Goal: Task Accomplishment & Management: Manage account settings

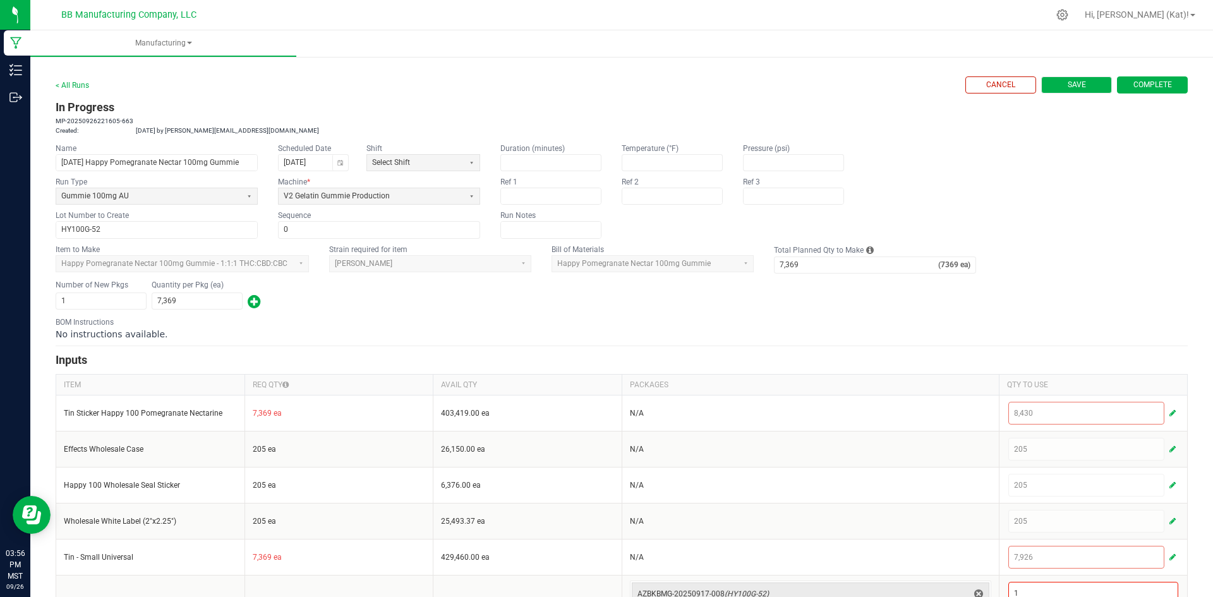
click at [1089, 87] on button "Save" at bounding box center [1076, 84] width 71 height 17
type input "0"
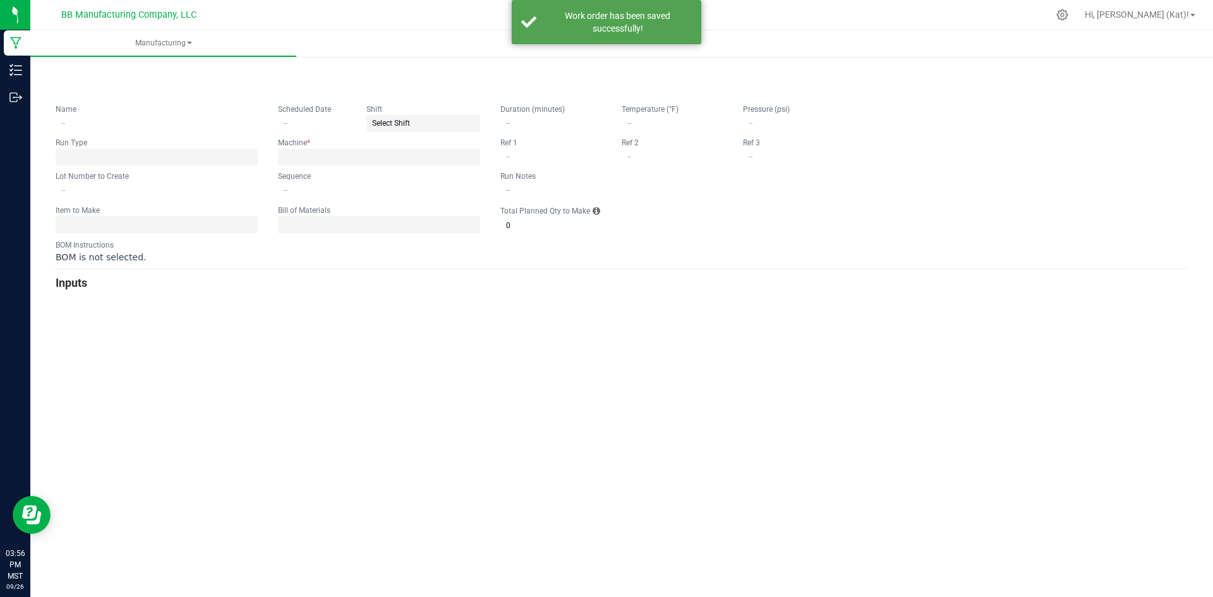
type input "9.15.25 Happy Pomegranate Nectar 100mg Gummie"
type input "[DATE]"
type input "HY100G-52"
type input "0"
type input "7,369"
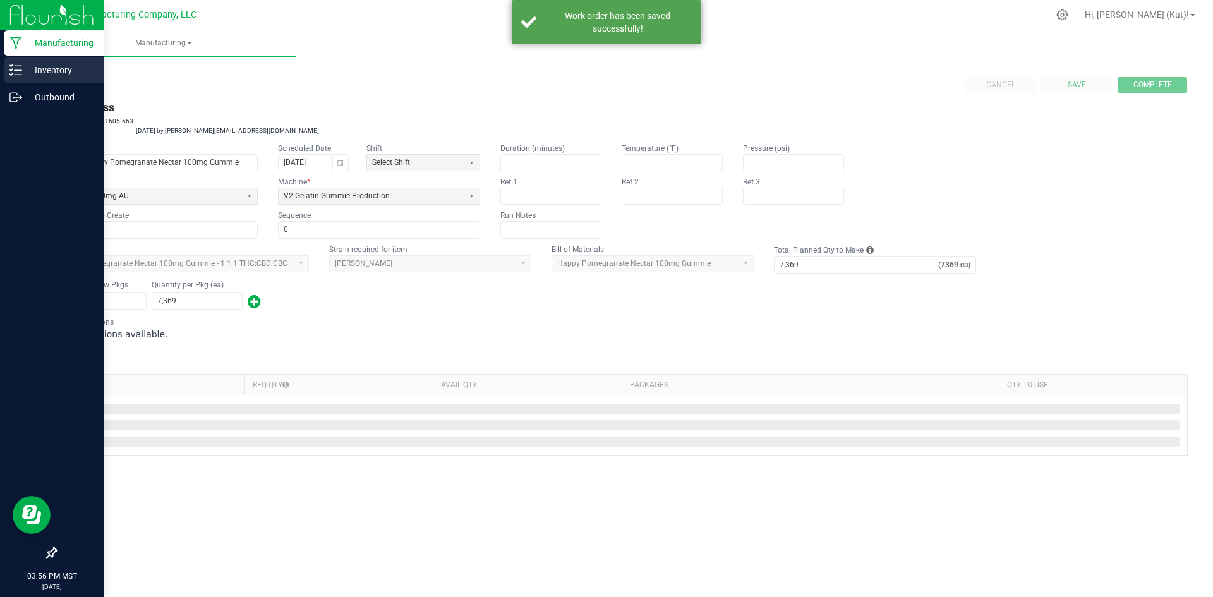
click at [23, 70] on p "Inventory" at bounding box center [60, 70] width 76 height 15
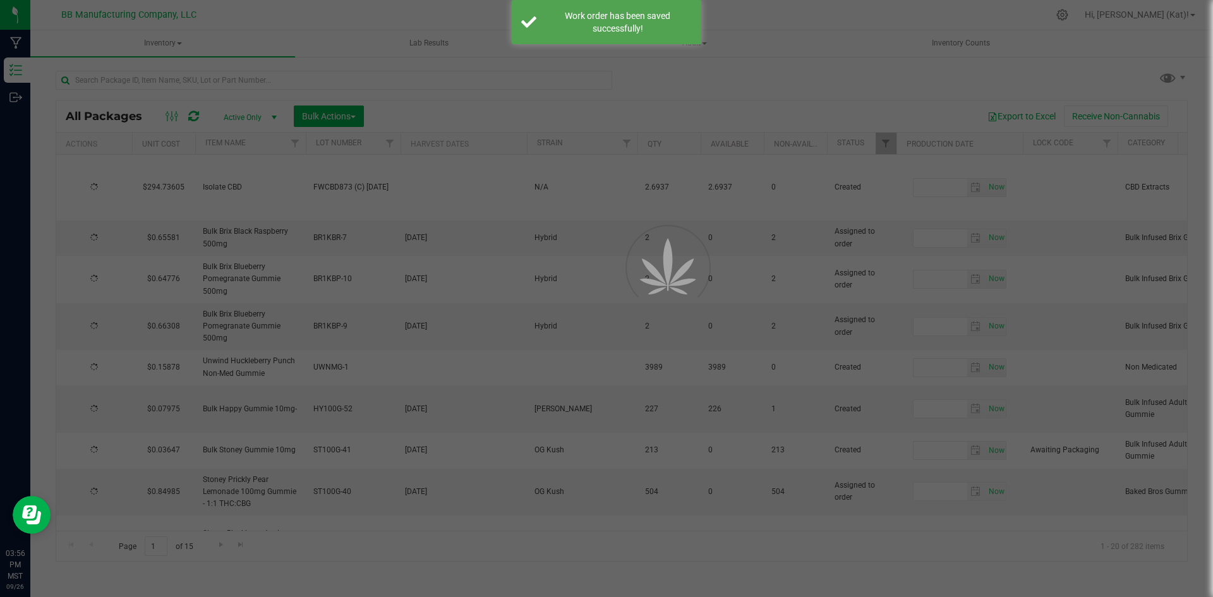
type input "2025-09-25"
type input "2026-09-25"
type input "2025-09-25"
type input "2026-09-25"
type input "2025-09-25"
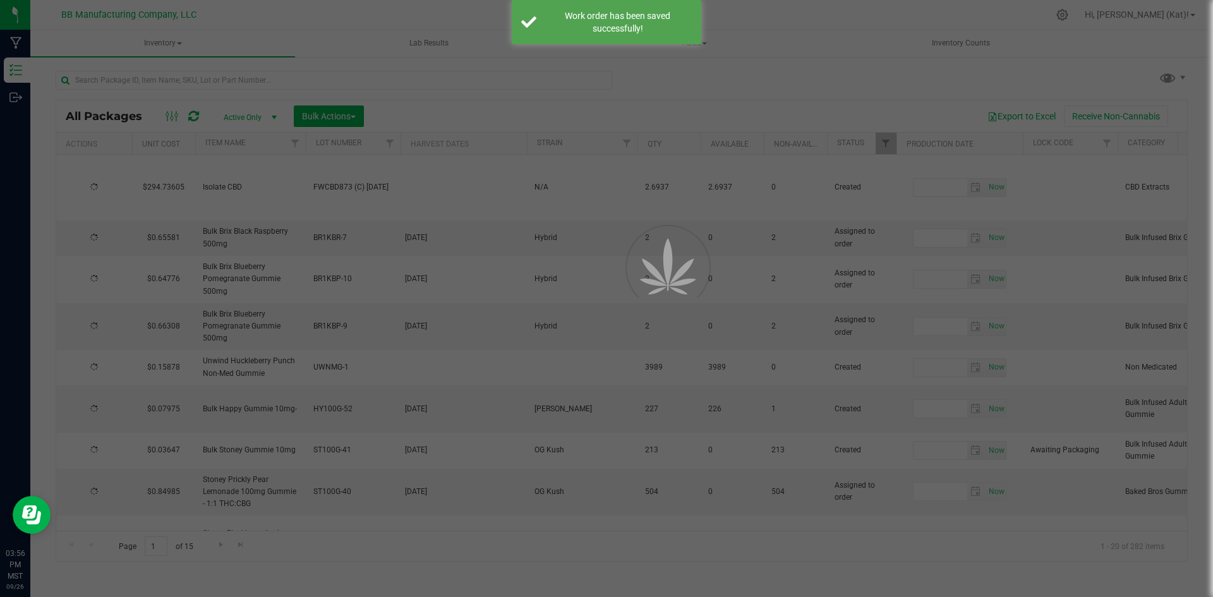
type input "2026-09-25"
type input "2025-09-11"
type input "2026-09-11"
type input "2025-09-15"
type input "2026-09-15"
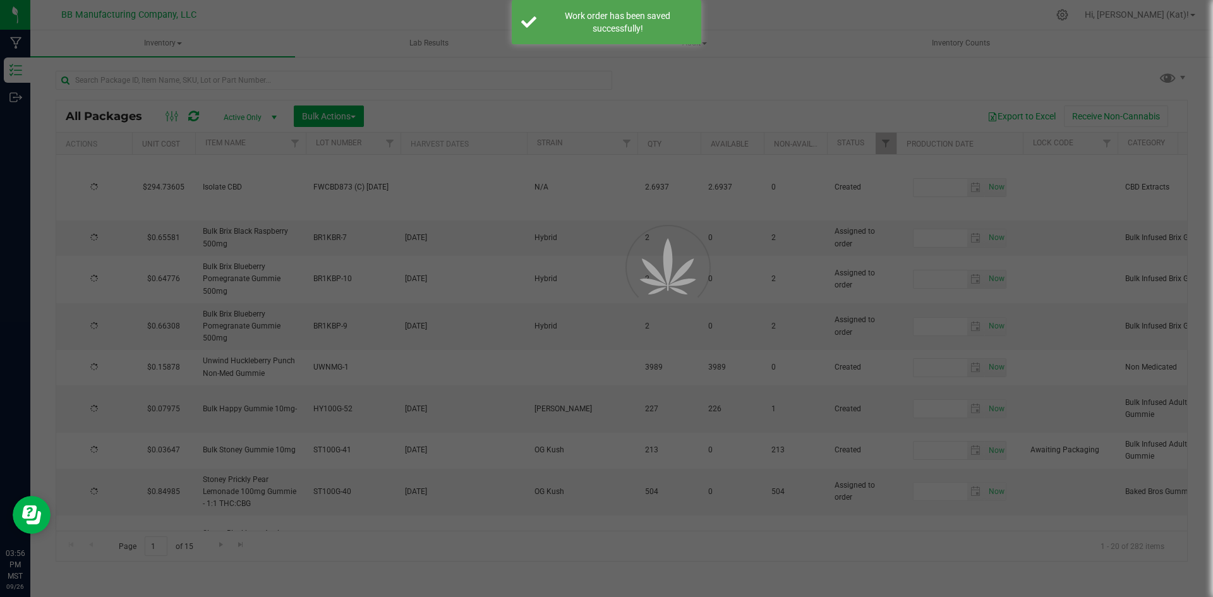
type input "2025-09-16"
type input "2026-09-16"
type input "2025-09-12"
type input "2026-09-12"
type input "2025-07-21"
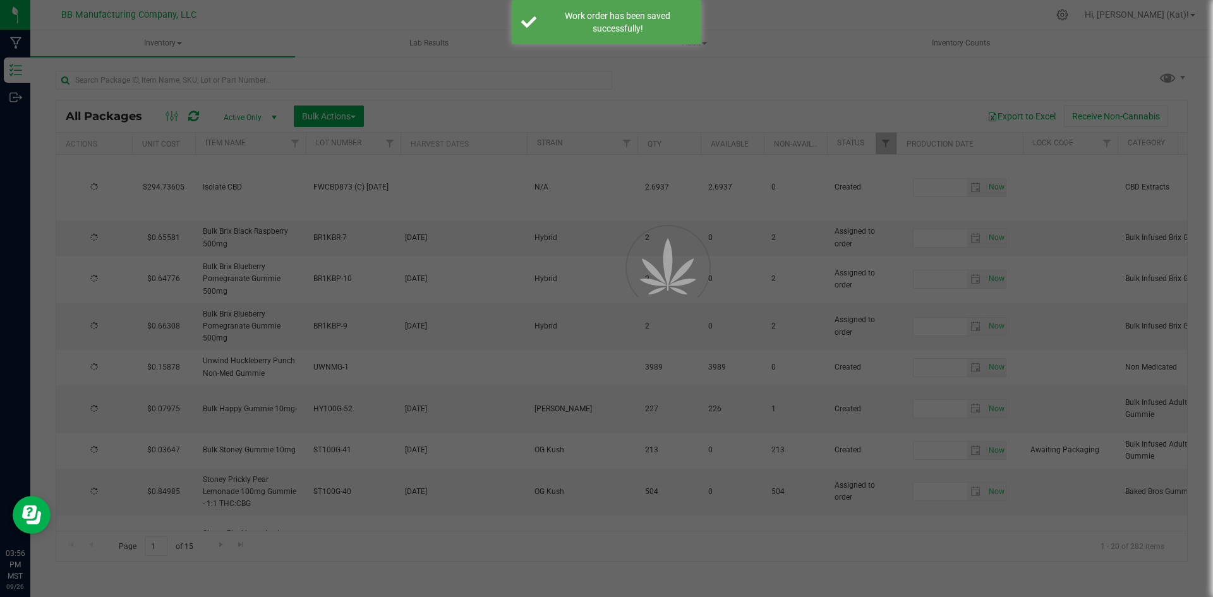
type input "2026-07-21"
type input "2025-09-11"
type input "2026-09-11"
type input "2025-09-11"
type input "2026-09-11"
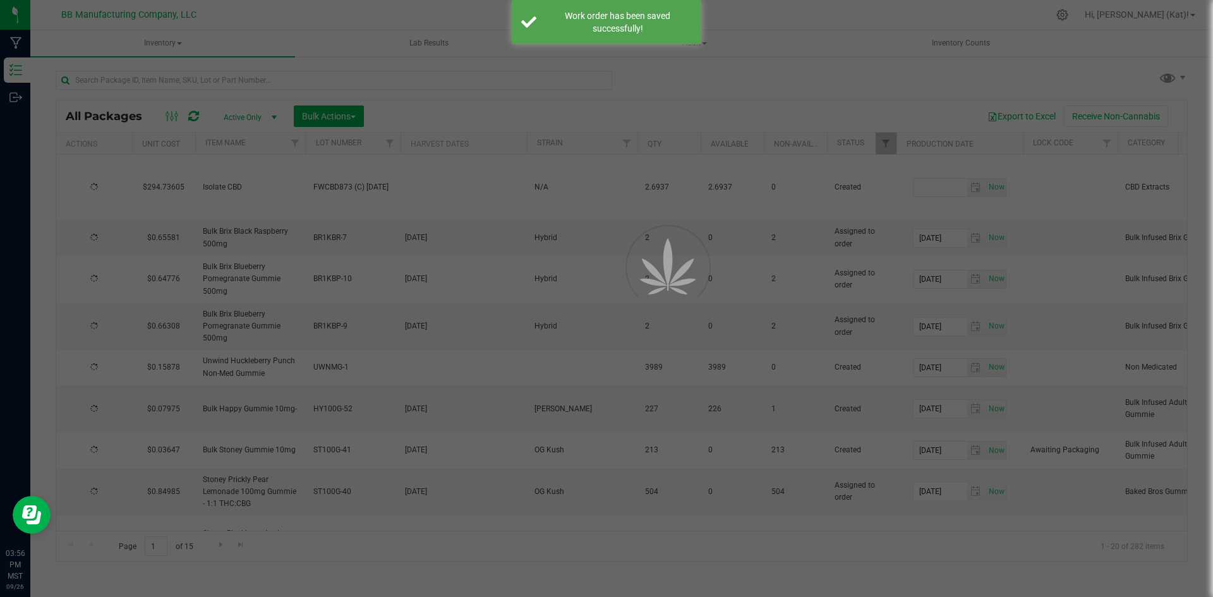
type input "2025-09-11"
type input "2026-09-11"
type input "2025-09-11"
type input "2026-09-11"
type input "2025-09-09"
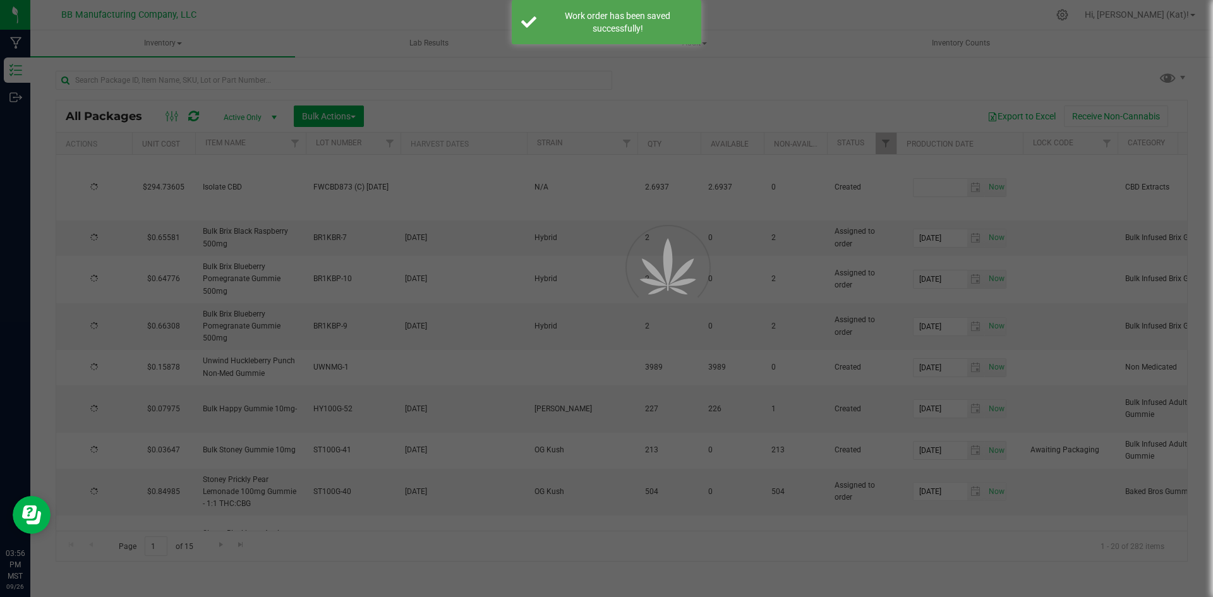
type input "2026-09-09"
type input "2025-09-04"
type input "2026-09-04"
type input "2025-08-28"
type input "2026-08-28"
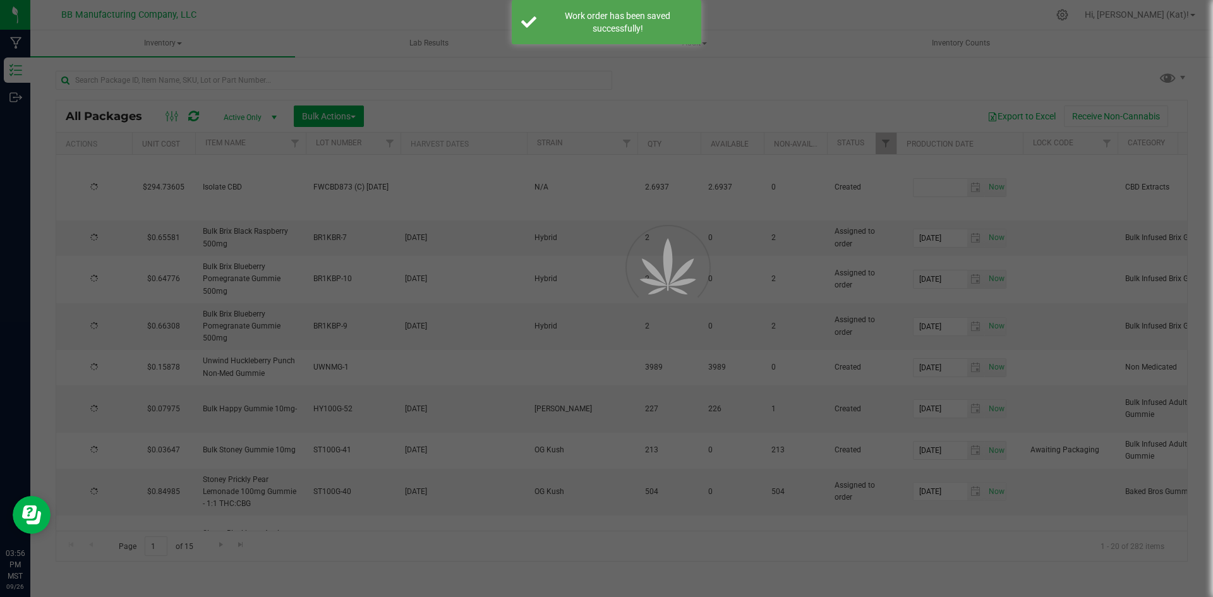
type input "2025-08-15"
type input "2026-08-15"
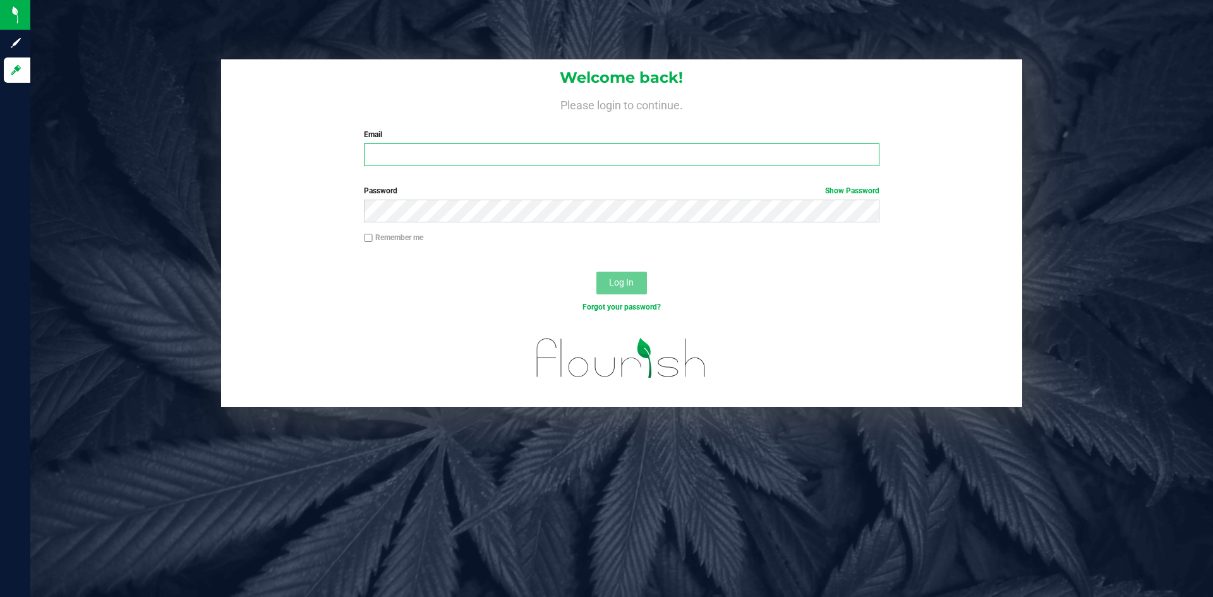
click at [415, 157] on input "Email" at bounding box center [621, 154] width 515 height 23
type input "[EMAIL_ADDRESS][DOMAIN_NAME]"
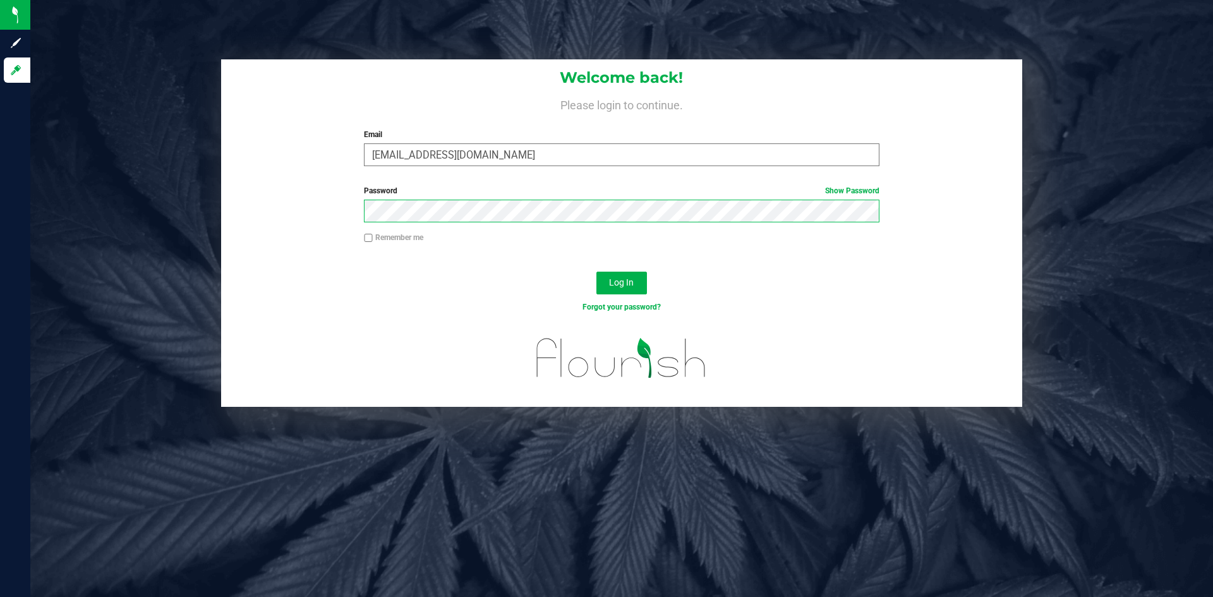
click at [596, 272] on button "Log In" at bounding box center [621, 283] width 51 height 23
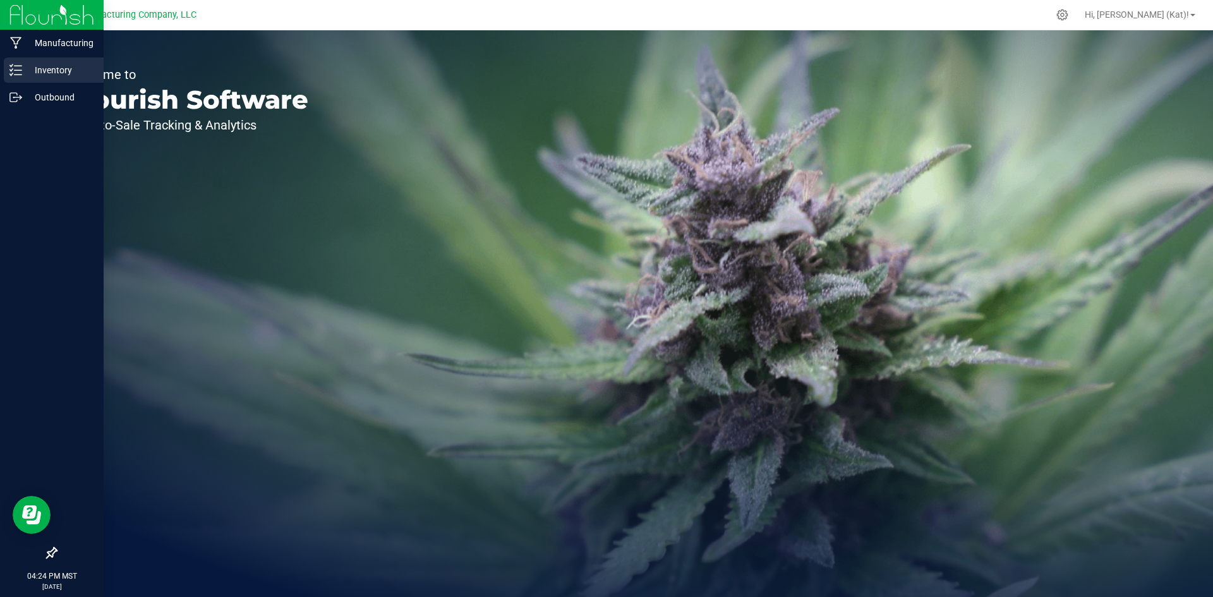
click at [23, 73] on div "Inventory" at bounding box center [54, 69] width 100 height 25
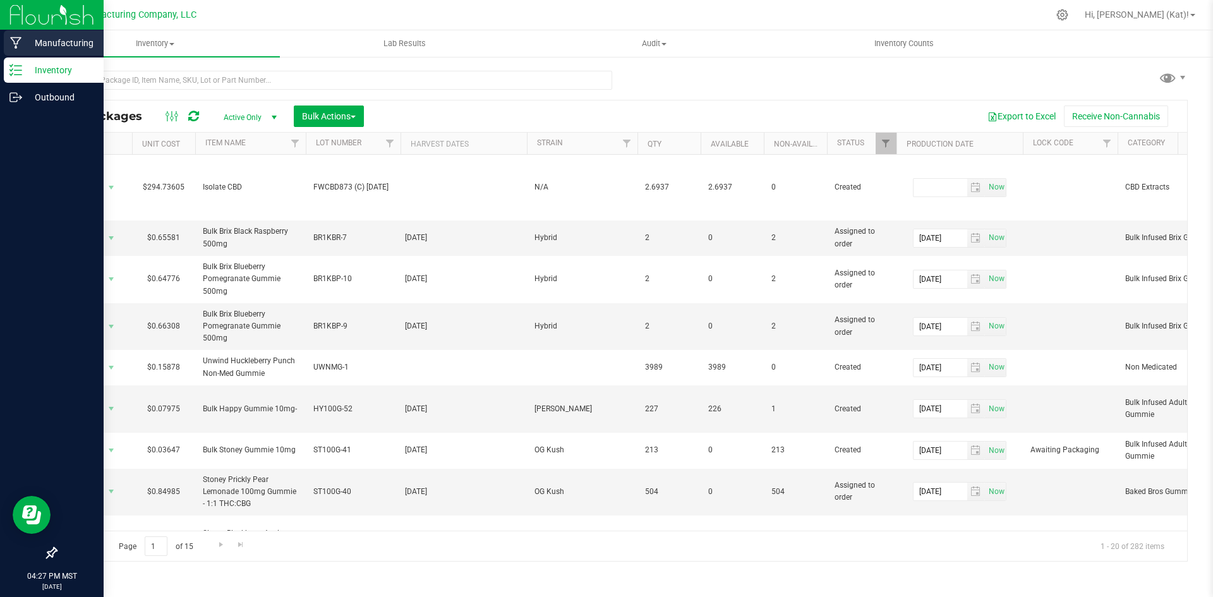
click at [69, 39] on p "Manufacturing" at bounding box center [60, 42] width 76 height 15
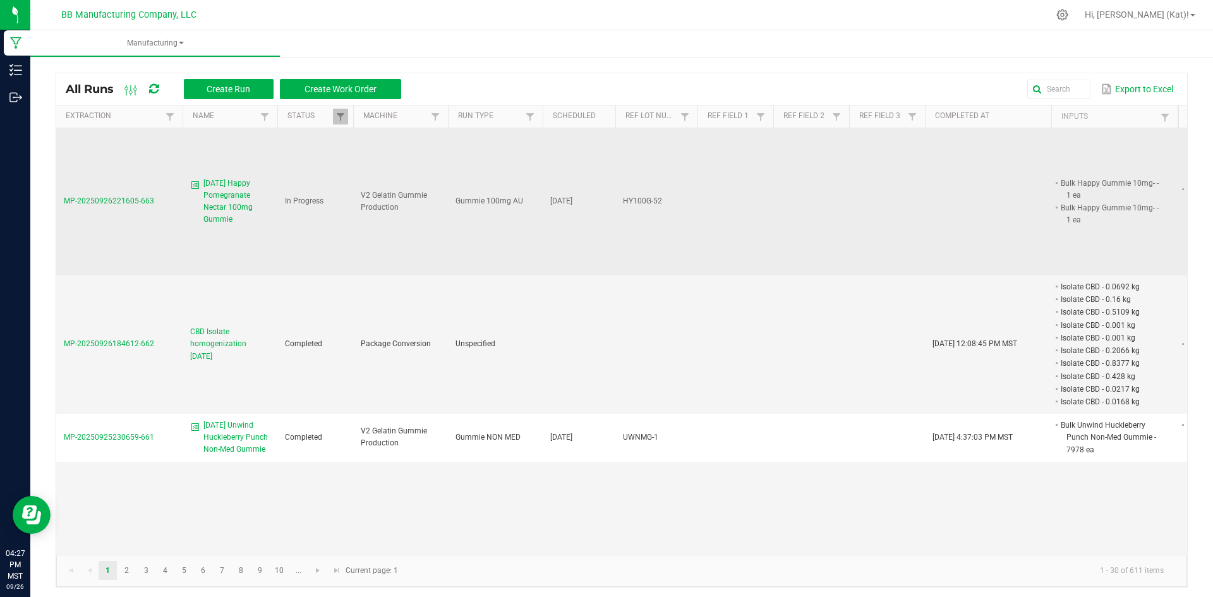
click at [221, 210] on span "9.15.25 Happy Pomegranate Nectar 100mg Gummie" at bounding box center [236, 201] width 66 height 49
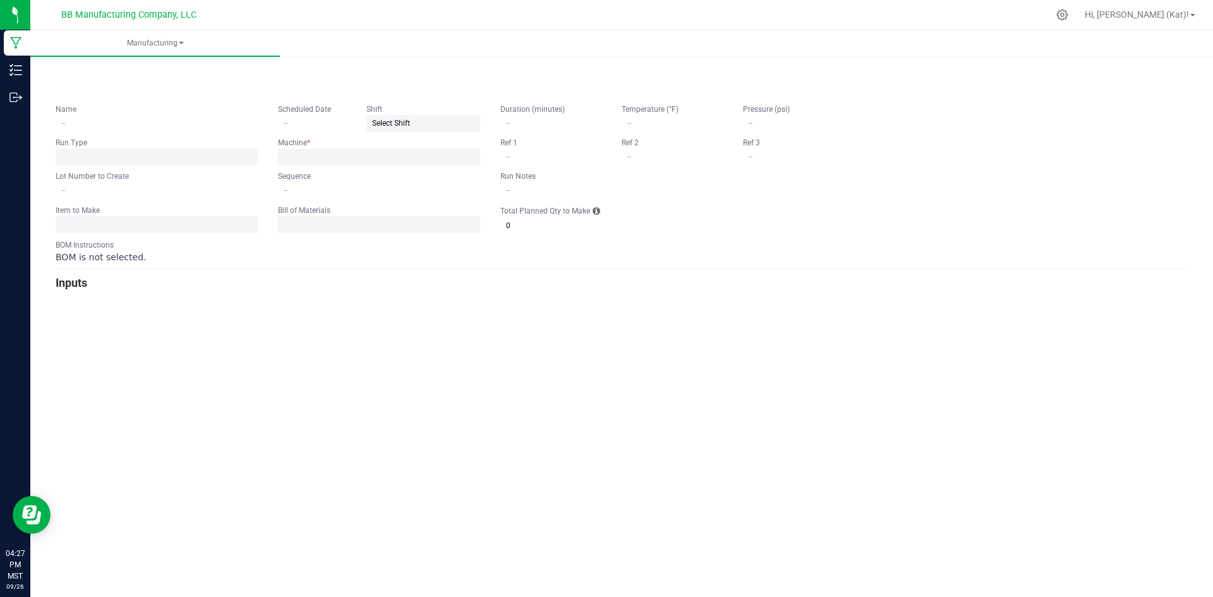
type input "9.15.25 Happy Pomegranate Nectar 100mg Gummie"
type input "[DATE]"
type input "HY100G-52"
type input "0"
type input "7,369"
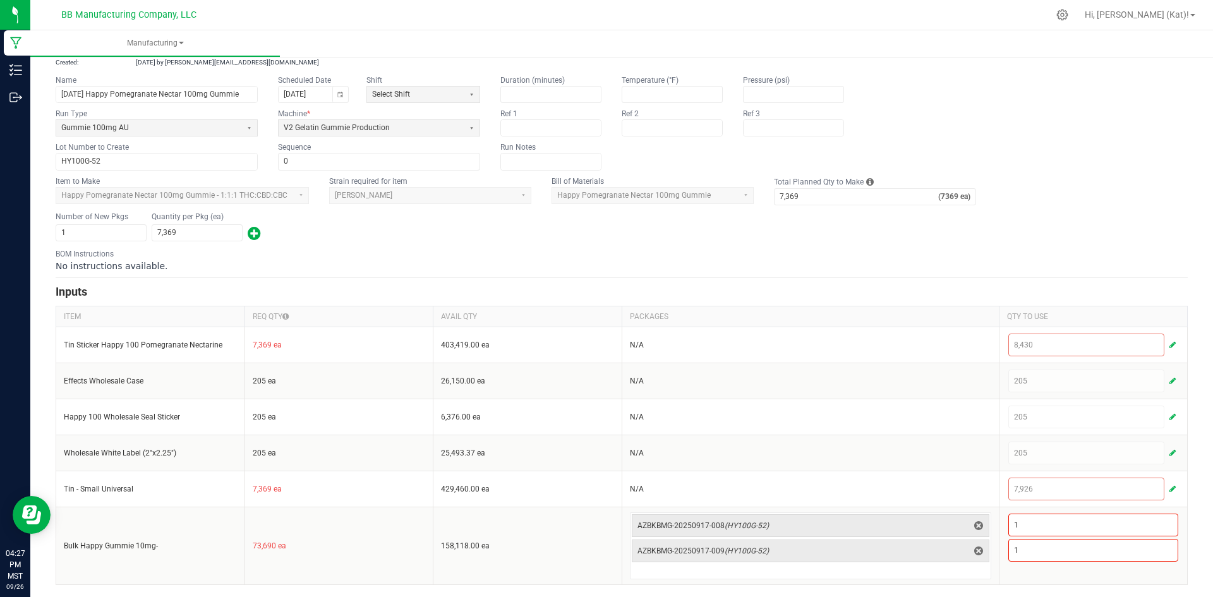
scroll to position [69, 0]
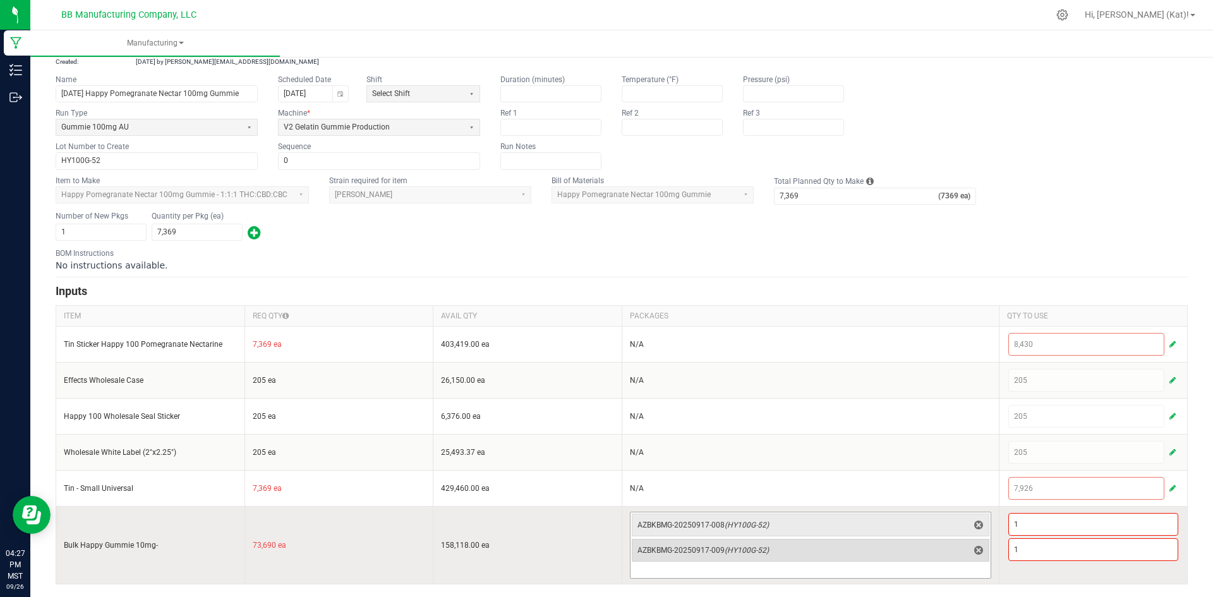
click at [925, 541] on span "AZBKBMG-20250917-009 (HY100G-52)" at bounding box center [802, 550] width 331 height 18
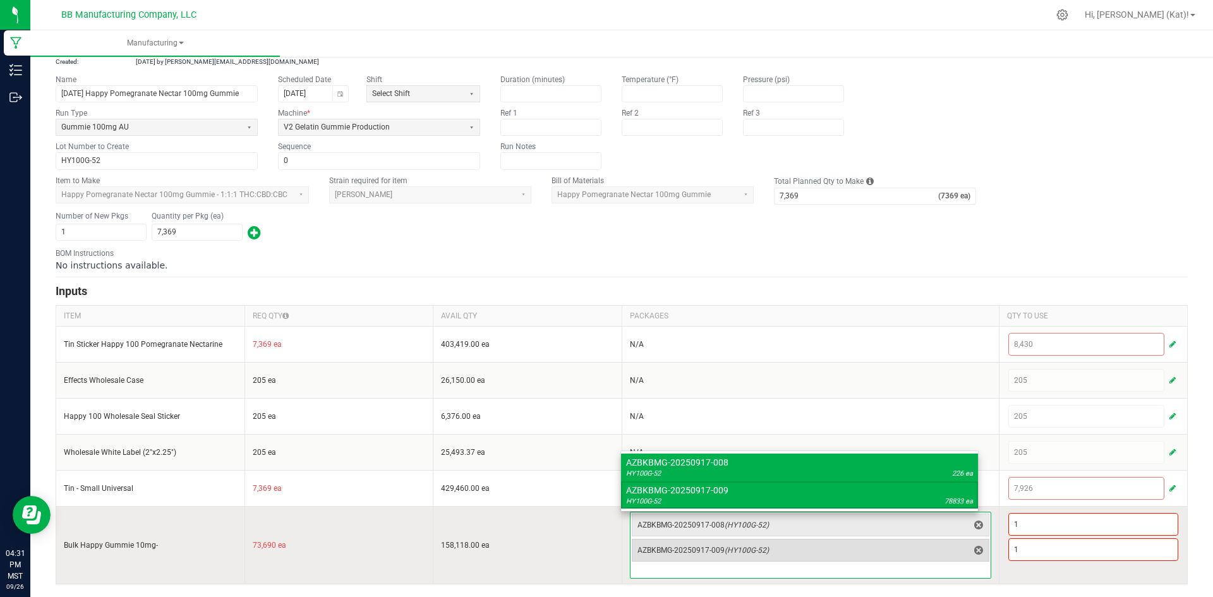
click at [885, 554] on span "AZBKBMG-20250917-009 (HY100G-52)" at bounding box center [802, 550] width 331 height 10
click at [1081, 546] on input "1" at bounding box center [1093, 549] width 169 height 21
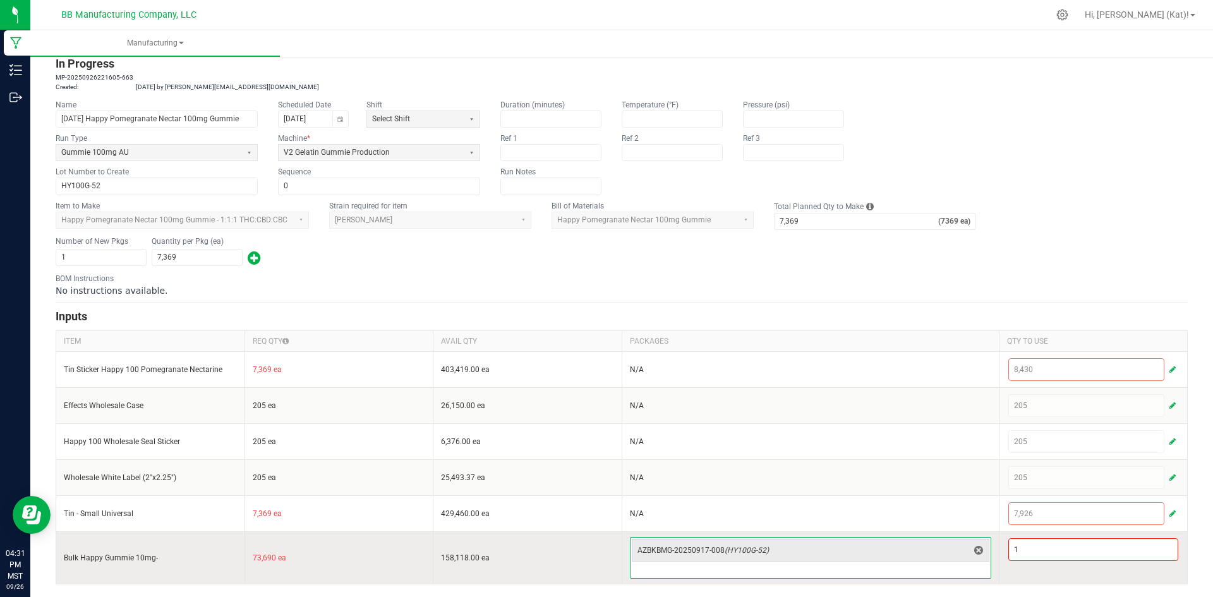
scroll to position [44, 0]
click at [1026, 553] on input "1" at bounding box center [1093, 549] width 169 height 21
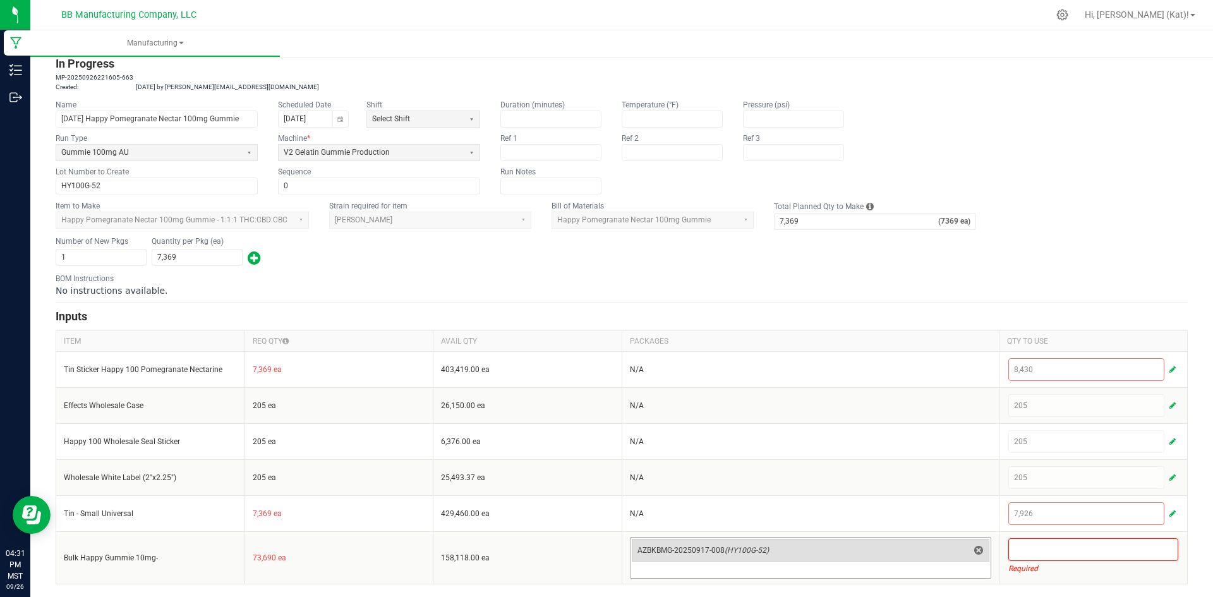
click at [976, 549] on span "delete" at bounding box center [978, 550] width 15 height 15
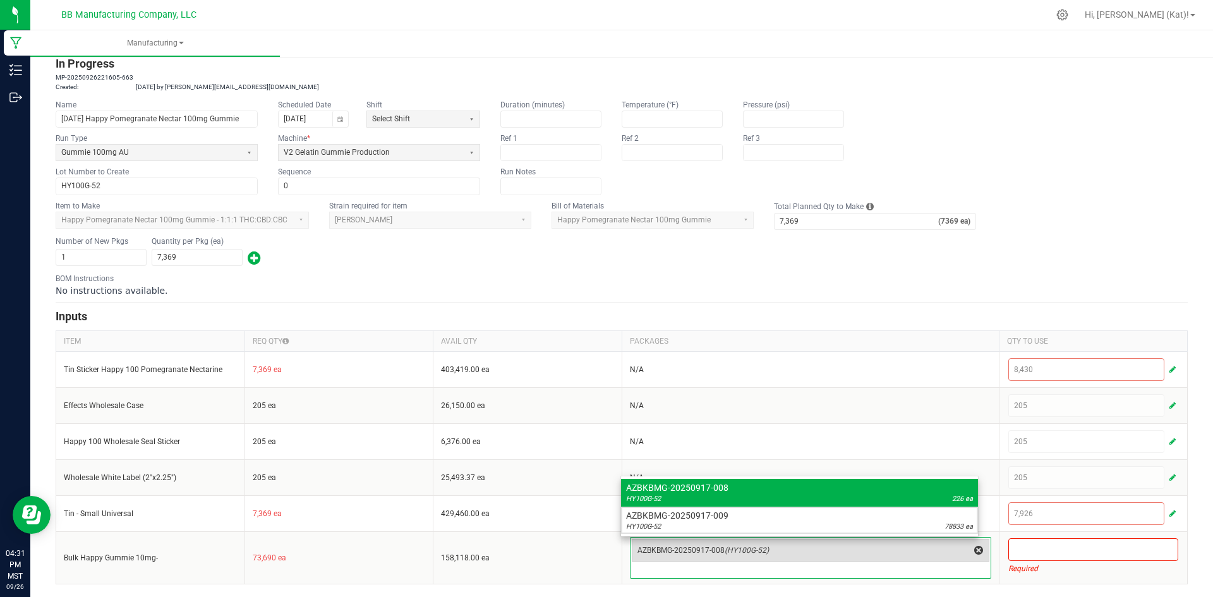
scroll to position [18, 0]
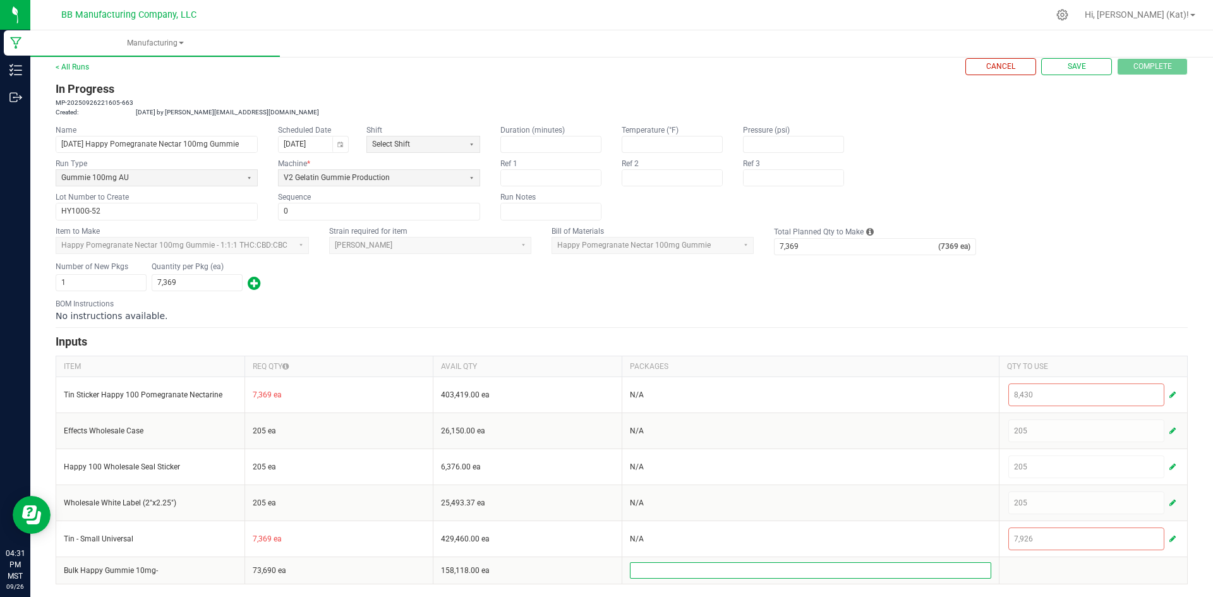
click at [883, 310] on div "No instructions available." at bounding box center [622, 315] width 1132 height 13
click at [1068, 69] on span "Save" at bounding box center [1076, 66] width 18 height 11
type input "0"
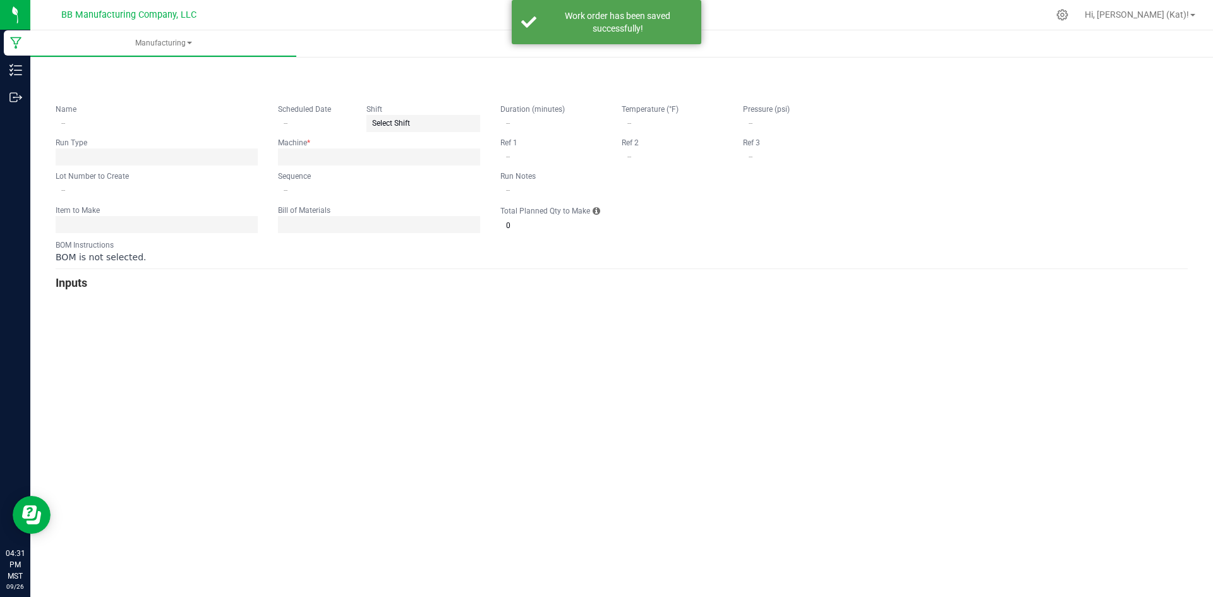
type input "9.15.25 Happy Pomegranate Nectar 100mg Gummie"
type input "[DATE]"
type input "HY100G-52"
type input "0"
type input "7,369"
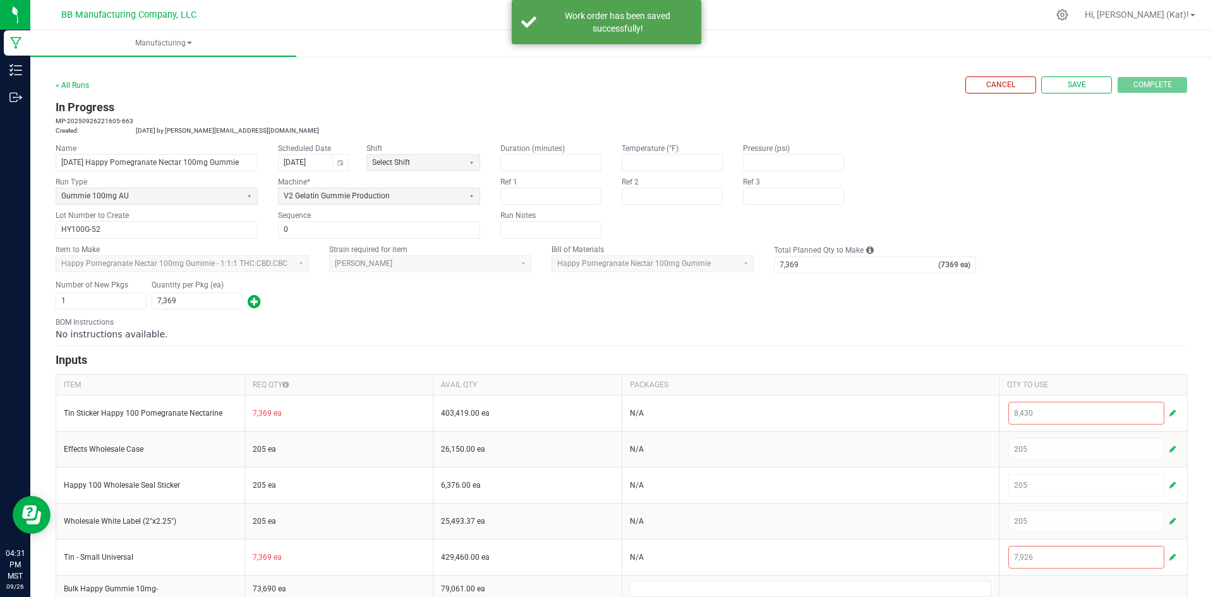
scroll to position [18, 0]
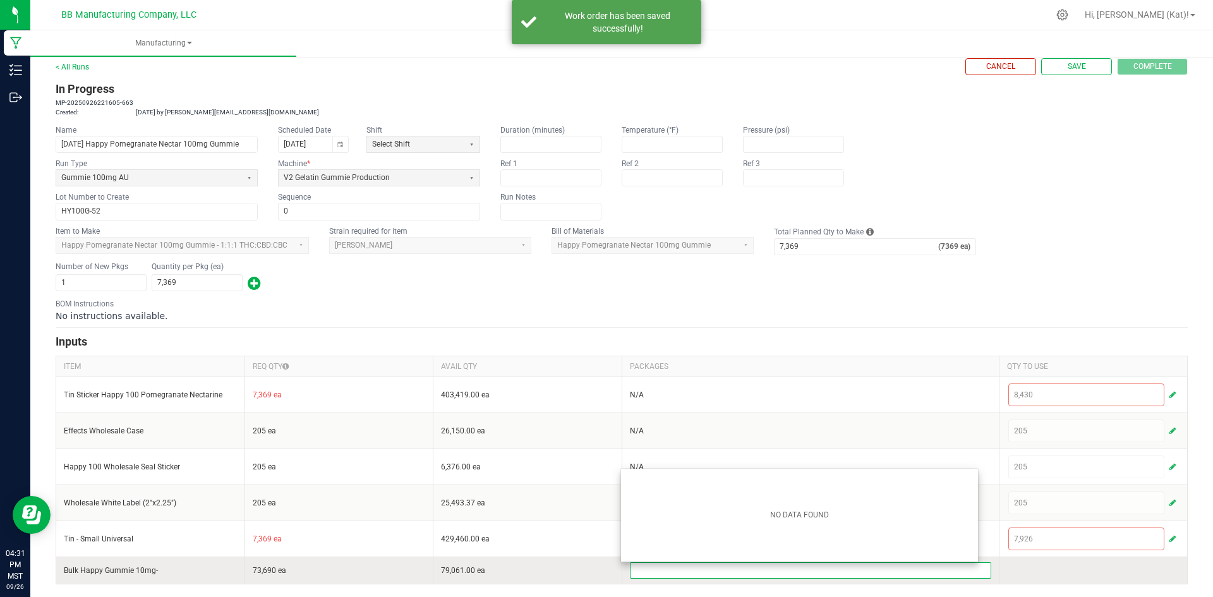
click at [880, 572] on input at bounding box center [810, 570] width 360 height 15
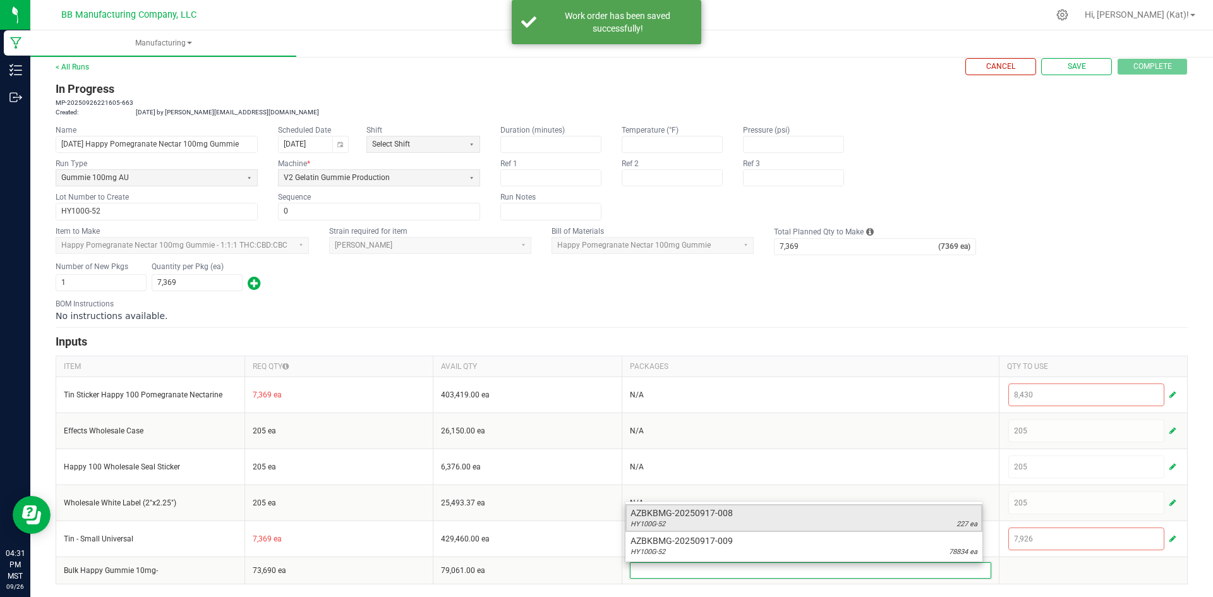
click at [952, 523] on div "HY100G-52 227 ea" at bounding box center [803, 524] width 347 height 10
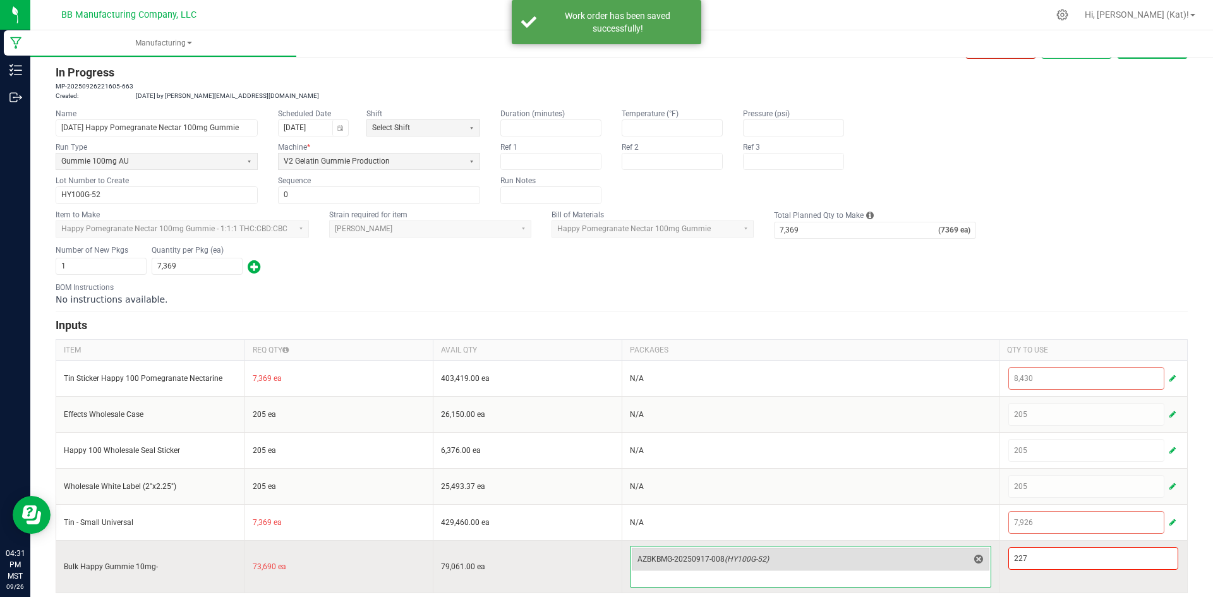
scroll to position [44, 0]
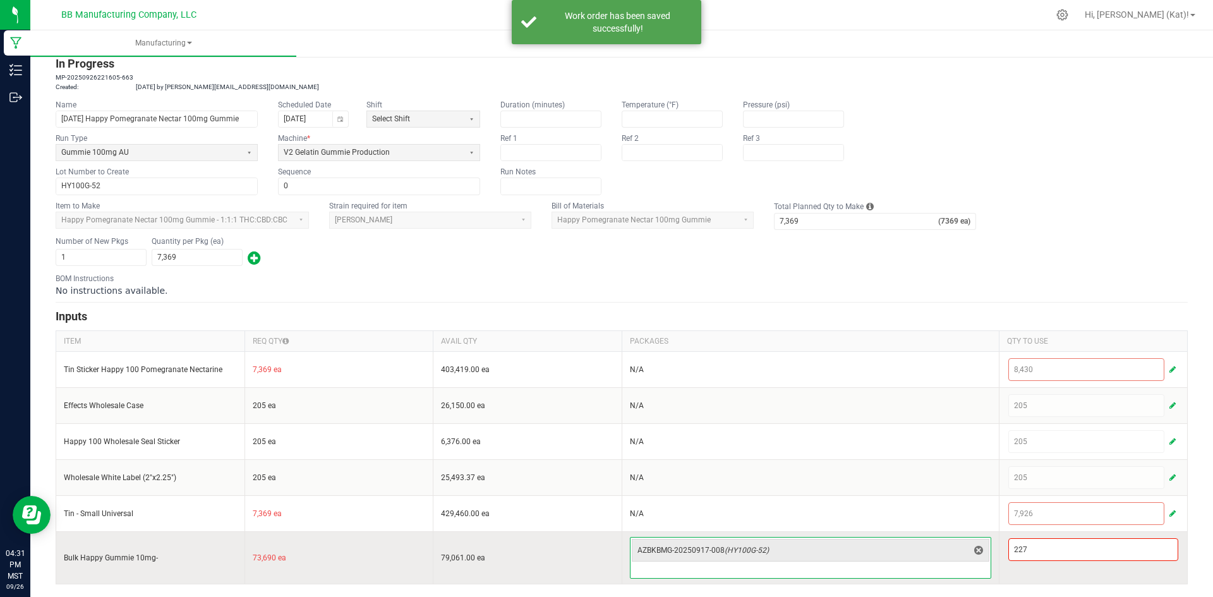
click at [937, 567] on input at bounding box center [810, 570] width 360 height 15
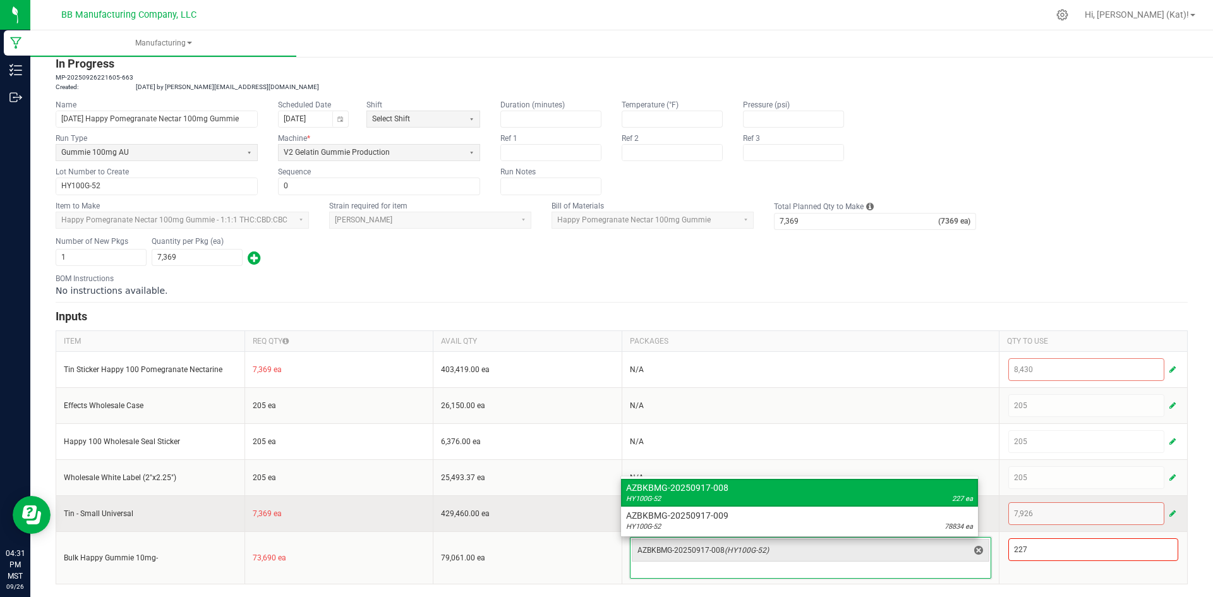
click at [947, 520] on div "AZBKBMG-20250917-009 HY100G-52 78834 ea" at bounding box center [799, 520] width 347 height 23
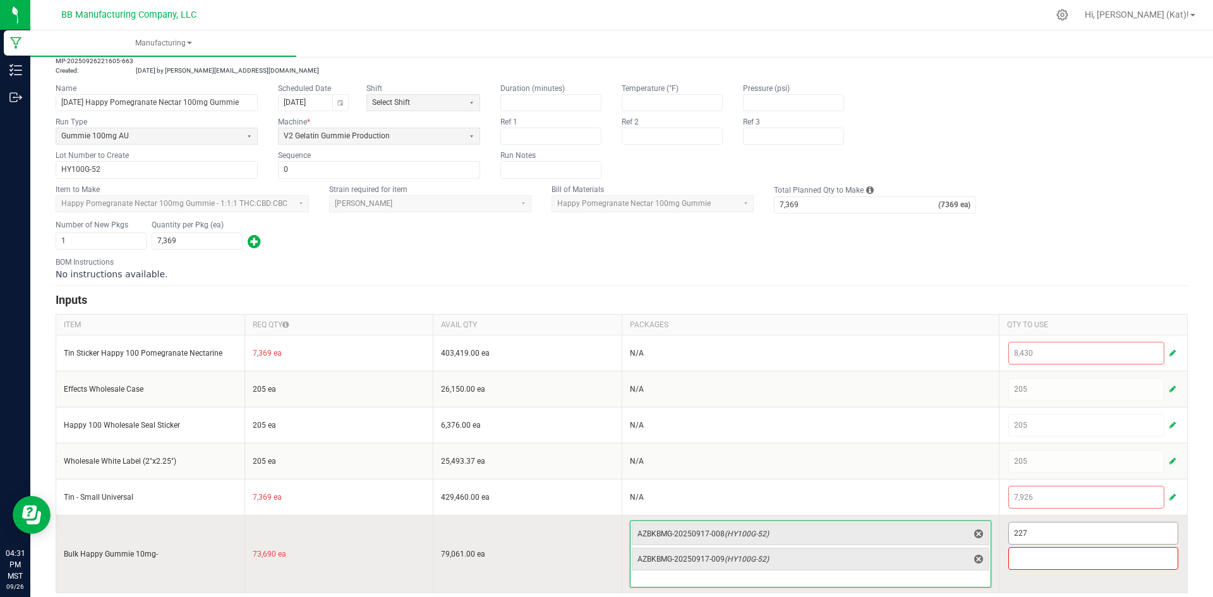
scroll to position [69, 0]
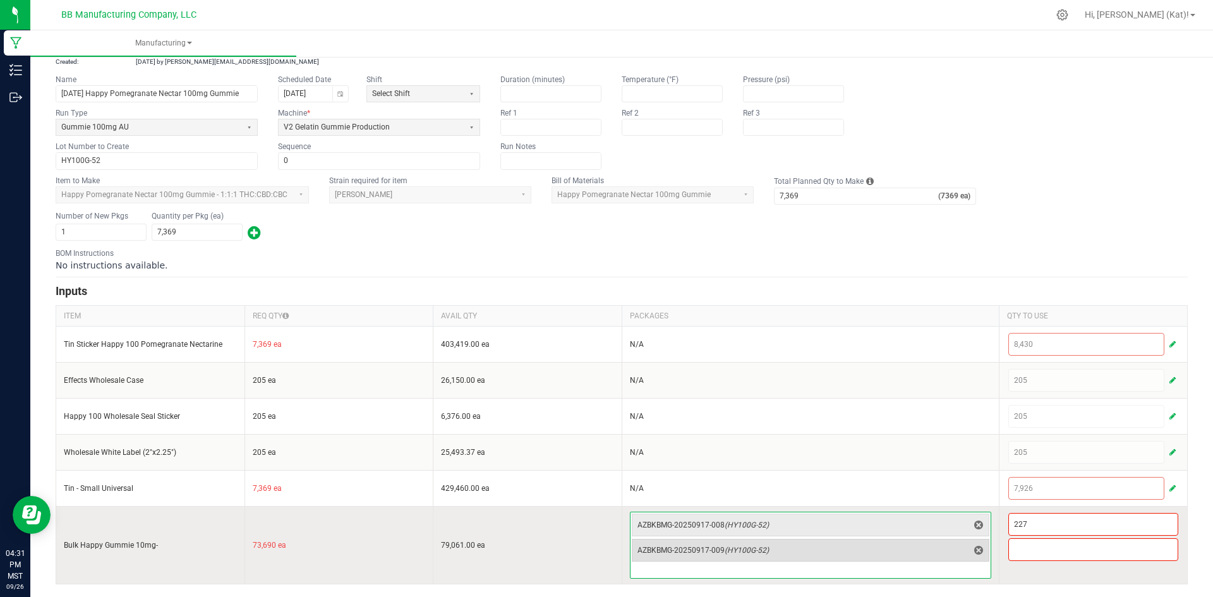
click at [924, 544] on span "AZBKBMG-20250917-009 (HY100G-52)" at bounding box center [802, 550] width 331 height 18
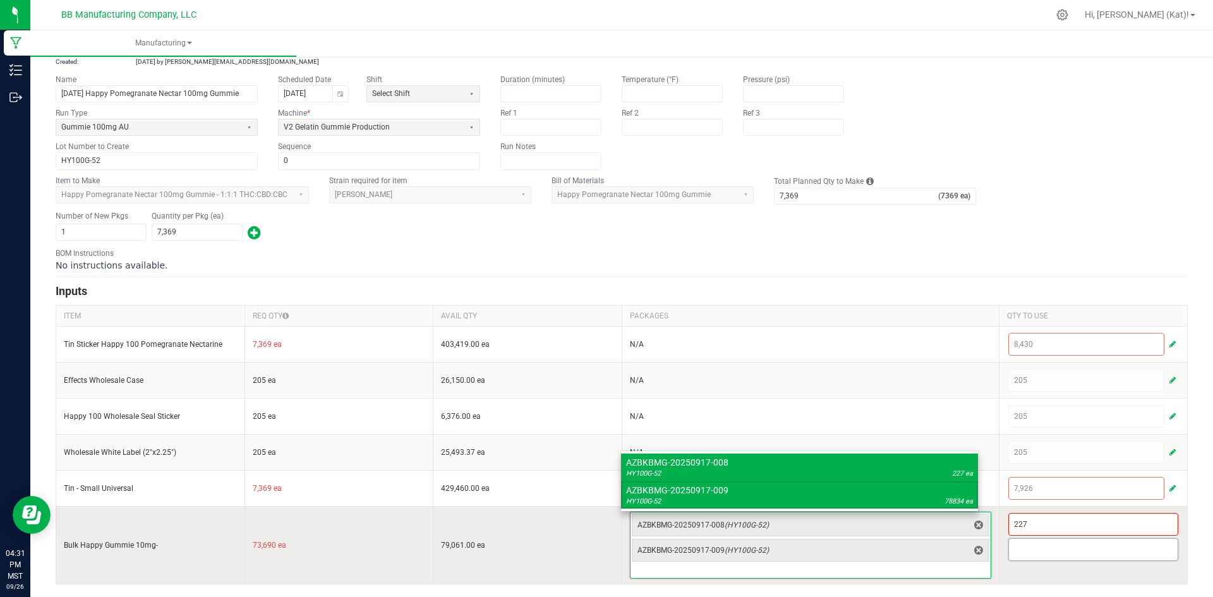
click at [1049, 544] on input at bounding box center [1093, 549] width 169 height 21
click at [925, 551] on span "AZBKBMG-20250917-009 (HY100G-52)" at bounding box center [802, 550] width 331 height 10
click at [923, 553] on span "AZBKBMG-20250917-009 (HY100G-52)" at bounding box center [802, 550] width 331 height 10
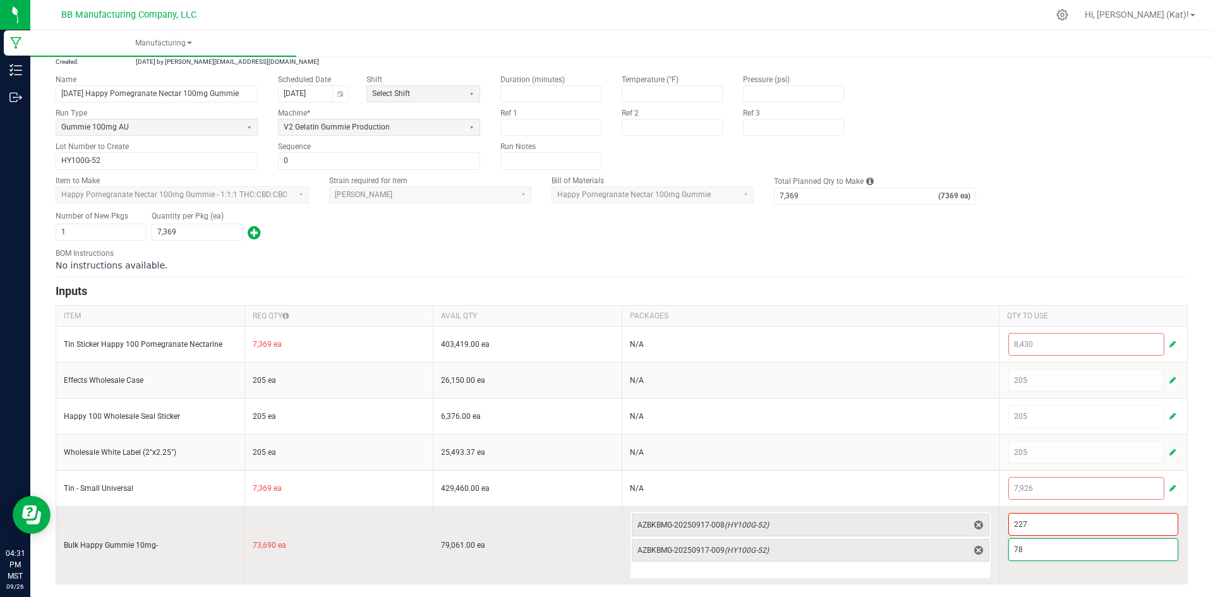
click at [1050, 555] on input "78" at bounding box center [1093, 549] width 169 height 21
click at [1041, 554] on input "78" at bounding box center [1093, 549] width 169 height 21
type input "78,834"
click at [906, 550] on span "AZBKBMG-20250917-009 (HY100G-52)" at bounding box center [802, 550] width 331 height 10
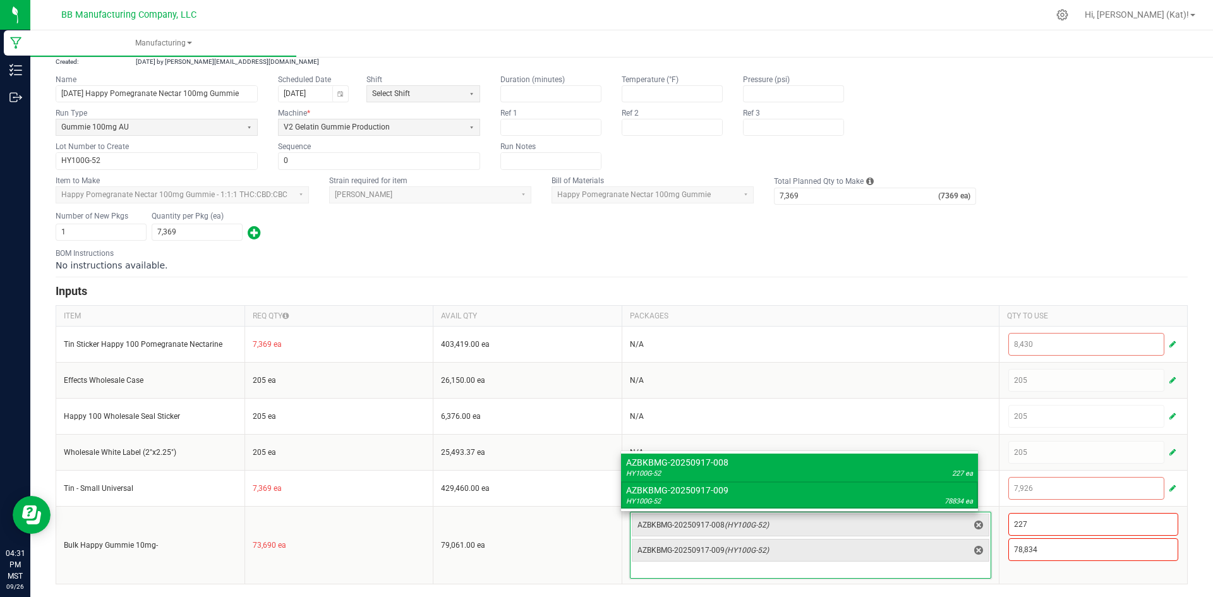
click at [821, 238] on div "Number of New Pkgs 1 Quantity per Pkg (ea) 7,369" at bounding box center [622, 226] width 1132 height 33
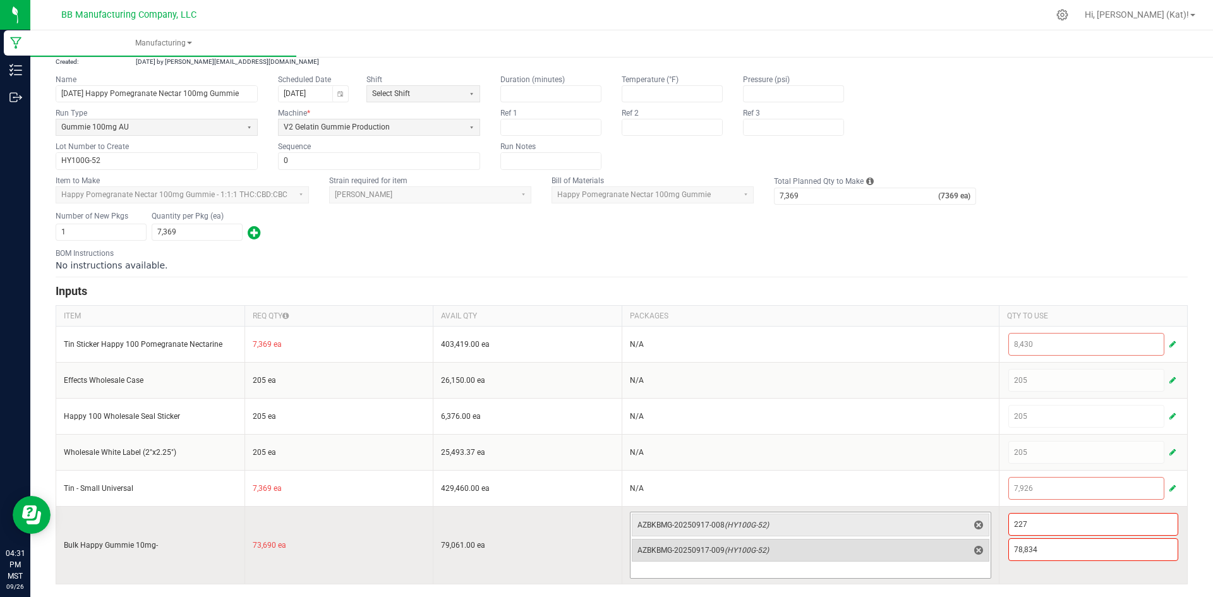
click at [829, 548] on span "AZBKBMG-20250917-009 (HY100G-52)" at bounding box center [802, 550] width 331 height 10
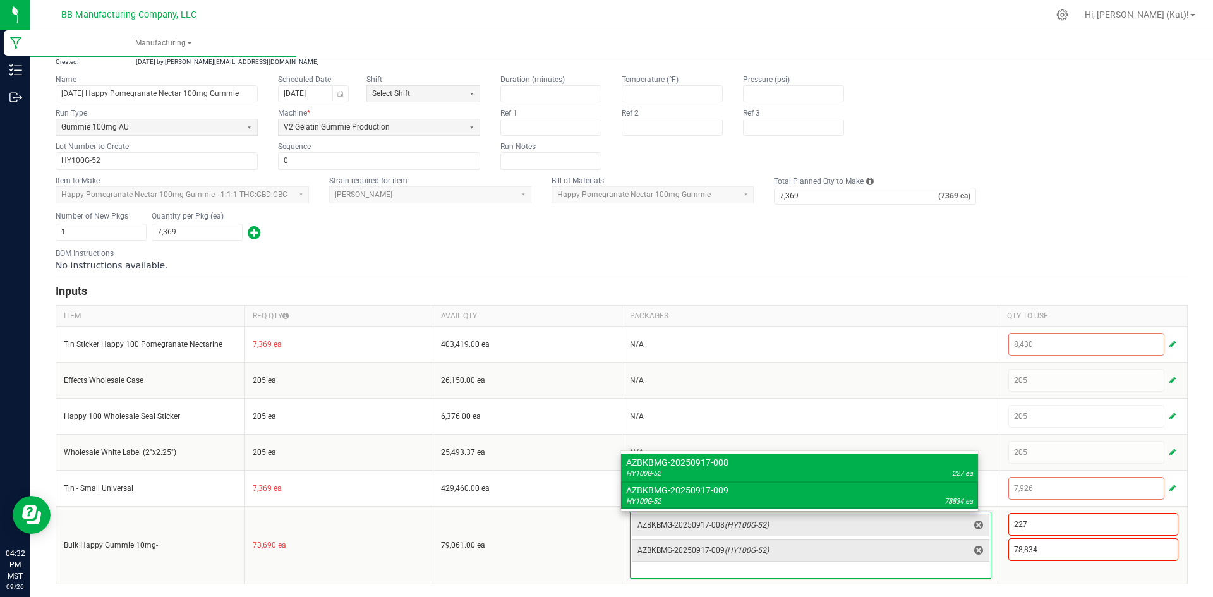
click at [903, 260] on div "No instructions available." at bounding box center [622, 265] width 1132 height 13
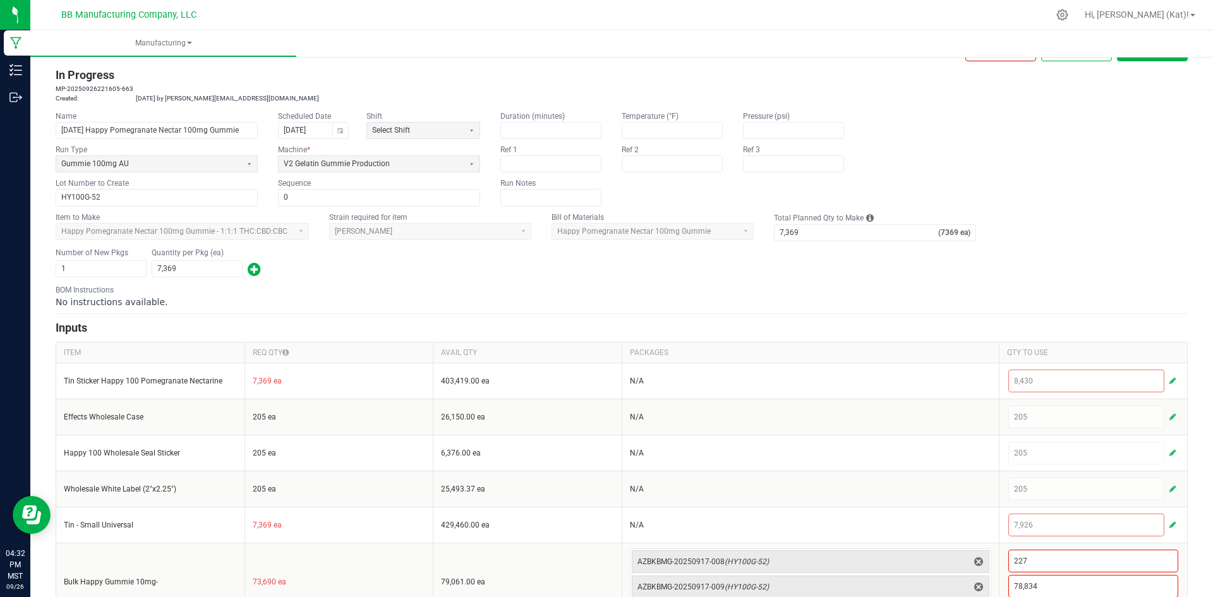
scroll to position [0, 0]
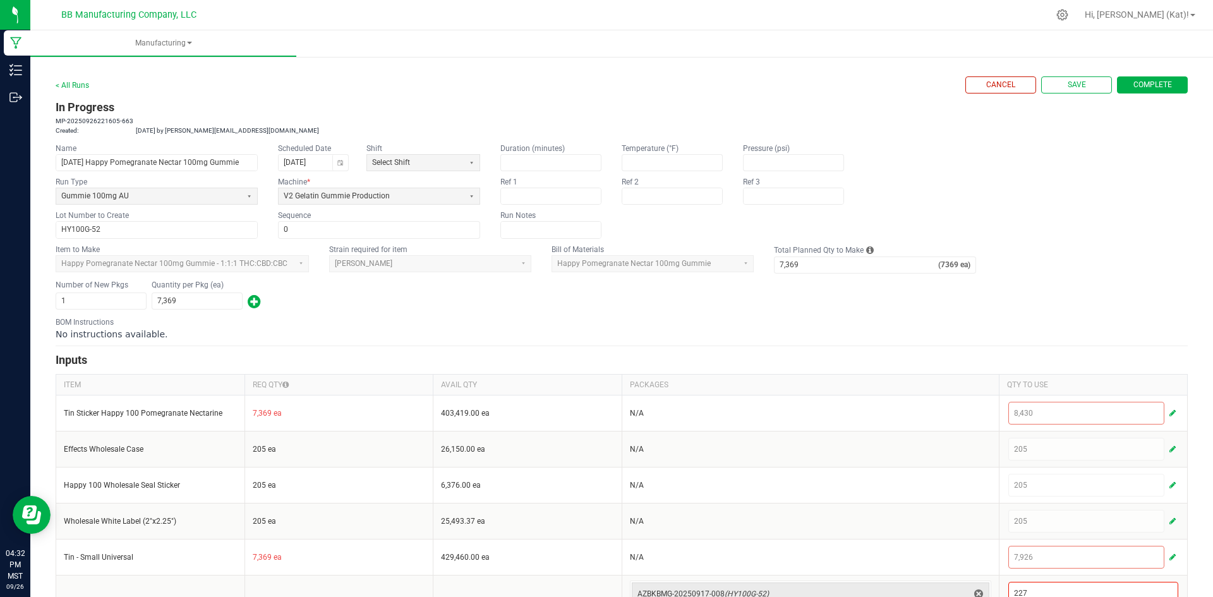
click at [1161, 86] on span "Complete" at bounding box center [1152, 85] width 39 height 11
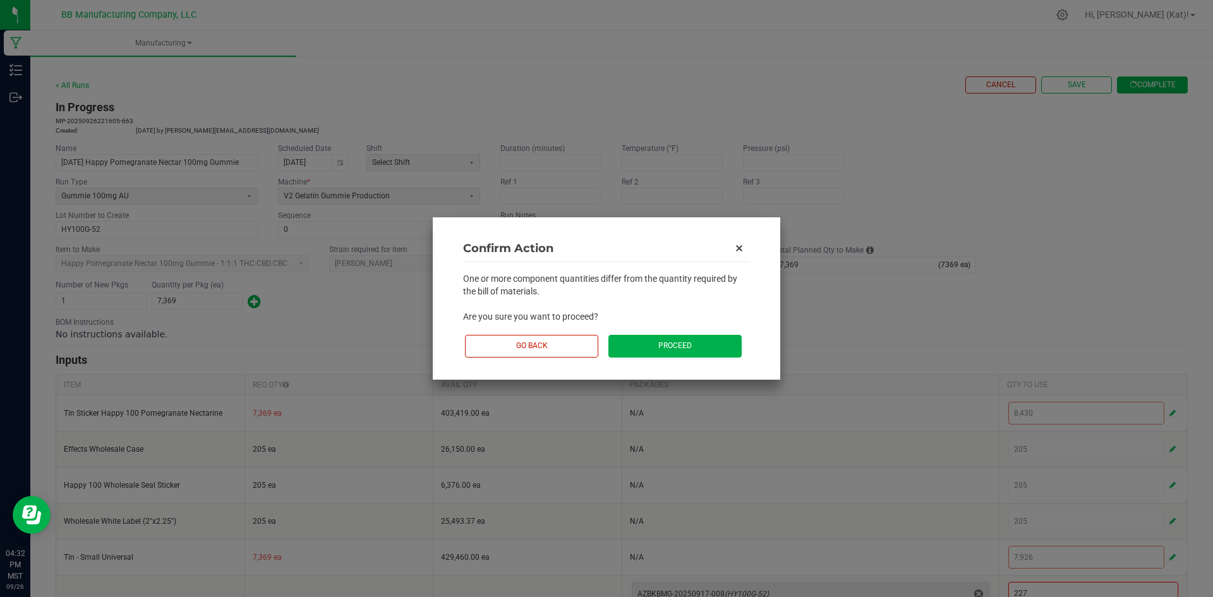
click at [674, 353] on button "Proceed" at bounding box center [674, 346] width 133 height 22
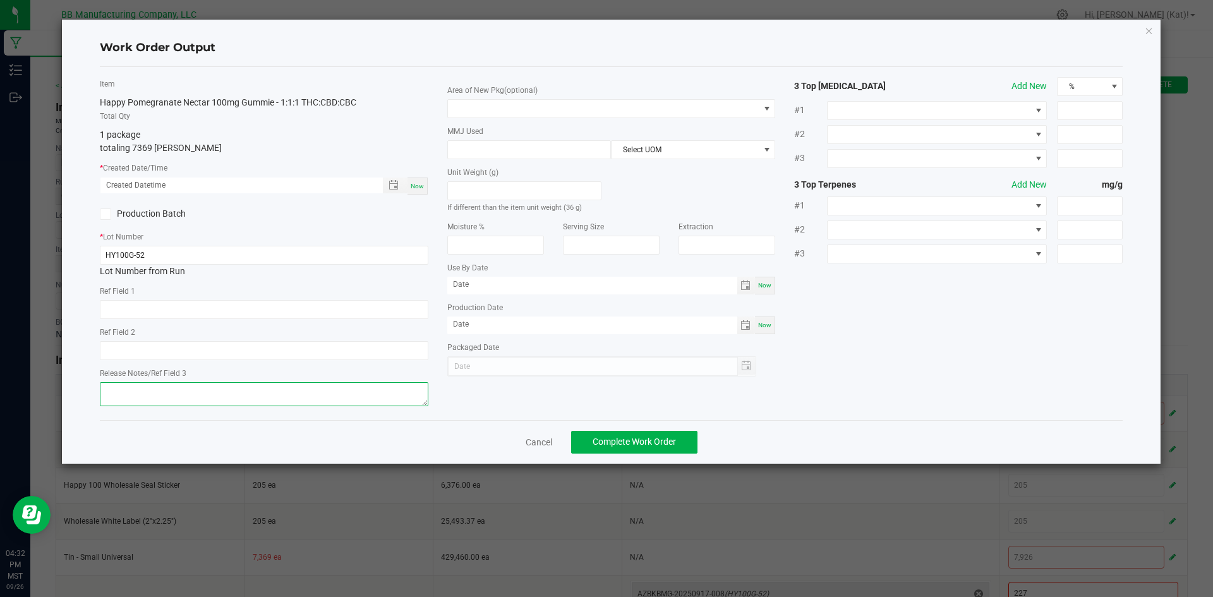
click at [167, 391] on textarea at bounding box center [264, 394] width 328 height 24
paste textarea "061525 (A) 7.22.25"
drag, startPoint x: 178, startPoint y: 388, endPoint x: 131, endPoint y: 389, distance: 46.7
click at [131, 389] on textarea "061525 (A) 7.22.25" at bounding box center [264, 394] width 328 height 24
type textarea "061525"
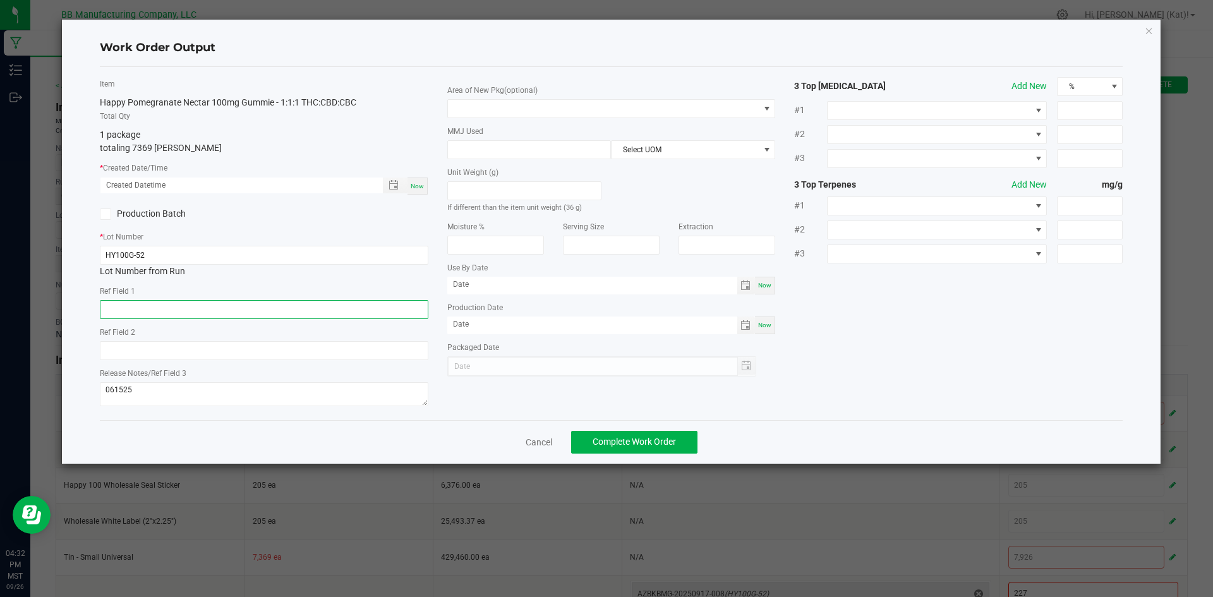
click at [206, 308] on input "text" at bounding box center [264, 309] width 328 height 19
paste input "73g"
type input "73g"
click at [251, 354] on input "text" at bounding box center [264, 350] width 328 height 19
paste input "36g"
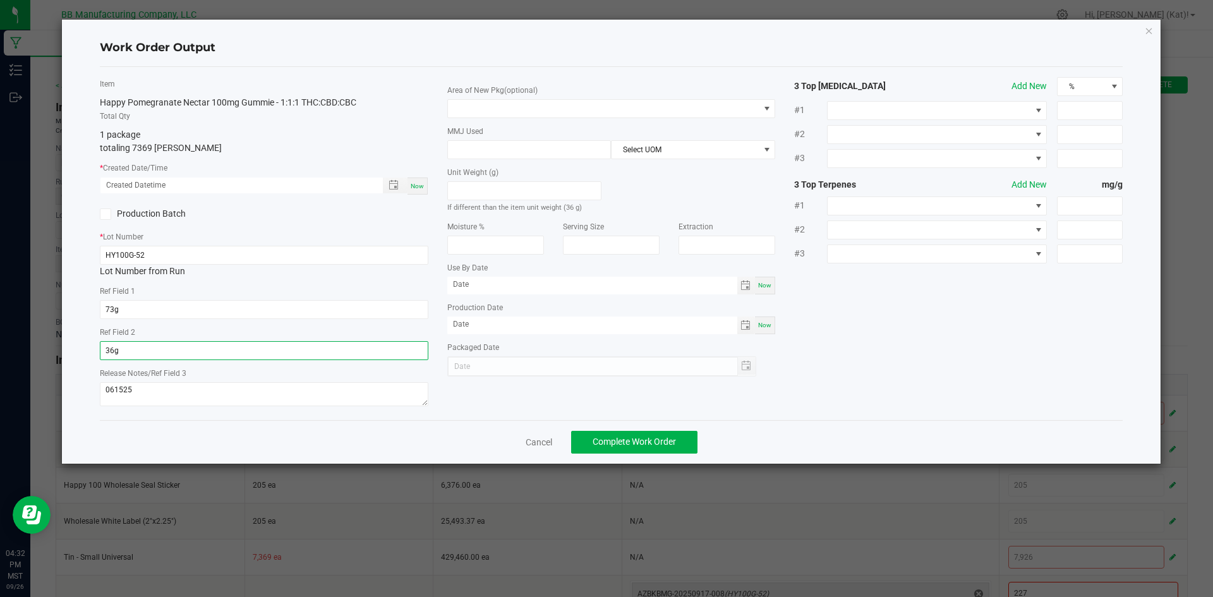
type input "36g"
click at [414, 189] on span "Now" at bounding box center [417, 186] width 13 height 7
type input "09/26/2025 4:32 PM"
type input "[DATE]"
click at [561, 112] on span at bounding box center [603, 109] width 311 height 18
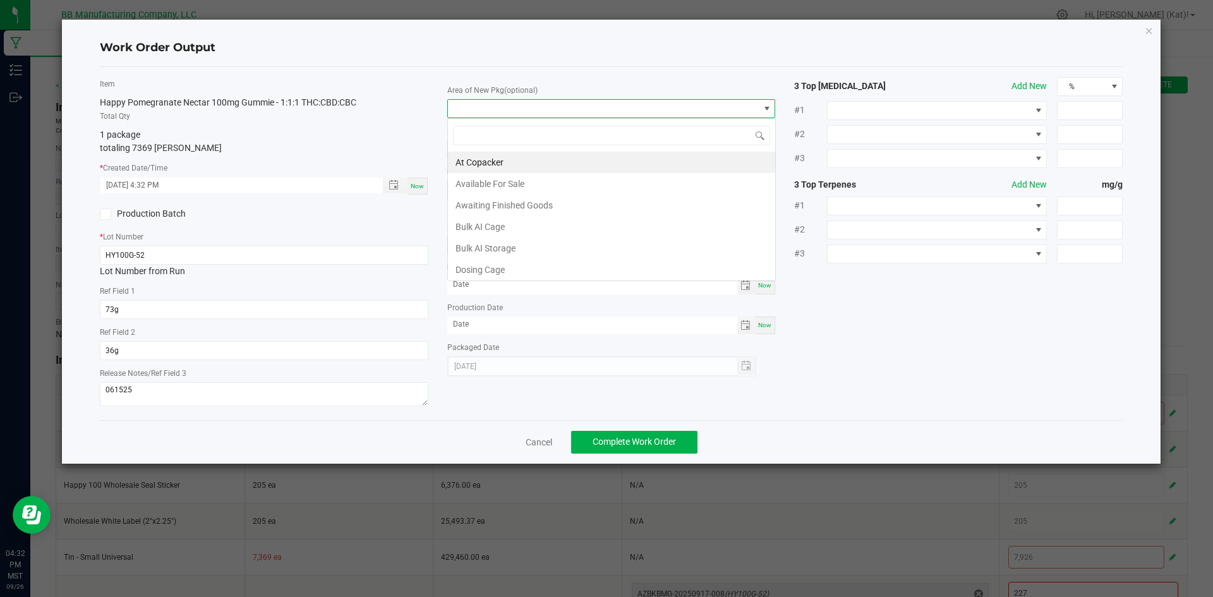
scroll to position [19, 328]
click at [546, 182] on li "Available For Sale" at bounding box center [611, 183] width 327 height 21
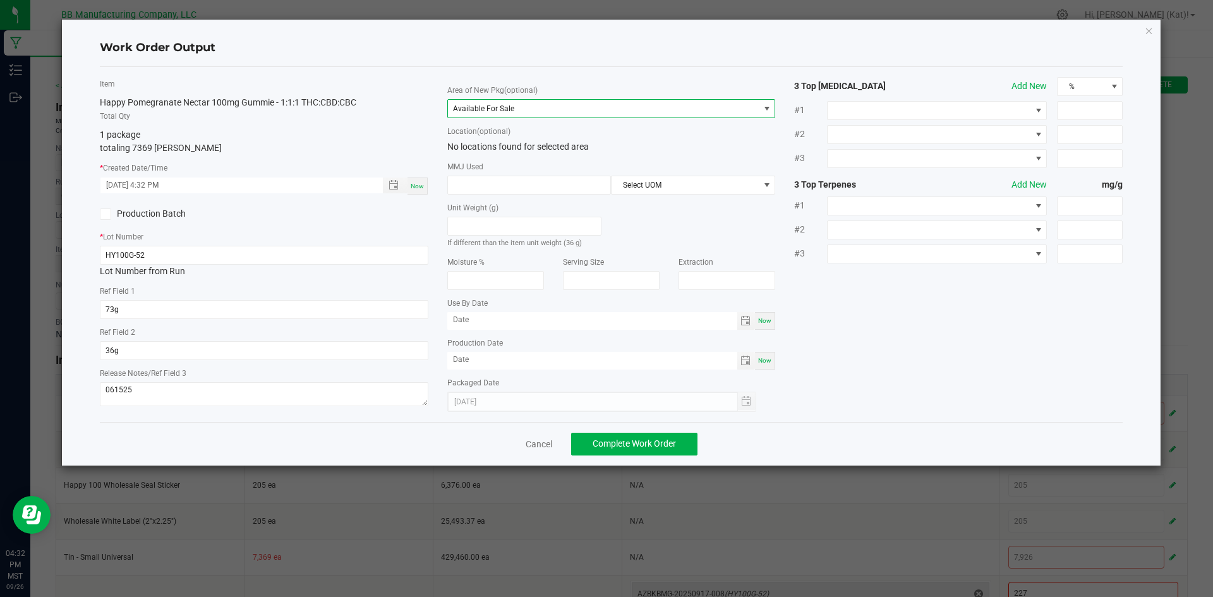
click at [761, 321] on span "Now" at bounding box center [764, 320] width 13 height 7
type input "[DATE]"
click at [765, 359] on span "Now" at bounding box center [764, 360] width 13 height 7
type input "[DATE]"
click at [471, 319] on input "[DATE]" at bounding box center [592, 320] width 290 height 16
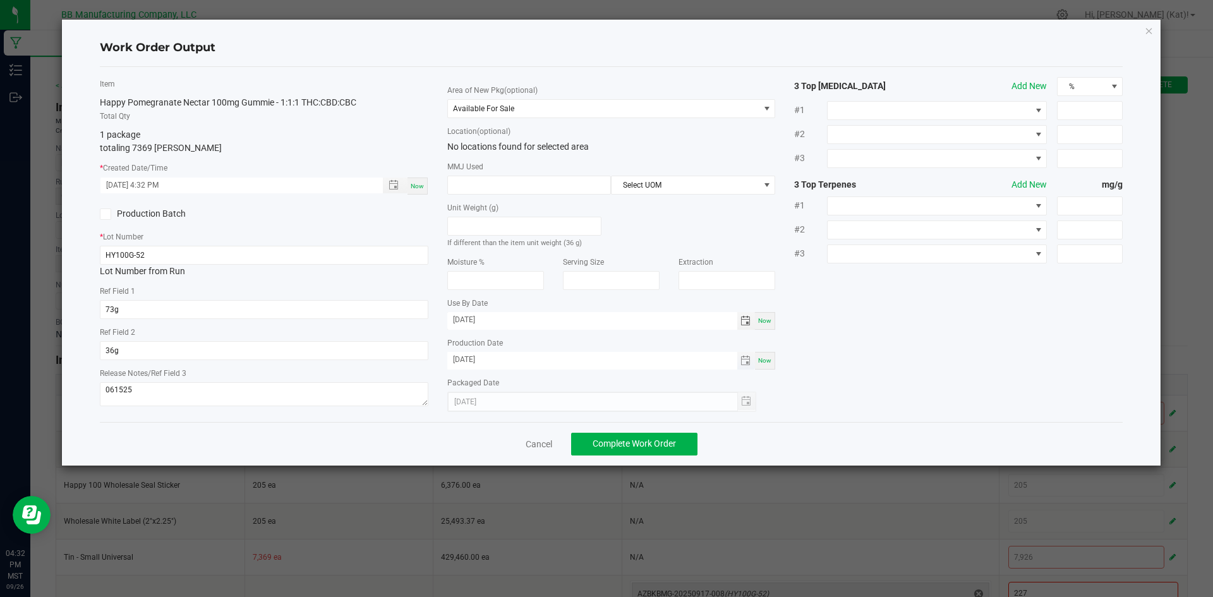
type input "09/15/2026"
click at [464, 359] on input "[DATE]" at bounding box center [592, 360] width 290 height 16
type input "09/15/2025"
click at [613, 445] on span "Complete Work Order" at bounding box center [633, 443] width 83 height 10
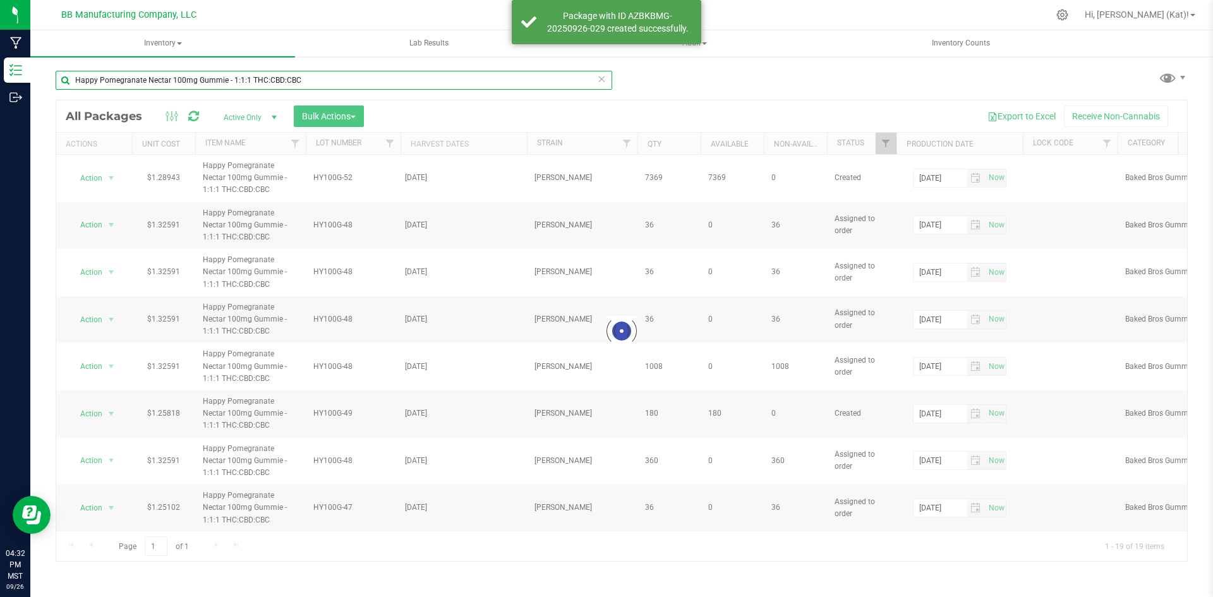
click at [310, 77] on input "Happy Pomegranate Nectar 100mg Gummie - 1:1:1 THC:CBD:CBC" at bounding box center [334, 80] width 556 height 19
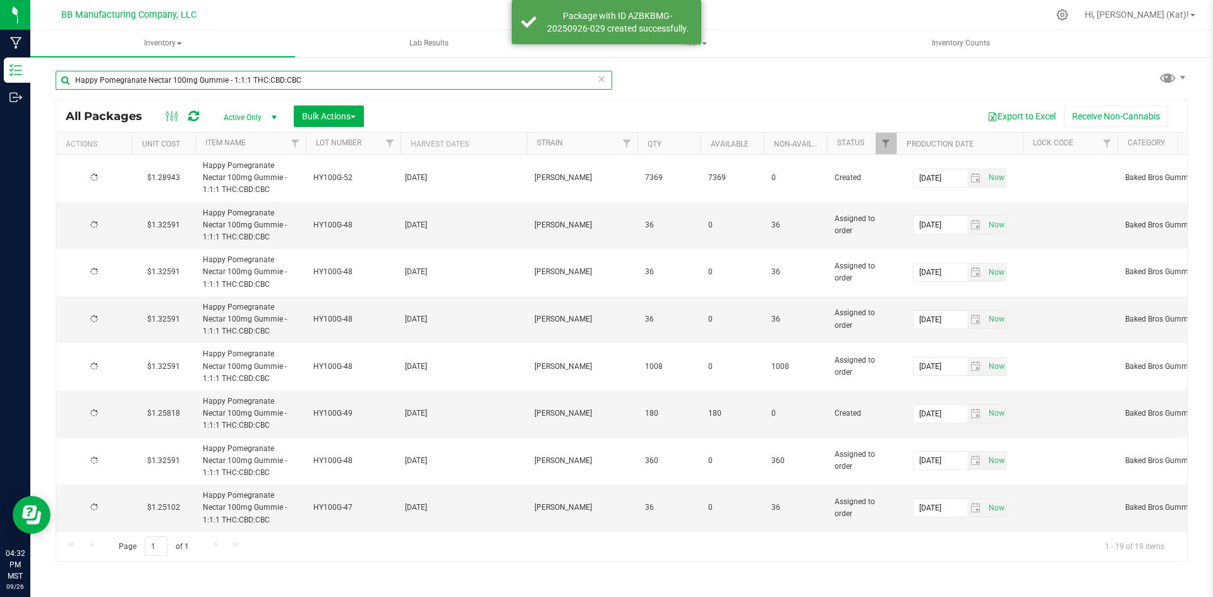
click at [310, 77] on input "Happy Pomegranate Nectar 100mg Gummie - 1:1:1 THC:CBD:CBC" at bounding box center [334, 80] width 556 height 19
type input "2025-08-12"
type input "2026-08-12"
type input "2025-08-25"
type input "2026-08-25"
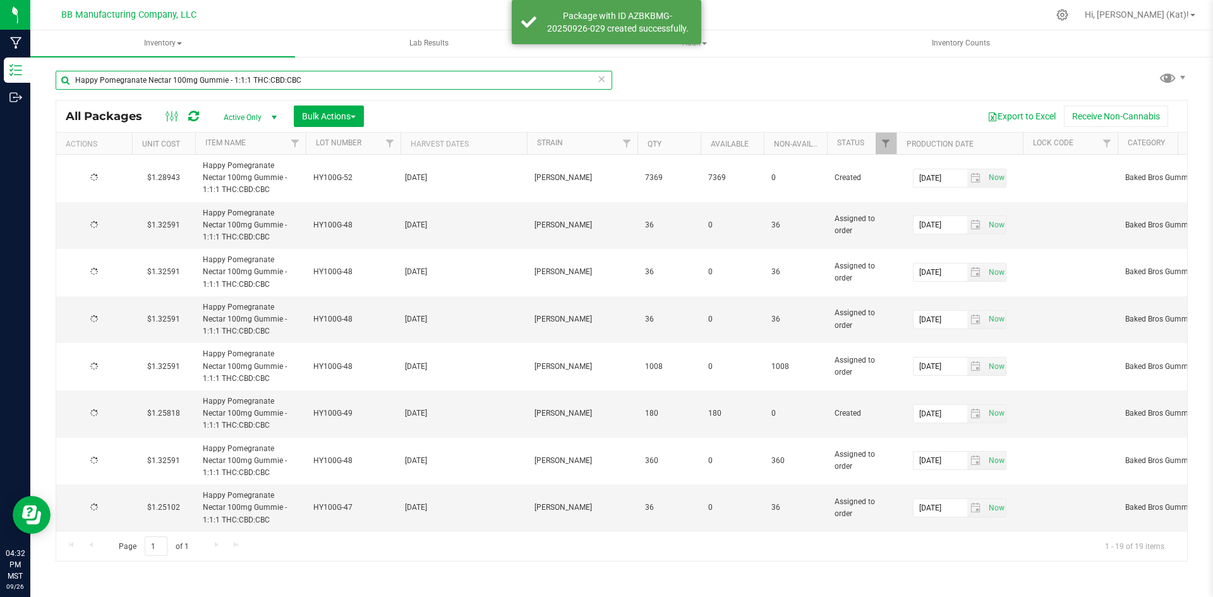
type input "2025-04-07"
type input "2026-04-07"
type input "2025-03-11"
type input "2026-03-11"
click at [310, 77] on input "Happy Pomegranate Nectar 100mg Gummie - 1:1:1 THC:CBD:CBC" at bounding box center [334, 80] width 556 height 19
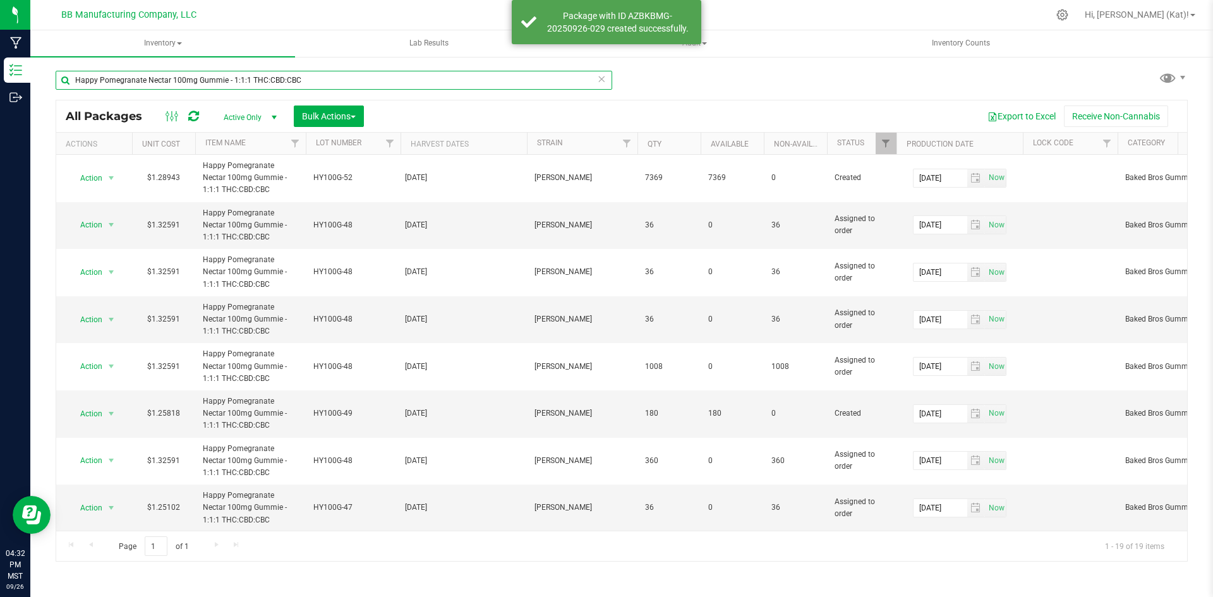
click at [310, 77] on input "Happy Pomegranate Nectar 100mg Gummie - 1:1:1 THC:CBD:CBC" at bounding box center [334, 80] width 556 height 19
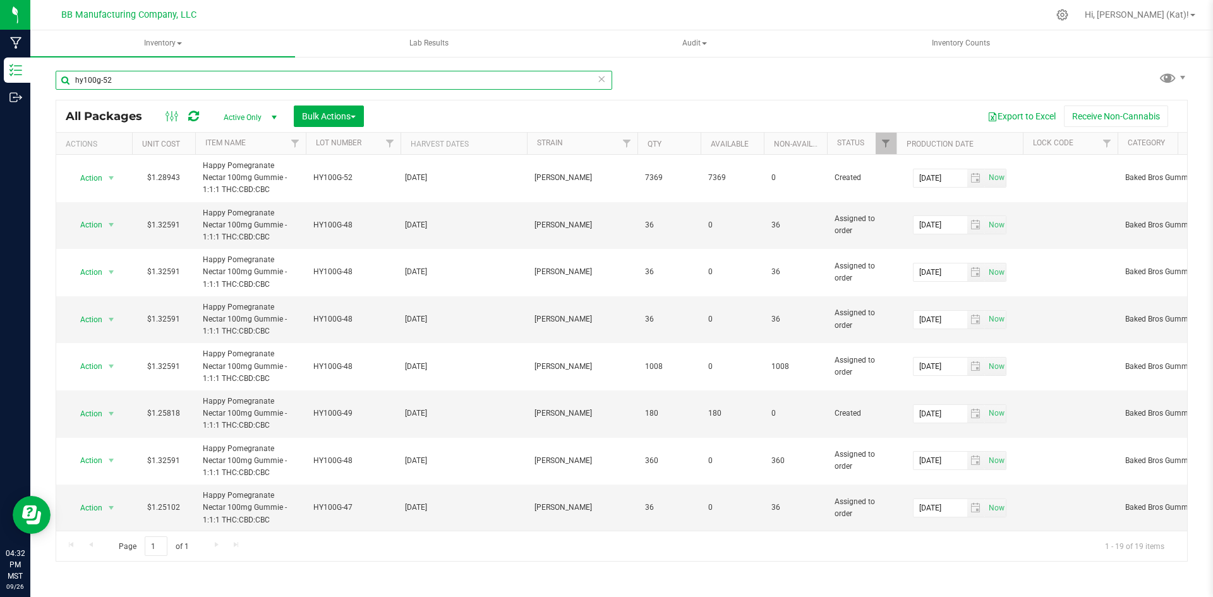
type input "hy100g-52"
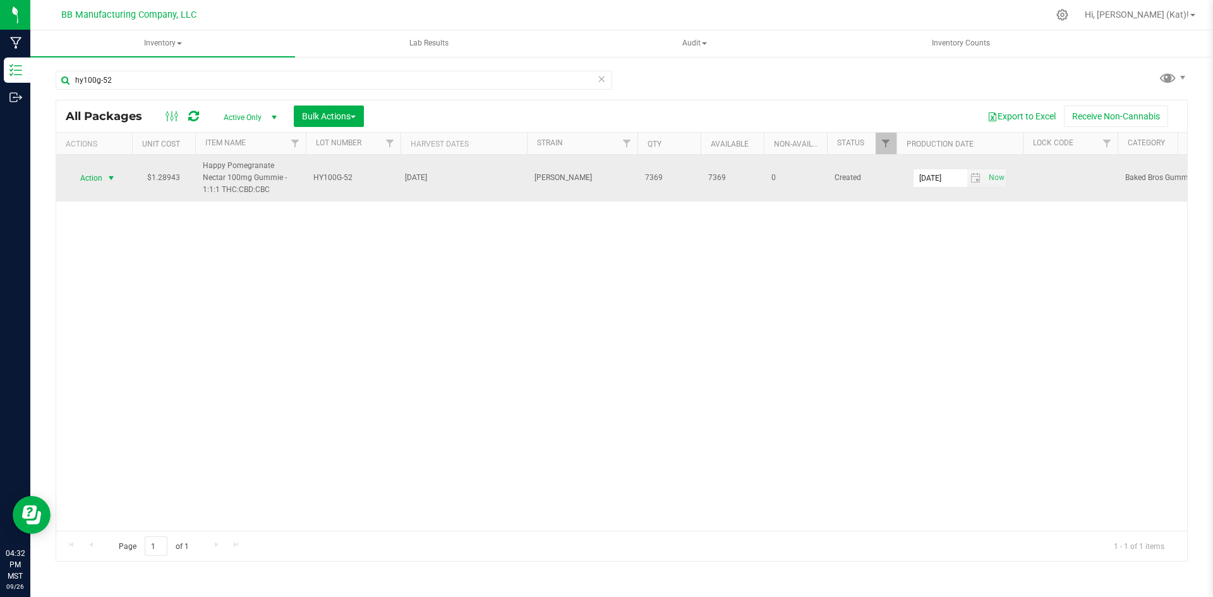
click at [105, 183] on span "select" at bounding box center [112, 178] width 16 height 18
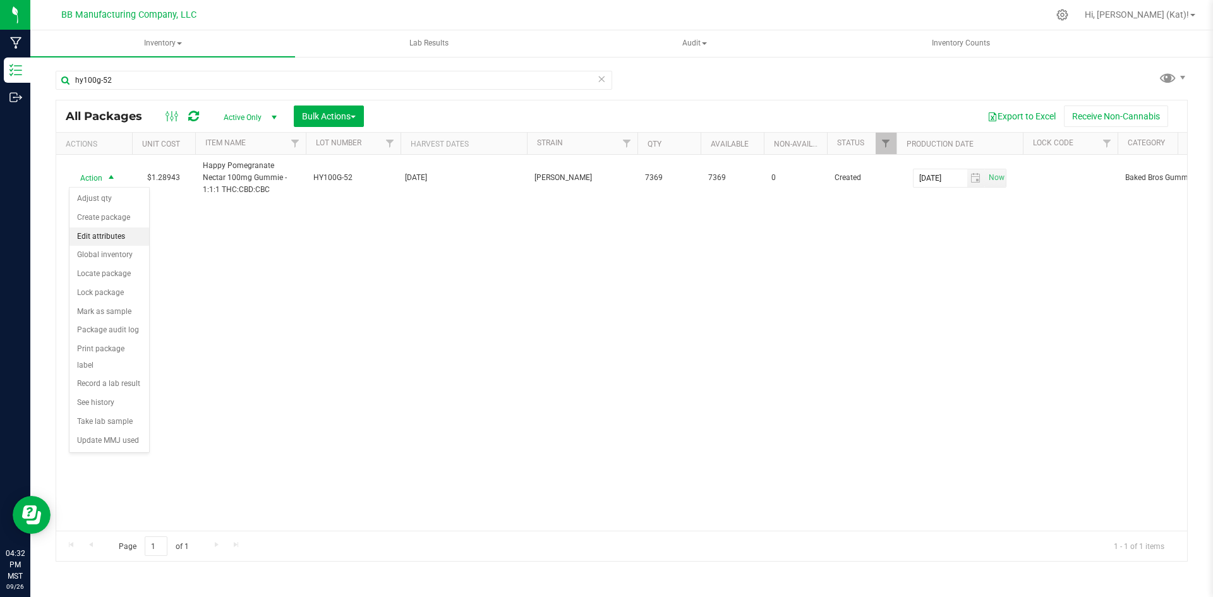
click at [114, 232] on li "Edit attributes" at bounding box center [109, 236] width 80 height 19
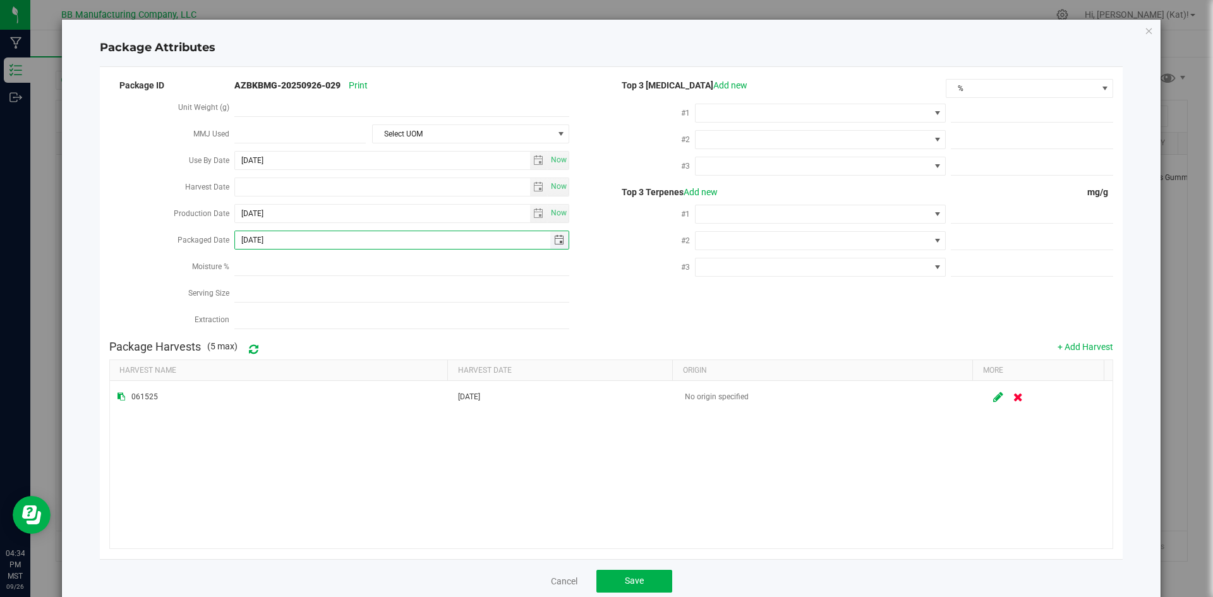
drag, startPoint x: 285, startPoint y: 240, endPoint x: 255, endPoint y: 238, distance: 30.4
click at [255, 238] on input "[DATE]" at bounding box center [392, 240] width 315 height 18
type input "[DATE]"
click at [636, 251] on div "#2" at bounding box center [652, 242] width 83 height 27
click at [645, 578] on button "Save" at bounding box center [634, 581] width 76 height 23
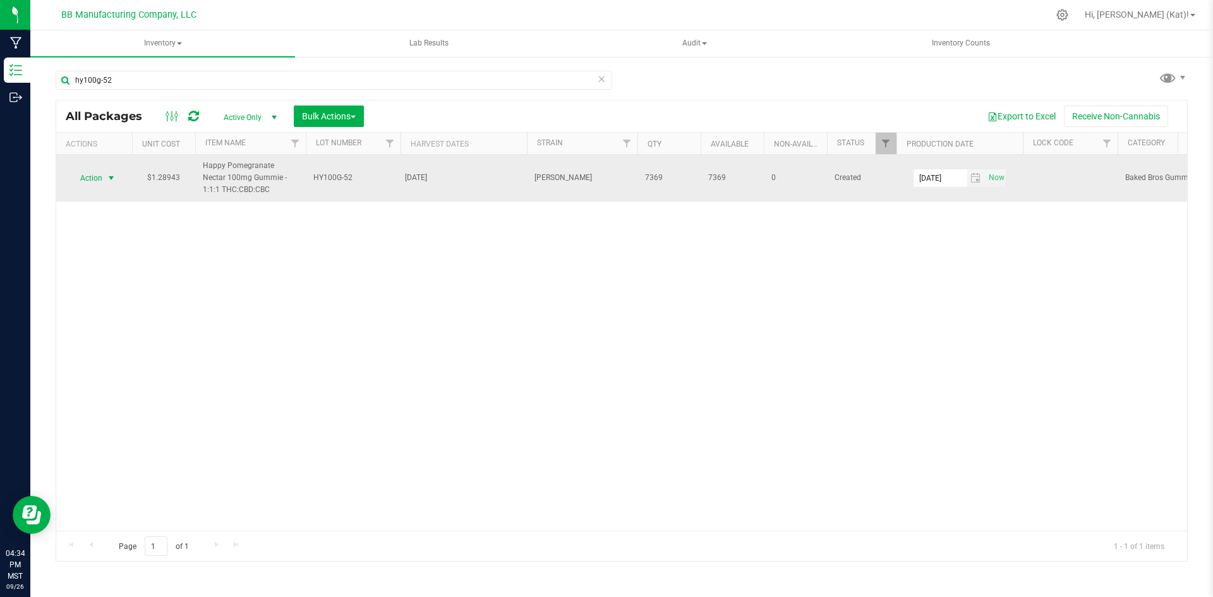
click at [99, 181] on span "Action" at bounding box center [86, 178] width 34 height 18
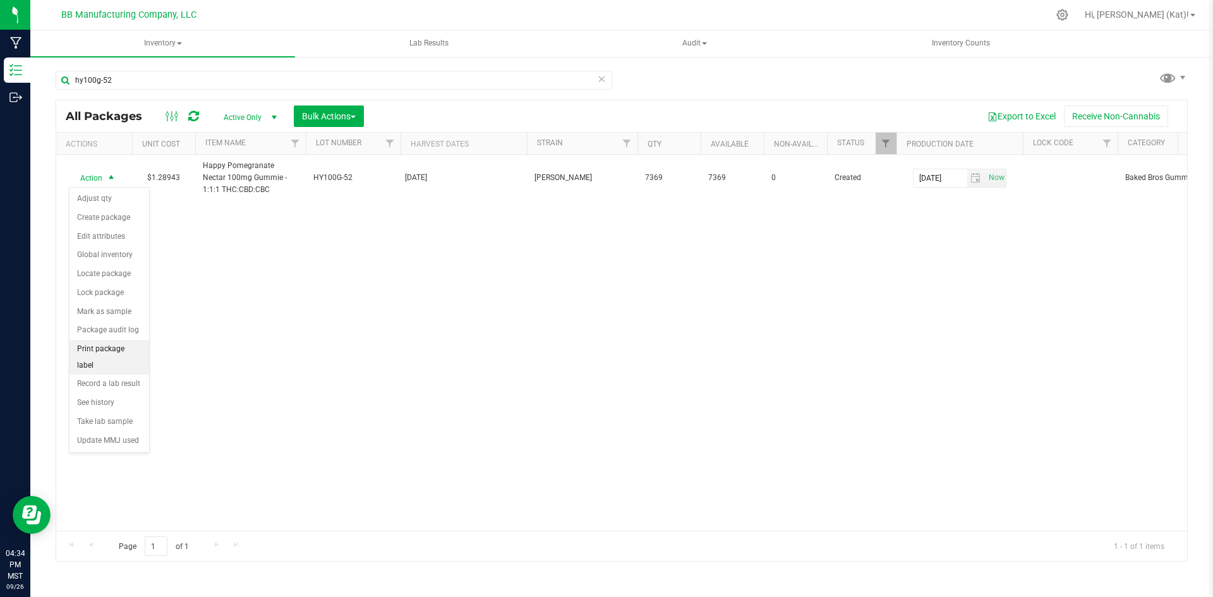
click at [127, 352] on li "Print package label" at bounding box center [109, 357] width 80 height 35
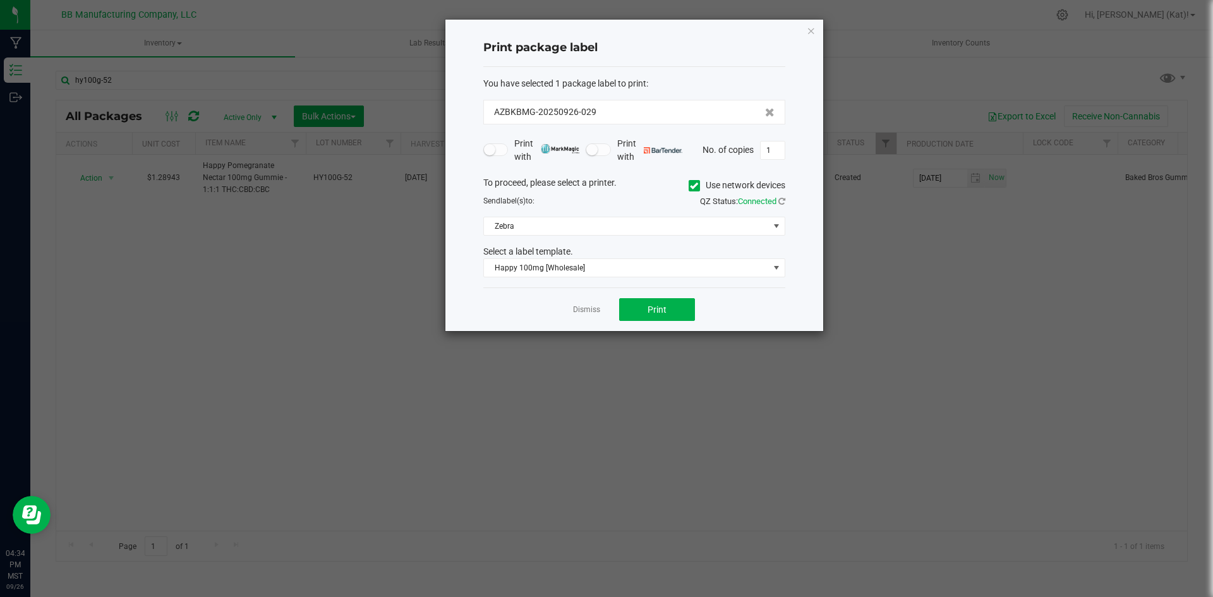
click at [690, 186] on icon at bounding box center [694, 186] width 8 height 0
click at [0, 0] on input "Use network devices" at bounding box center [0, 0] width 0 height 0
click at [700, 231] on span at bounding box center [626, 226] width 285 height 18
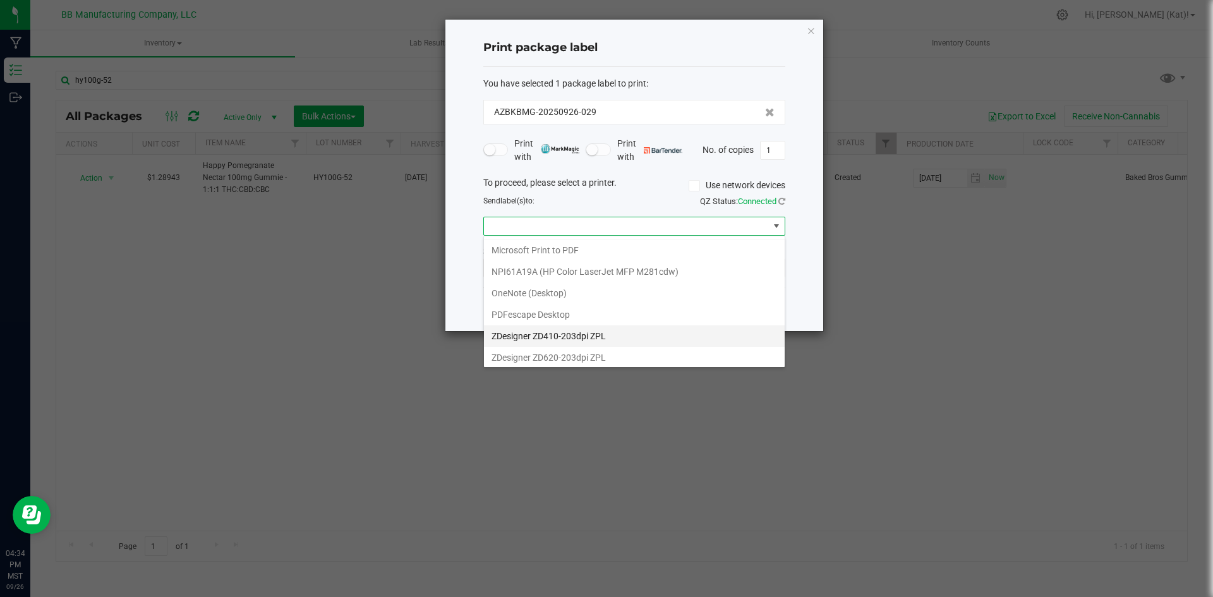
scroll to position [24, 0]
click at [603, 357] on ZPL "ZDesigner ZD620-203dpi ZPL" at bounding box center [634, 354] width 301 height 21
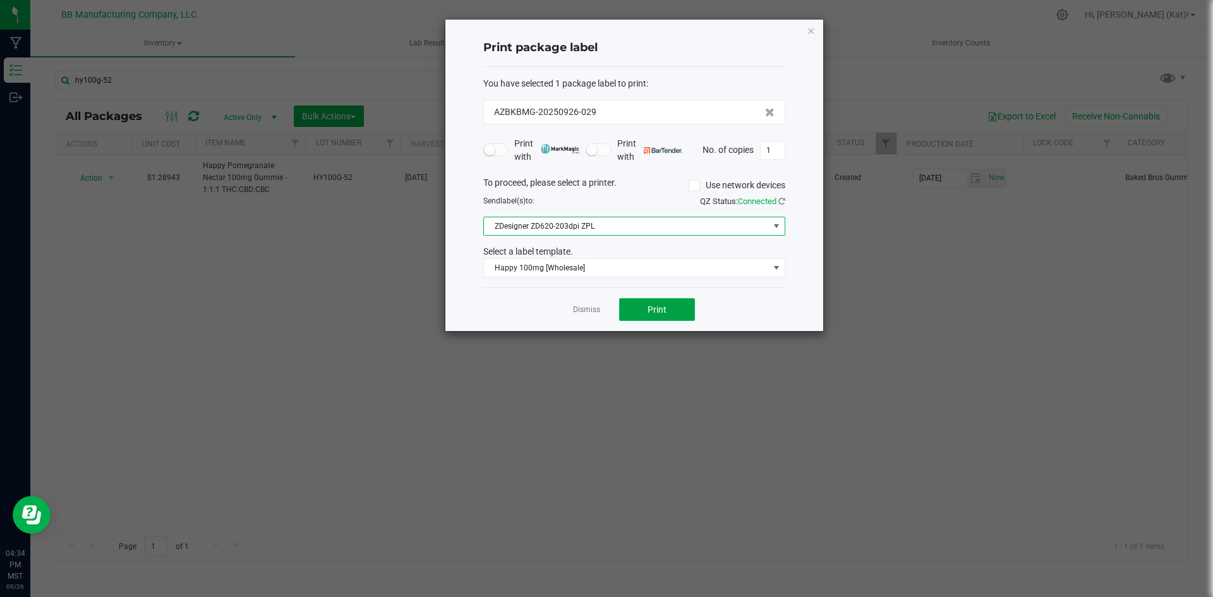
click at [661, 310] on span "Print" at bounding box center [656, 309] width 19 height 10
click at [810, 28] on icon "button" at bounding box center [811, 30] width 9 height 15
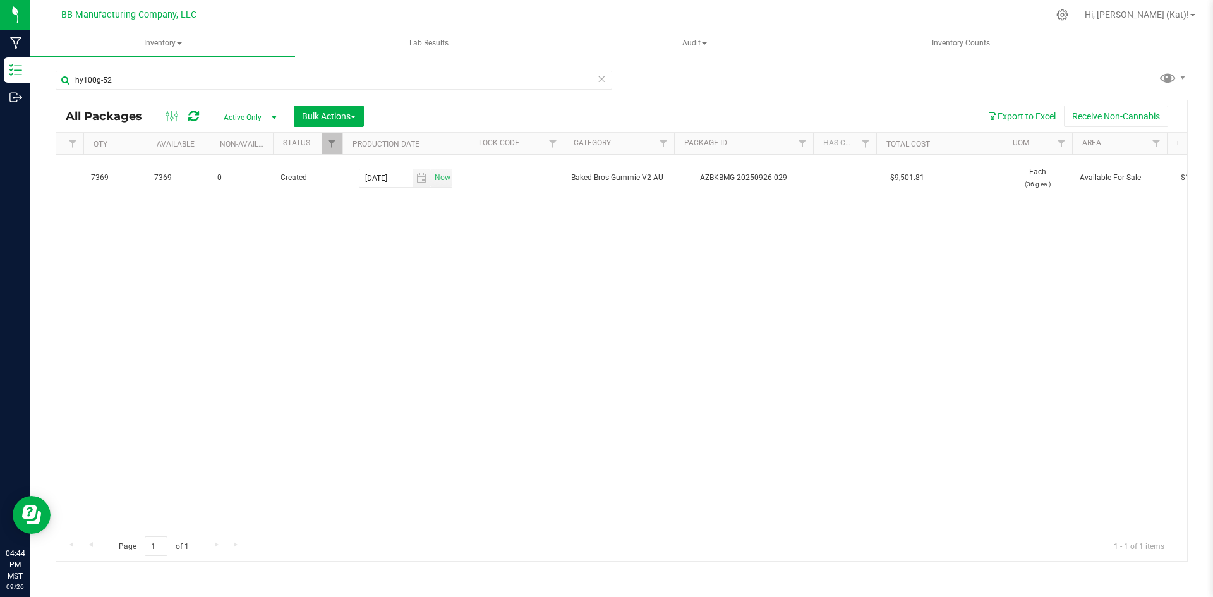
scroll to position [0, 0]
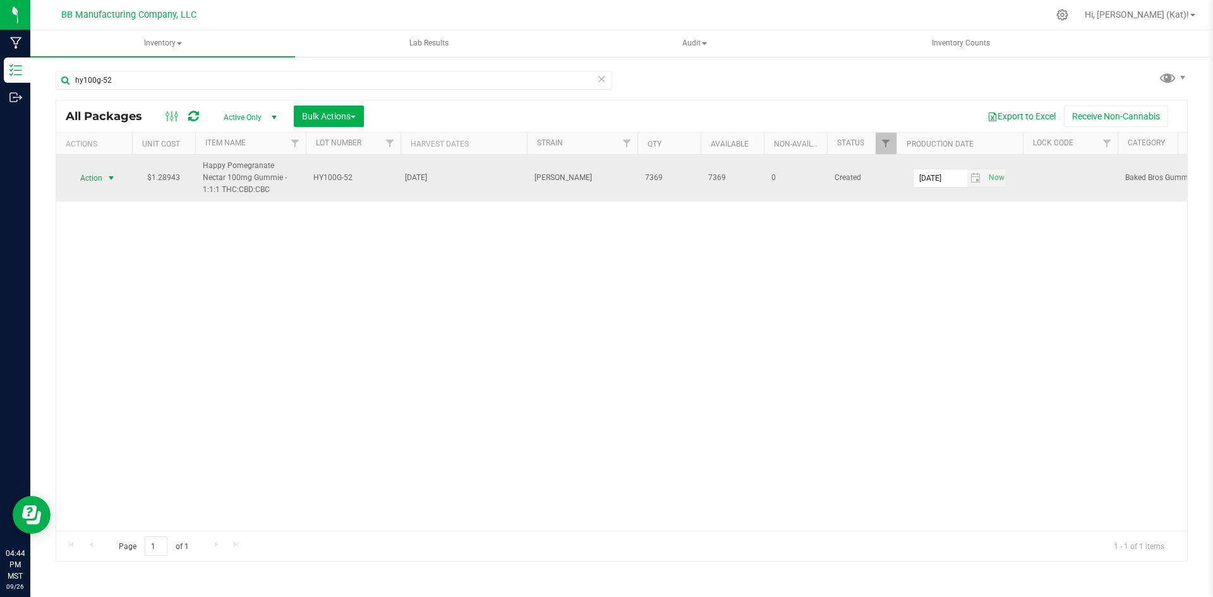
click at [99, 173] on span "Action" at bounding box center [86, 178] width 34 height 18
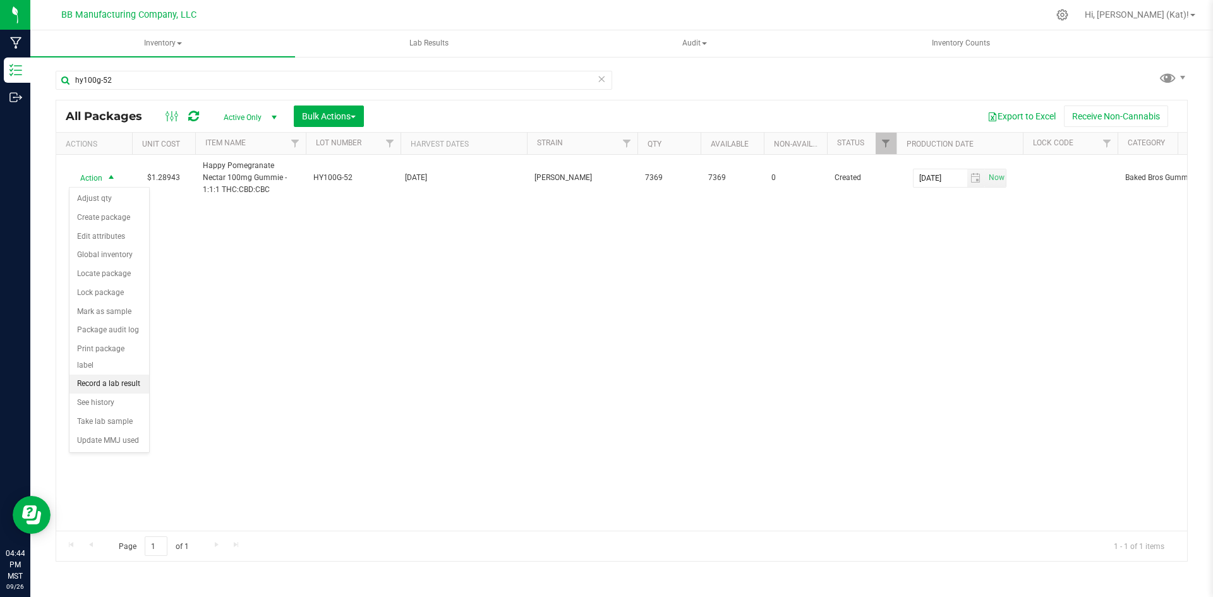
click at [133, 375] on li "Record a lab result" at bounding box center [109, 384] width 80 height 19
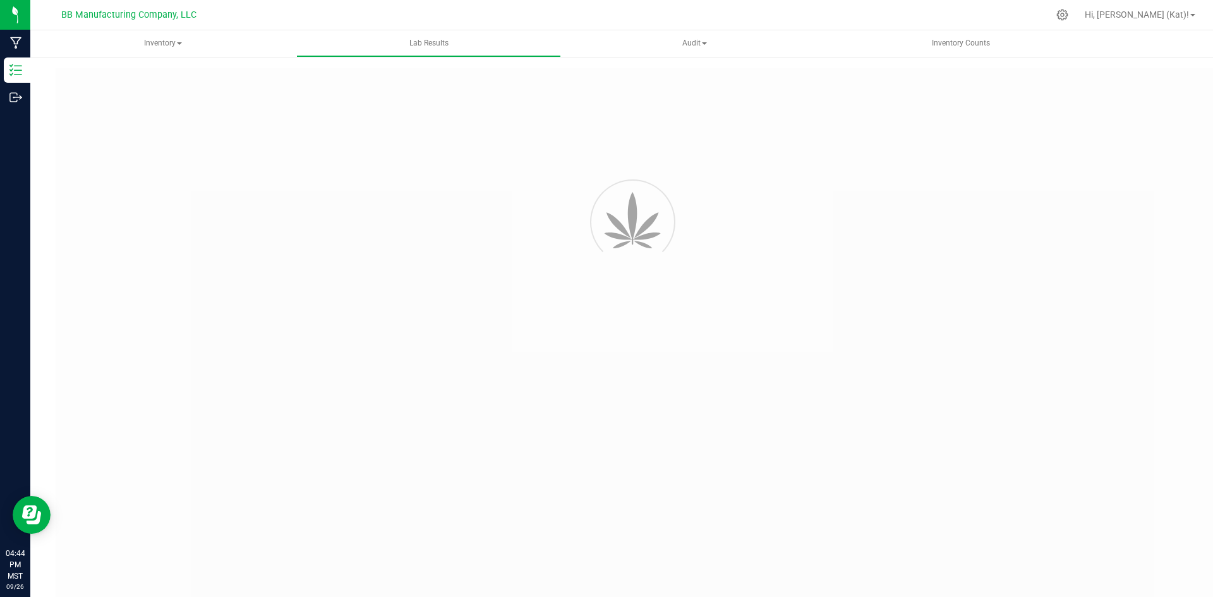
type input "AZBKBMG-20250926-029"
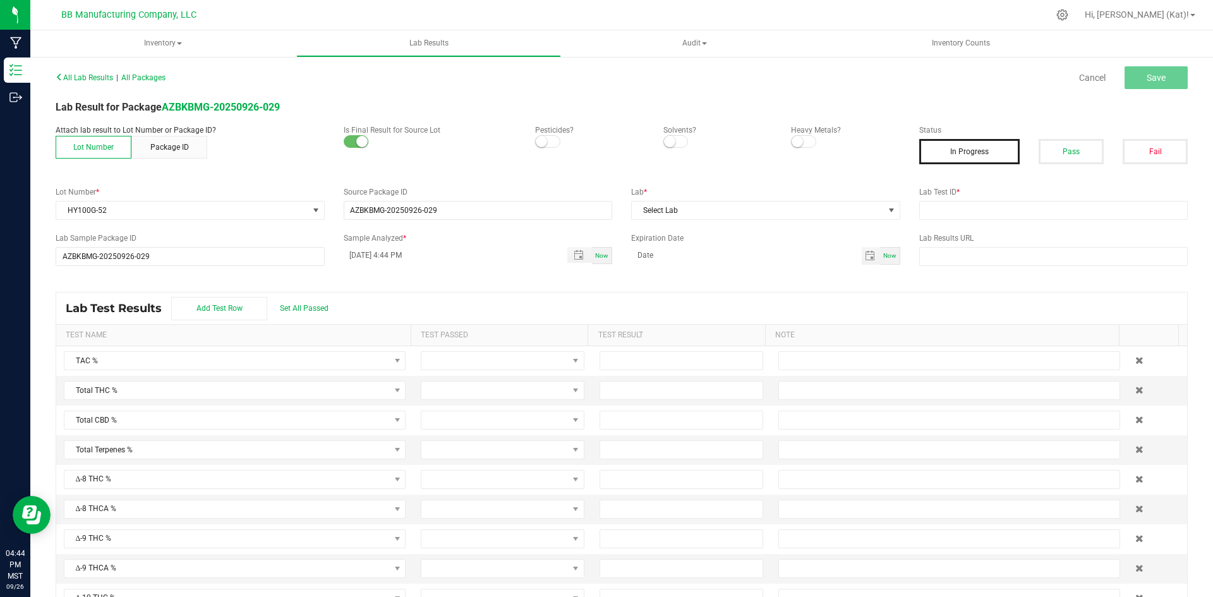
drag, startPoint x: 539, startPoint y: 142, endPoint x: 672, endPoint y: 140, distance: 132.7
click at [539, 142] on small at bounding box center [541, 141] width 11 height 11
click at [676, 136] on span at bounding box center [675, 141] width 25 height 13
click at [789, 148] on div "Attach lab result to Lot Number or Package ID? Lot Number Package ID Is Final R…" at bounding box center [477, 141] width 863 height 34
drag, startPoint x: 802, startPoint y: 145, endPoint x: 904, endPoint y: 159, distance: 102.6
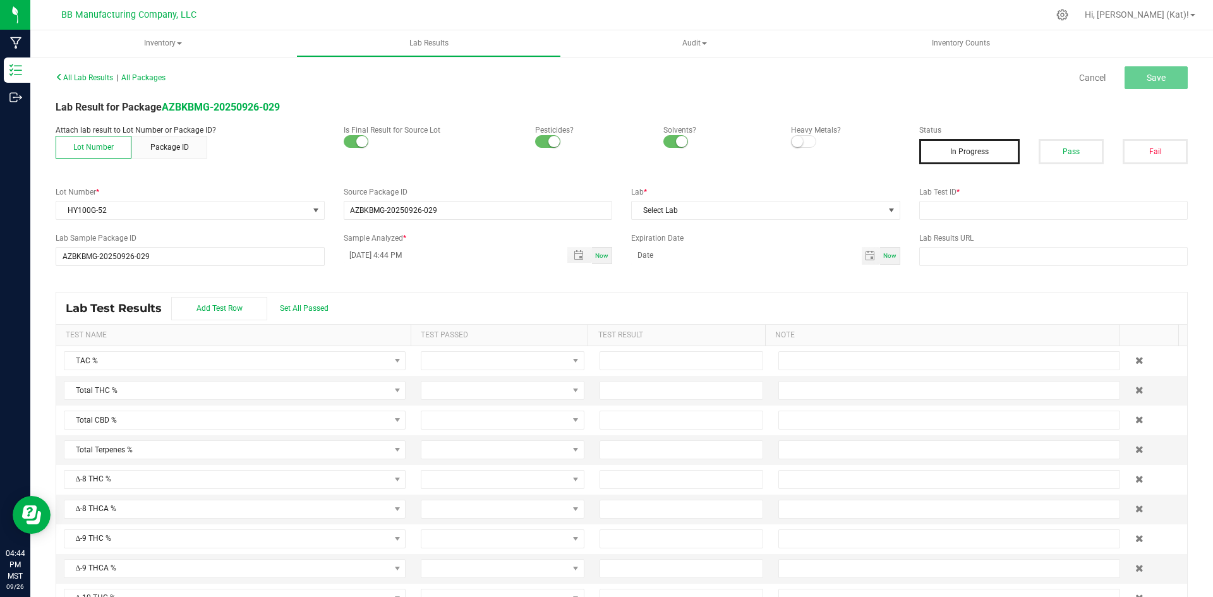
click at [801, 144] on span at bounding box center [803, 141] width 25 height 13
click at [1063, 154] on button "Pass" at bounding box center [1070, 151] width 65 height 25
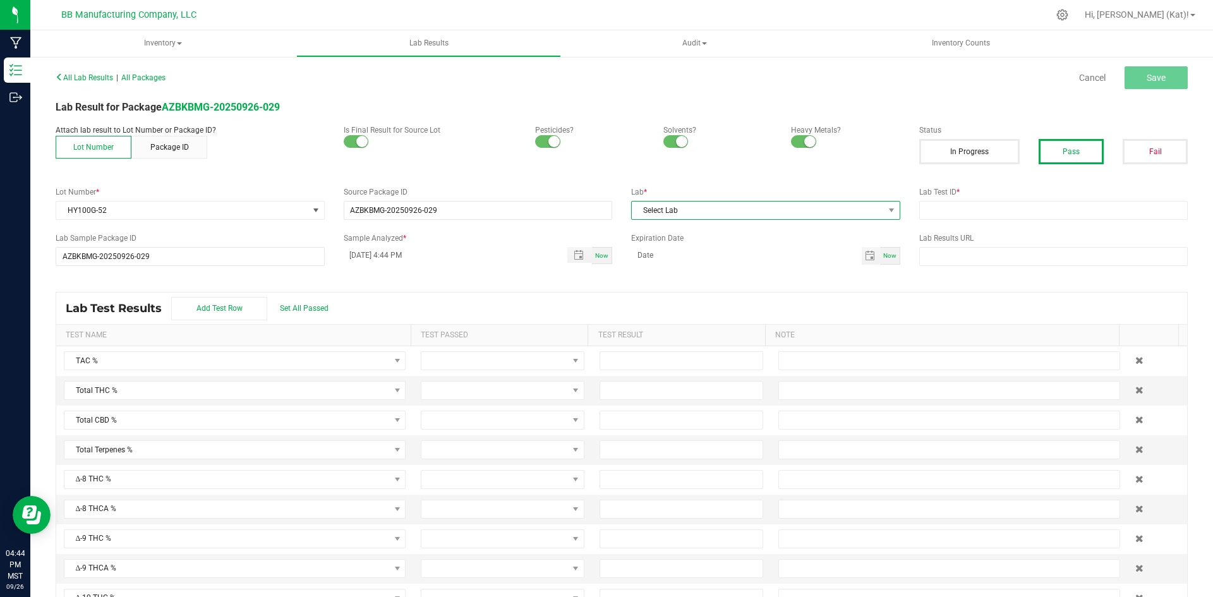
click at [735, 213] on span "Select Lab" at bounding box center [758, 210] width 252 height 18
click at [678, 265] on li "Apollo Labs" at bounding box center [759, 264] width 265 height 21
click at [998, 213] on input "text" at bounding box center [1053, 210] width 269 height 19
paste input "2509APO4157.20853"
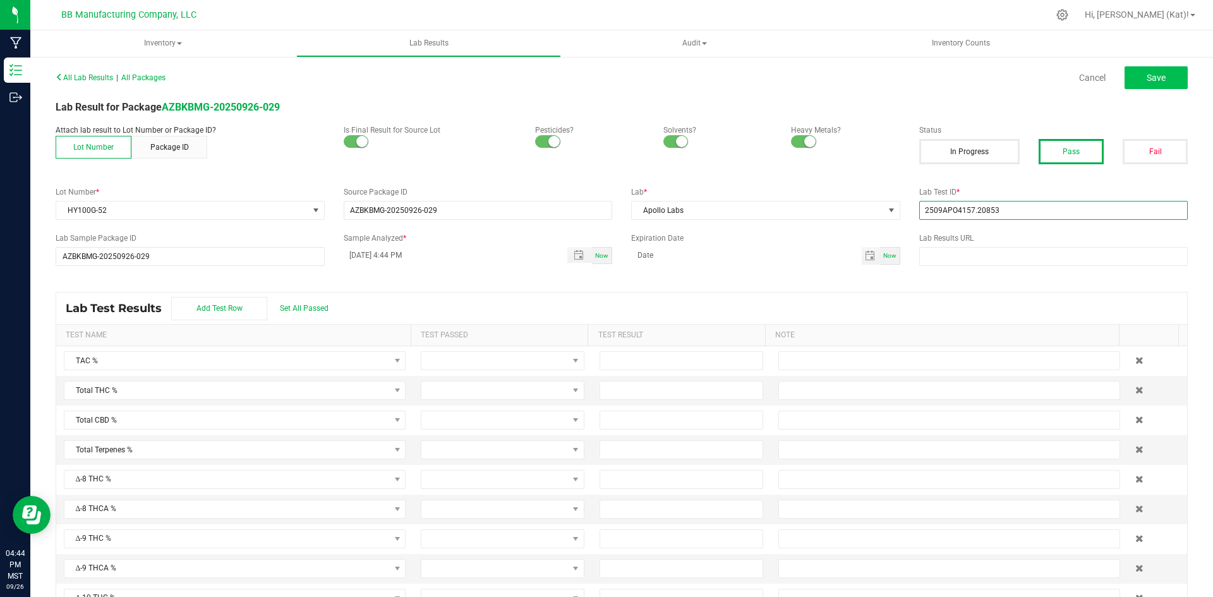
type input "2509APO4157.20853"
click at [1163, 80] on button "Save" at bounding box center [1155, 77] width 63 height 23
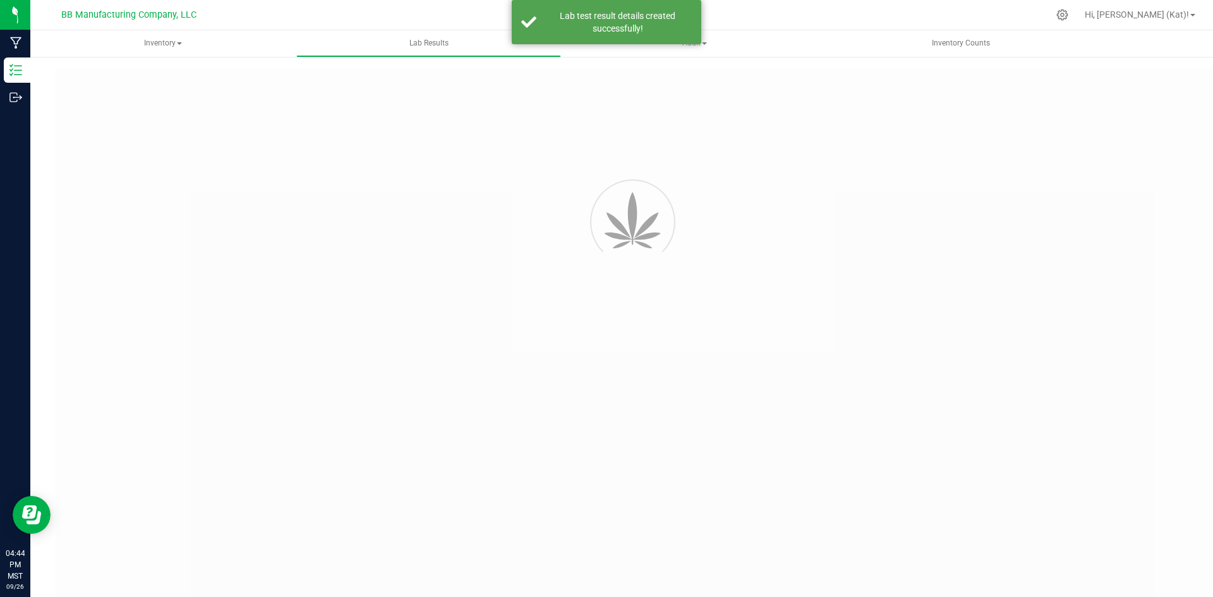
type input "AZBKBMG-20250926-029"
type input "2509APO4157.20853"
type input "AZBKBMG-20250926-029"
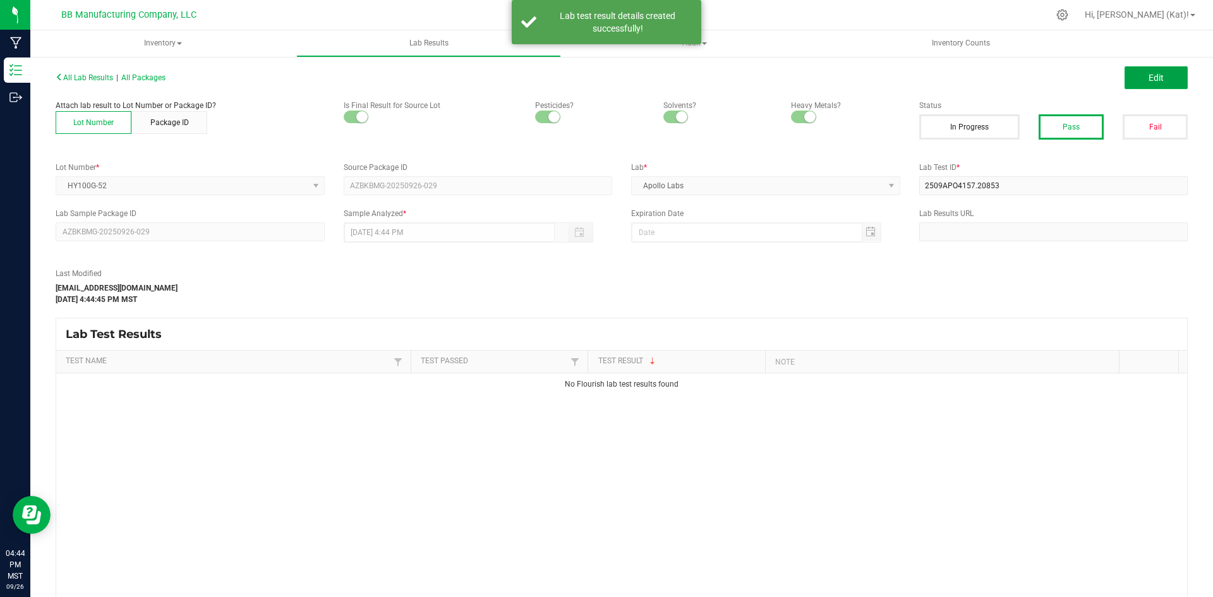
drag, startPoint x: 1151, startPoint y: 78, endPoint x: 925, endPoint y: 253, distance: 285.5
click at [1151, 78] on span "Edit" at bounding box center [1155, 78] width 15 height 10
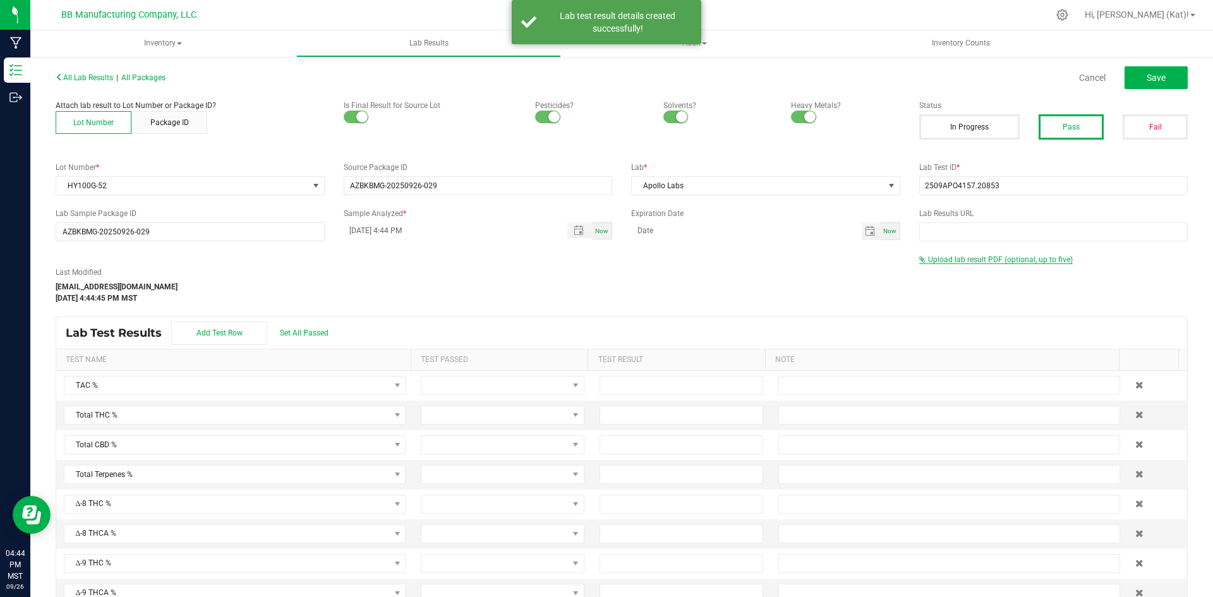
click at [969, 256] on span "Upload lab result PDF (optional, up to five)" at bounding box center [1000, 259] width 145 height 9
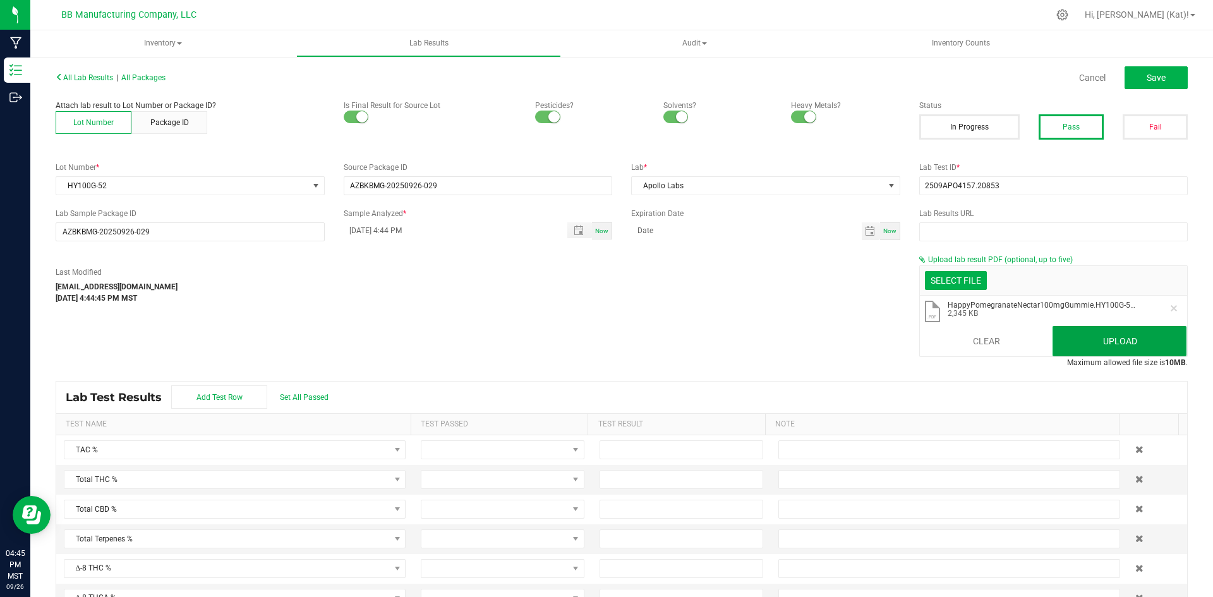
click at [1121, 347] on button "Upload" at bounding box center [1119, 341] width 134 height 30
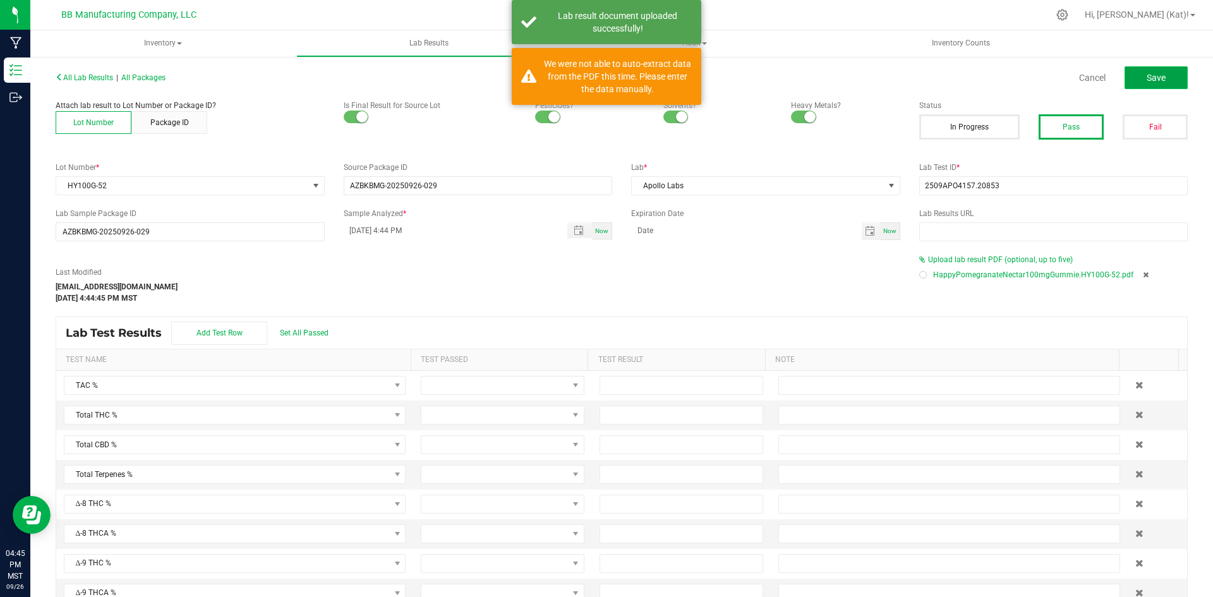
click at [1156, 80] on button "Save" at bounding box center [1155, 77] width 63 height 23
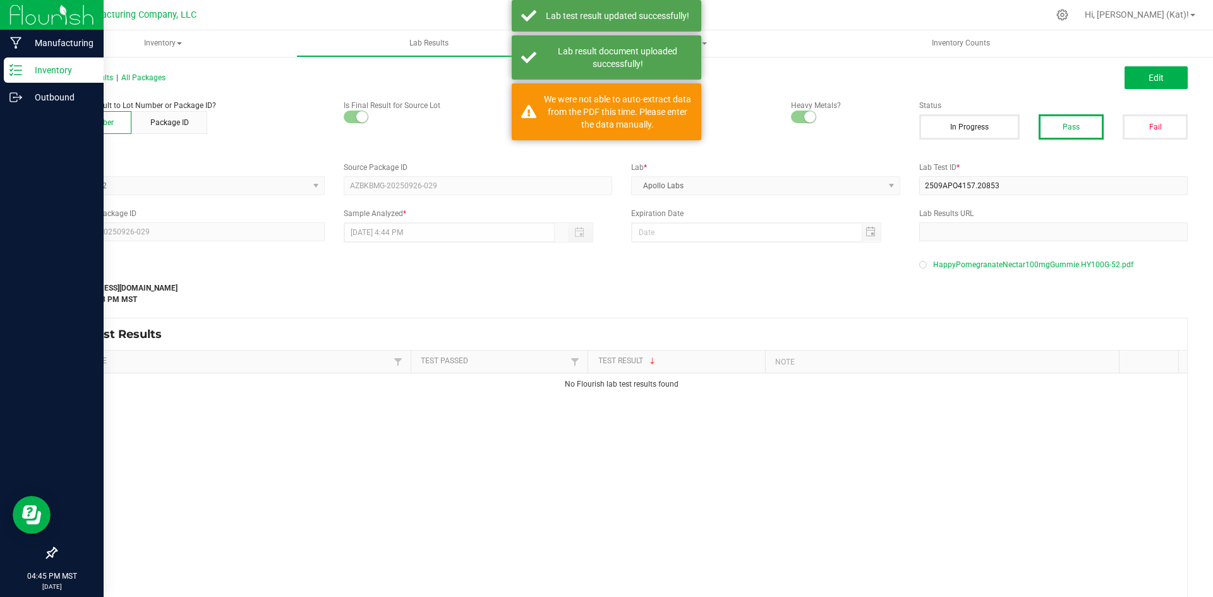
click at [18, 70] on line at bounding box center [18, 70] width 7 height 0
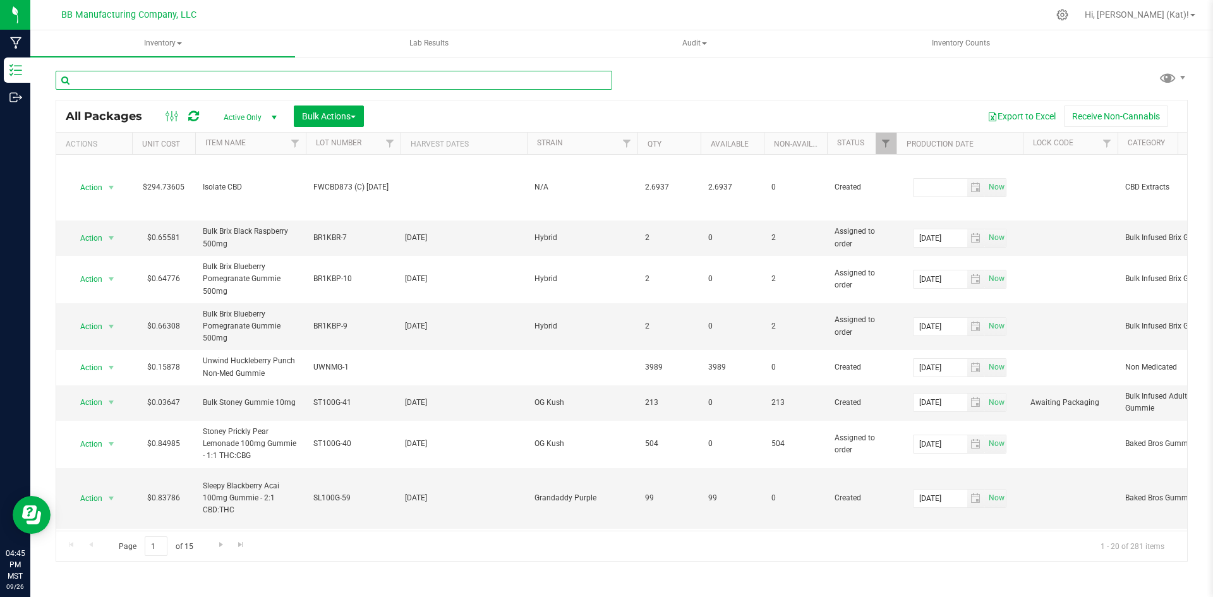
click at [334, 78] on input "text" at bounding box center [334, 80] width 556 height 19
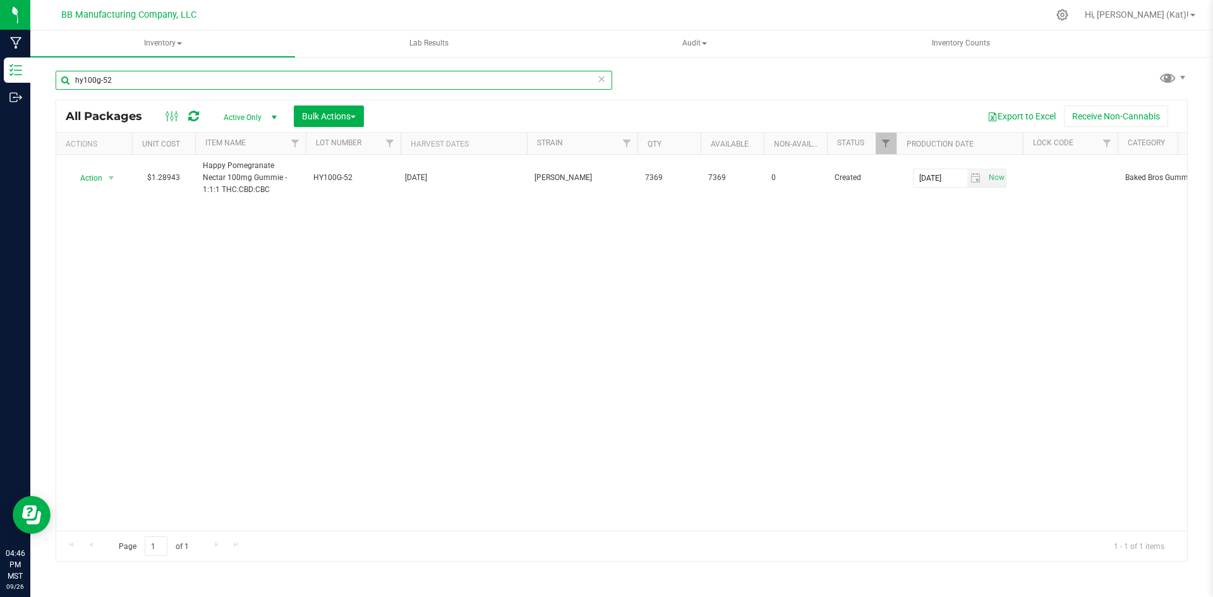
type input "hy100g-52"
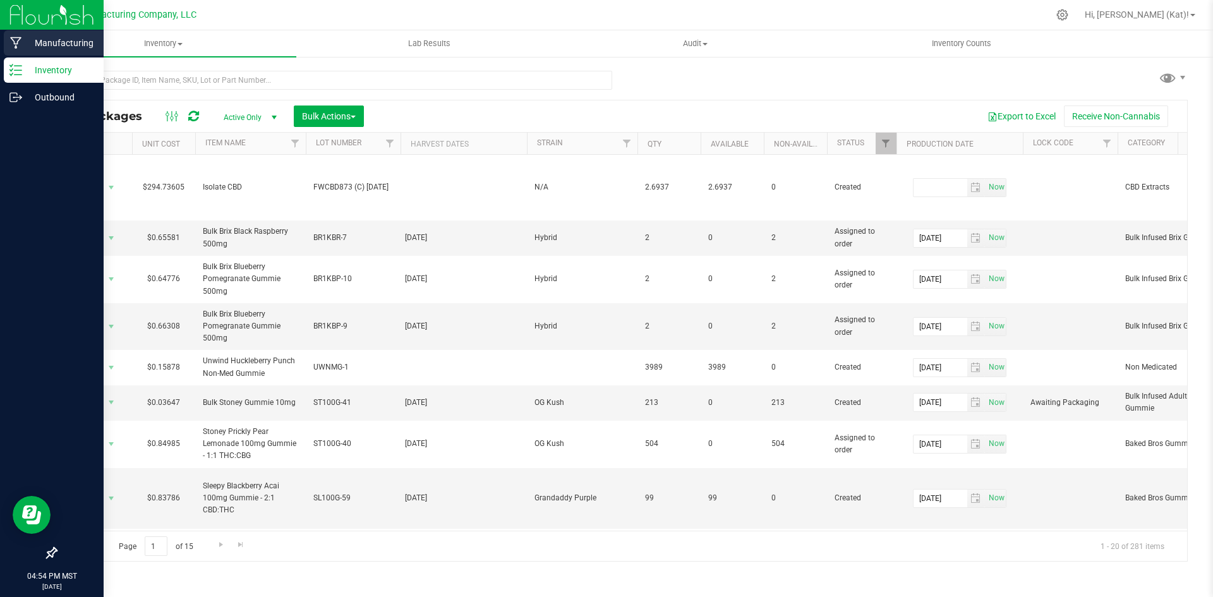
click at [31, 45] on p "Manufacturing" at bounding box center [60, 42] width 76 height 15
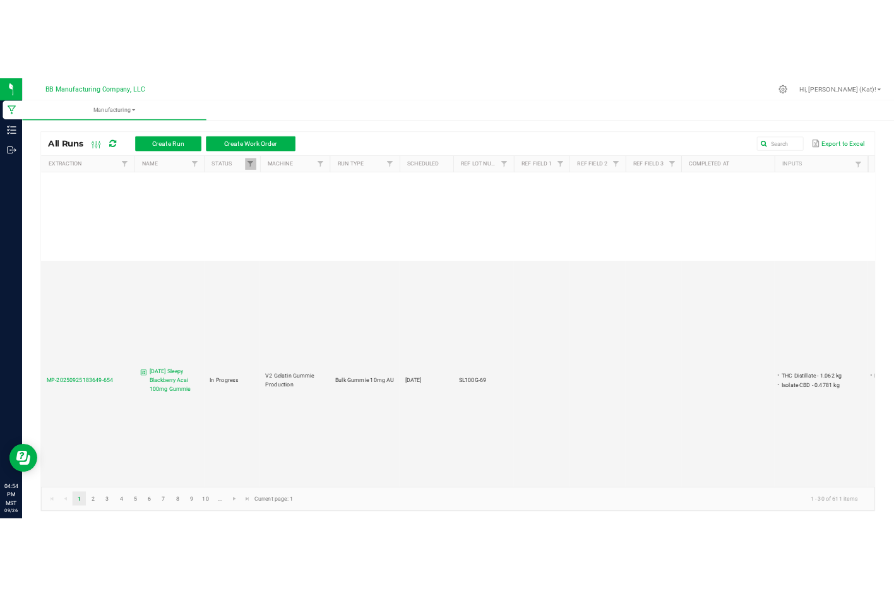
scroll to position [1453, 0]
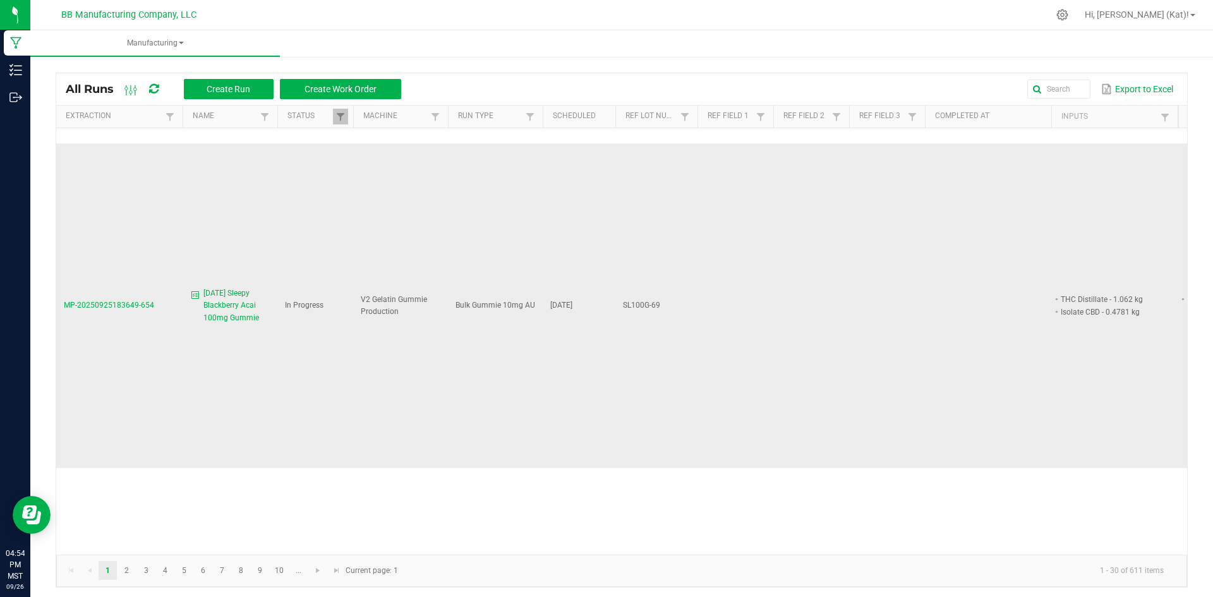
click at [251, 287] on span "[DATE] Sleepy Blackberry Acai 100mg Gummie" at bounding box center [236, 305] width 66 height 37
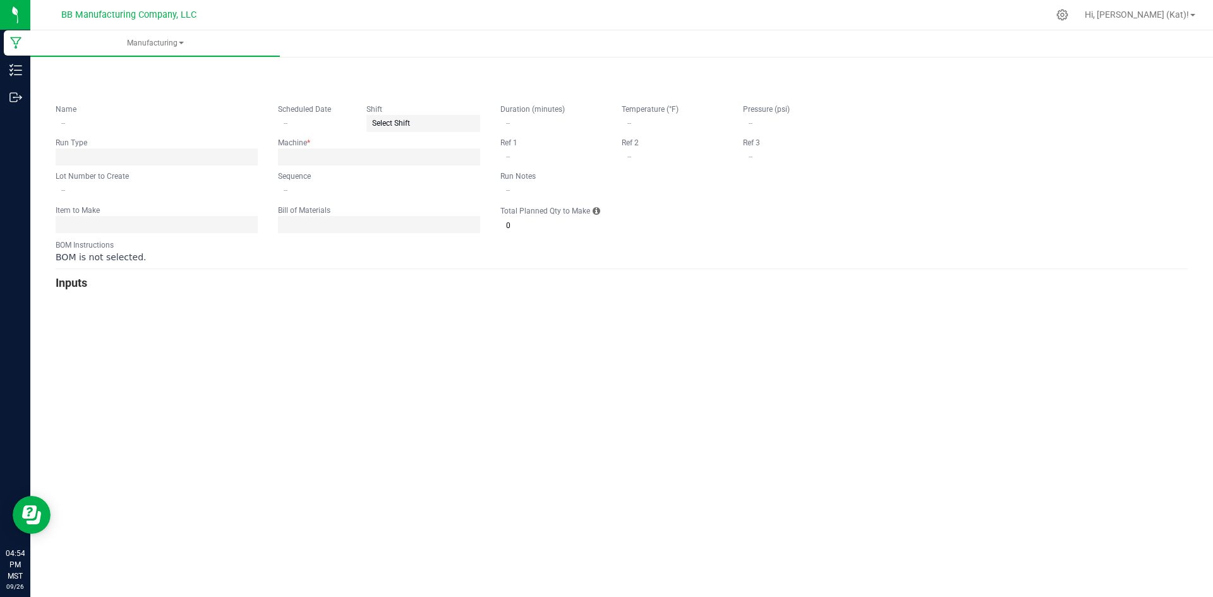
type input "[DATE] Sleepy Blackberry Acai 100mg Gummie"
type input "[DATE]"
type input "SL100G-69"
type input "2"
type input "15"
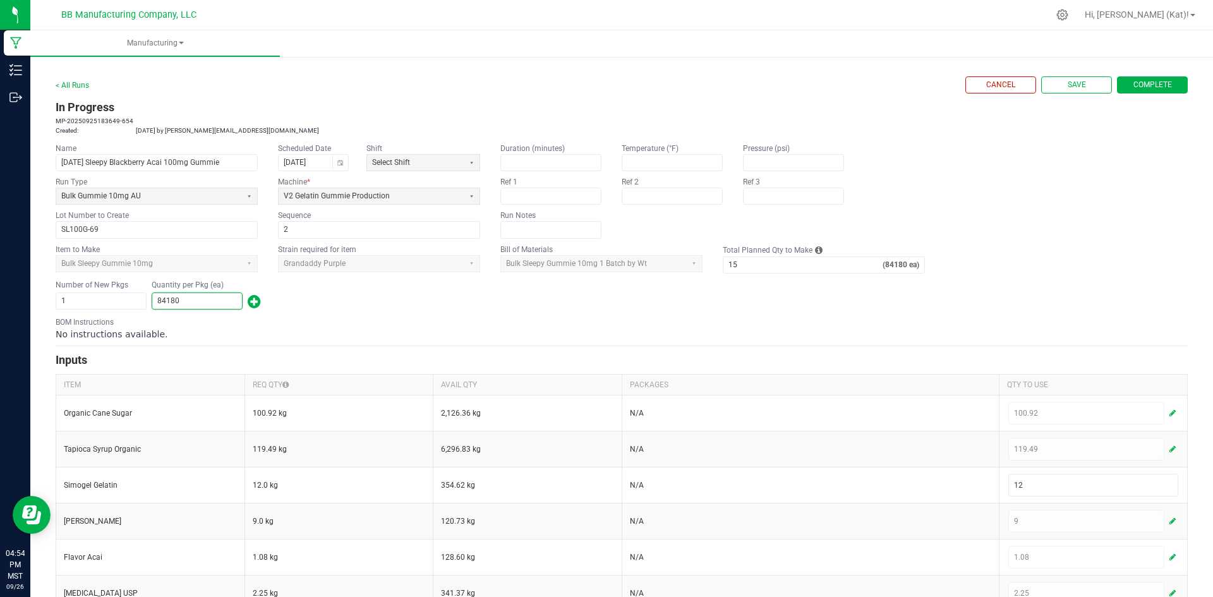
click at [189, 303] on input "84180" at bounding box center [197, 301] width 90 height 16
type input "243"
click at [255, 297] on span "button" at bounding box center [254, 301] width 13 height 20
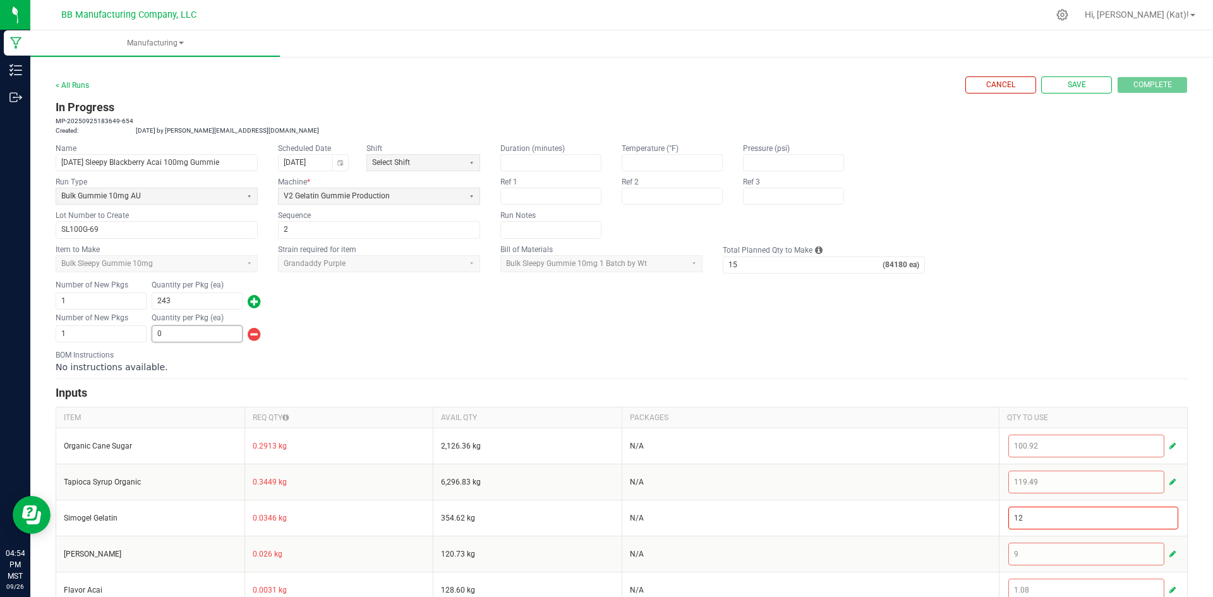
click at [200, 332] on input "0" at bounding box center [197, 334] width 90 height 16
type input "77,982"
click at [419, 361] on div "No instructions available." at bounding box center [622, 367] width 1132 height 13
click at [379, 326] on div "Number of New Pkgs 1 Quantity per Pkg (ea) 77,982" at bounding box center [622, 327] width 1132 height 33
click at [440, 340] on div "Number of New Pkgs 1 Quantity per Pkg (ea) 77,982" at bounding box center [622, 327] width 1132 height 33
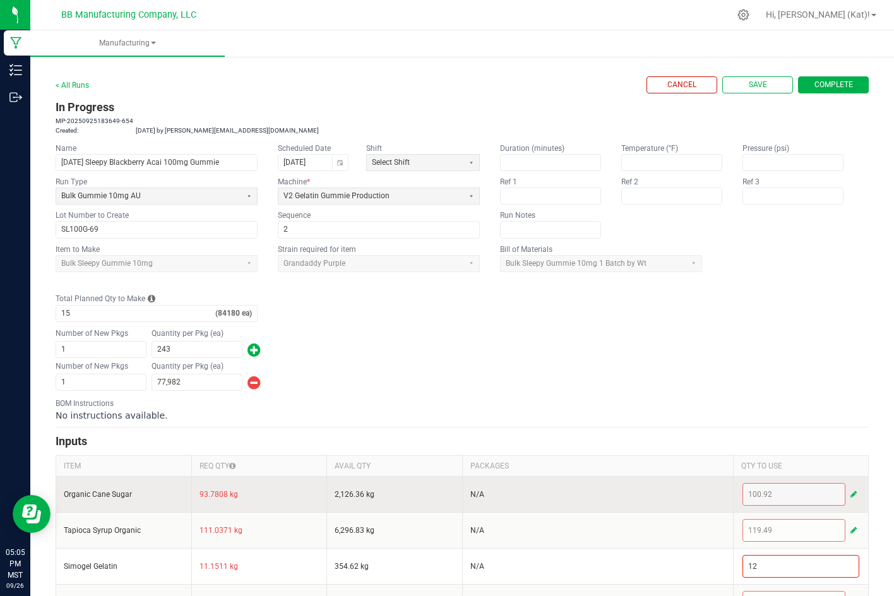
click at [851, 491] on span "button" at bounding box center [854, 494] width 6 height 10
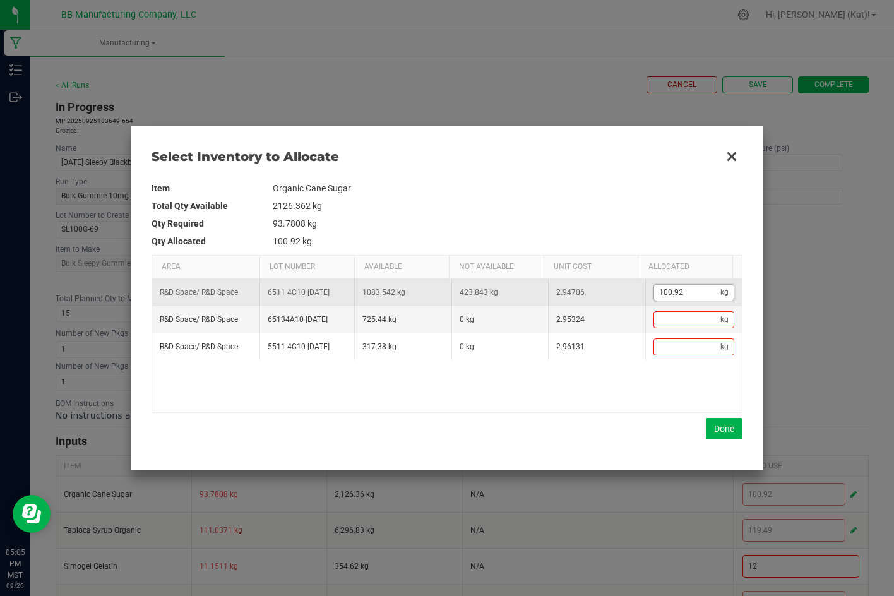
click at [683, 287] on input "100.92" at bounding box center [687, 293] width 67 height 16
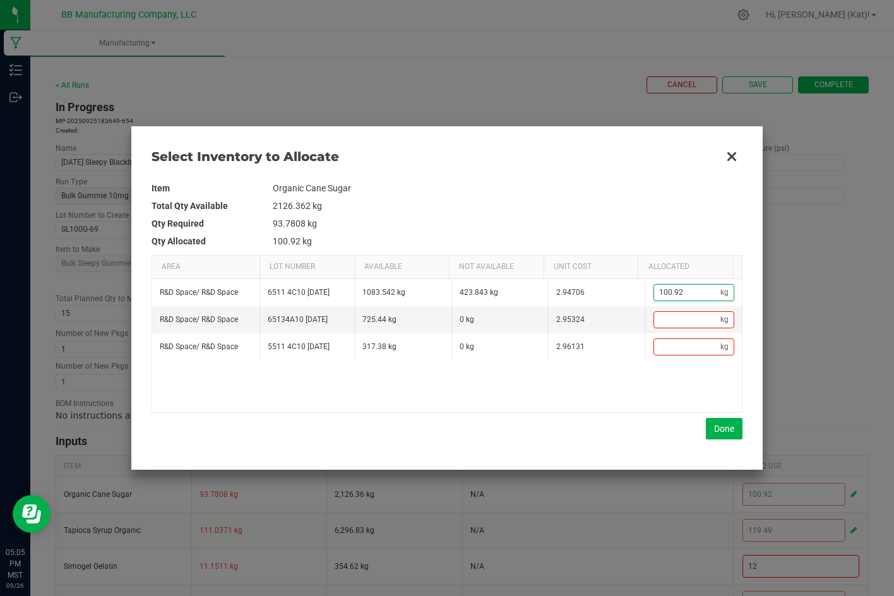
paste input "875"
type input "100.875"
click at [722, 423] on button "Done" at bounding box center [724, 428] width 37 height 21
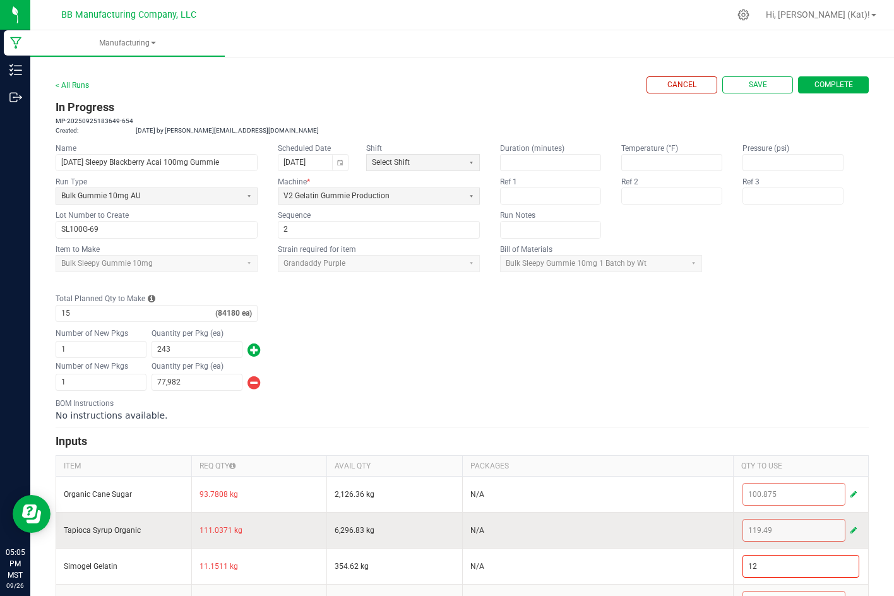
click at [851, 529] on span "button" at bounding box center [854, 530] width 6 height 10
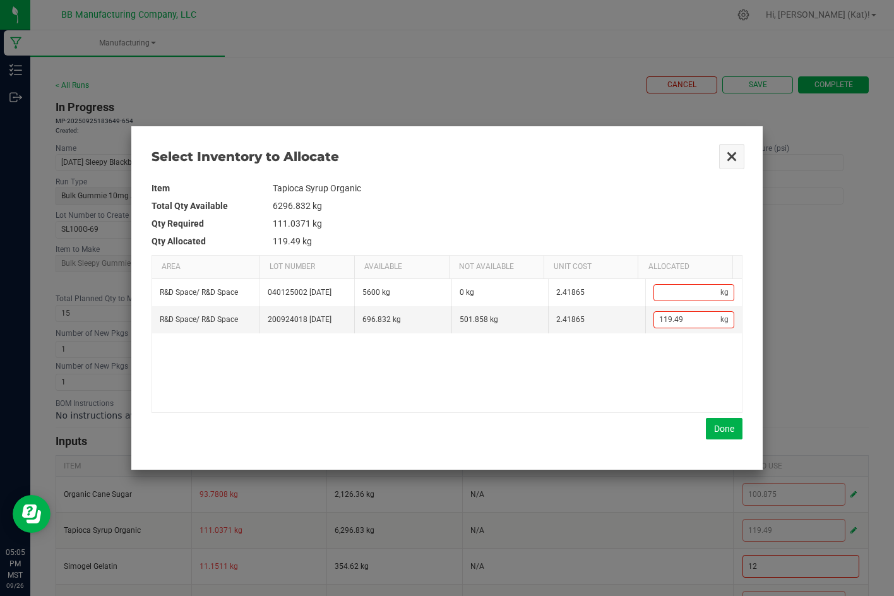
click at [735, 161] on button "Close" at bounding box center [732, 156] width 27 height 27
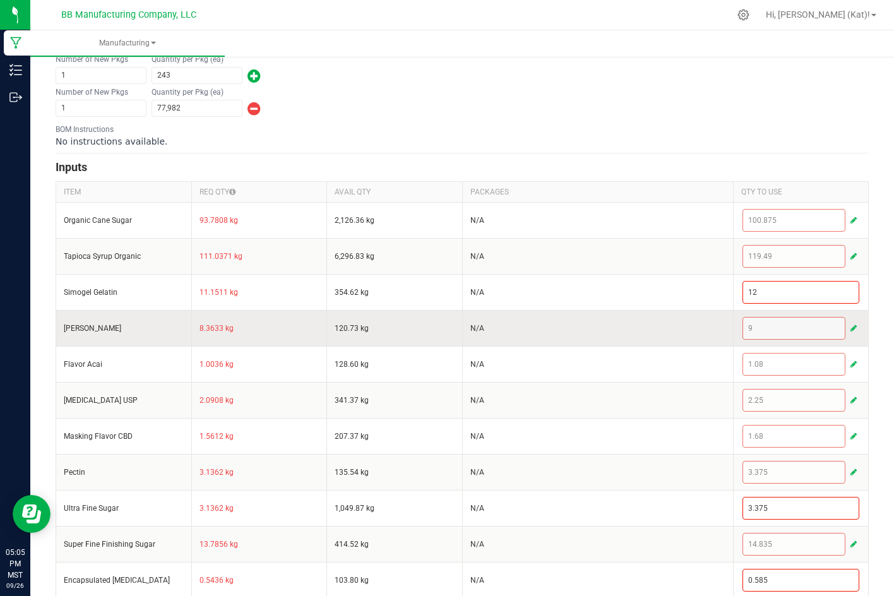
scroll to position [316, 0]
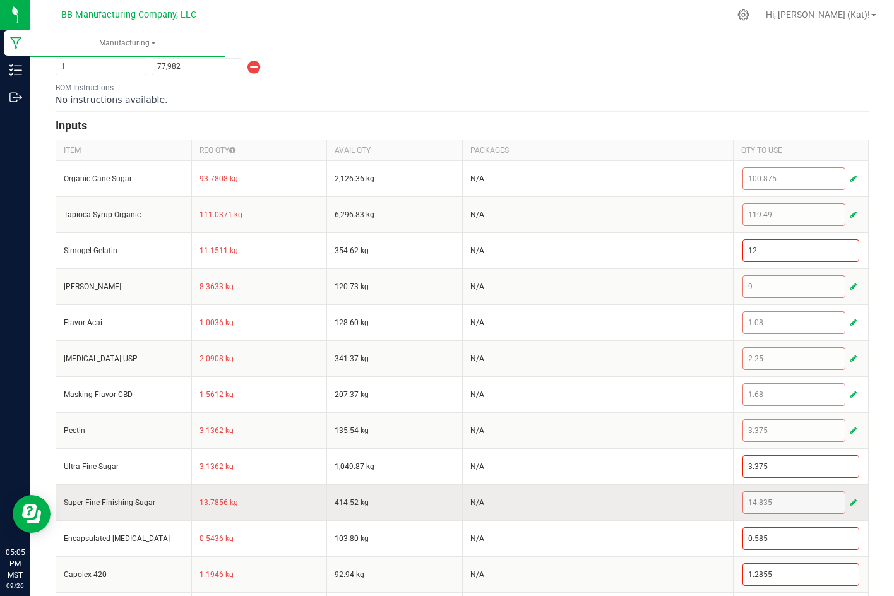
click at [848, 505] on button "button" at bounding box center [853, 502] width 11 height 15
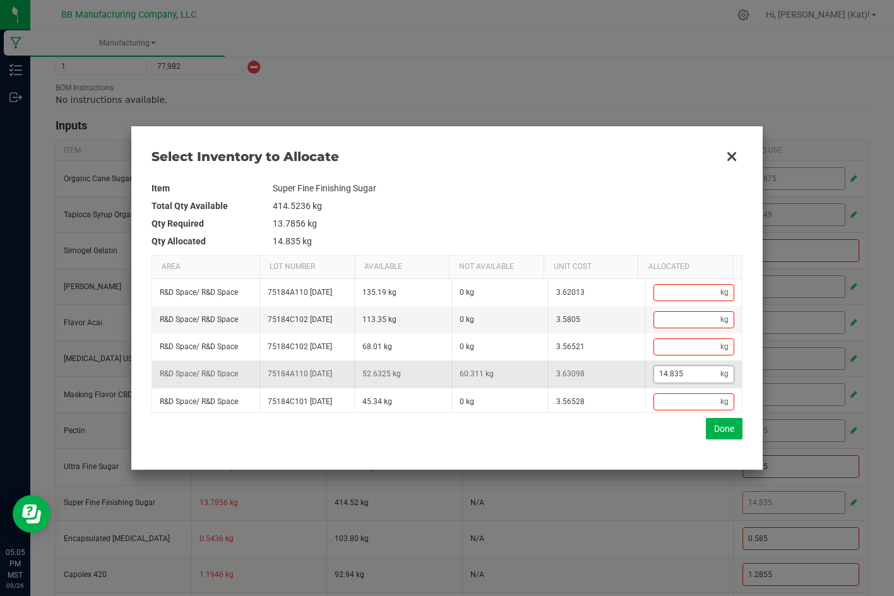
click at [690, 382] on input "14.835" at bounding box center [687, 374] width 67 height 16
paste input "7.976"
type input "17.976"
click at [725, 433] on button "Done" at bounding box center [724, 428] width 37 height 21
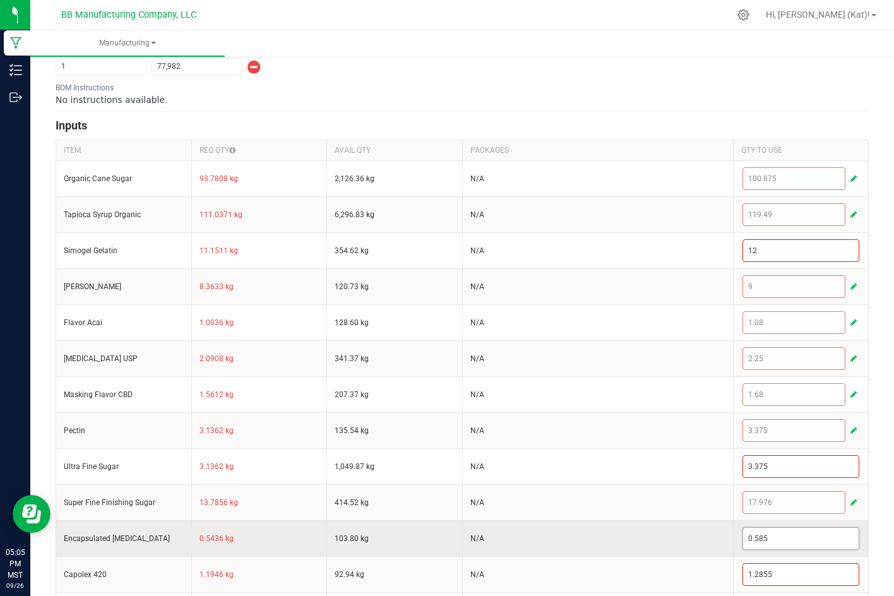
click at [819, 543] on input "0.585" at bounding box center [801, 538] width 116 height 21
paste input "9461"
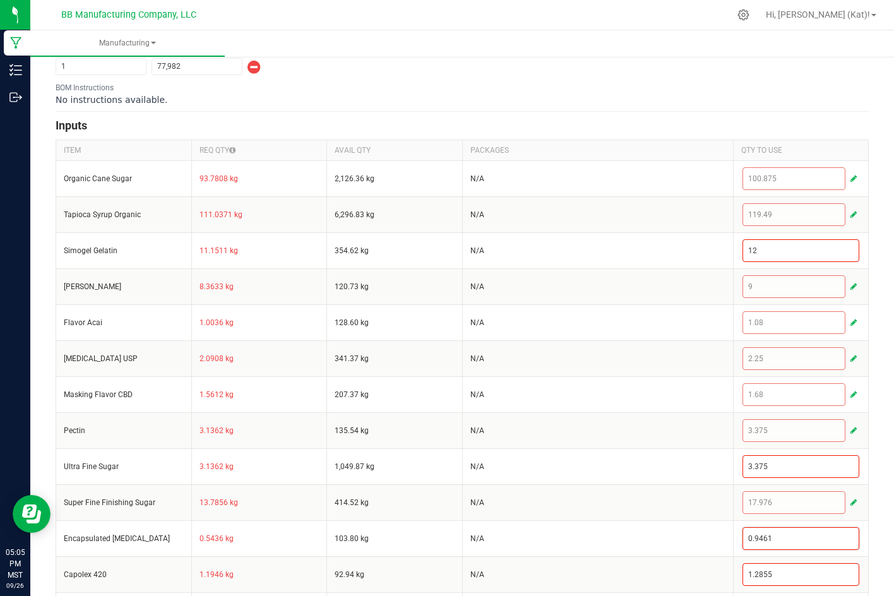
type input "0.9461"
click at [863, 513] on div "< All Runs Cancel Save Complete In Progress MP-20250925183649-654 Created: Sep …" at bounding box center [462, 296] width 864 height 1117
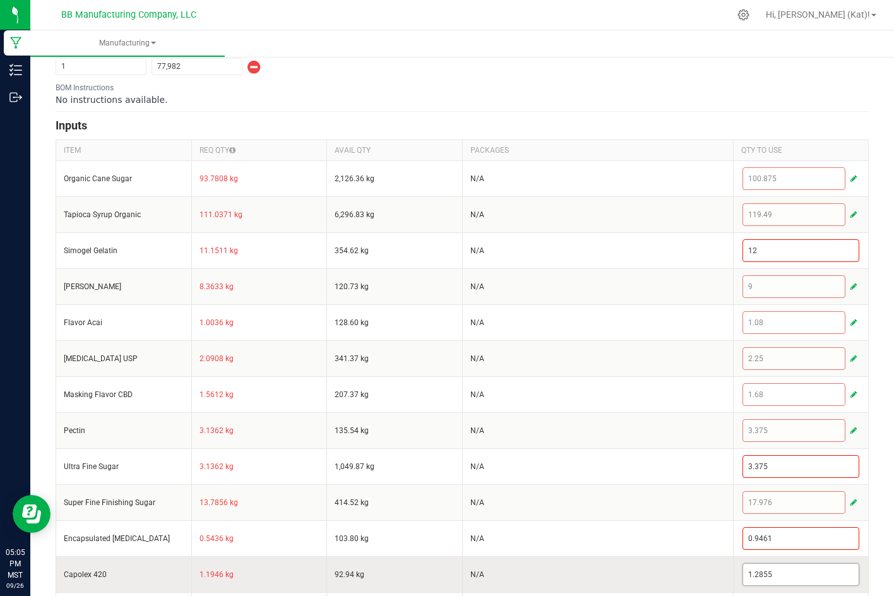
click at [796, 578] on input "1.2855" at bounding box center [801, 574] width 116 height 21
paste input "1"
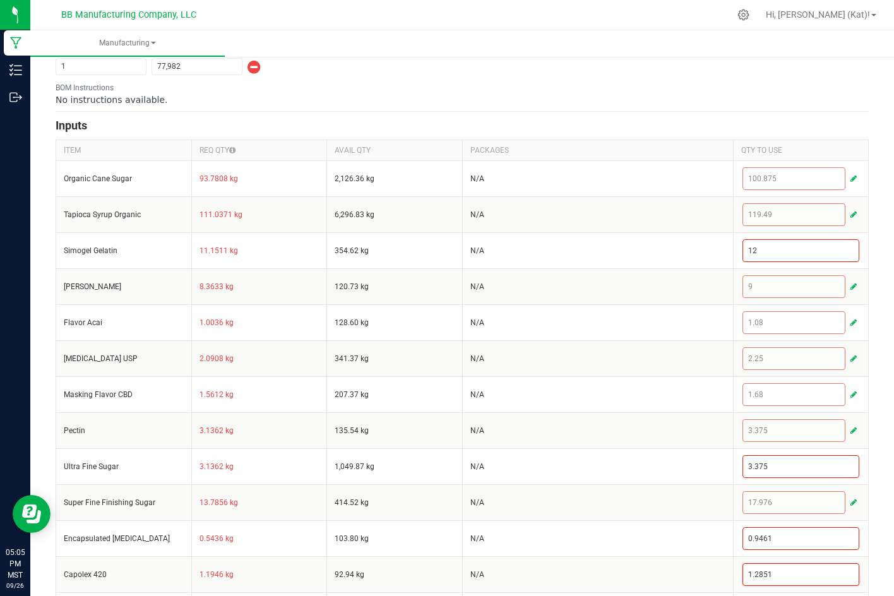
type input "1.2851"
click at [865, 546] on div "< All Runs Cancel Save Complete In Progress MP-20250925183649-654 Created: Sep …" at bounding box center [462, 296] width 864 height 1117
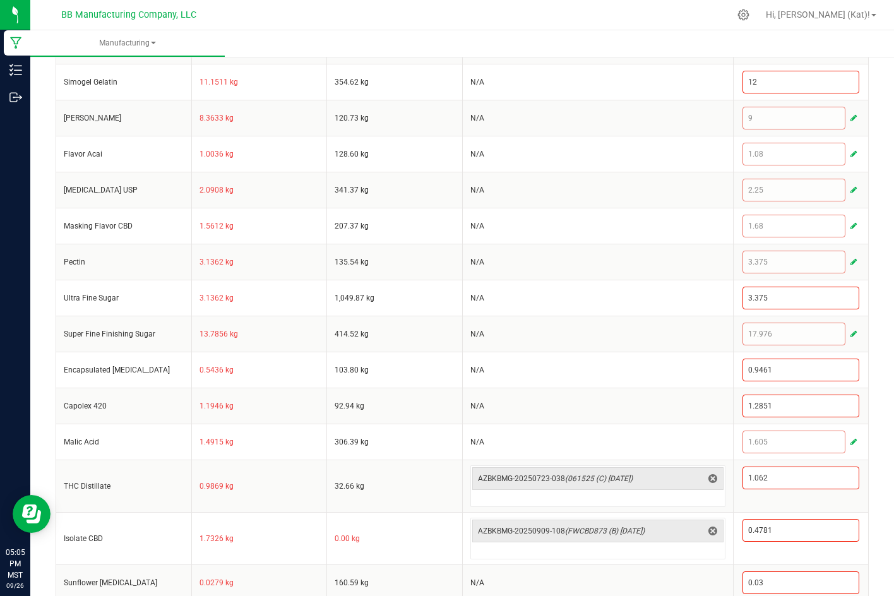
scroll to position [505, 0]
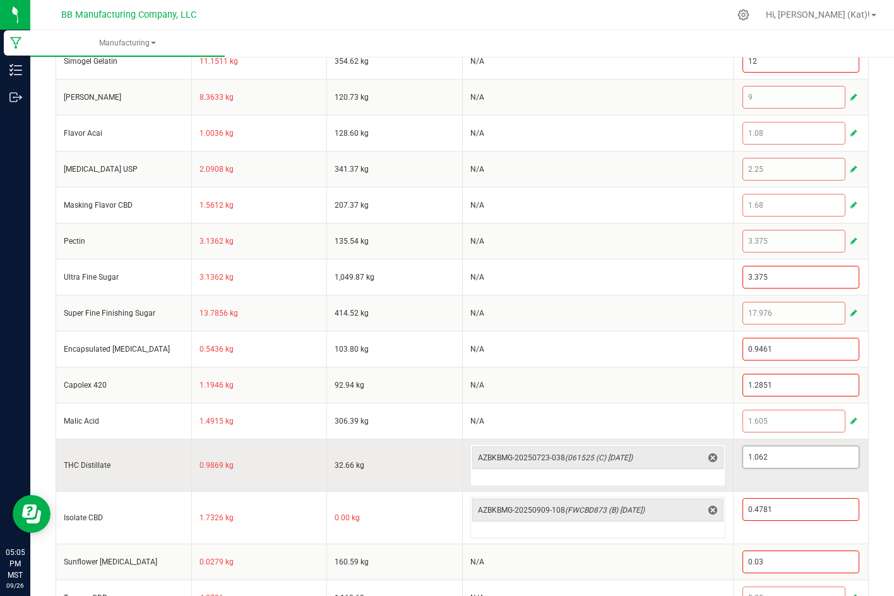
click at [771, 459] on input "1.062" at bounding box center [801, 457] width 116 height 21
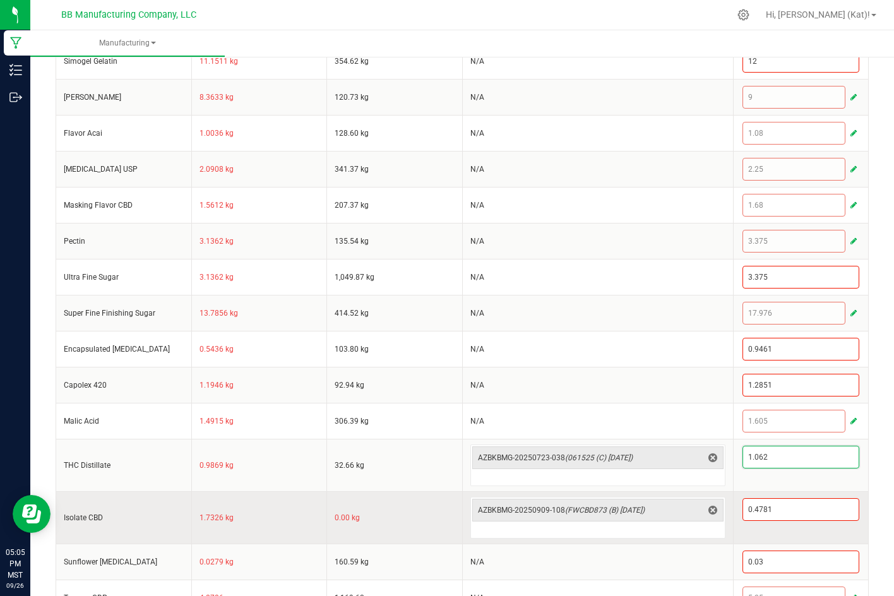
paste input "0.9985"
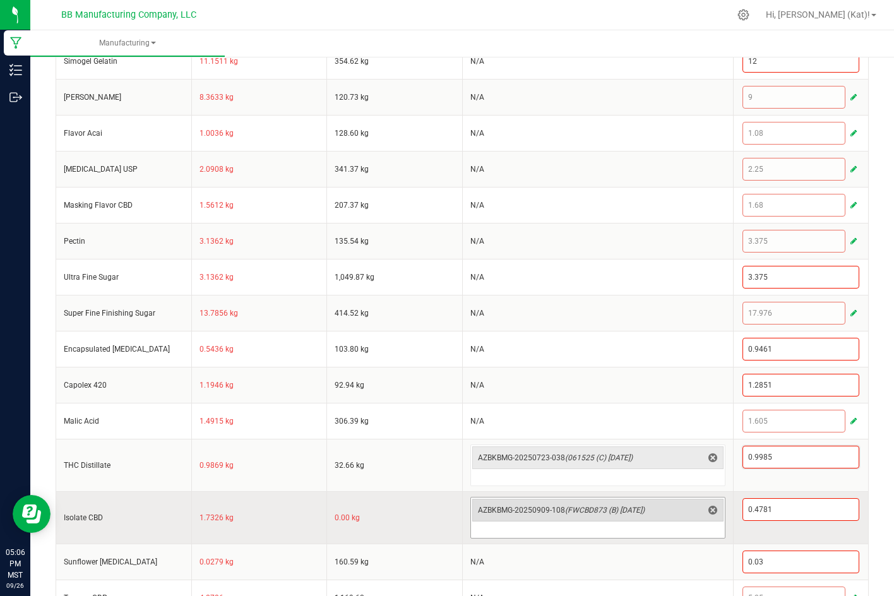
type input "0.9985"
click at [618, 519] on span "AZBKBMG-20250909-108 (FWCBD873 (B) 7.2.25)" at bounding box center [590, 510] width 225 height 18
click at [810, 505] on input "0.4781" at bounding box center [801, 509] width 116 height 21
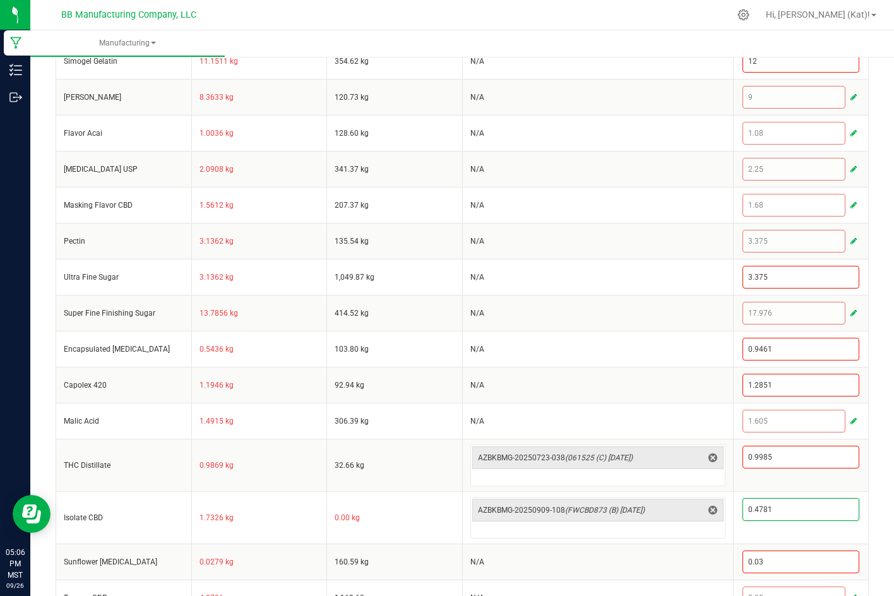
click at [876, 469] on div "< All Runs Cancel Save Complete In Progress MP-20250925183649-654 Created: Sep …" at bounding box center [462, 106] width 864 height 1117
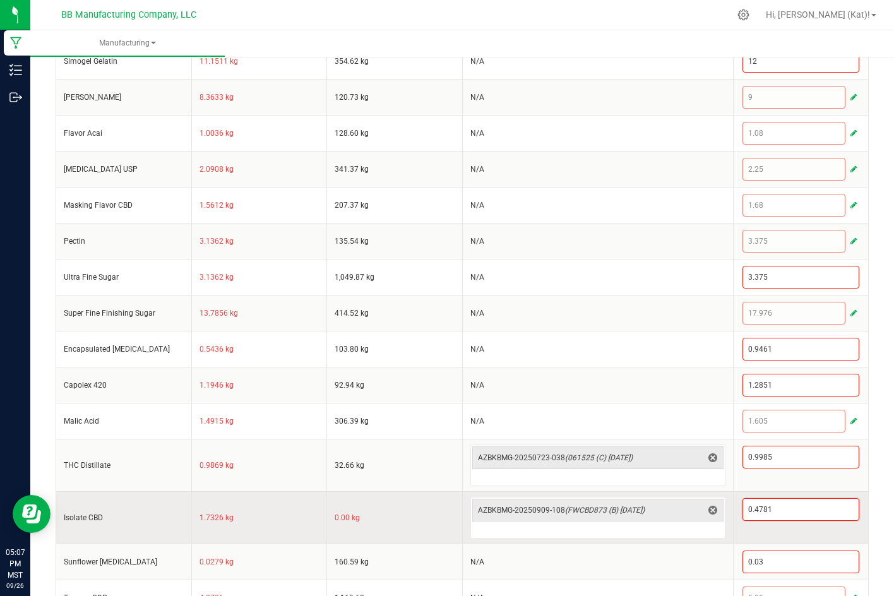
click at [751, 515] on input "0.4781" at bounding box center [801, 509] width 116 height 21
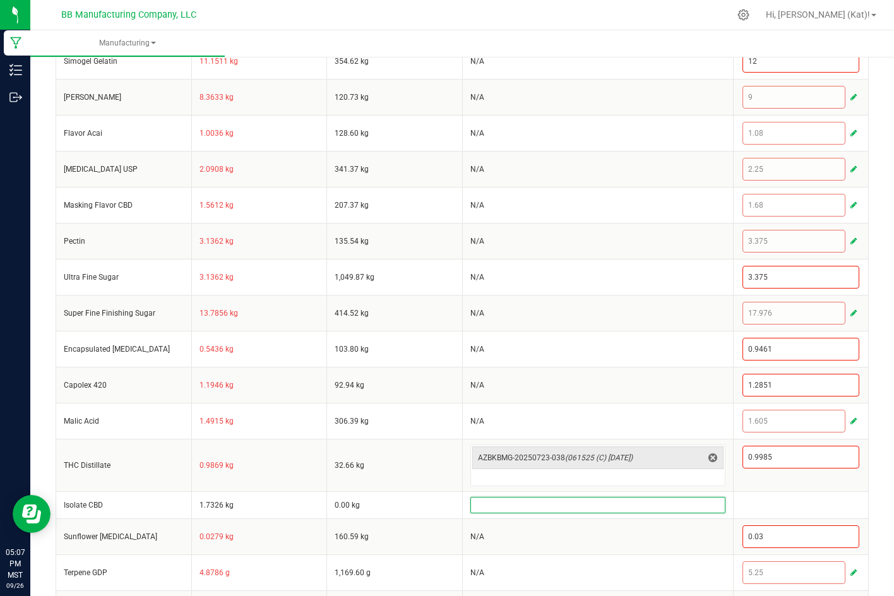
click at [865, 471] on div "< All Runs Cancel Save Complete In Progress MP-20250925183649-654 Created: Sep …" at bounding box center [462, 93] width 864 height 1091
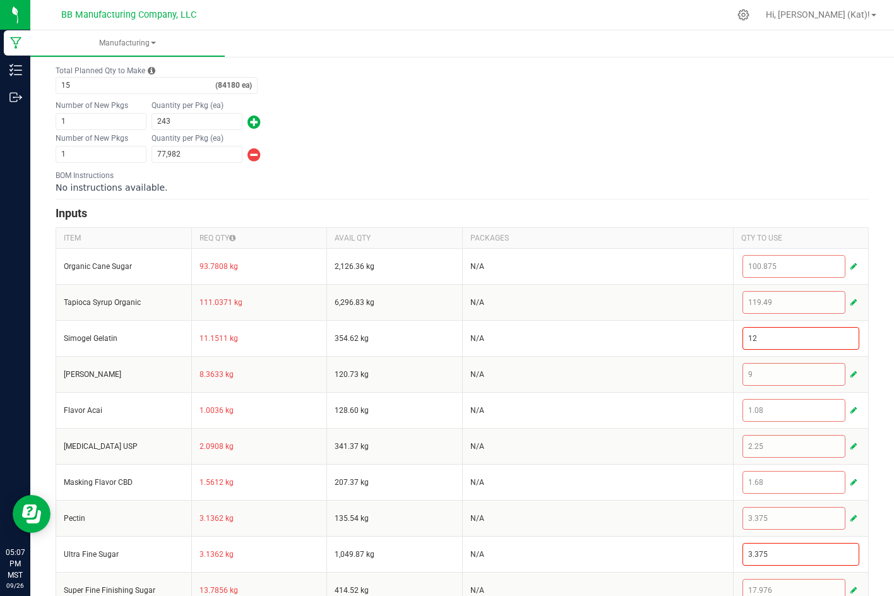
scroll to position [0, 0]
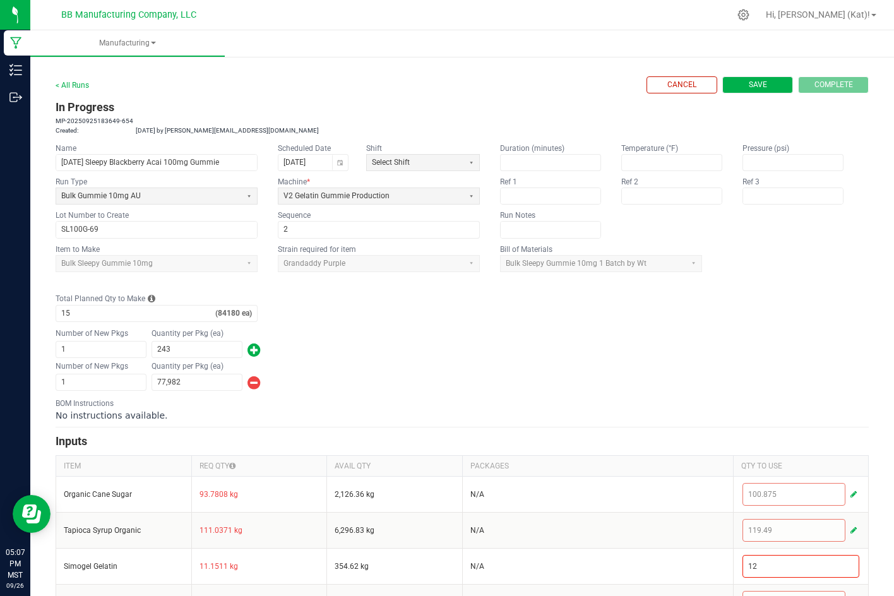
click at [738, 88] on button "Save" at bounding box center [758, 84] width 71 height 17
type input "0"
type input "84,180"
type input "0"
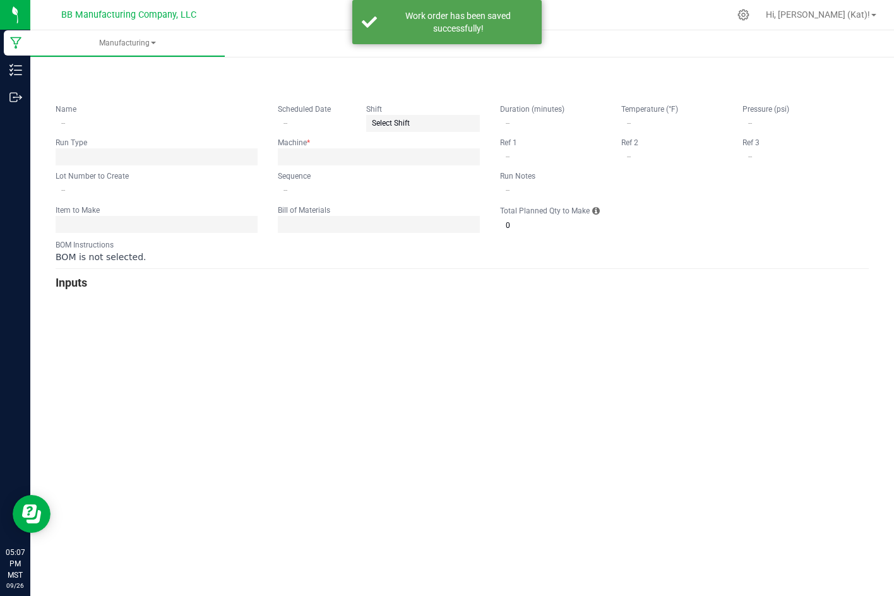
type input "[DATE] Sleepy Blackberry Acai 100mg Gummie"
type input "[DATE]"
type input "SL100G-69"
type input "2"
type input "15"
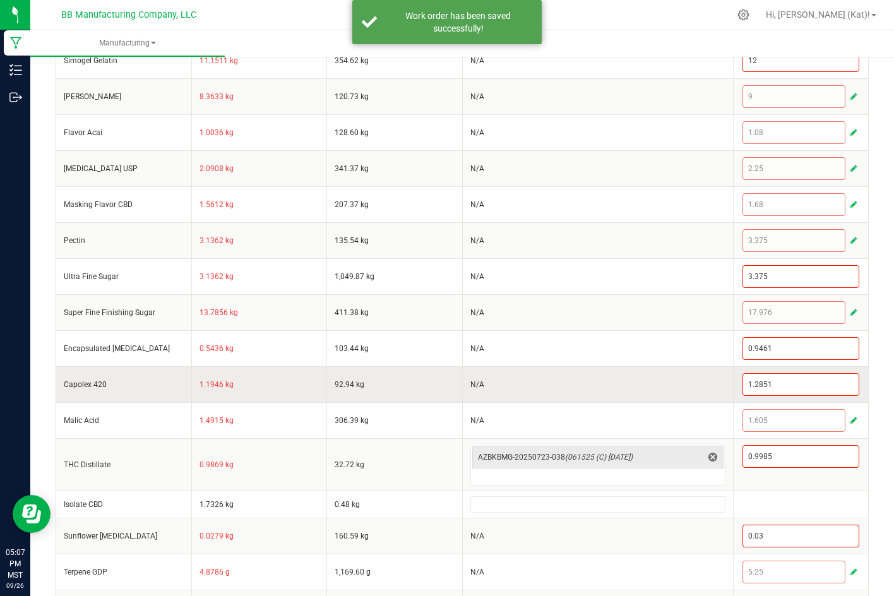
scroll to position [549, 0]
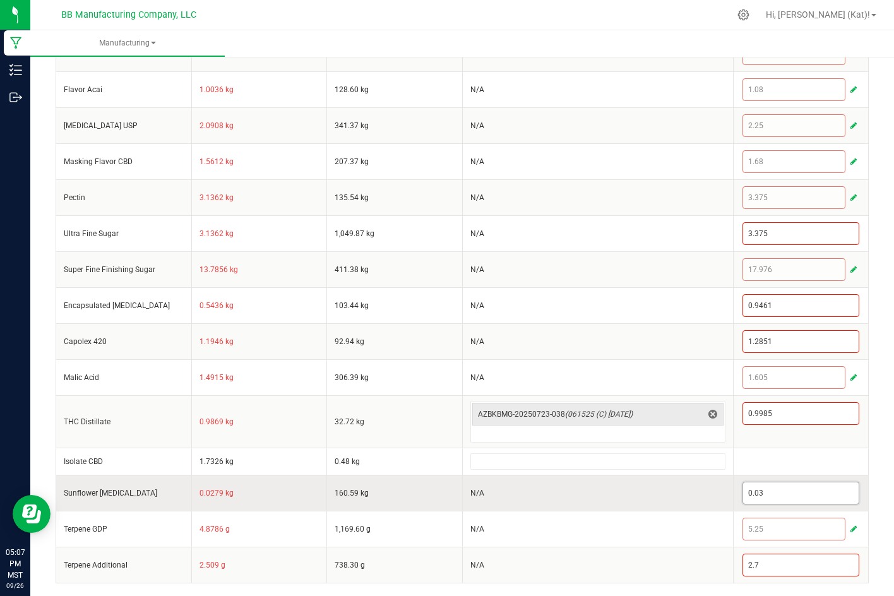
click at [777, 492] on input "0.03" at bounding box center [801, 493] width 116 height 21
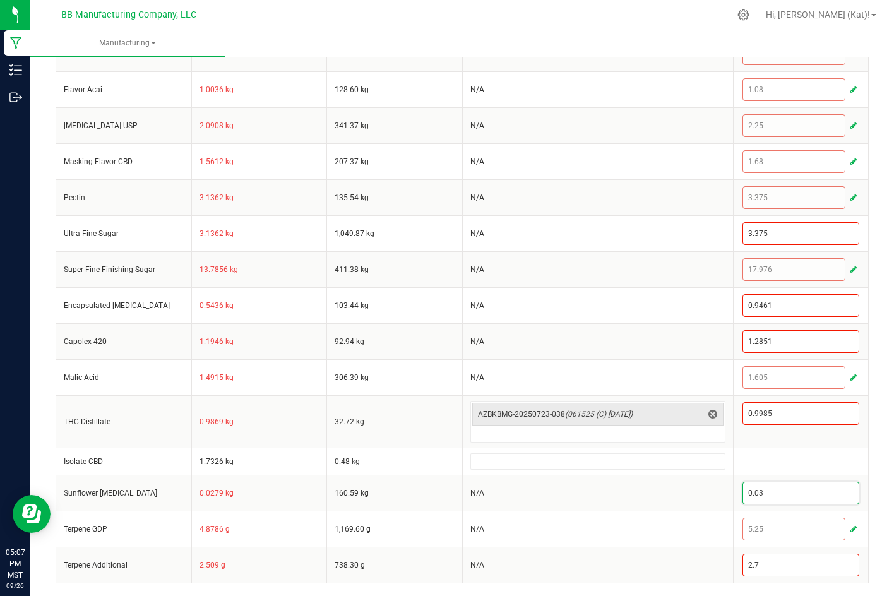
paste input "279"
type input "0.0279"
click at [874, 445] on div "< All Runs Cancel Save Complete In Progress MP-20250925183649-654 Created: [DAT…" at bounding box center [462, 50] width 864 height 1091
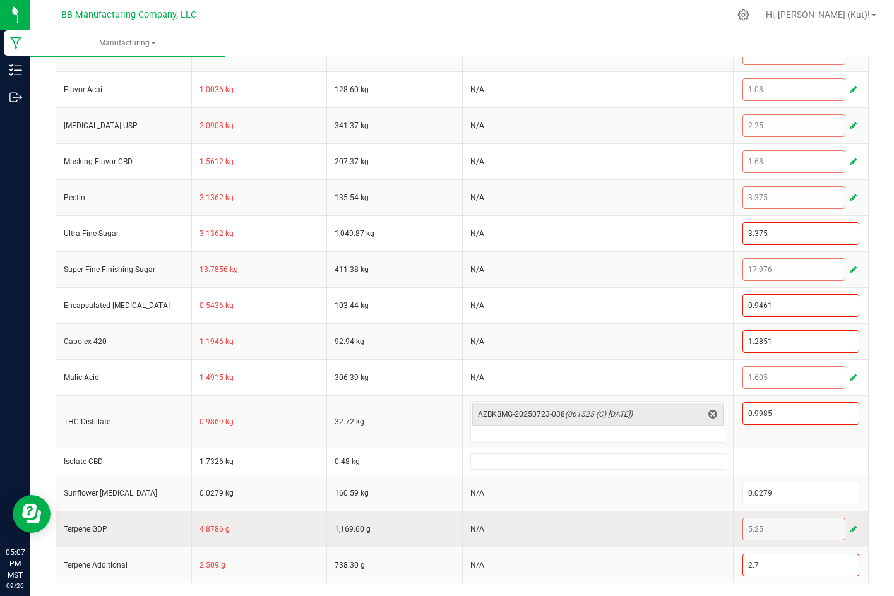
click at [848, 526] on button "button" at bounding box center [853, 529] width 11 height 15
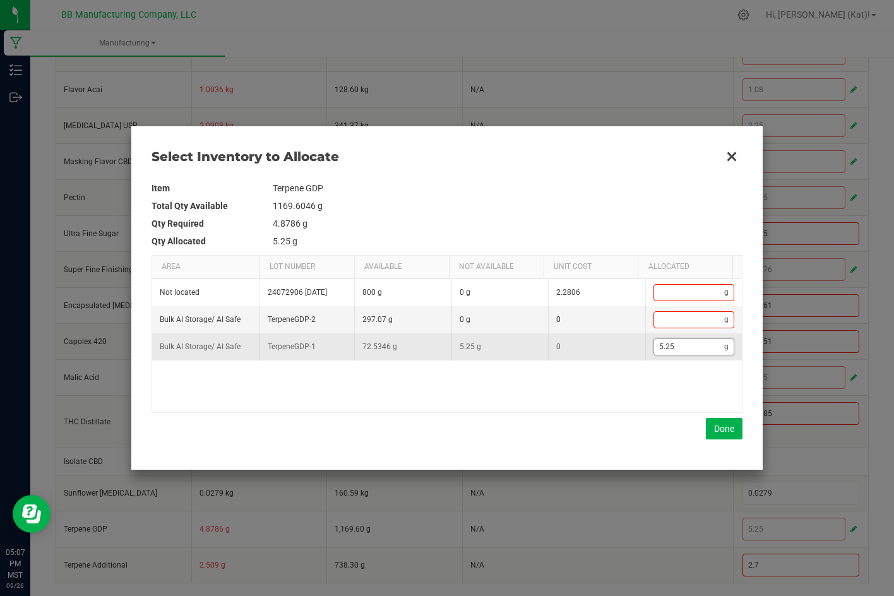
click at [692, 346] on input "5.25" at bounding box center [689, 347] width 71 height 16
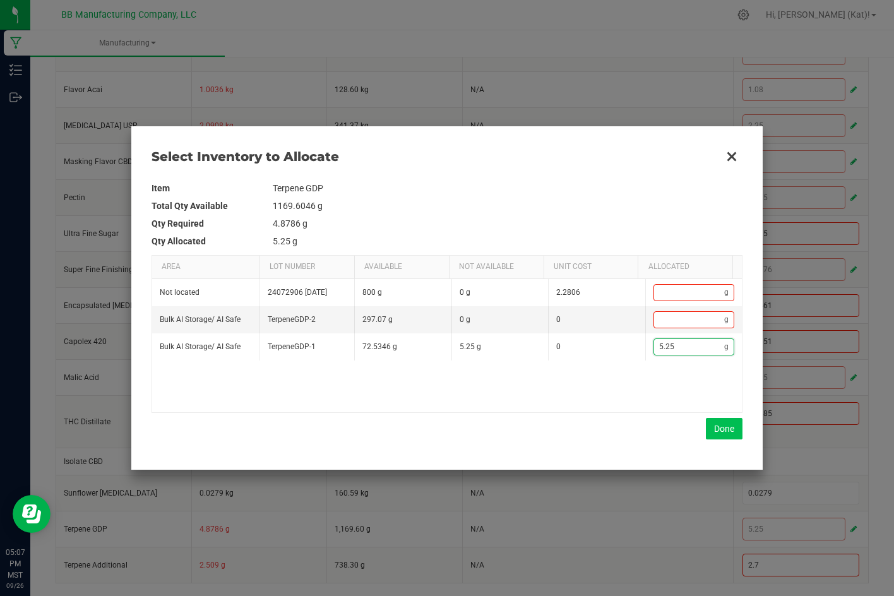
paste input "4.99"
type input "4.99"
click at [724, 429] on button "Done" at bounding box center [724, 428] width 37 height 21
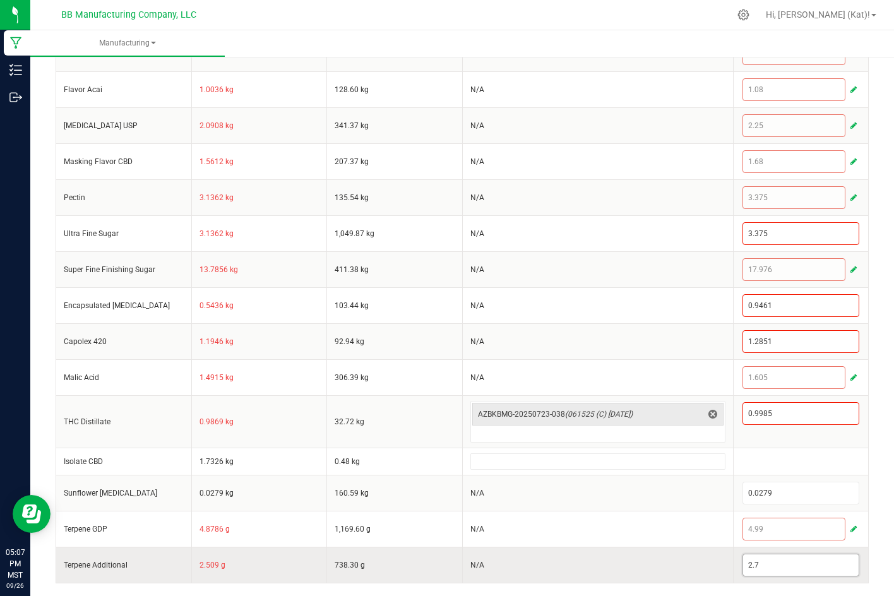
click at [767, 569] on input "2.7" at bounding box center [801, 565] width 116 height 21
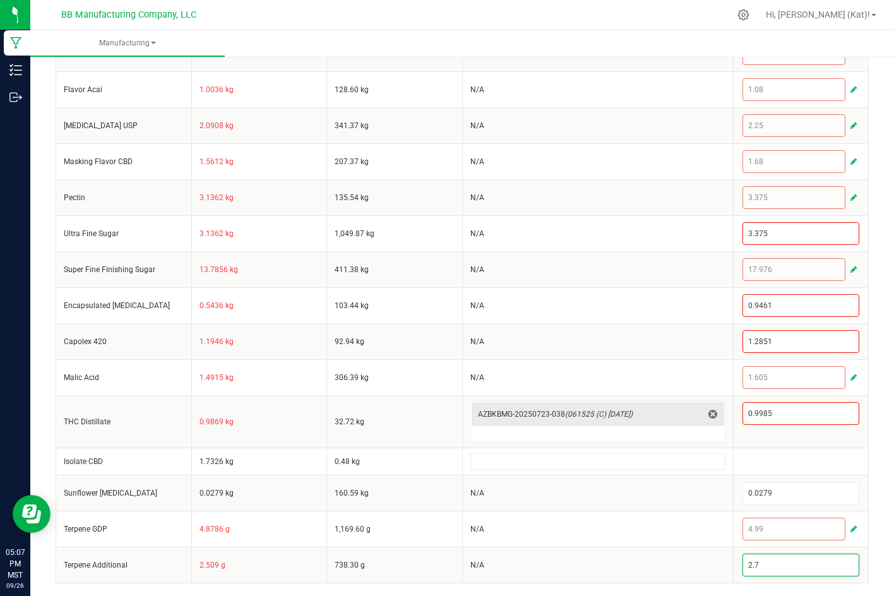
paste input "5"
type input "2.5"
click at [874, 513] on div "< All Runs Cancel Save Complete In Progress MP-20250925183649-654 Created: [DAT…" at bounding box center [462, 50] width 864 height 1091
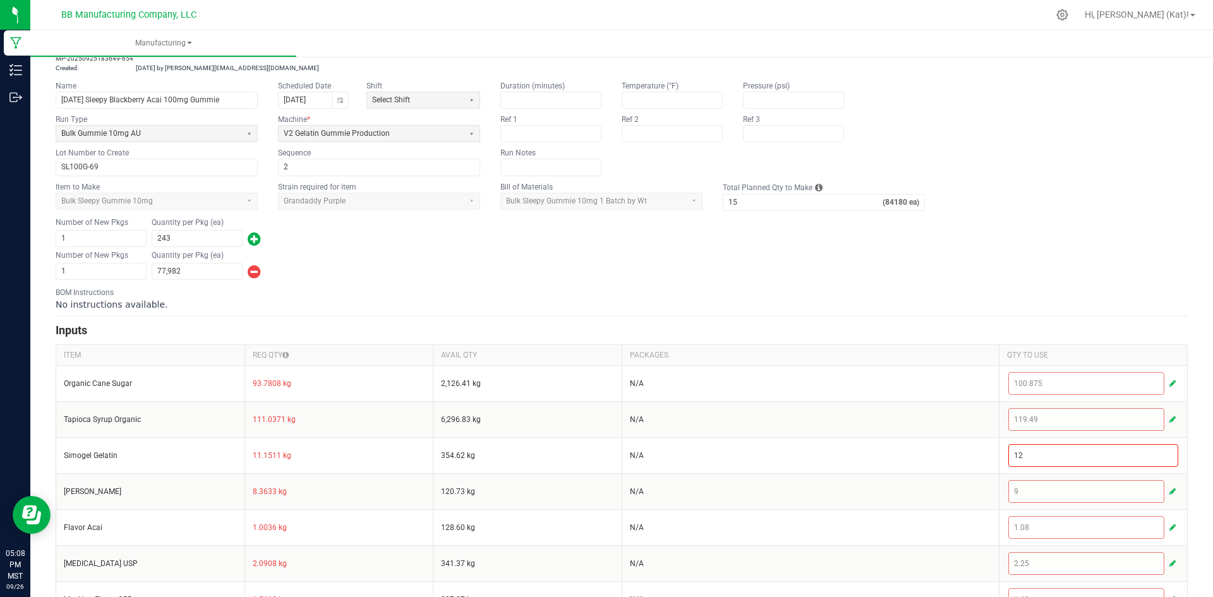
scroll to position [0, 0]
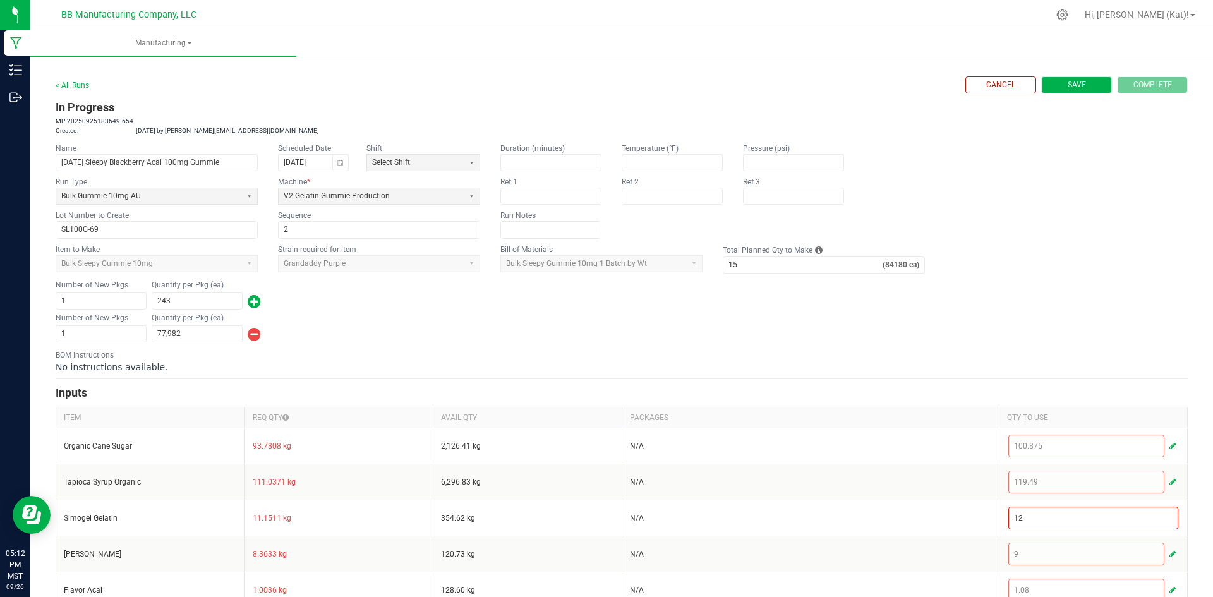
click at [1071, 90] on span "Save" at bounding box center [1076, 85] width 18 height 11
type input "0"
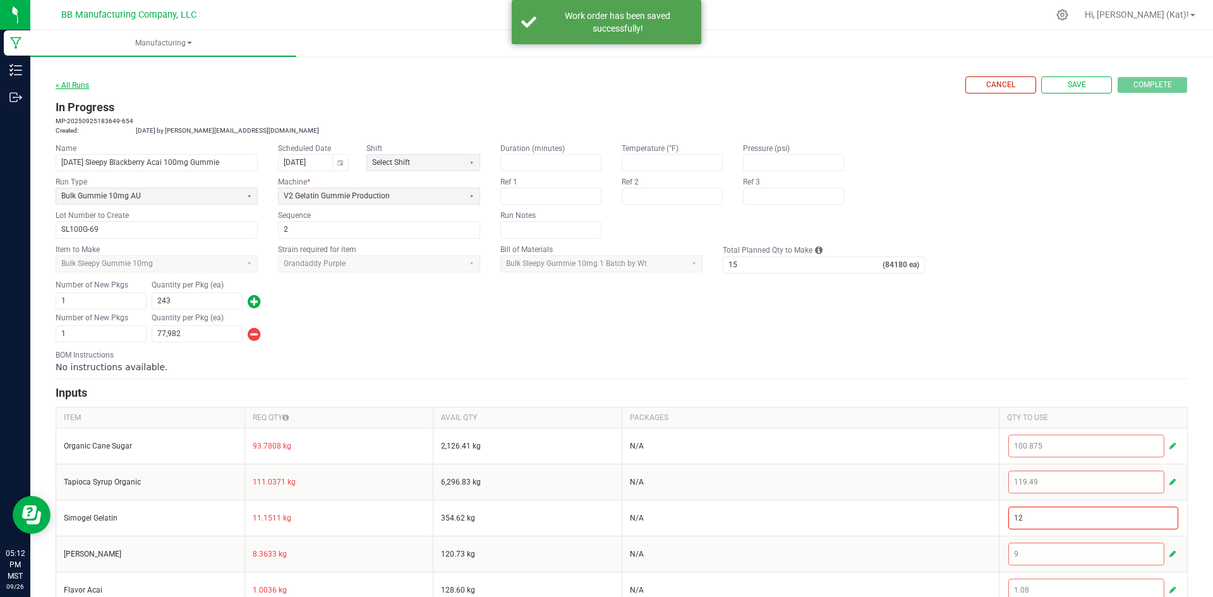
click at [73, 87] on link "< All Runs" at bounding box center [72, 85] width 33 height 9
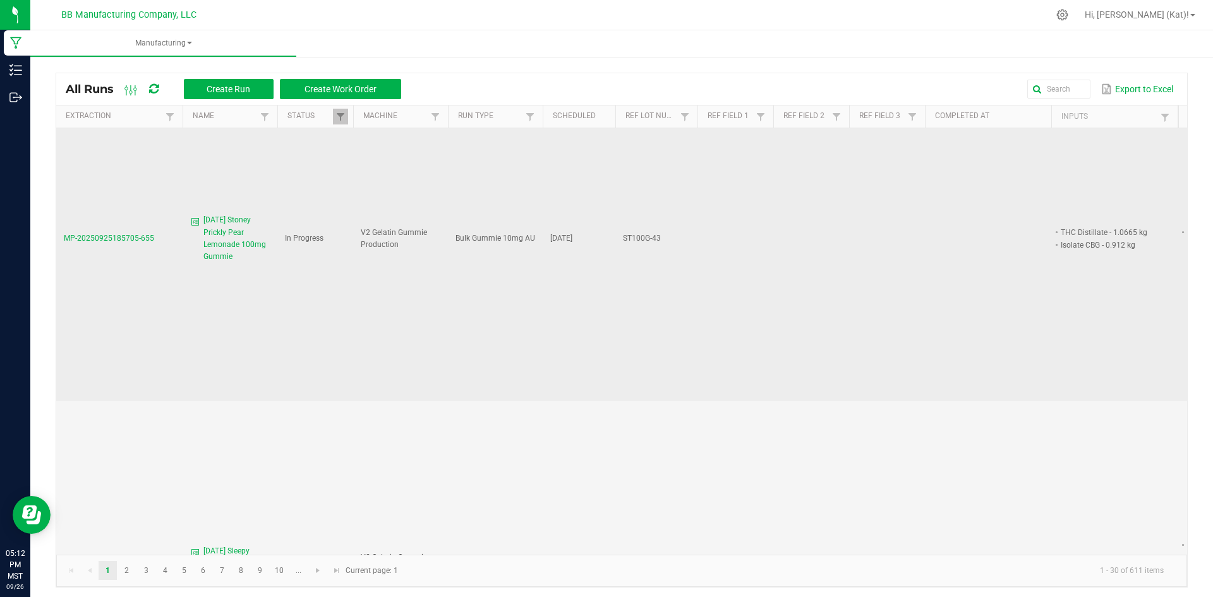
scroll to position [1263, 0]
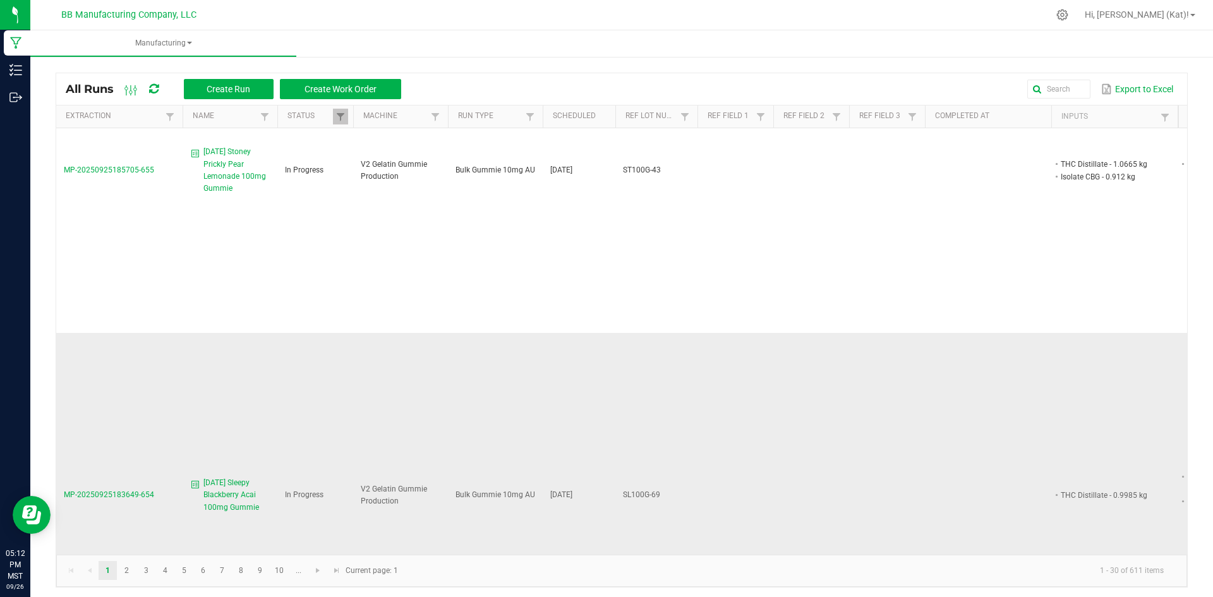
click at [220, 477] on span "[DATE] Sleepy Blackberry Acai 100mg Gummie" at bounding box center [236, 495] width 66 height 37
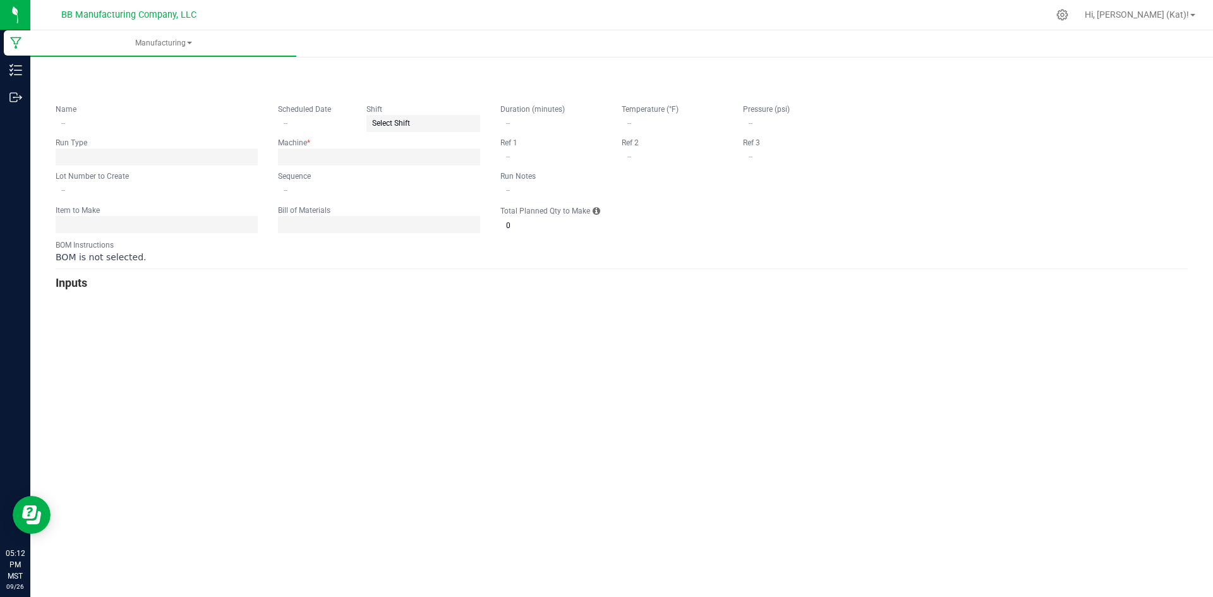
type input "[DATE] Sleepy Blackberry Acai 100mg Gummie"
type input "[DATE]"
type input "SL100G-69"
type input "2"
type input "15"
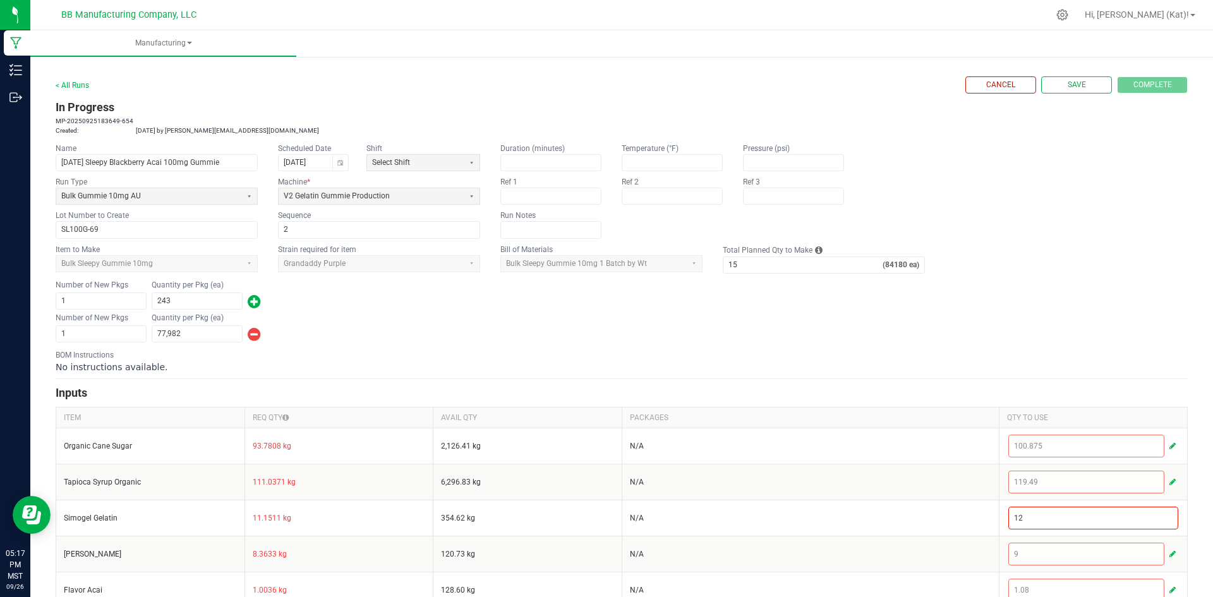
click at [597, 314] on div "Number of New Pkgs 1 Quantity per Pkg (ea) 77,982" at bounding box center [622, 327] width 1132 height 33
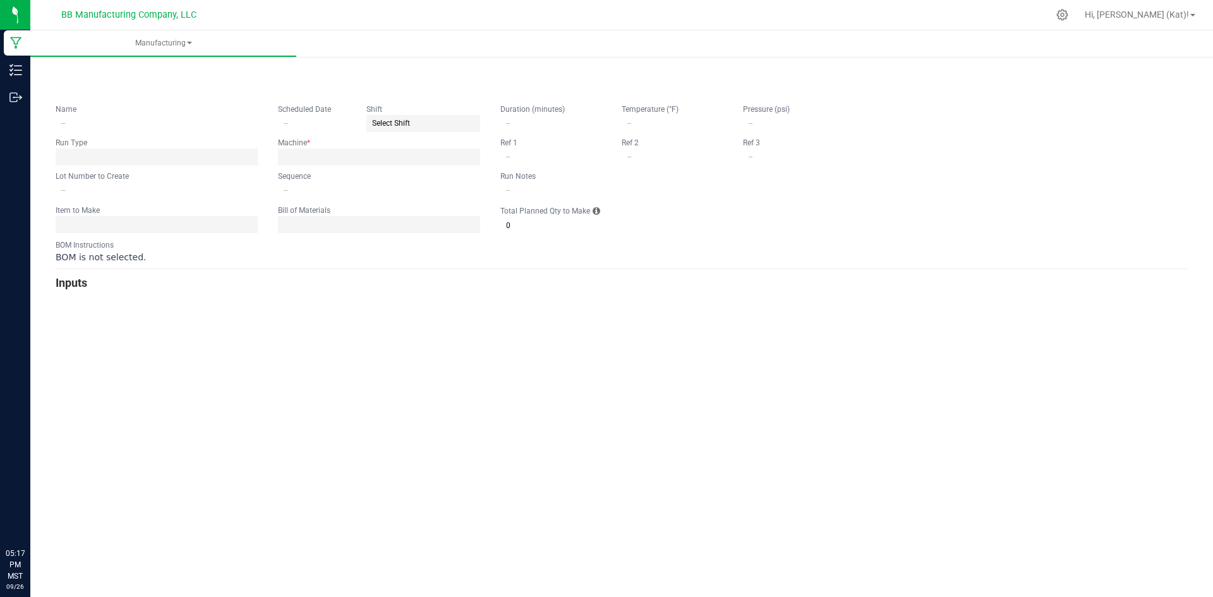
type input "[DATE] Sleepy Blackberry Acai 100mg Gummie"
type input "[DATE]"
type input "SL100G-69"
type input "2"
type input "15"
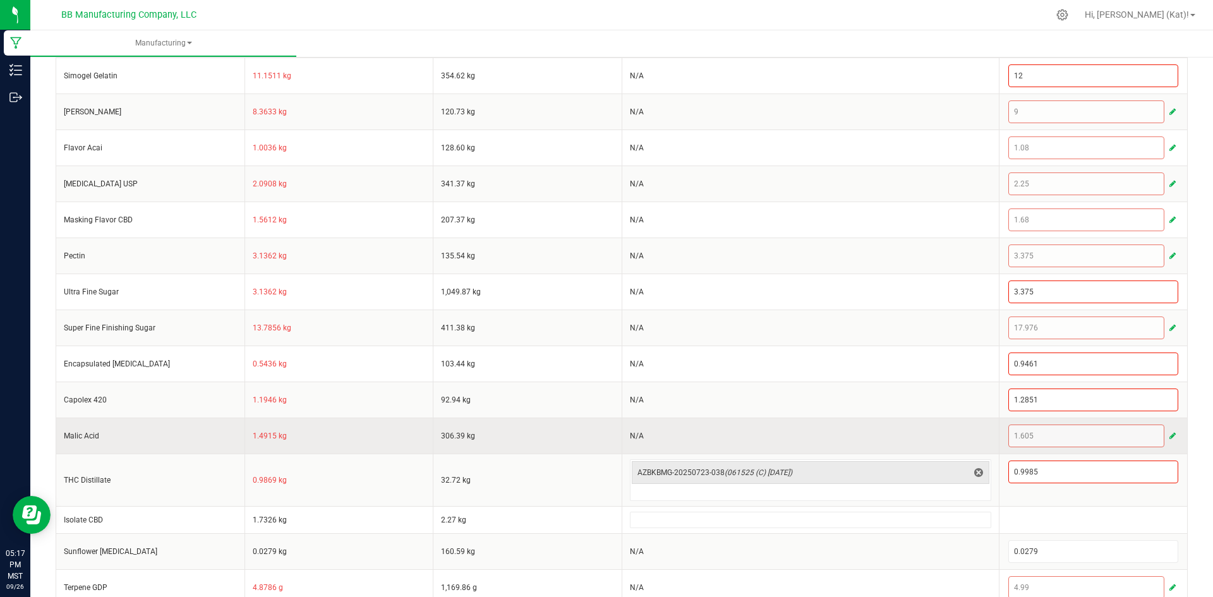
scroll to position [500, 0]
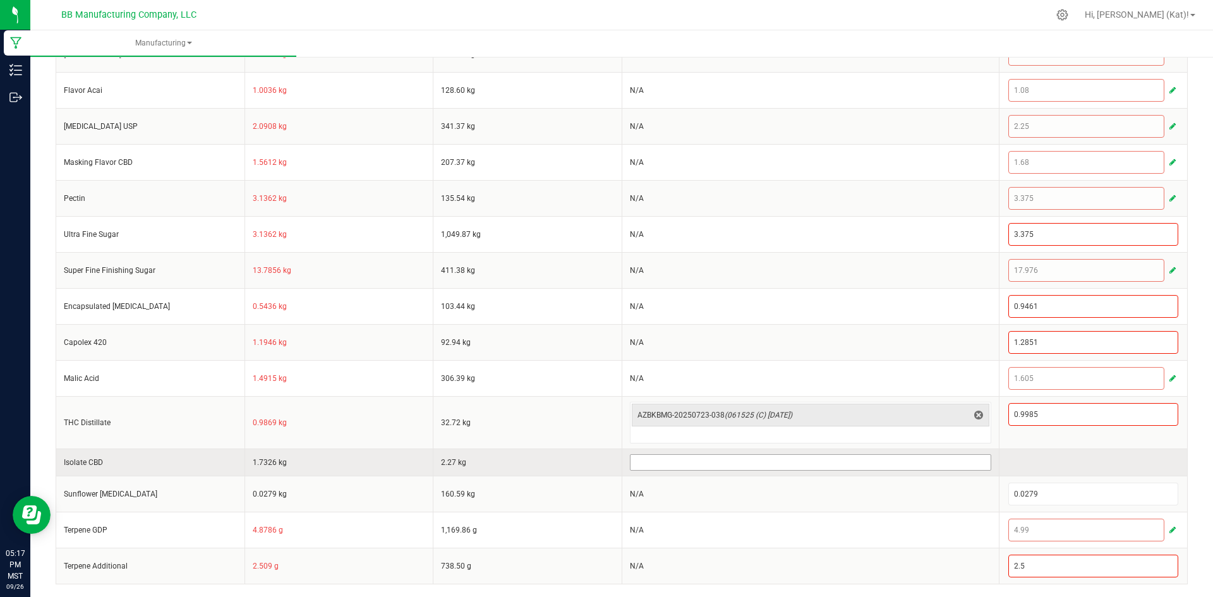
click at [723, 463] on input at bounding box center [810, 462] width 360 height 15
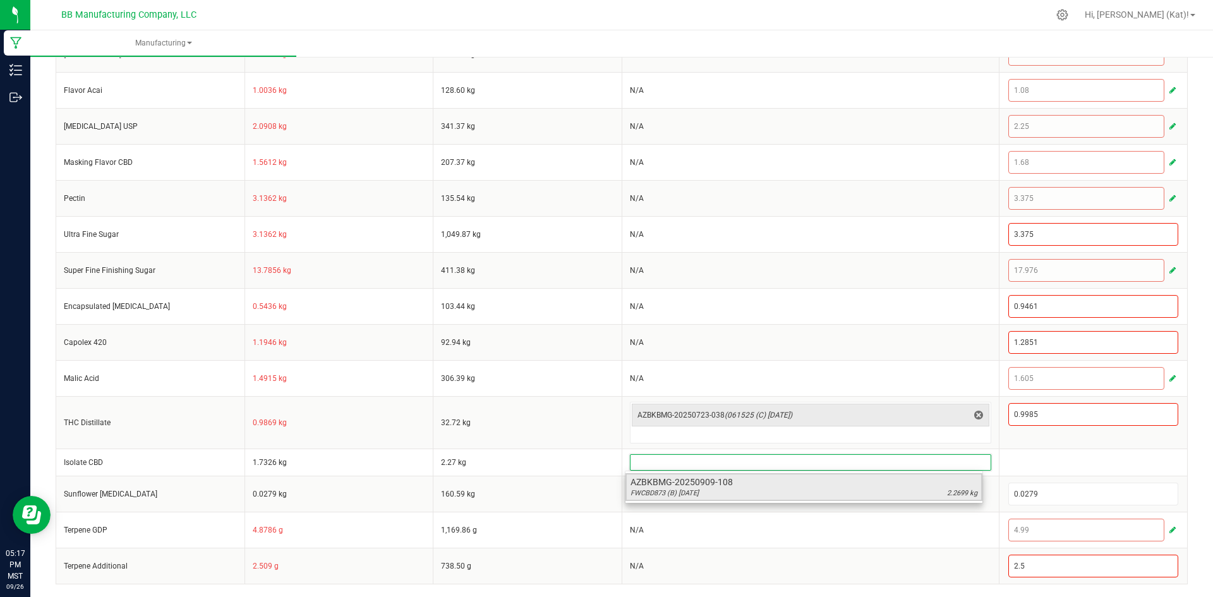
click at [772, 485] on span "AZBKBMG-20250909-108" at bounding box center [803, 482] width 347 height 13
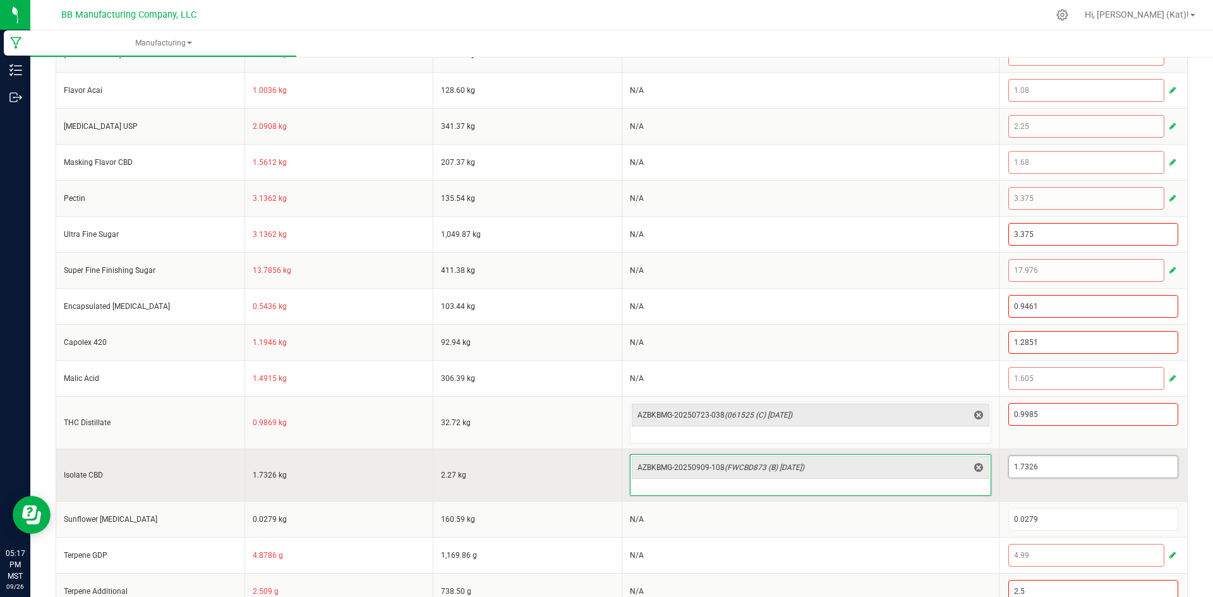
click at [1038, 465] on input "1.7326" at bounding box center [1093, 466] width 169 height 21
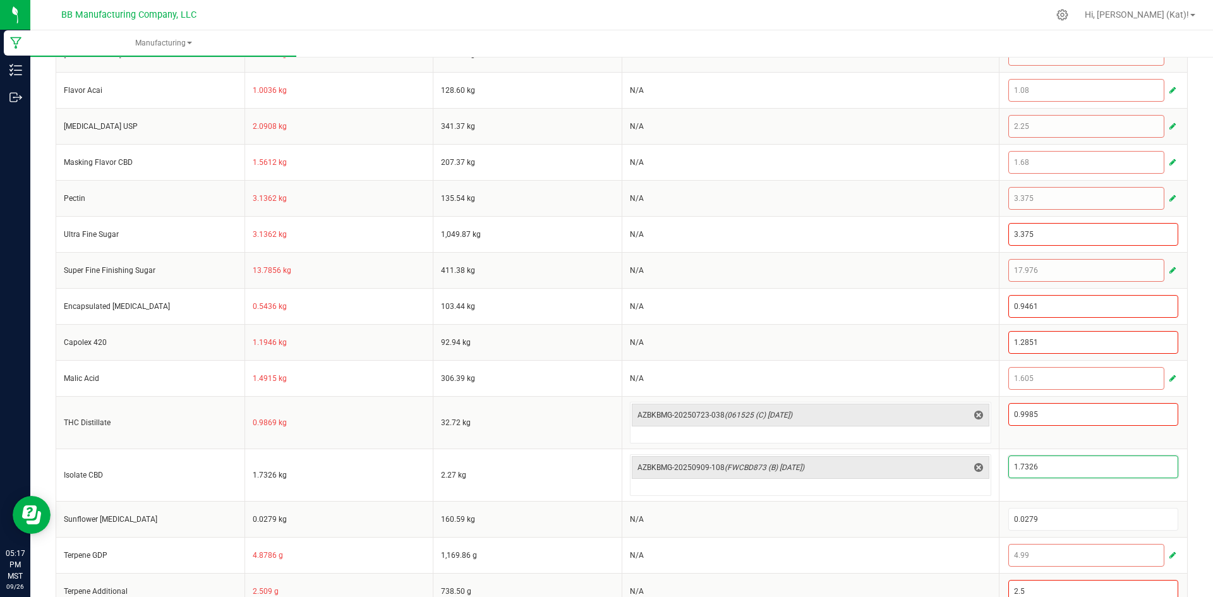
paste input "918"
type input "1.7918"
click at [1196, 414] on div "< All Runs Cancel Save Complete In Progress MP-20250925183649-654 Created: [DAT…" at bounding box center [621, 88] width 1182 height 1068
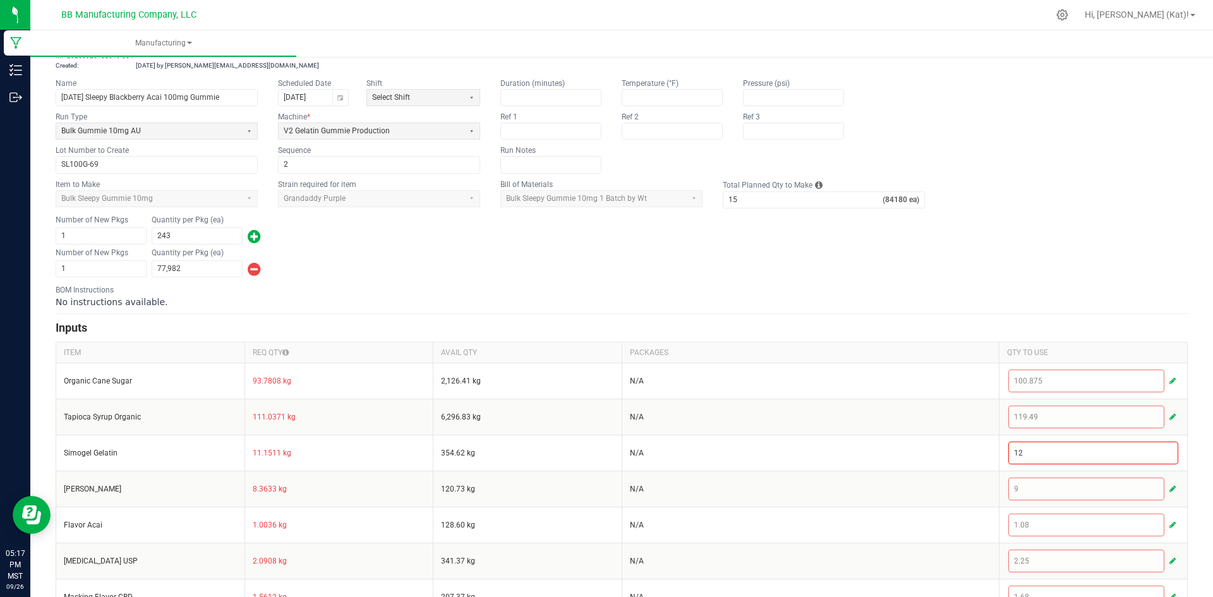
scroll to position [0, 0]
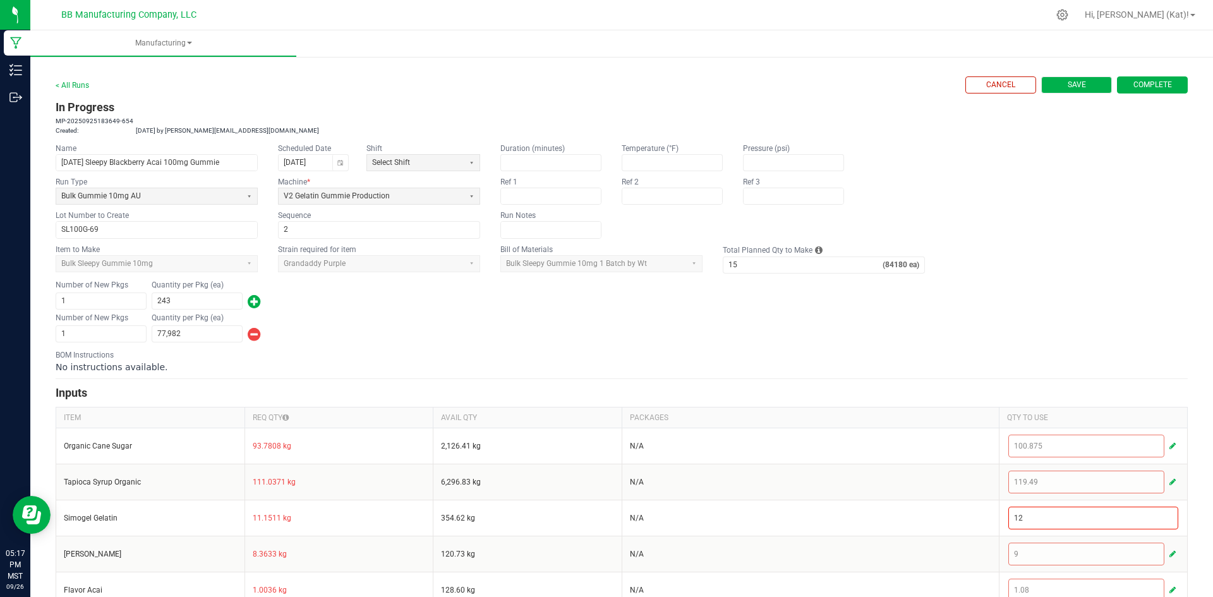
click at [1077, 83] on button "Save" at bounding box center [1076, 84] width 71 height 17
type input "0"
click at [1136, 79] on button "Complete" at bounding box center [1152, 84] width 71 height 17
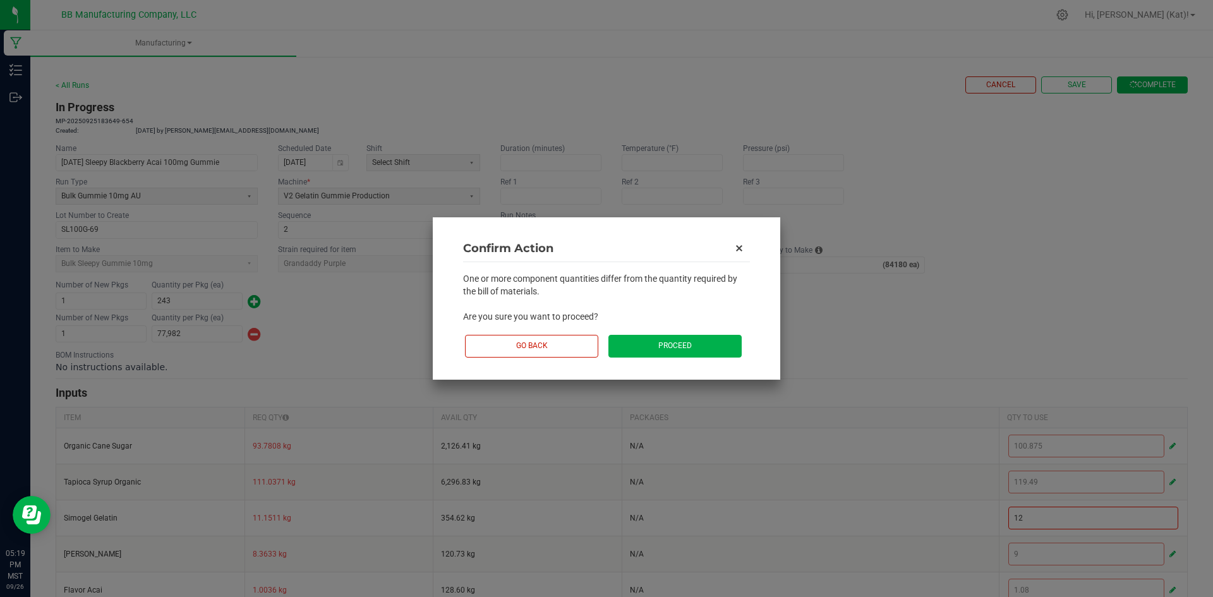
click at [690, 342] on button "Proceed" at bounding box center [674, 346] width 133 height 22
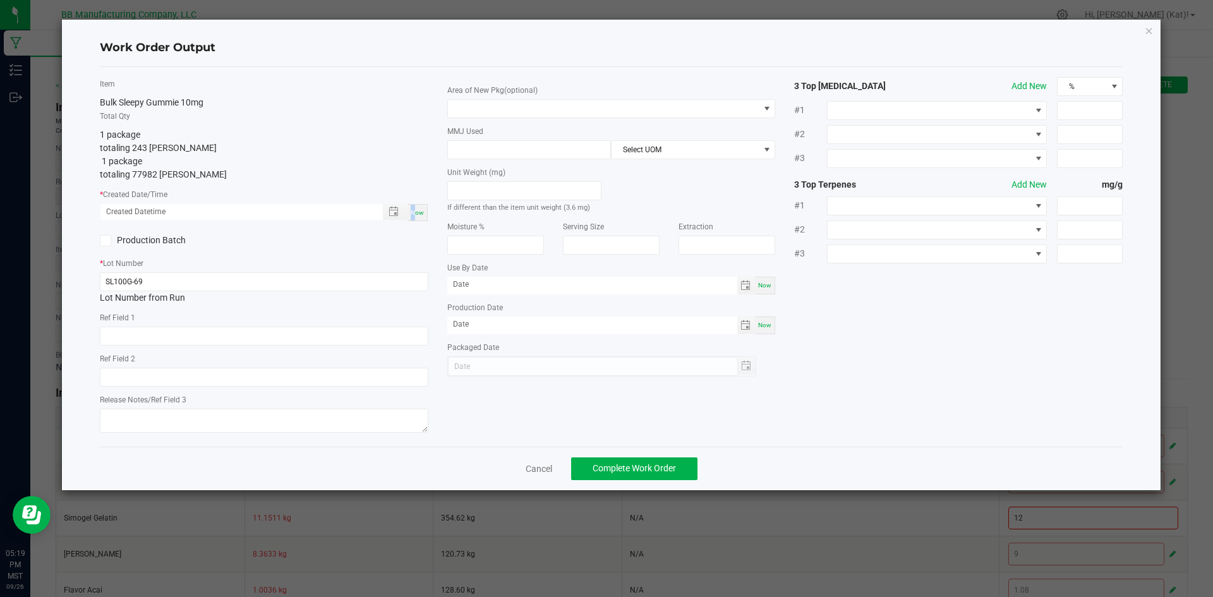
click at [413, 211] on span "Now" at bounding box center [417, 212] width 13 height 7
type input "[DATE] 5:19 PM"
type input "[DATE]"
click at [204, 333] on input "text" at bounding box center [264, 336] width 328 height 19
paste input "73g"
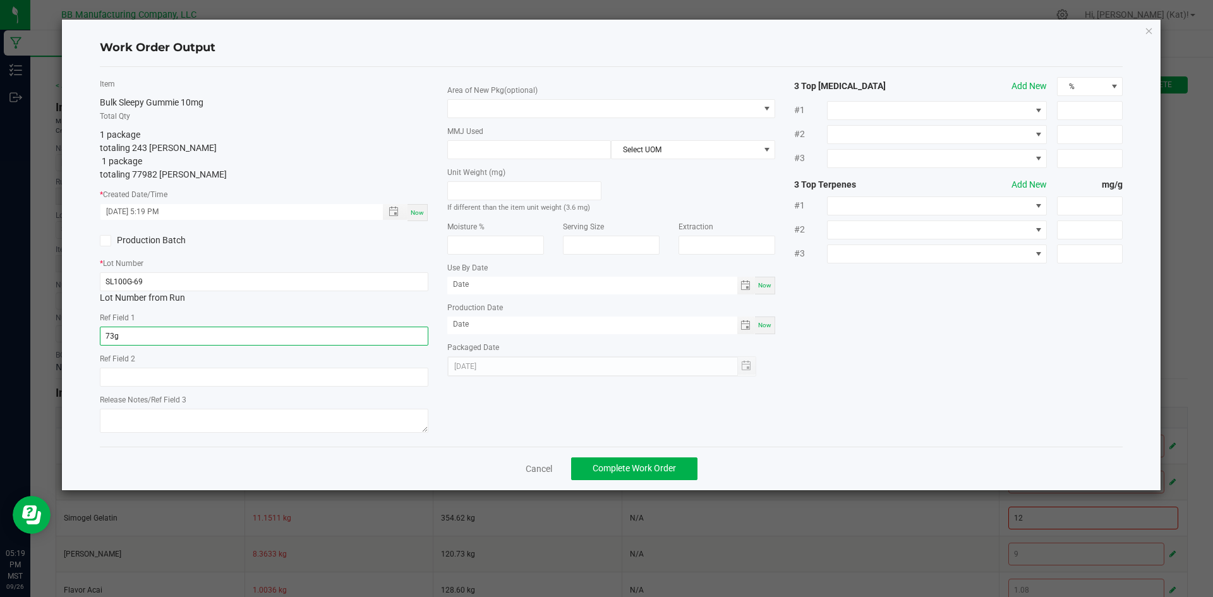
type input "73g"
click at [173, 376] on input "text" at bounding box center [264, 377] width 328 height 19
paste input "36g"
type input "36g"
click at [190, 417] on textarea at bounding box center [264, 421] width 328 height 24
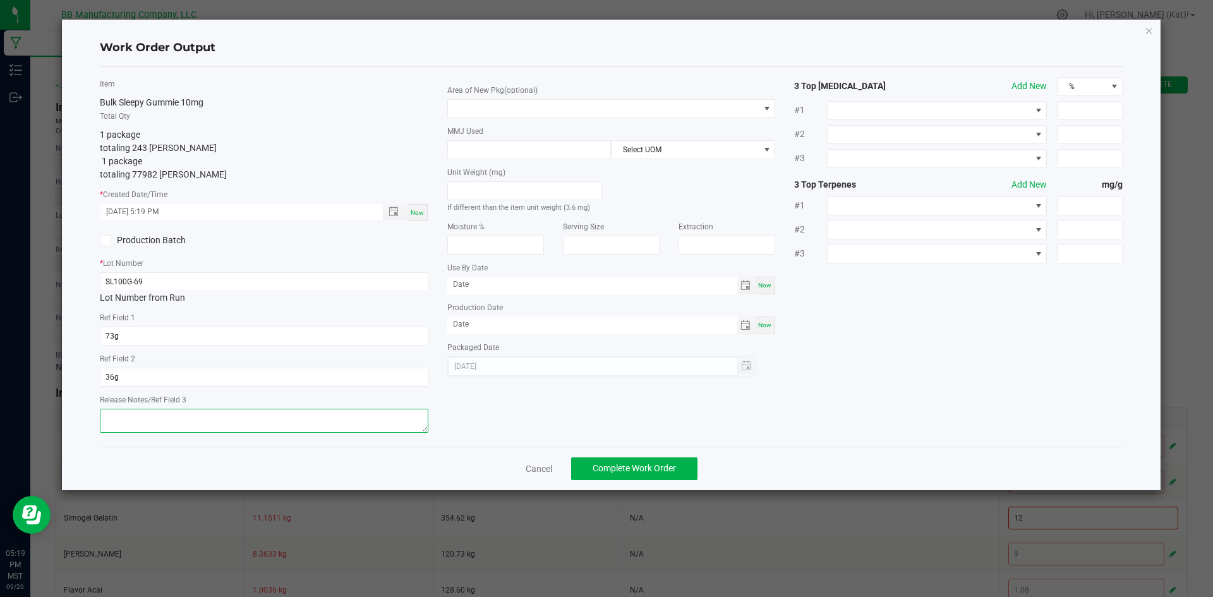
paste textarea "061525 (C) [DATE]"
drag, startPoint x: 190, startPoint y: 417, endPoint x: 135, endPoint y: 414, distance: 55.0
click at [135, 414] on textarea "061525 (C) [DATE]" at bounding box center [264, 421] width 328 height 24
type textarea "061525"
click at [580, 104] on span at bounding box center [603, 109] width 311 height 18
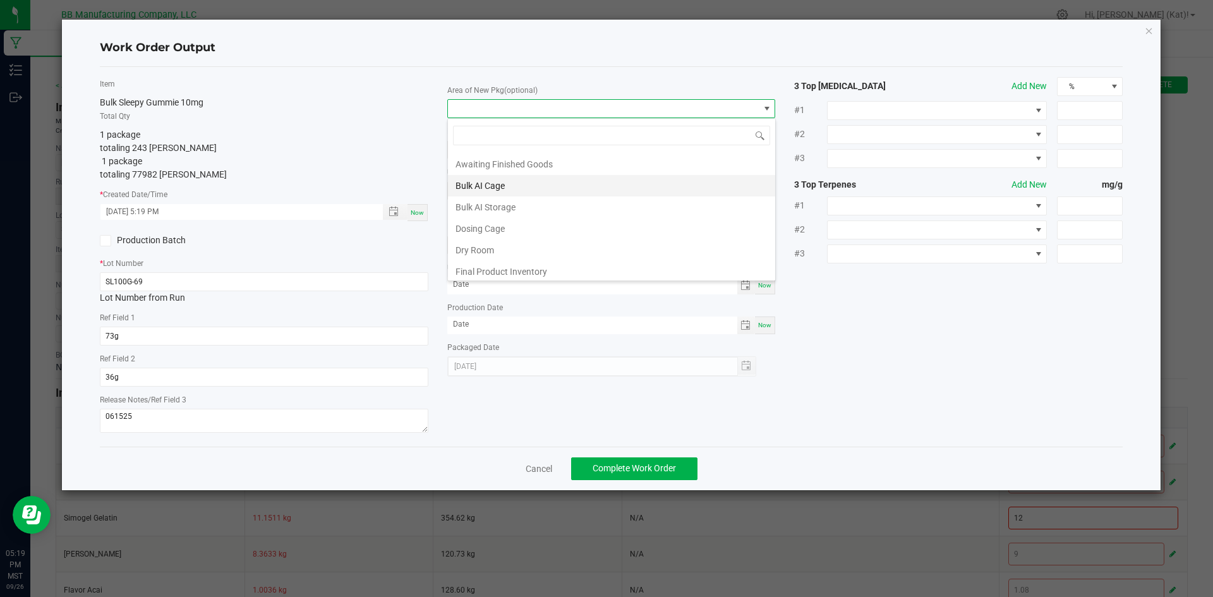
scroll to position [63, 0]
click at [515, 232] on li "Dry Room" at bounding box center [611, 227] width 327 height 21
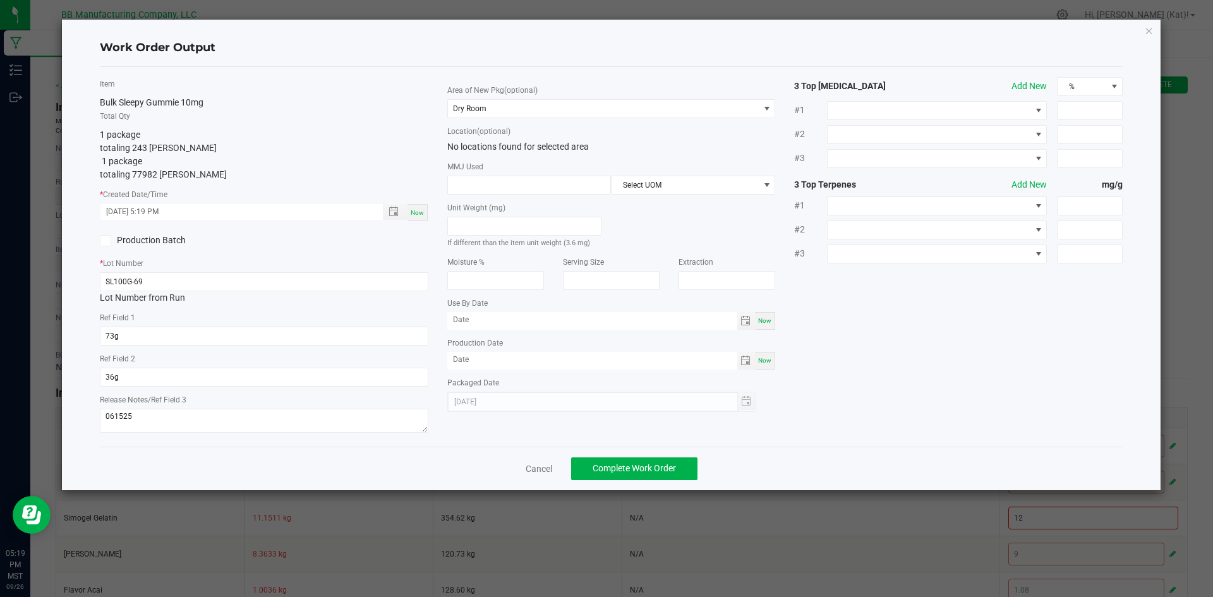
click at [763, 322] on span "Now" at bounding box center [764, 320] width 13 height 7
type input "[DATE]"
click at [767, 357] on span "Now" at bounding box center [764, 360] width 13 height 7
type input "[DATE]"
click at [480, 322] on input "[DATE]" at bounding box center [592, 320] width 290 height 16
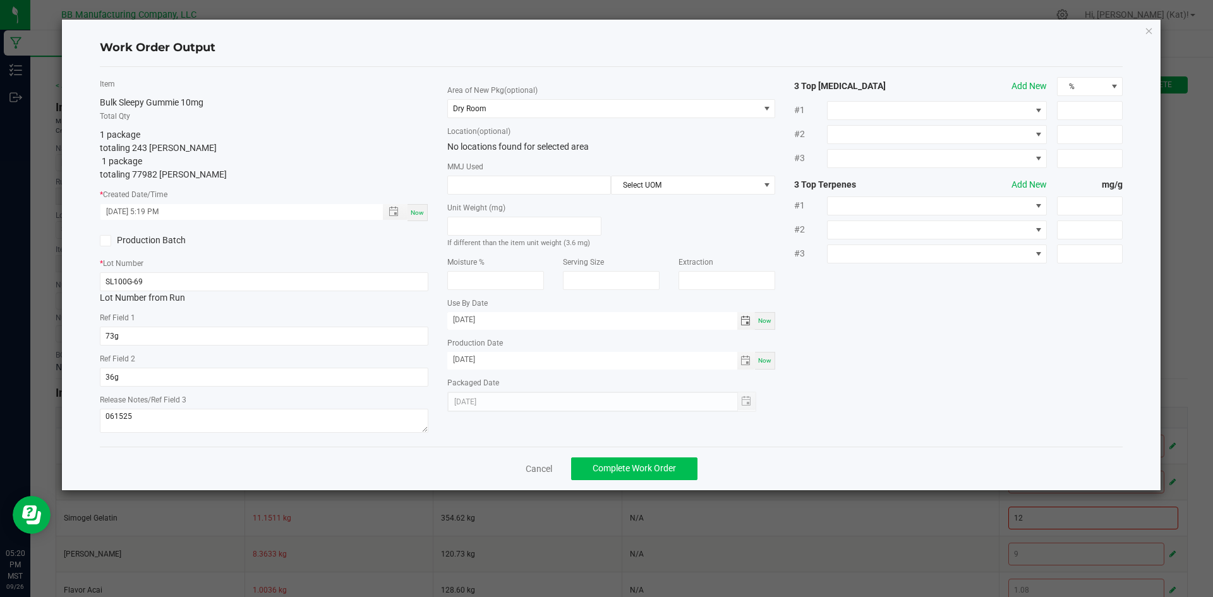
type input "[DATE]"
click at [646, 464] on span "Complete Work Order" at bounding box center [633, 468] width 83 height 10
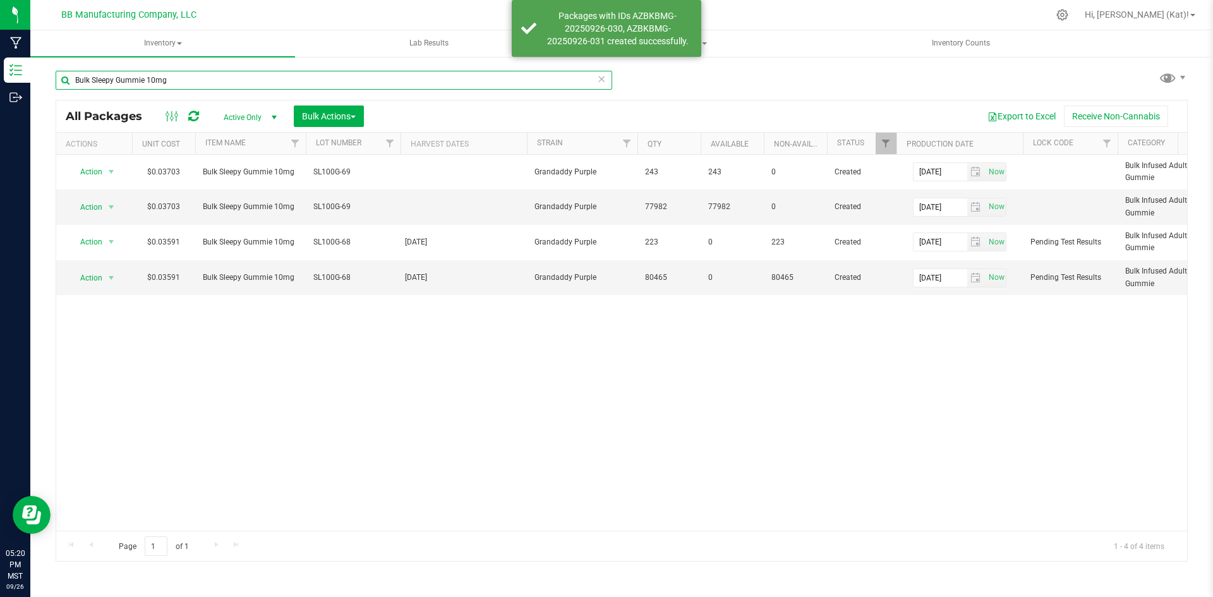
click at [329, 85] on input "Bulk Sleepy Gummie 10mg" at bounding box center [334, 80] width 556 height 19
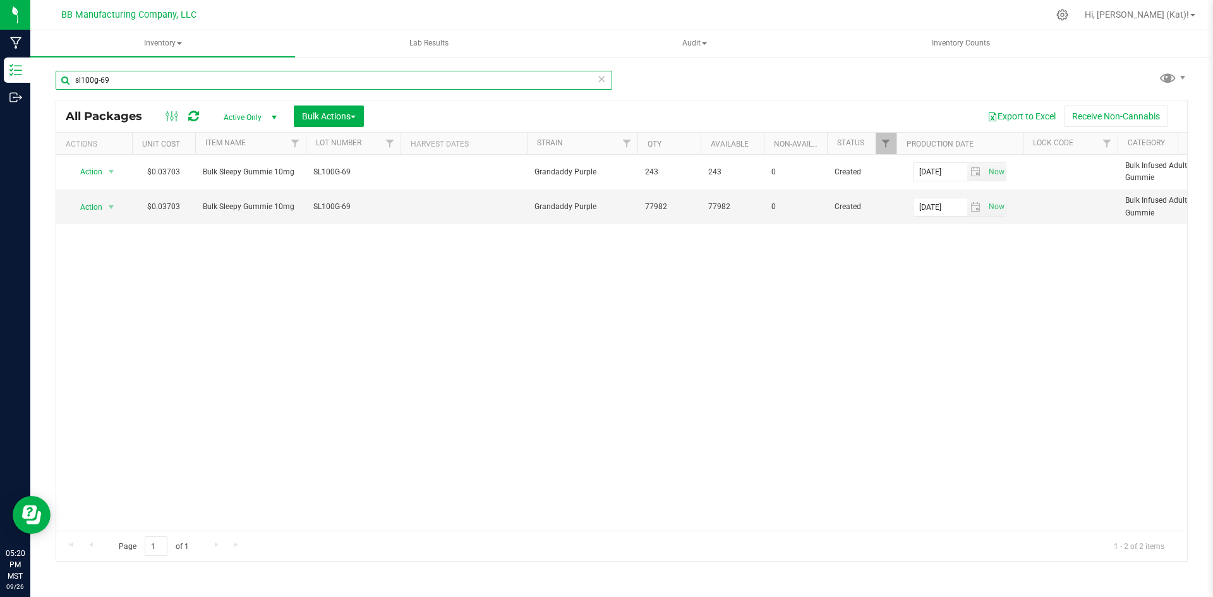
type input "sl100g-69"
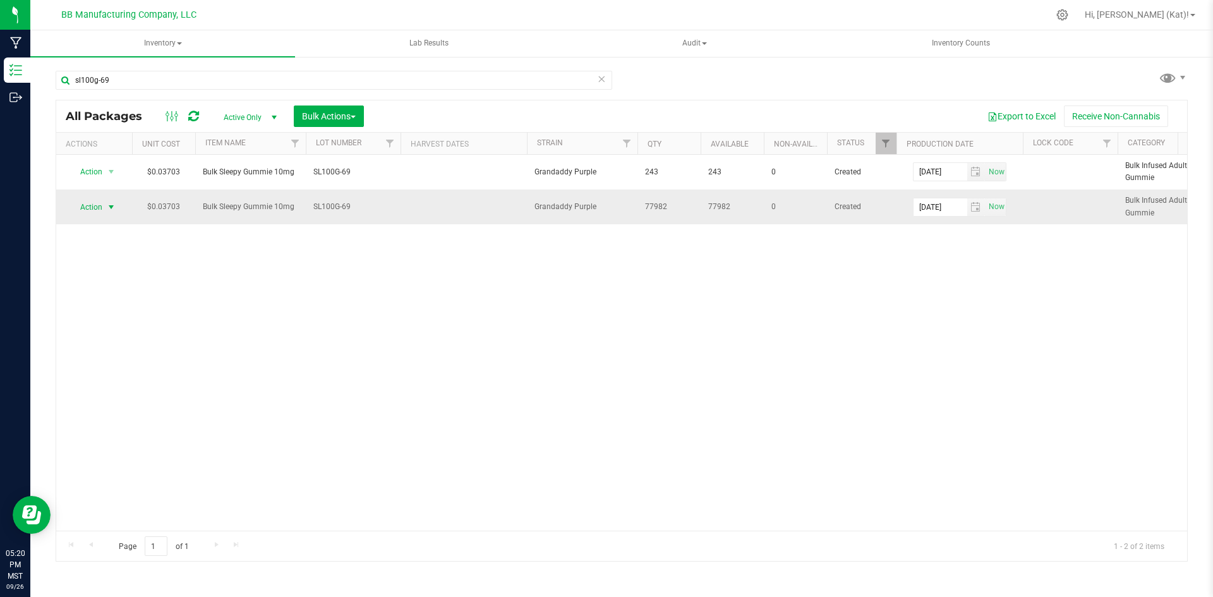
click at [82, 205] on span "Action" at bounding box center [86, 207] width 34 height 18
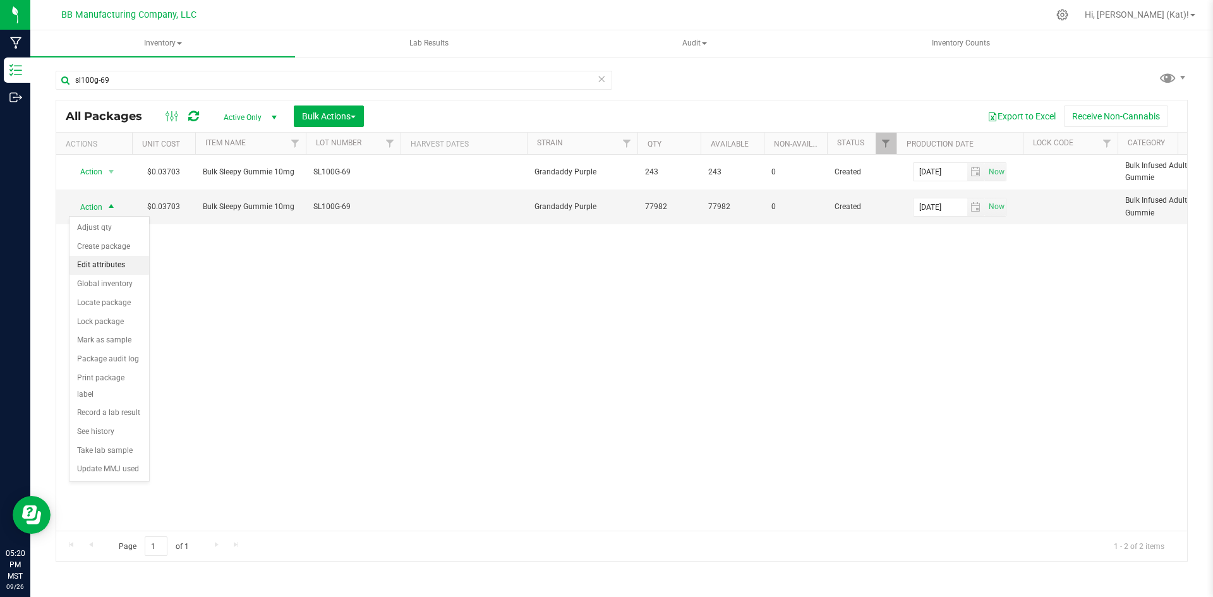
click at [137, 269] on li "Edit attributes" at bounding box center [109, 265] width 80 height 19
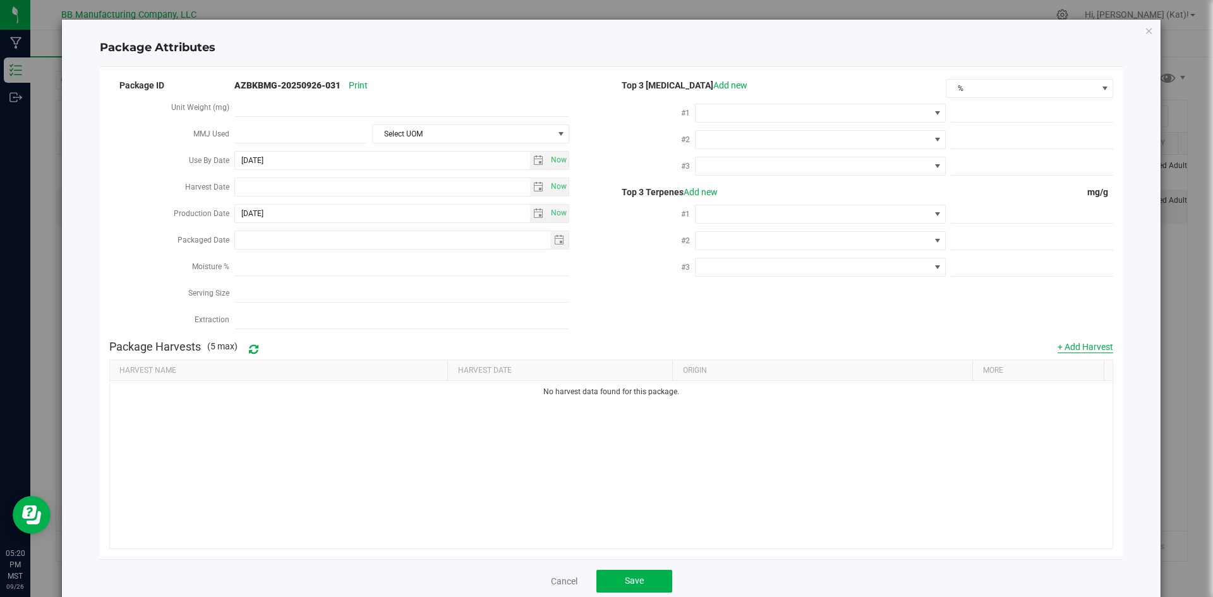
click at [1099, 341] on button "+ Add Harvest" at bounding box center [1085, 346] width 56 height 13
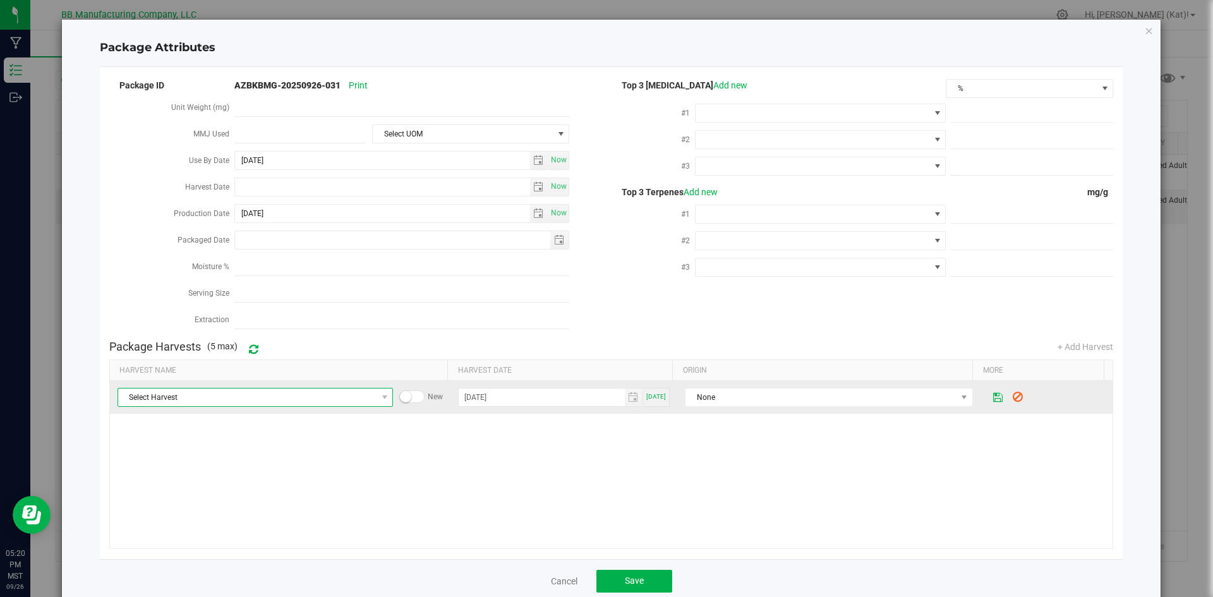
click at [253, 389] on span "Select Harvest" at bounding box center [247, 397] width 258 height 18
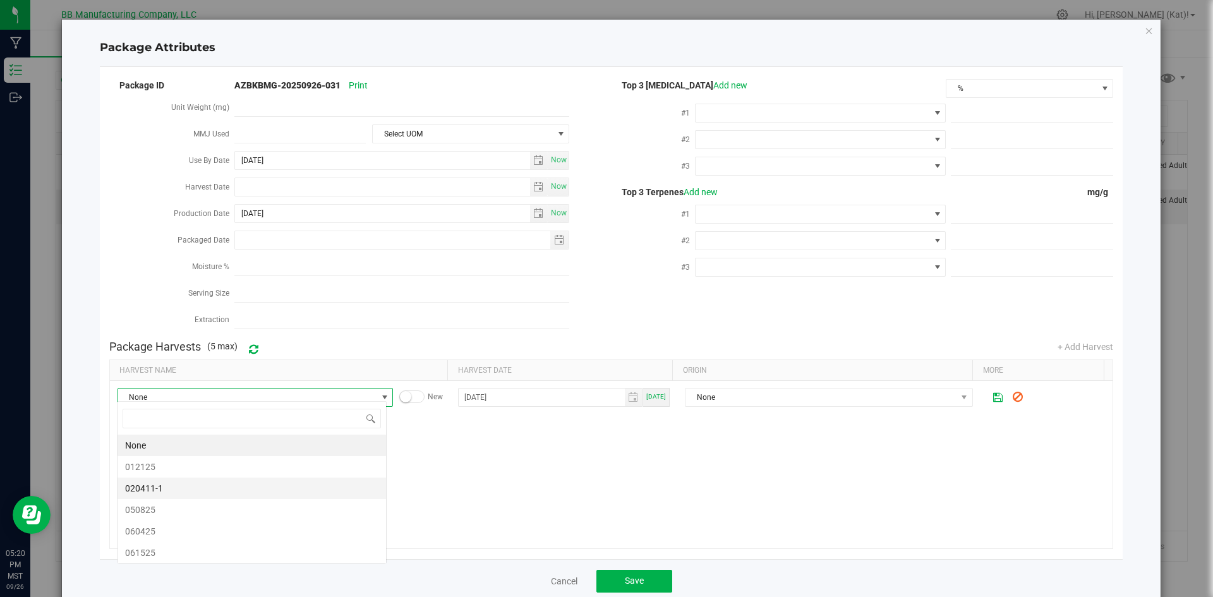
scroll to position [19, 269]
click at [210, 546] on span "061525" at bounding box center [251, 552] width 253 height 19
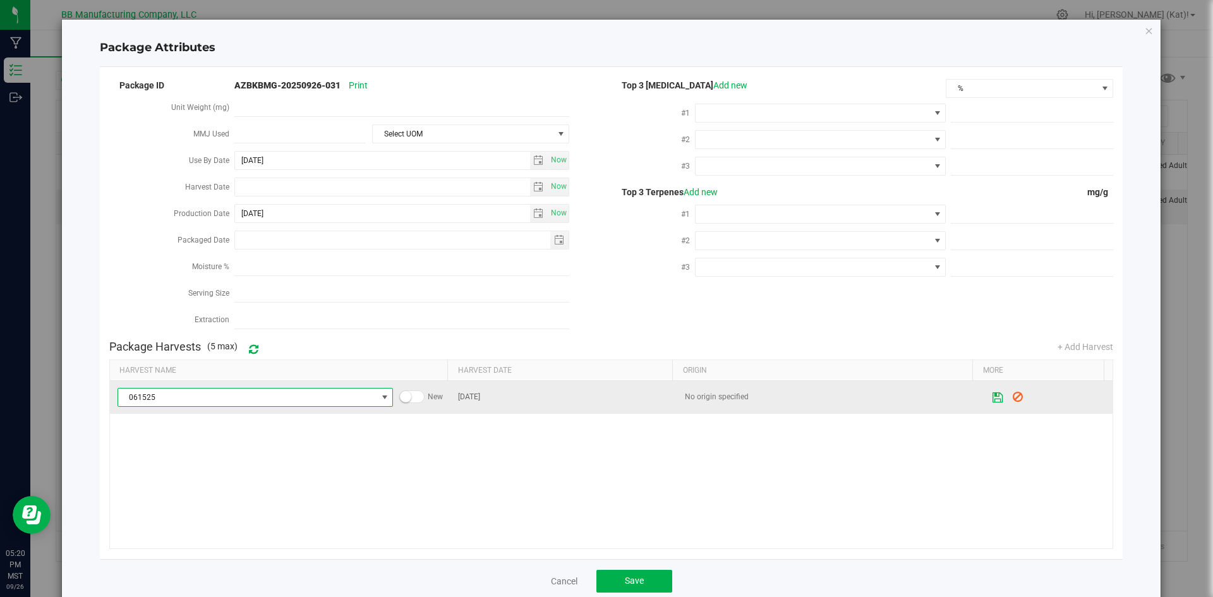
click at [992, 393] on icon at bounding box center [997, 397] width 11 height 9
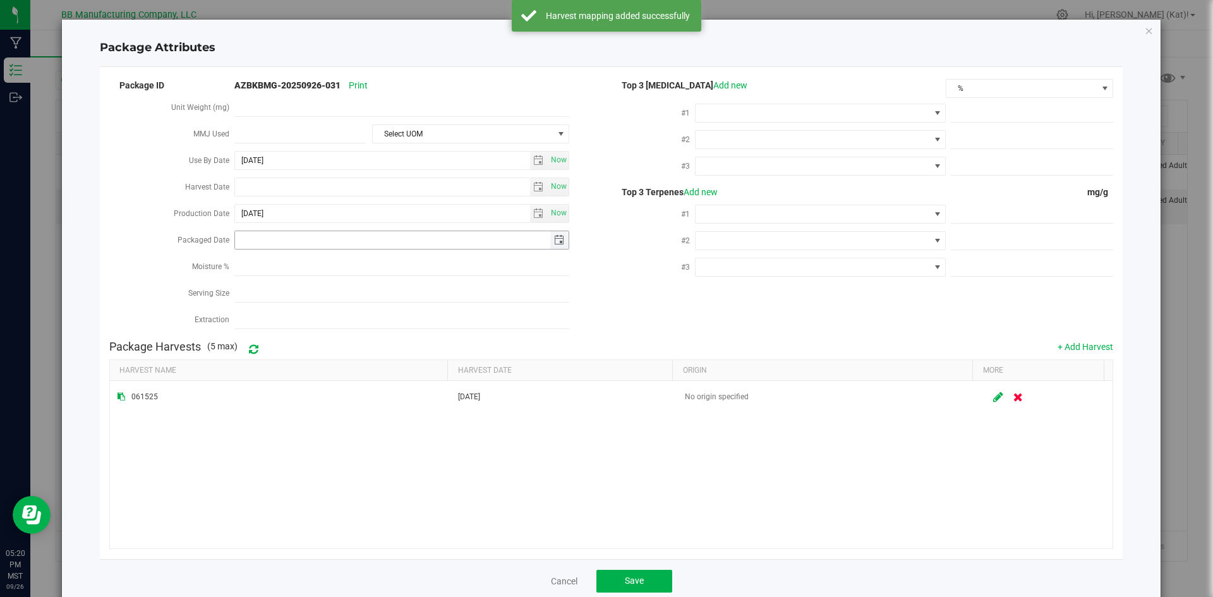
click at [346, 234] on input "Packaged Date" at bounding box center [392, 240] width 315 height 18
drag, startPoint x: 320, startPoint y: 241, endPoint x: 216, endPoint y: 237, distance: 103.7
click at [219, 240] on div "Packaged Date [DATE]" at bounding box center [360, 241] width 502 height 27
type input "[DATE]"
click at [626, 221] on div "#1" at bounding box center [652, 215] width 83 height 27
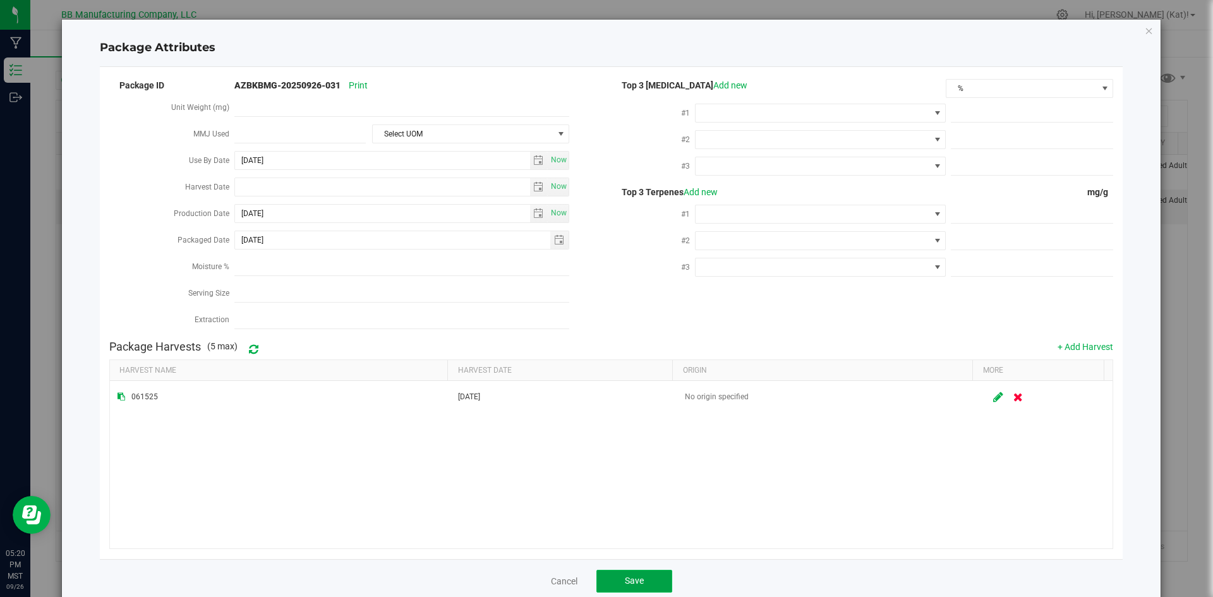
click at [654, 571] on button "Save" at bounding box center [634, 581] width 76 height 23
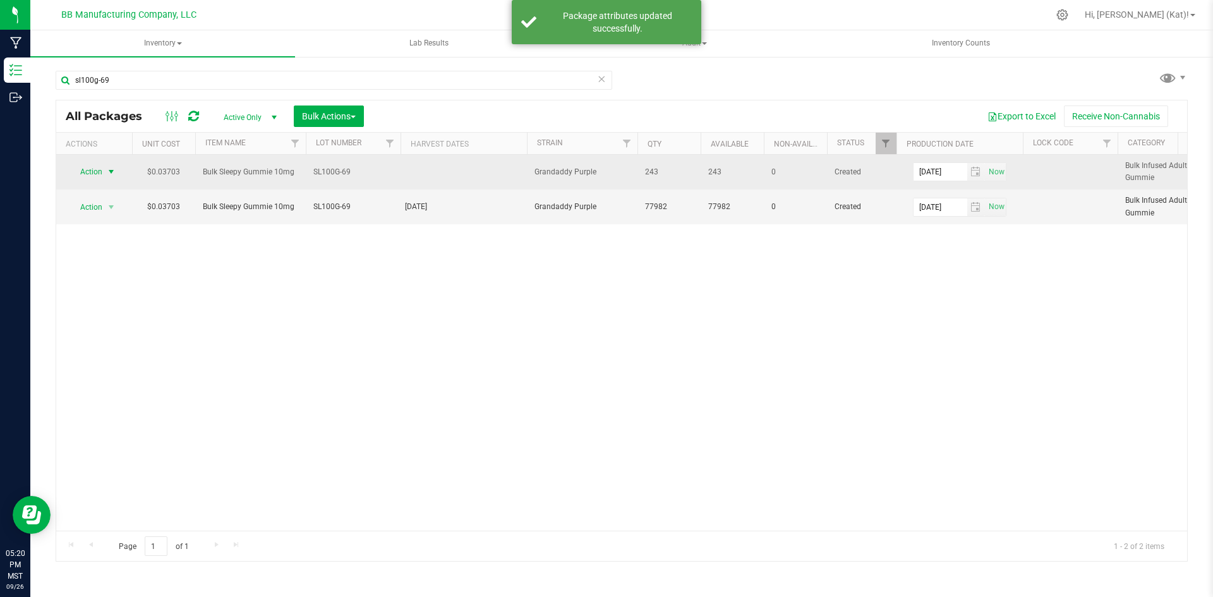
click at [85, 167] on span "Action" at bounding box center [86, 172] width 34 height 18
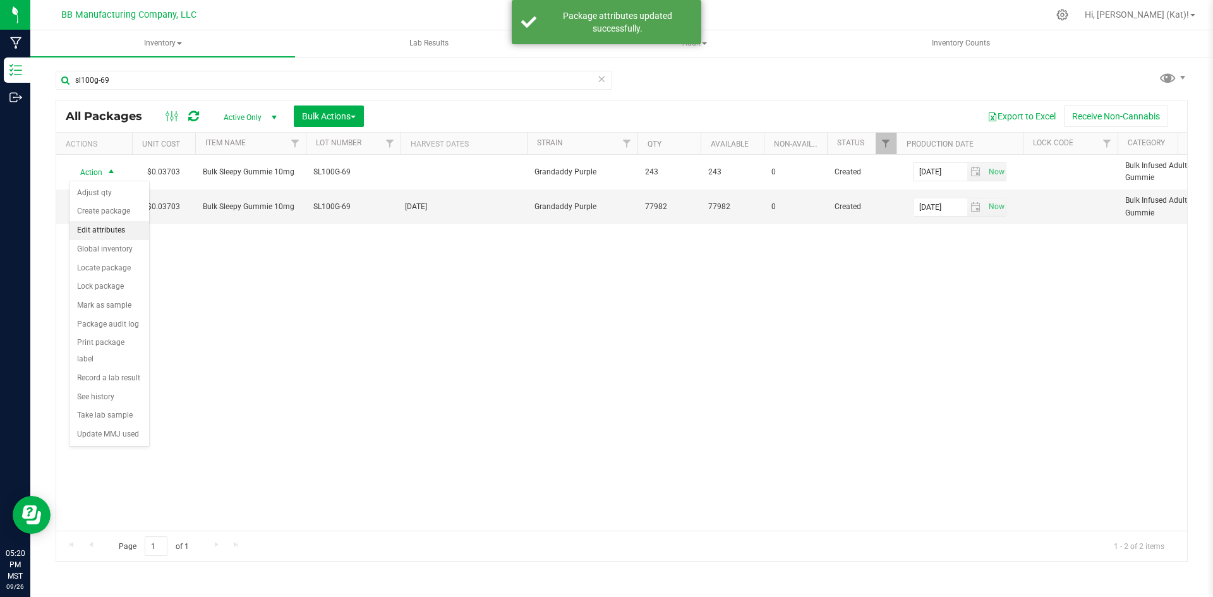
click at [117, 237] on li "Edit attributes" at bounding box center [109, 230] width 80 height 19
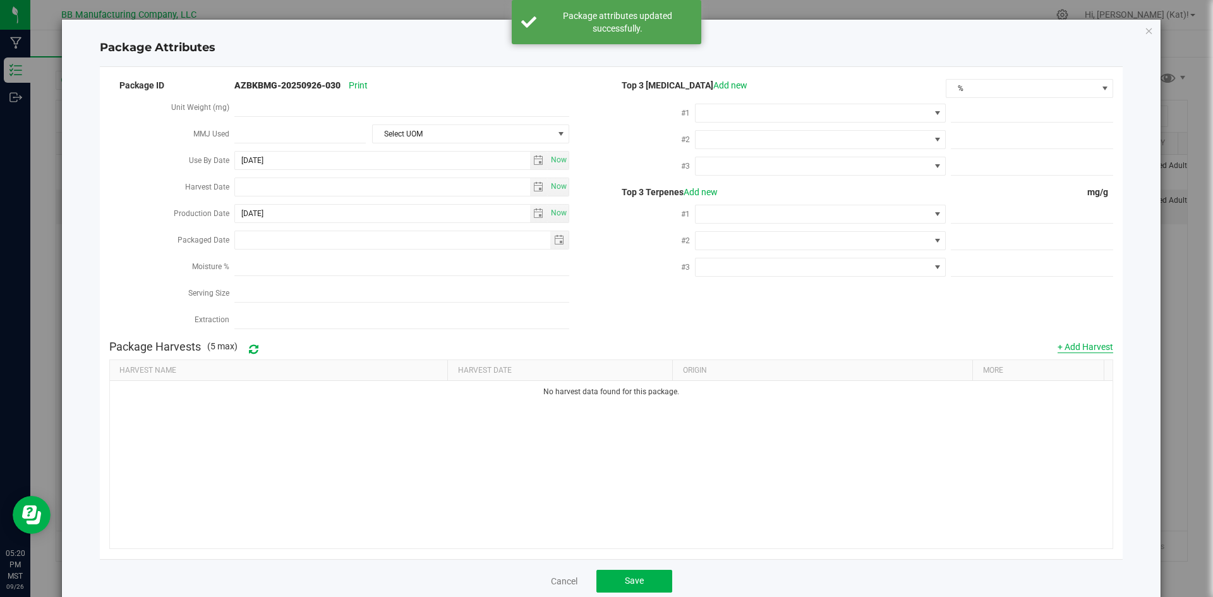
click at [1094, 342] on button "+ Add Harvest" at bounding box center [1085, 346] width 56 height 13
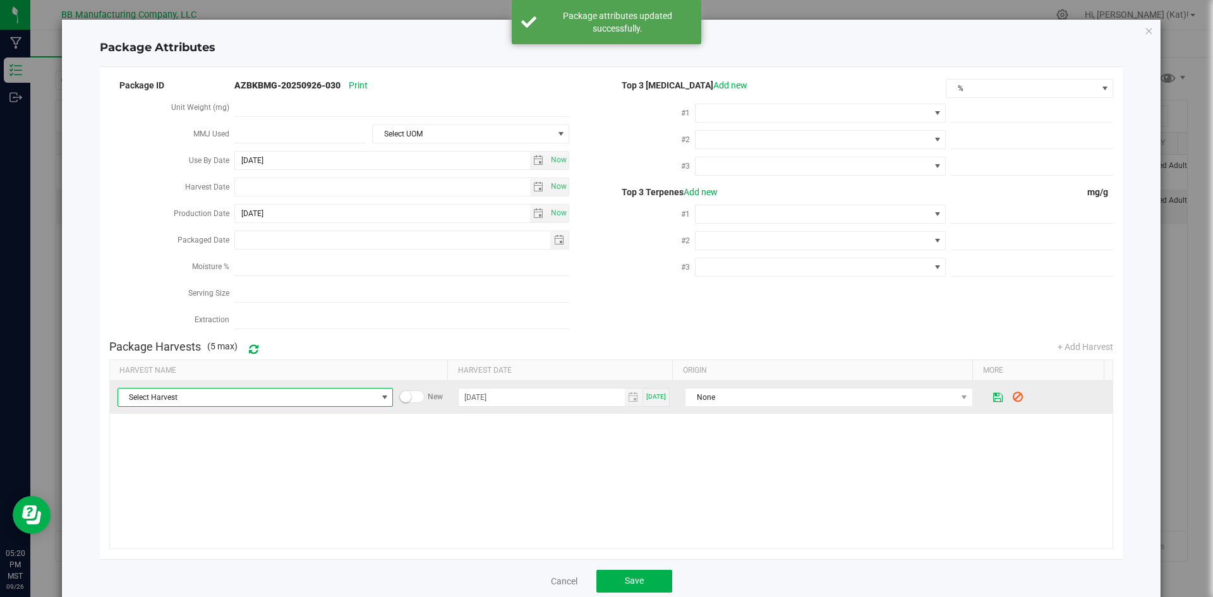
click at [380, 392] on span at bounding box center [385, 397] width 10 height 10
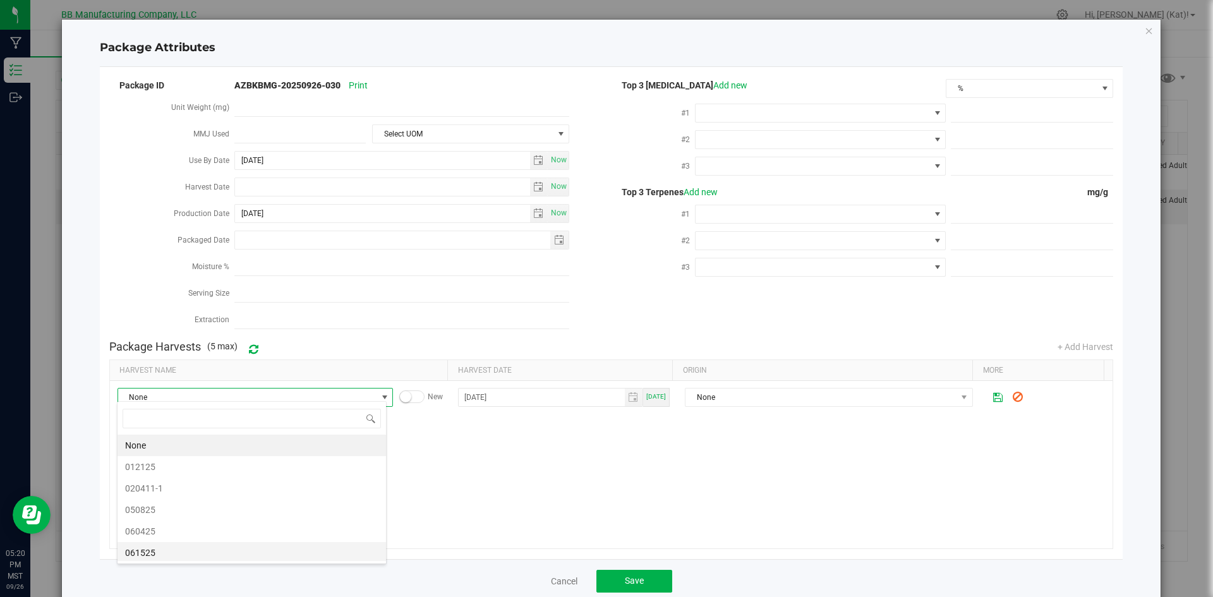
click at [237, 550] on span "061525" at bounding box center [251, 552] width 253 height 19
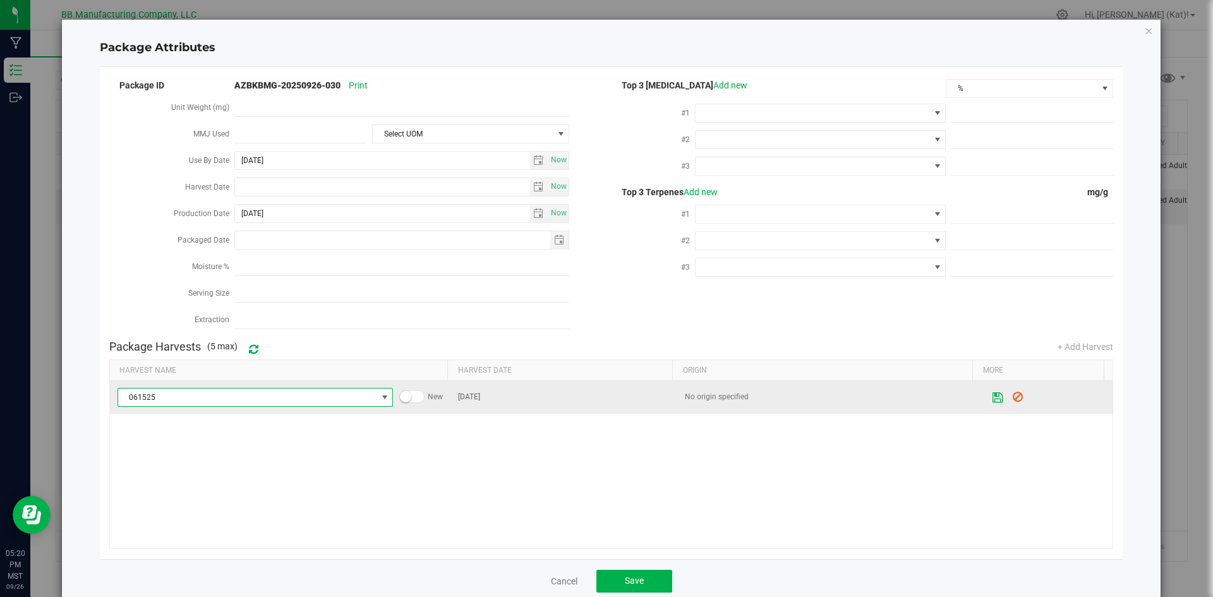
click at [987, 399] on button at bounding box center [997, 397] width 21 height 25
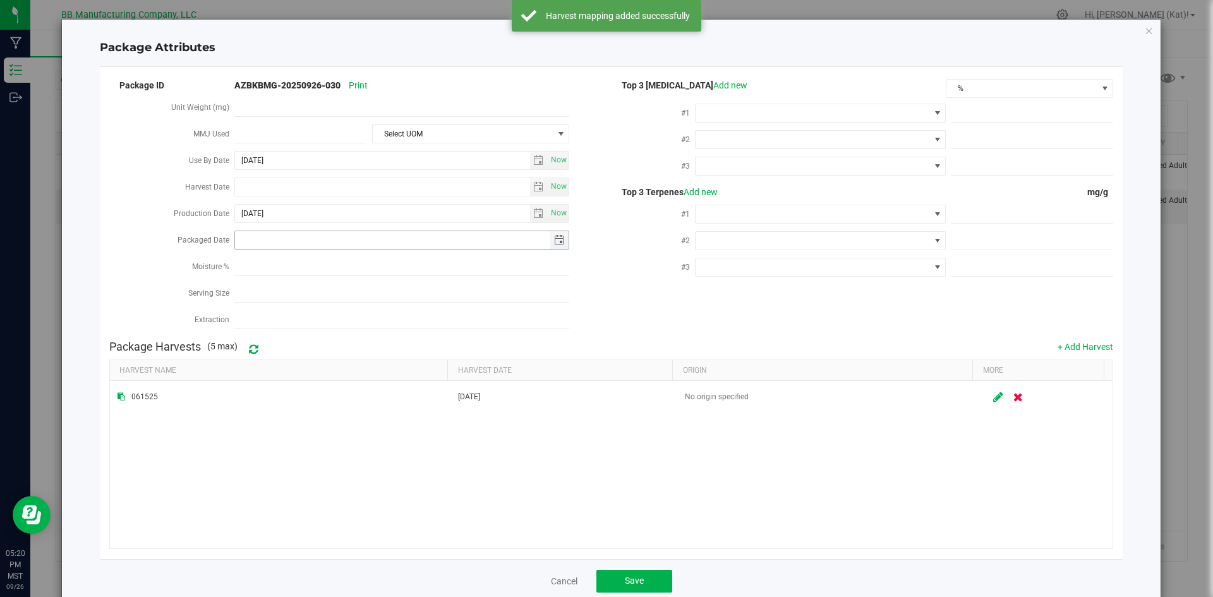
click at [345, 231] on input "Packaged Date" at bounding box center [392, 240] width 315 height 18
paste input "[DATE]"
type input "[DATE]"
click at [646, 579] on button "Save" at bounding box center [634, 581] width 76 height 23
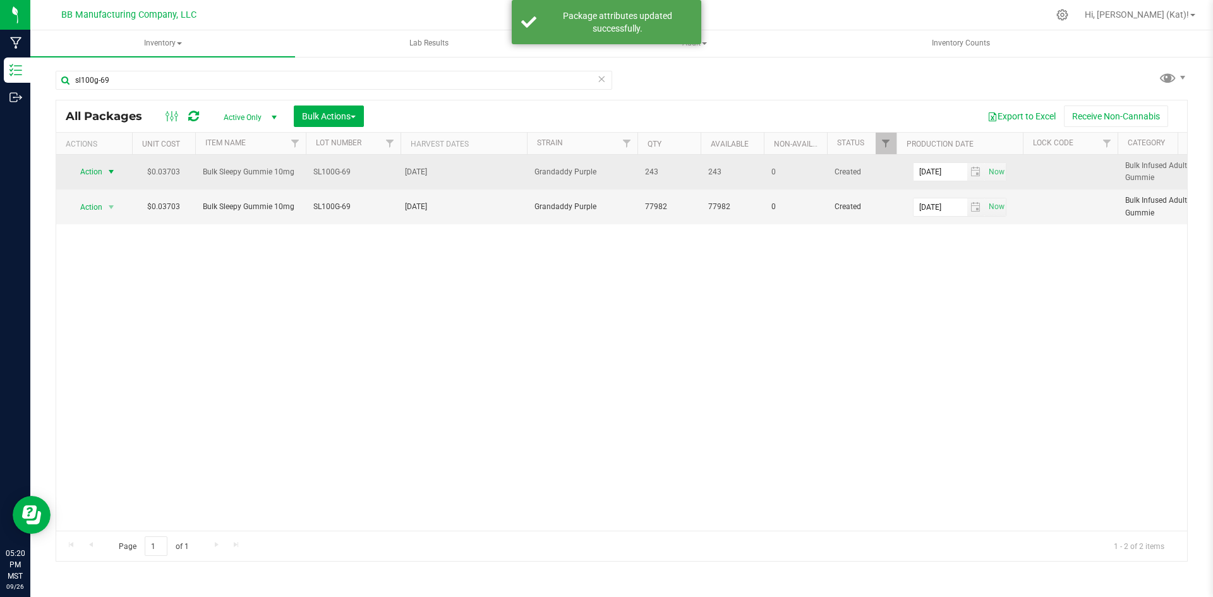
click at [113, 172] on span "select" at bounding box center [111, 172] width 10 height 10
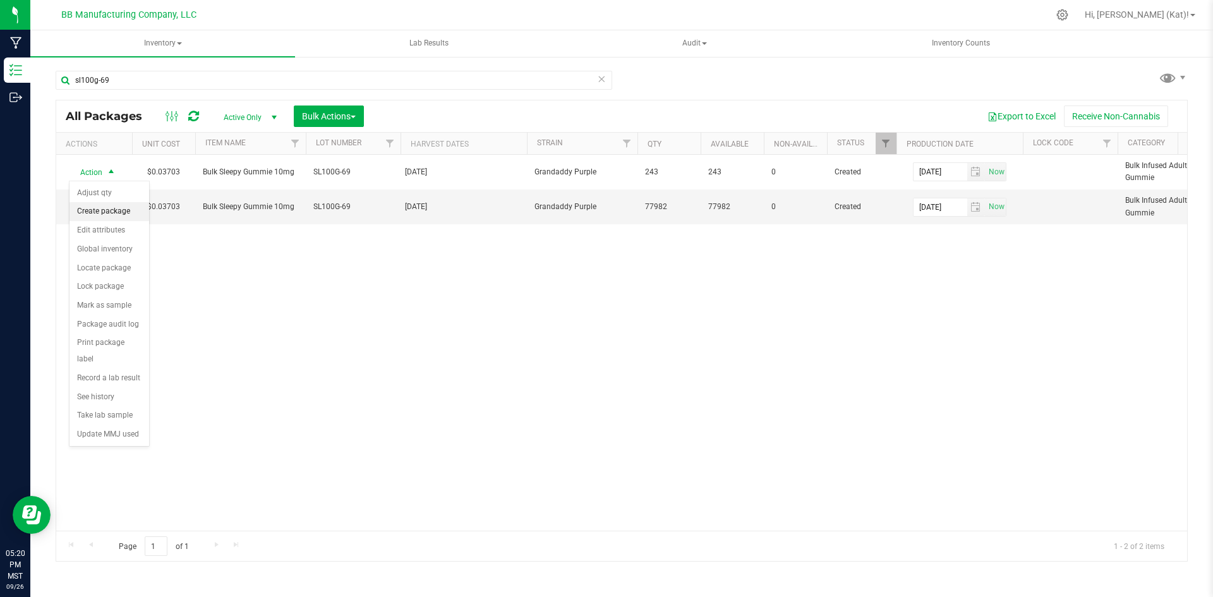
click at [126, 212] on li "Create package" at bounding box center [109, 211] width 80 height 19
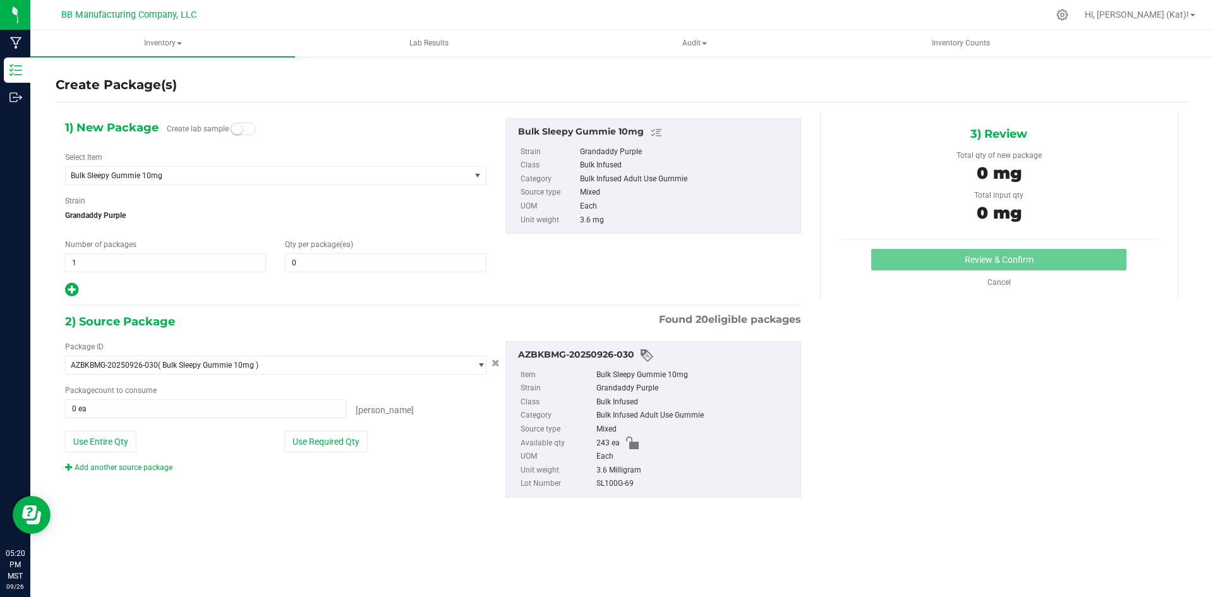
click at [241, 128] on small at bounding box center [236, 128] width 11 height 11
click at [375, 267] on span at bounding box center [385, 262] width 201 height 19
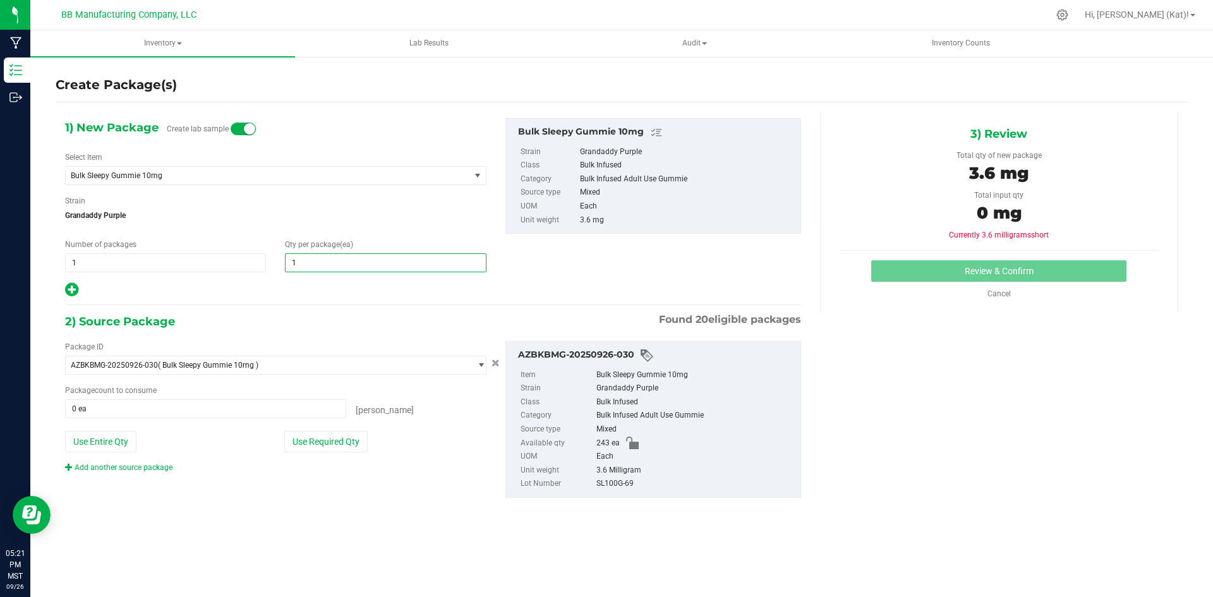
type input "10"
drag, startPoint x: 352, startPoint y: 448, endPoint x: 812, endPoint y: 363, distance: 467.0
click at [352, 448] on button "Use Required Qty" at bounding box center [325, 441] width 83 height 21
type input "10 ea"
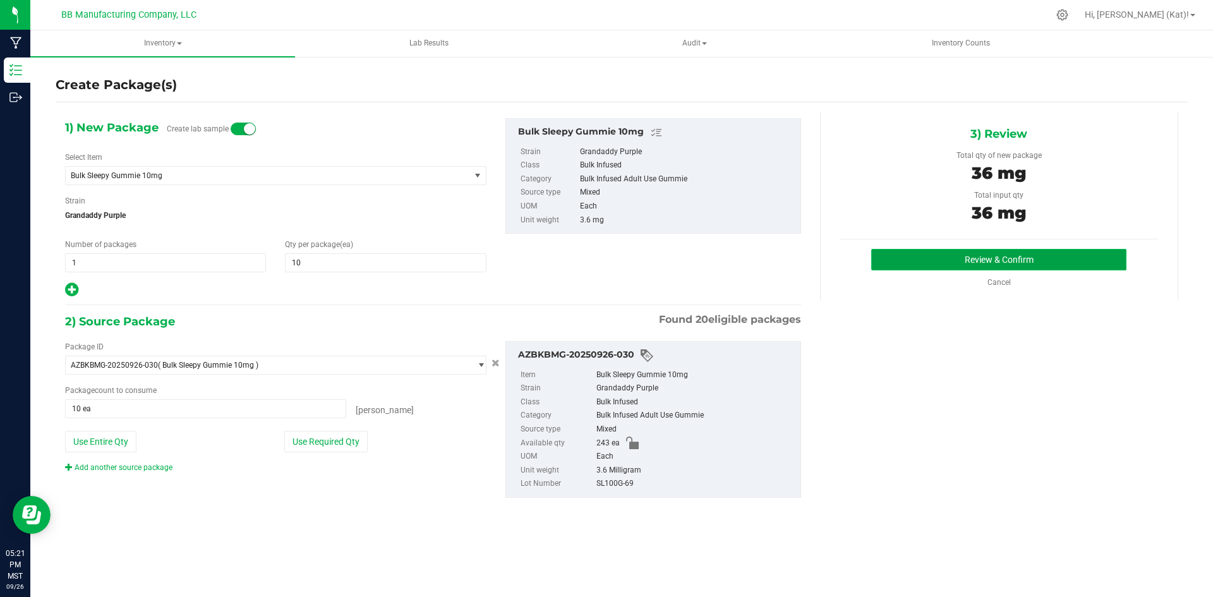
click at [1068, 254] on button "Review & Confirm" at bounding box center [998, 259] width 255 height 21
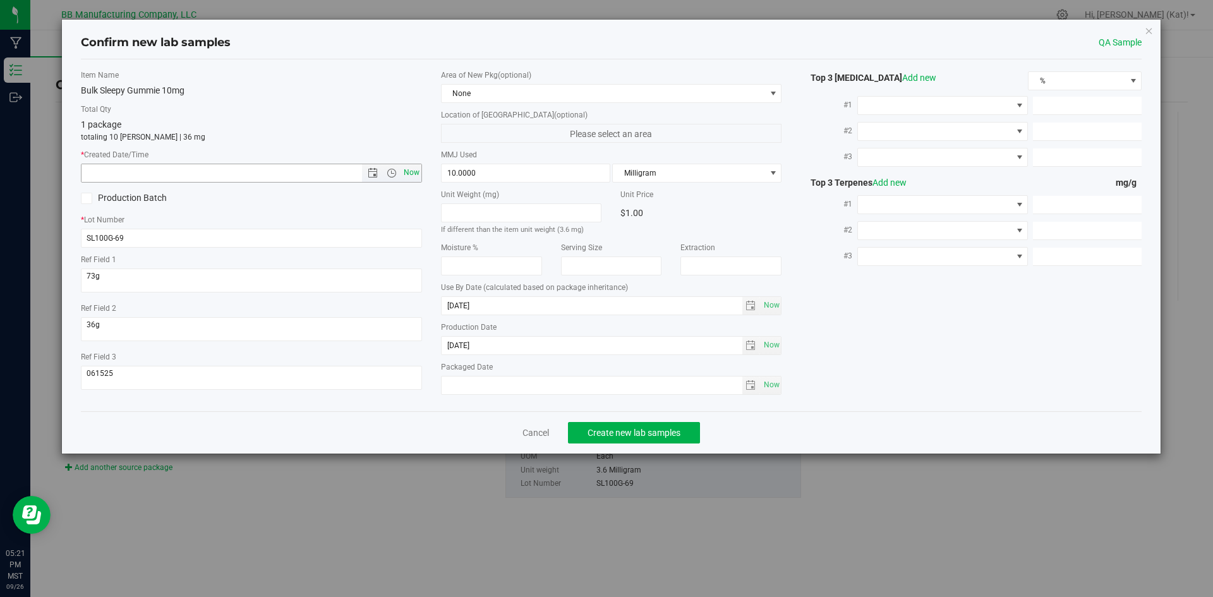
click at [414, 170] on span "Now" at bounding box center [410, 173] width 21 height 18
type input "[DATE] 5:21 PM"
click at [505, 92] on span "None" at bounding box center [603, 94] width 324 height 18
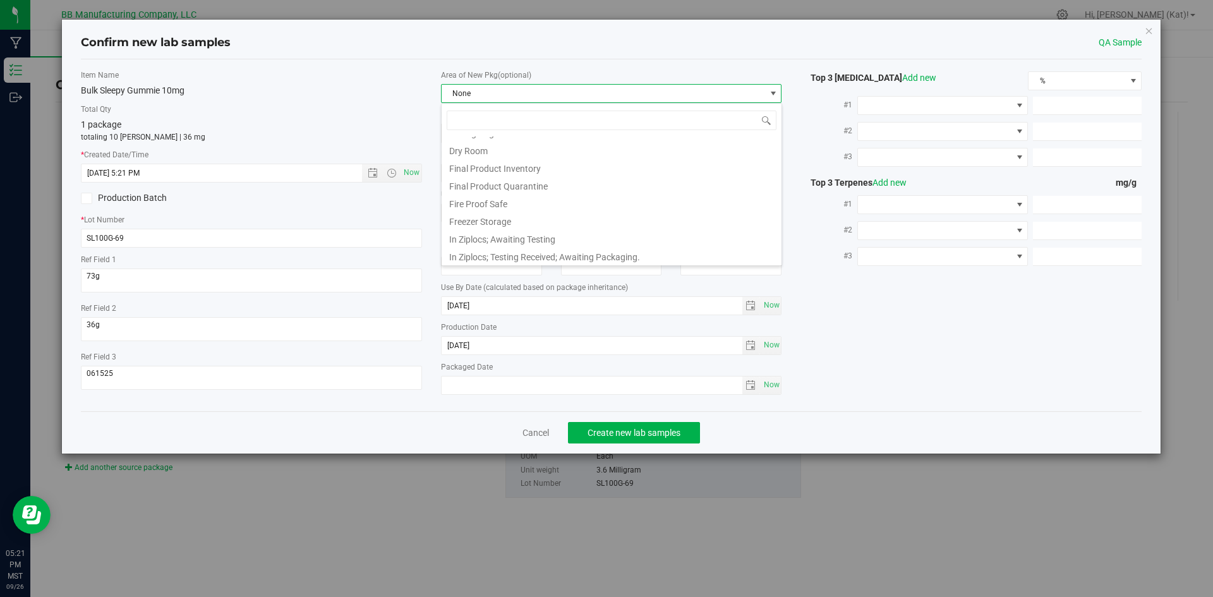
scroll to position [126, 0]
click at [565, 174] on li "Final Product Quarantine" at bounding box center [611, 178] width 340 height 18
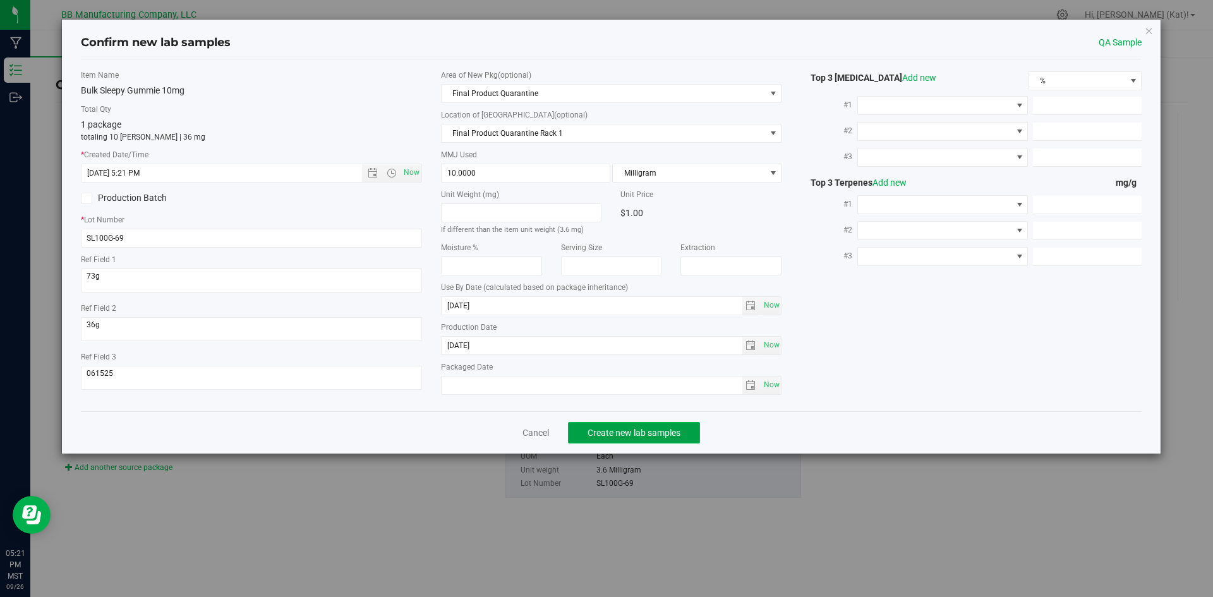
click at [663, 428] on span "Create new lab samples" at bounding box center [633, 433] width 93 height 10
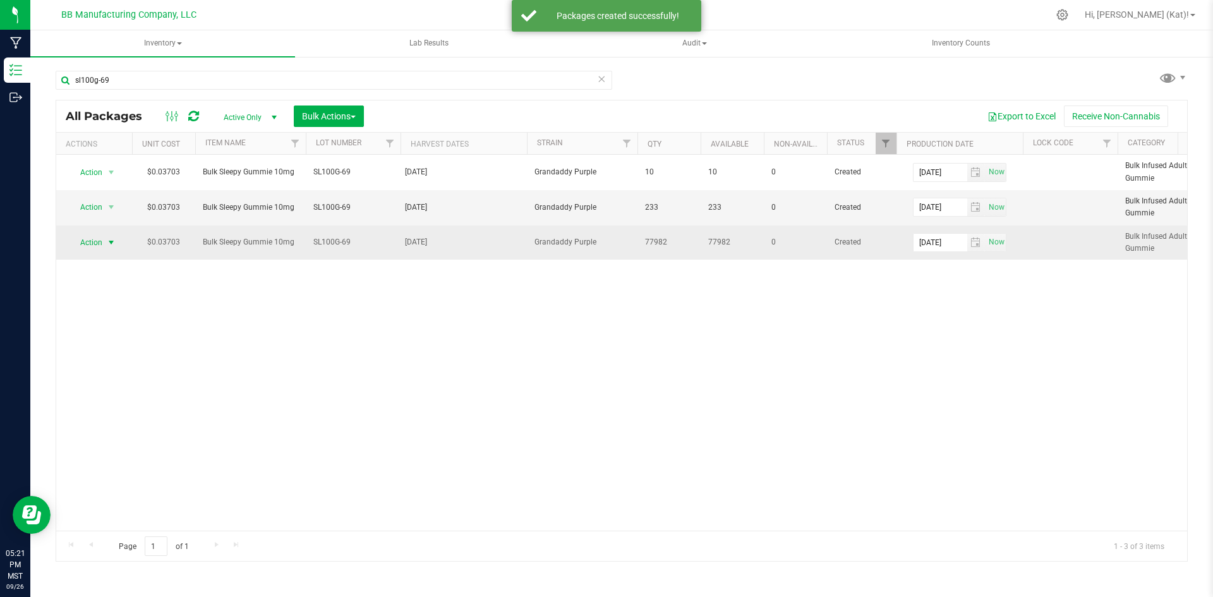
click at [102, 239] on span "Action" at bounding box center [86, 243] width 34 height 18
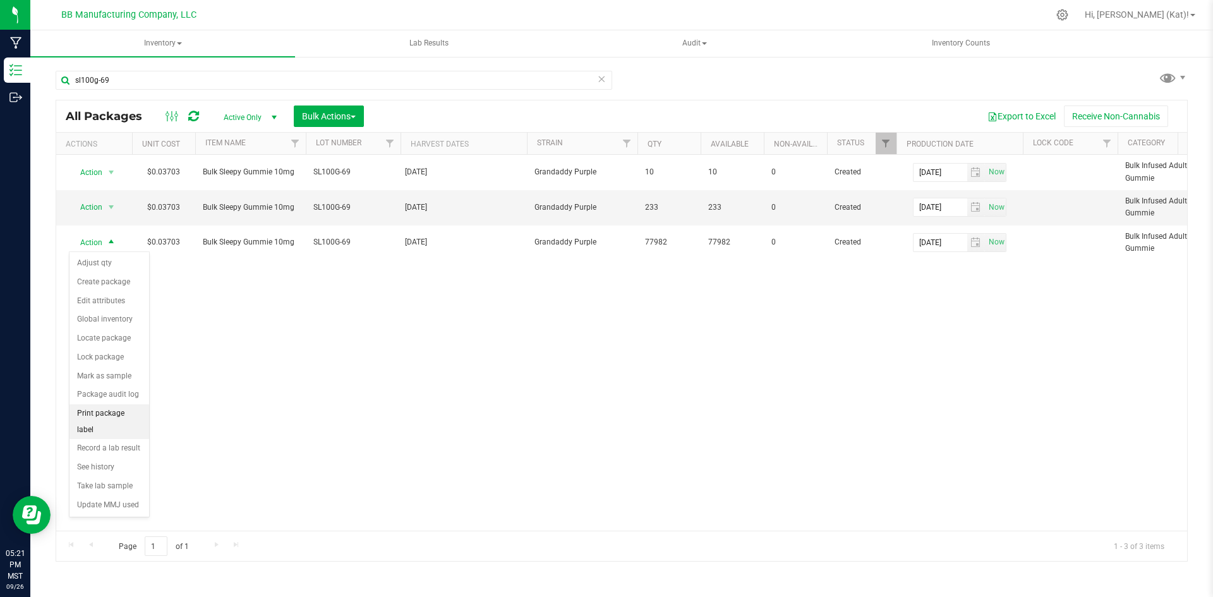
click at [128, 410] on li "Print package label" at bounding box center [109, 421] width 80 height 35
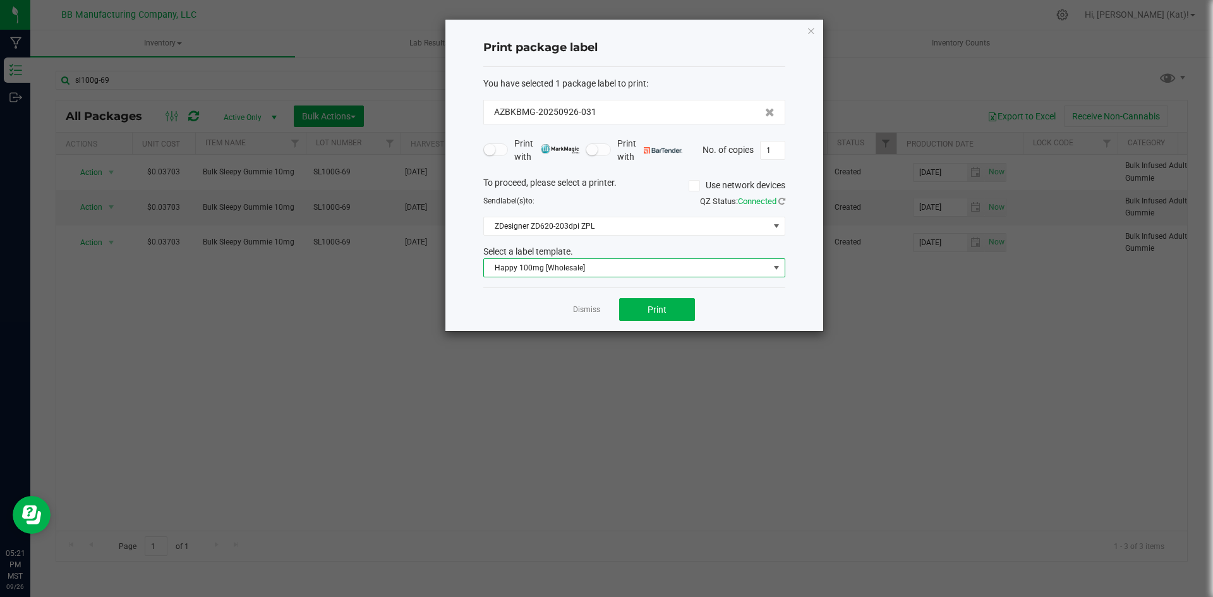
click at [603, 268] on span "Happy 100mg [Wholesale]" at bounding box center [626, 268] width 285 height 18
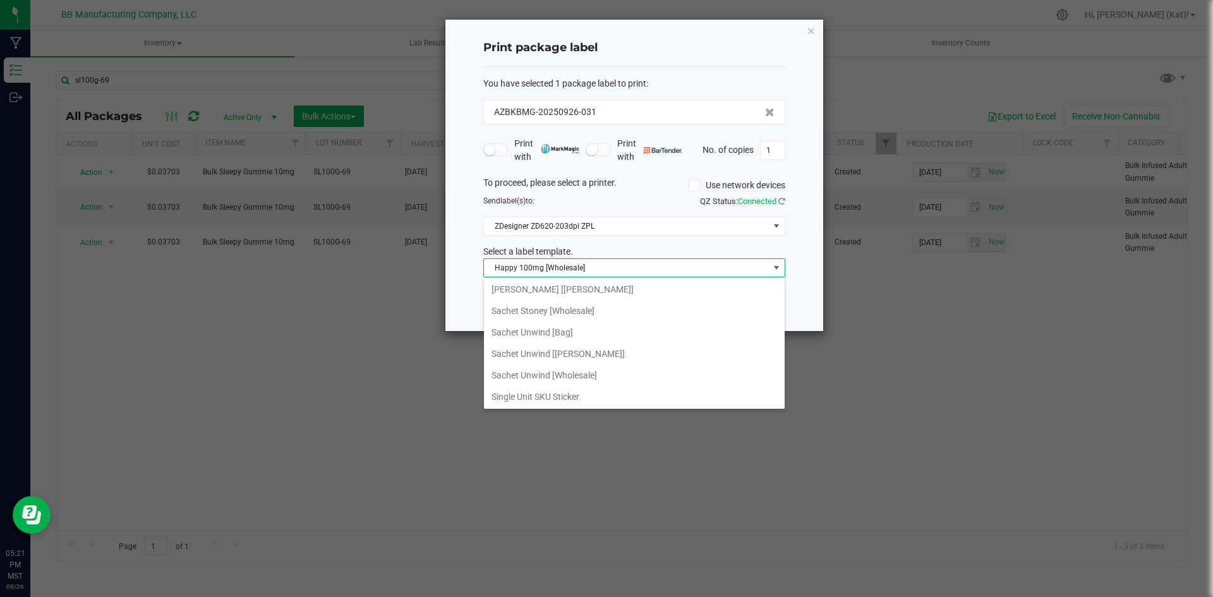
scroll to position [783, 0]
click at [576, 389] on li "Stoney 100mg [Wholesale]" at bounding box center [634, 388] width 301 height 21
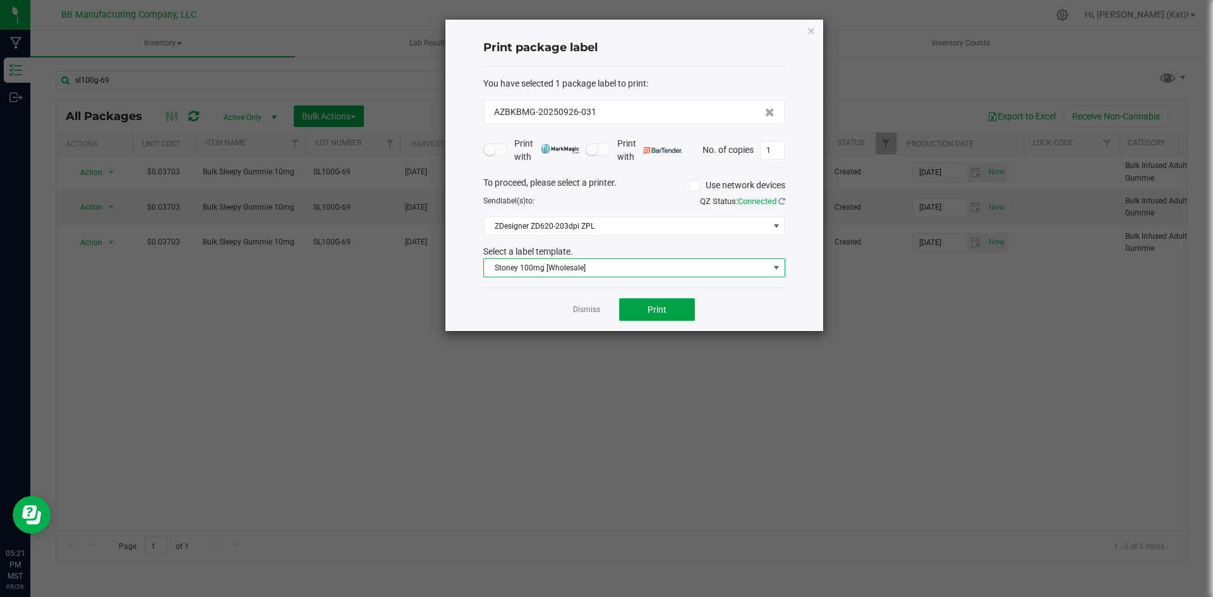
click at [685, 303] on button "Print" at bounding box center [657, 309] width 76 height 23
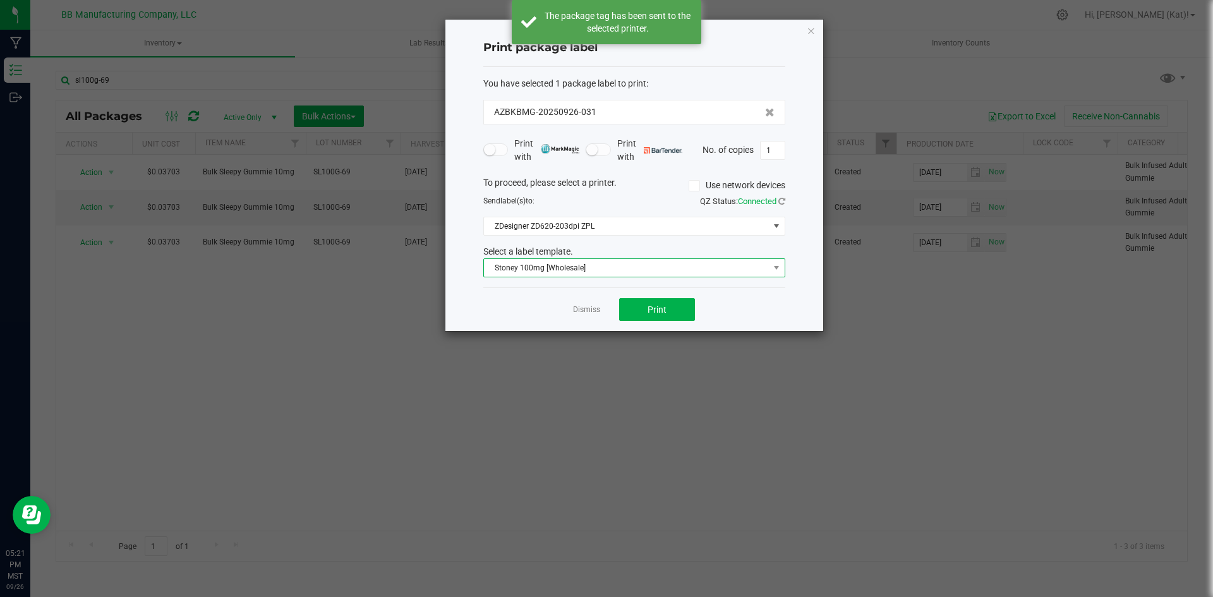
click at [668, 263] on span "Stoney 100mg [Wholesale]" at bounding box center [626, 268] width 285 height 18
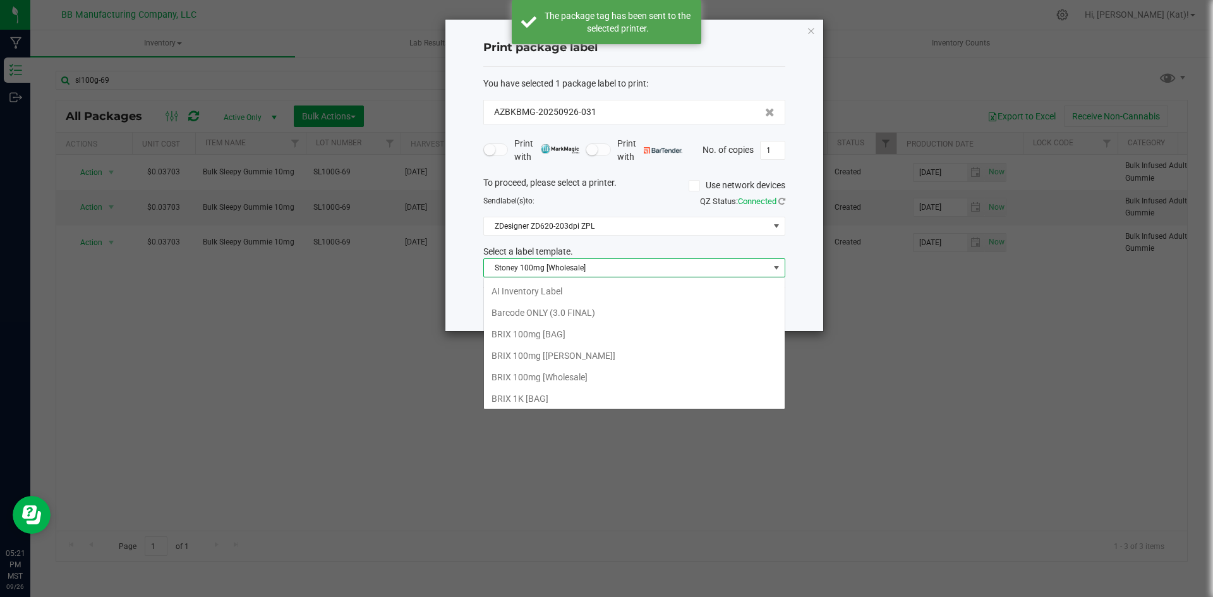
scroll to position [776, 0]
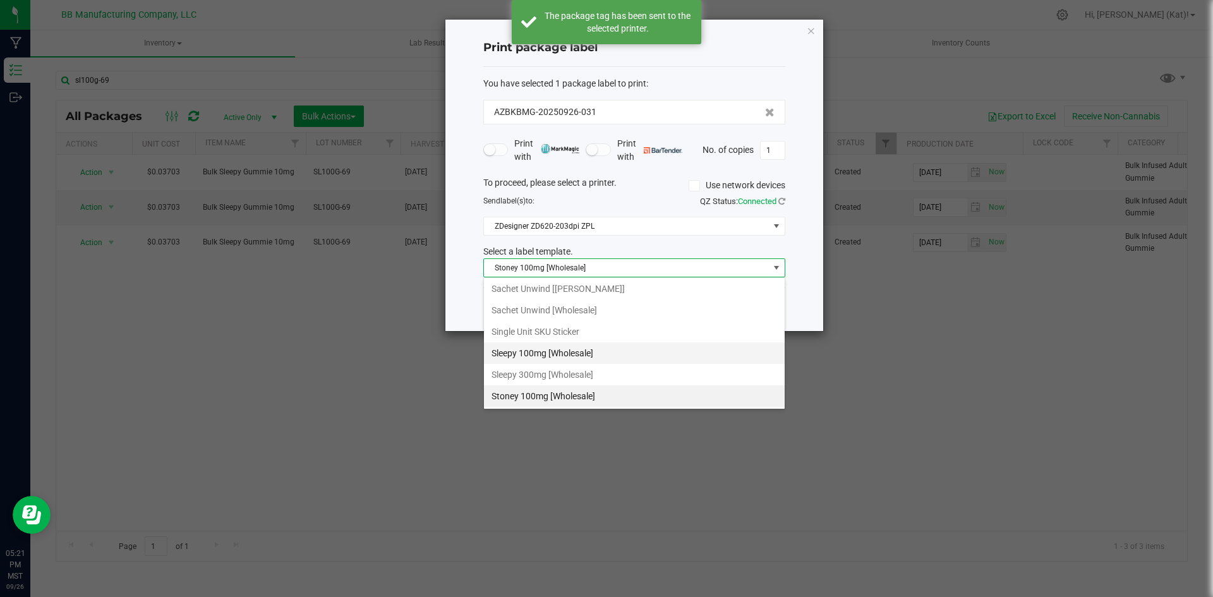
click at [592, 343] on li "Sleepy 100mg [Wholesale]" at bounding box center [634, 352] width 301 height 21
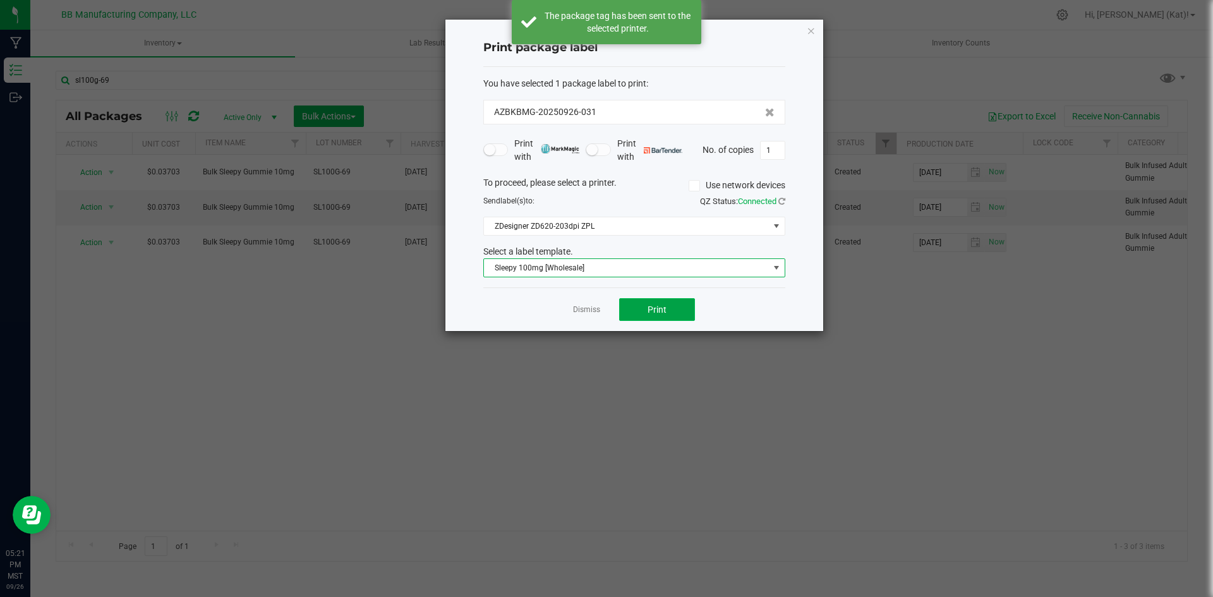
click at [681, 298] on button "Print" at bounding box center [657, 309] width 76 height 23
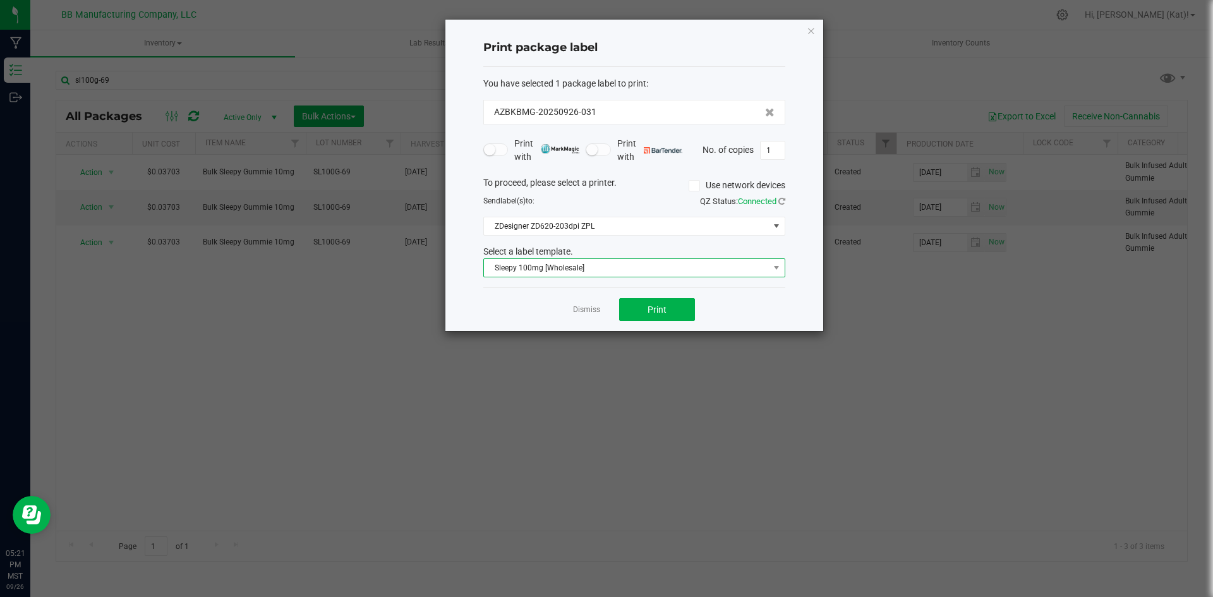
click at [700, 275] on span "Sleepy 100mg [Wholesale]" at bounding box center [626, 268] width 285 height 18
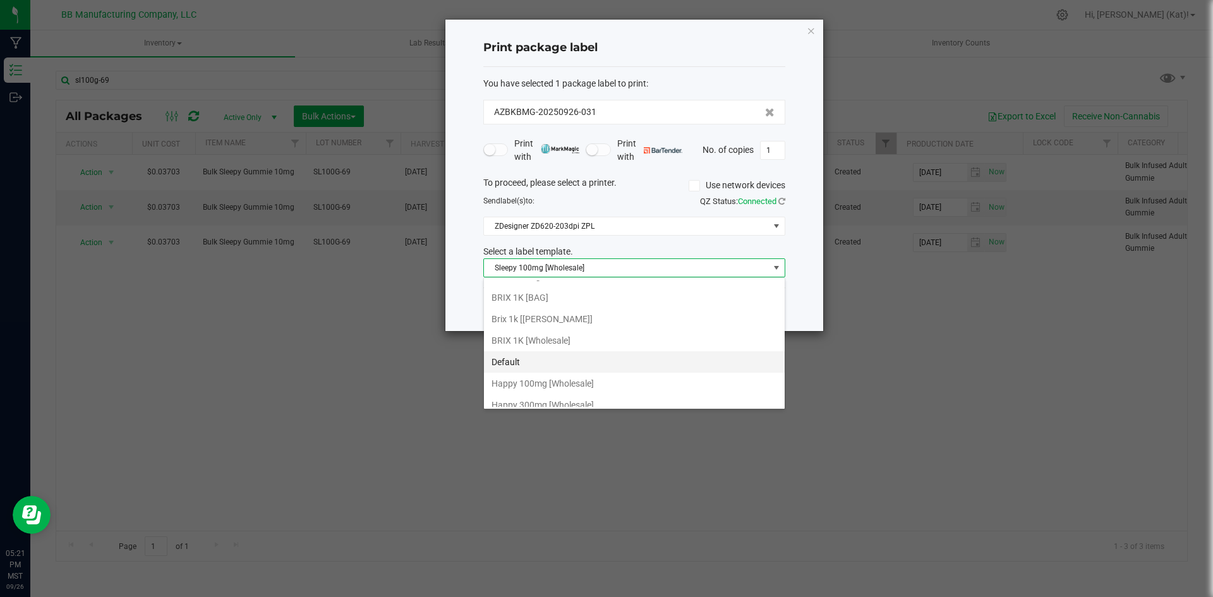
scroll to position [164, 0]
click at [615, 363] on li "Internal Inventory Tracking Label" at bounding box center [634, 362] width 301 height 21
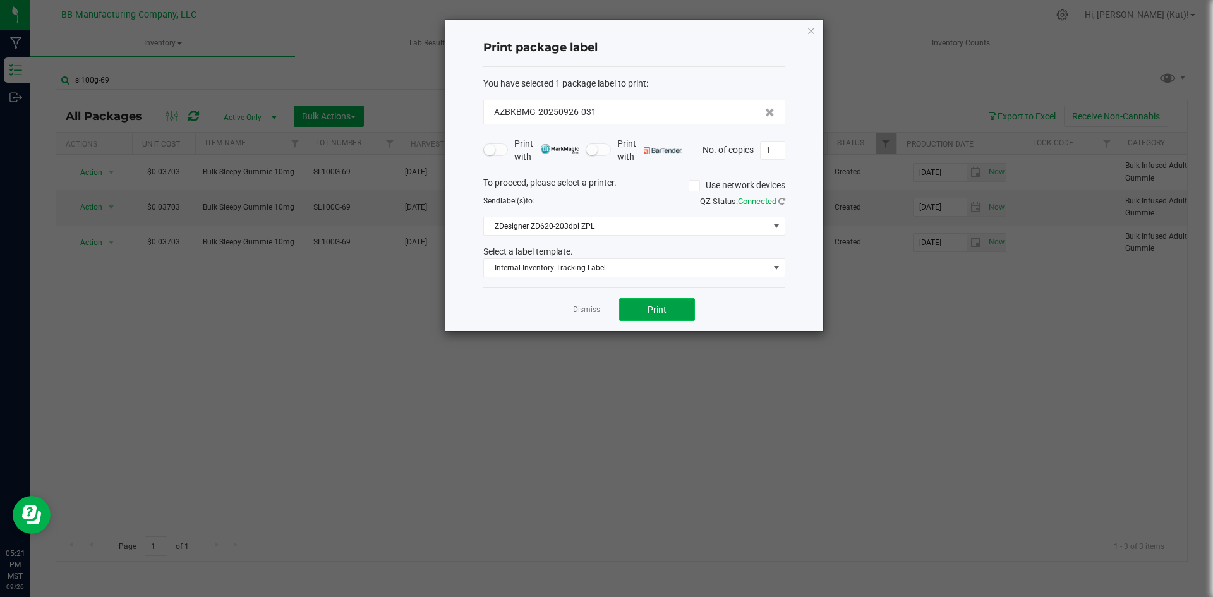
click at [663, 301] on button "Print" at bounding box center [657, 309] width 76 height 23
click at [813, 27] on icon "button" at bounding box center [811, 30] width 9 height 15
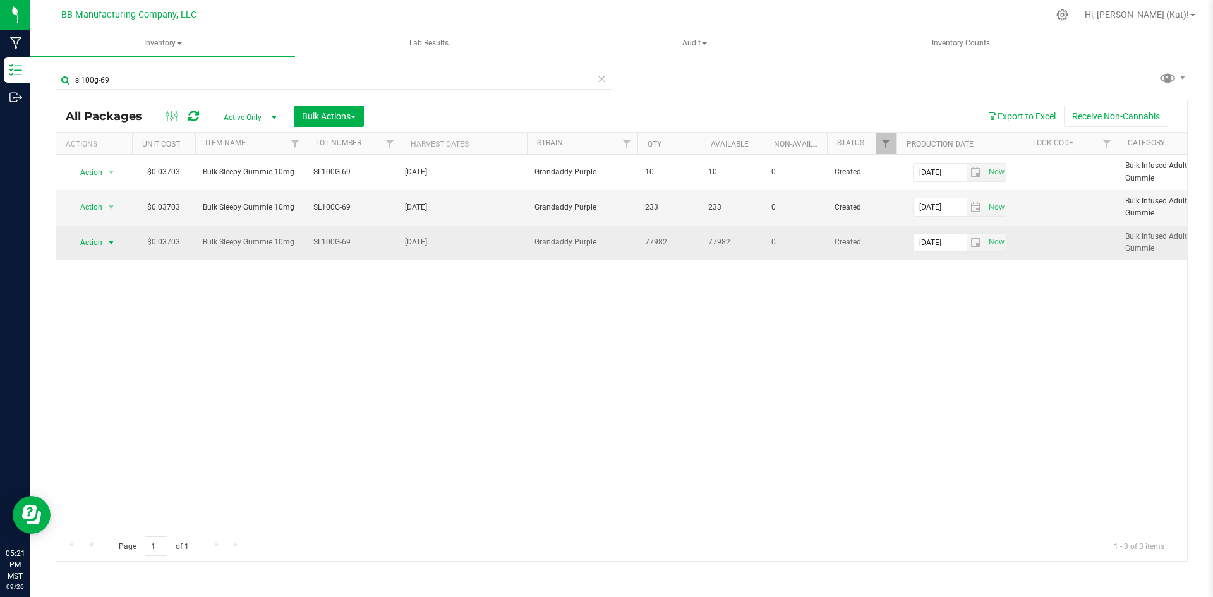
click at [112, 241] on span "select" at bounding box center [111, 242] width 10 height 10
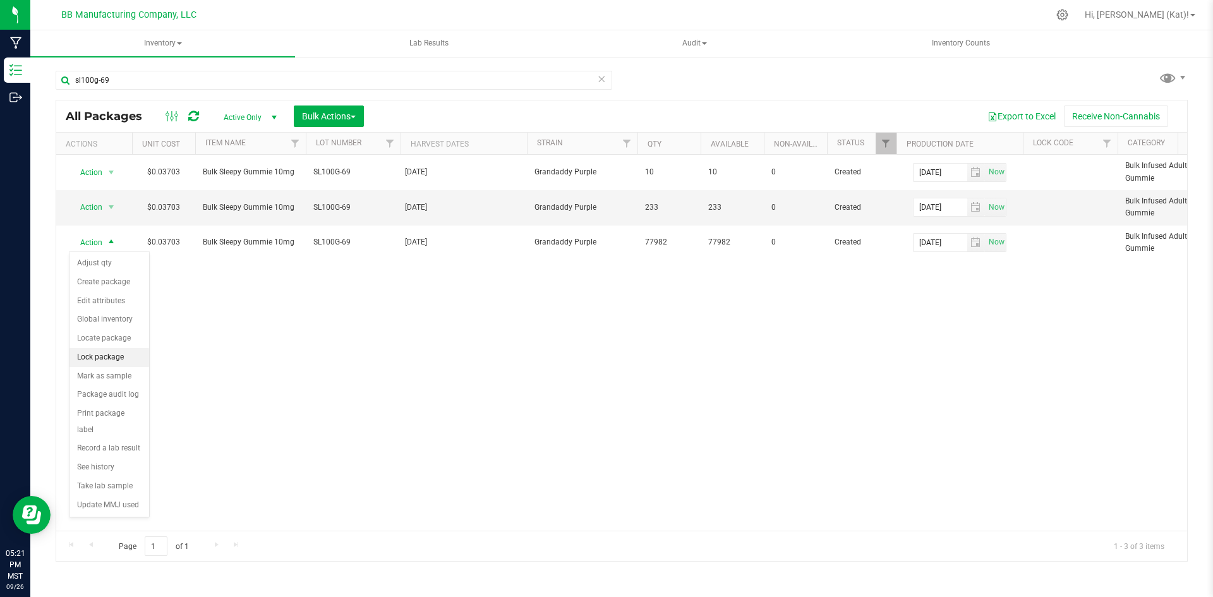
click at [119, 362] on li "Lock package" at bounding box center [109, 357] width 80 height 19
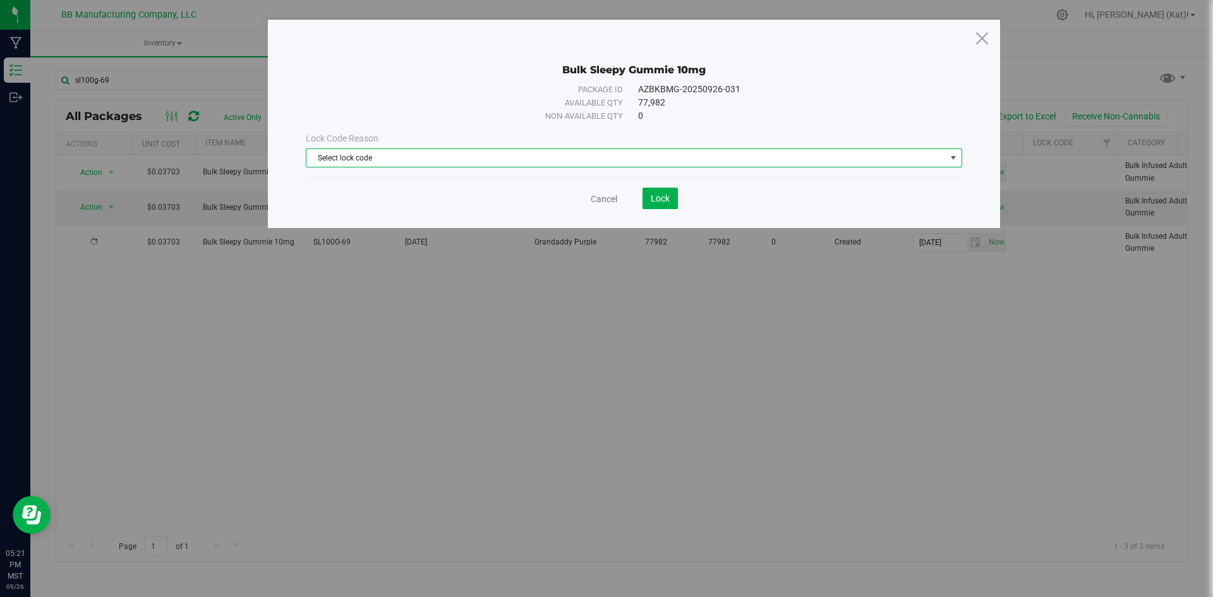
click at [419, 160] on span "Select lock code" at bounding box center [625, 158] width 639 height 18
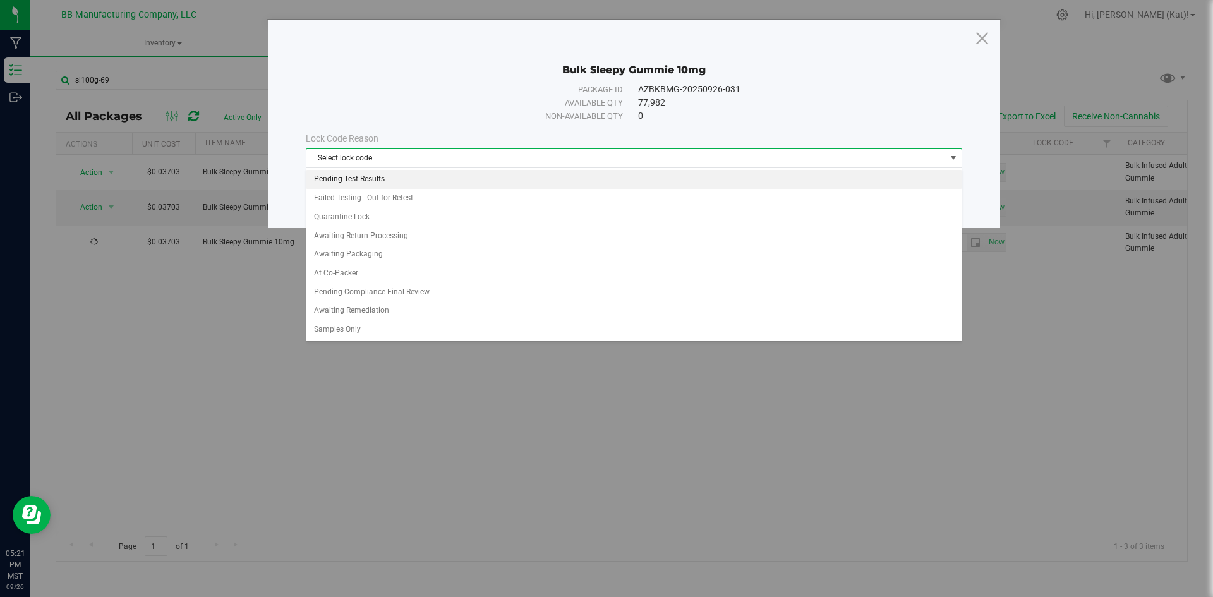
click at [382, 186] on li "Pending Test Results" at bounding box center [633, 179] width 655 height 19
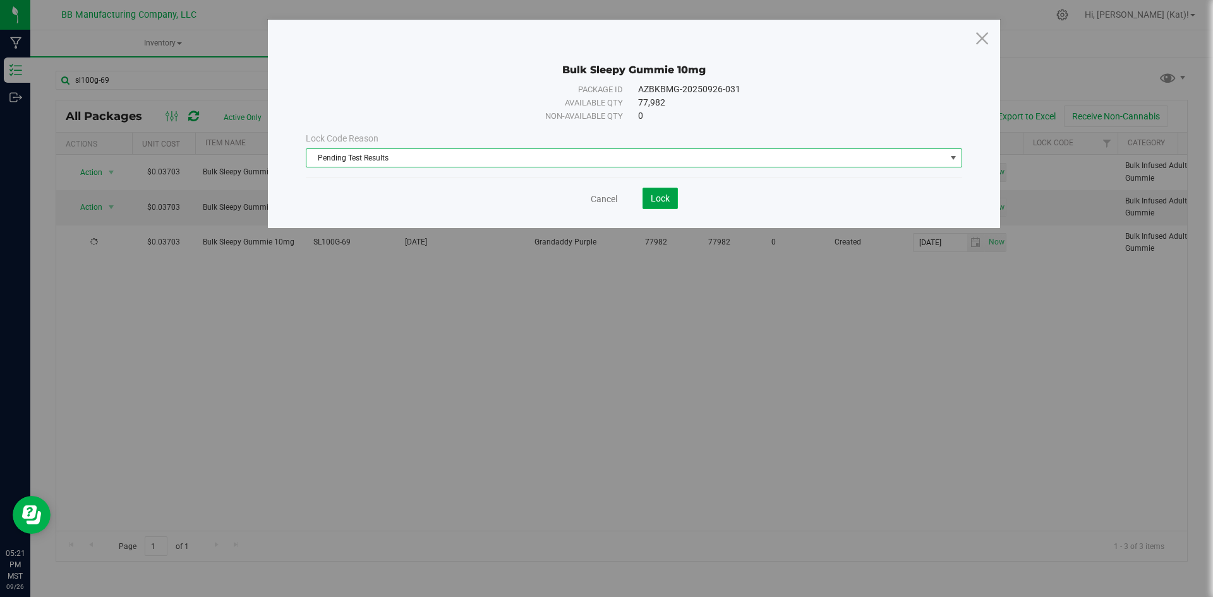
click at [652, 198] on span "Lock" at bounding box center [660, 198] width 19 height 10
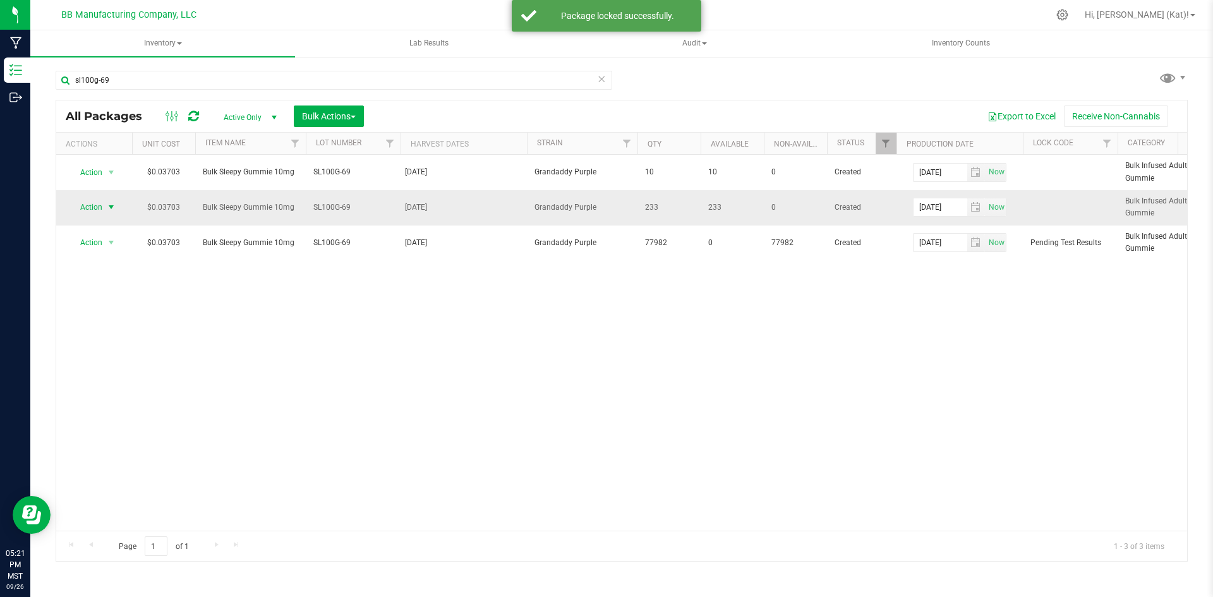
click at [109, 207] on span "select" at bounding box center [111, 207] width 10 height 10
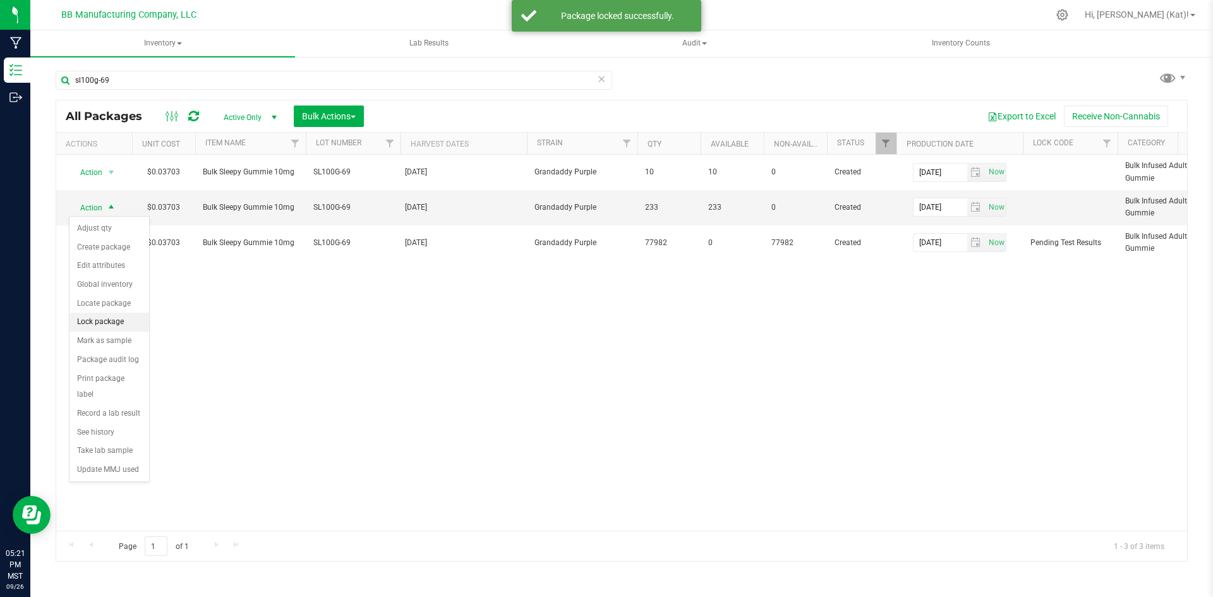
click at [108, 325] on li "Lock package" at bounding box center [109, 322] width 80 height 19
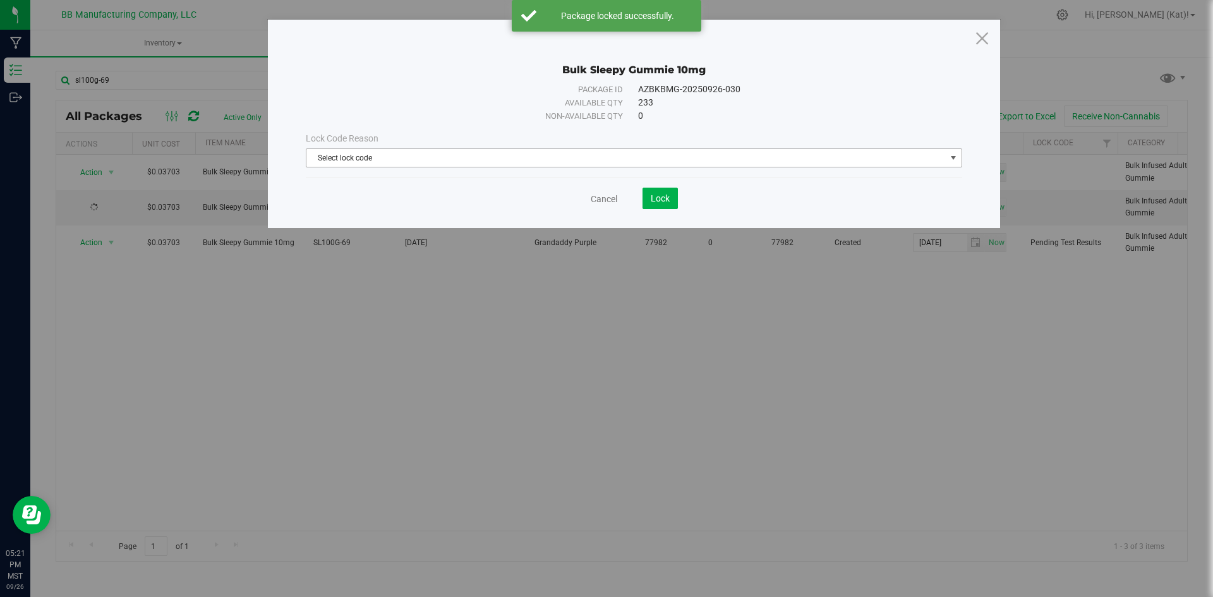
click at [626, 162] on span "Select lock code" at bounding box center [625, 158] width 639 height 18
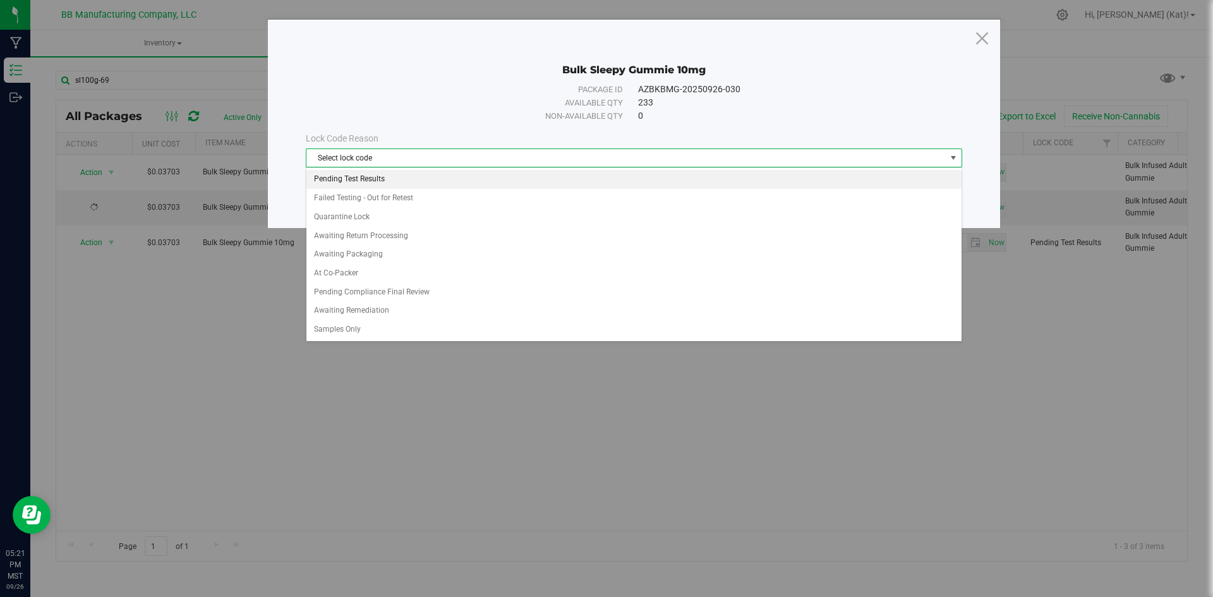
click at [357, 179] on li "Pending Test Results" at bounding box center [633, 179] width 655 height 19
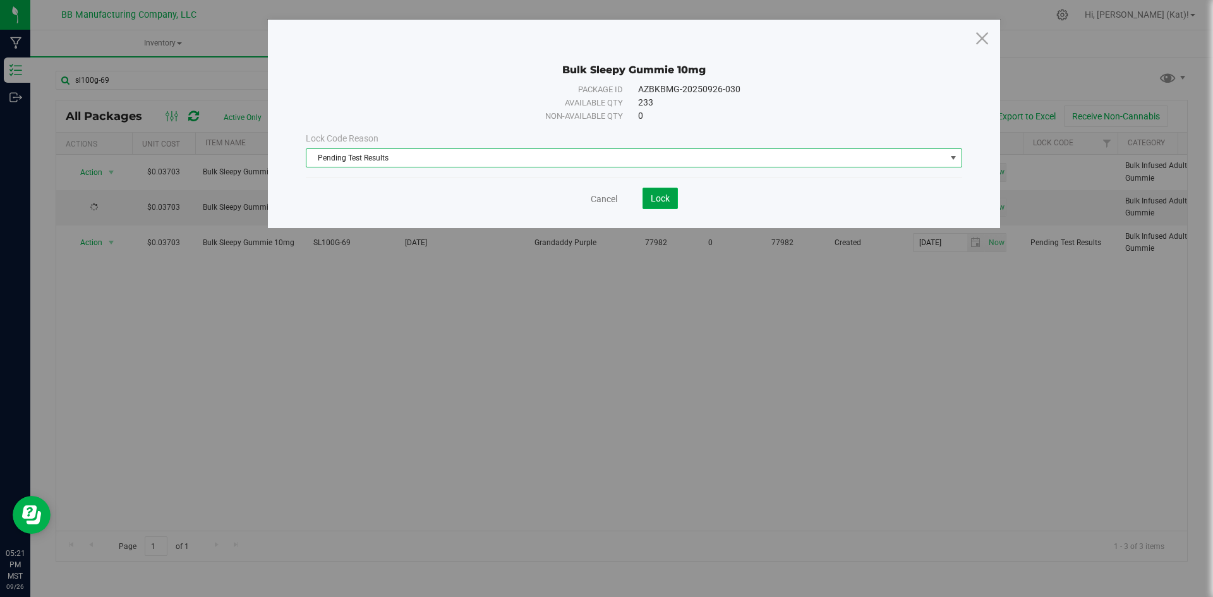
click at [656, 195] on span "Lock" at bounding box center [660, 198] width 19 height 10
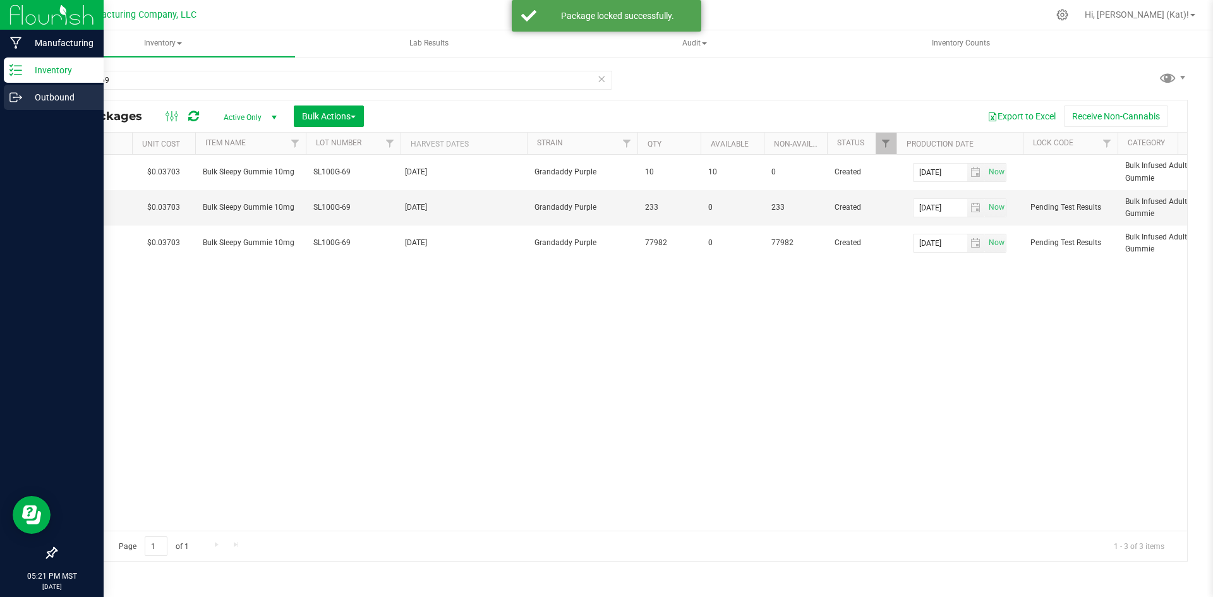
click at [61, 97] on p "Outbound" at bounding box center [60, 97] width 76 height 15
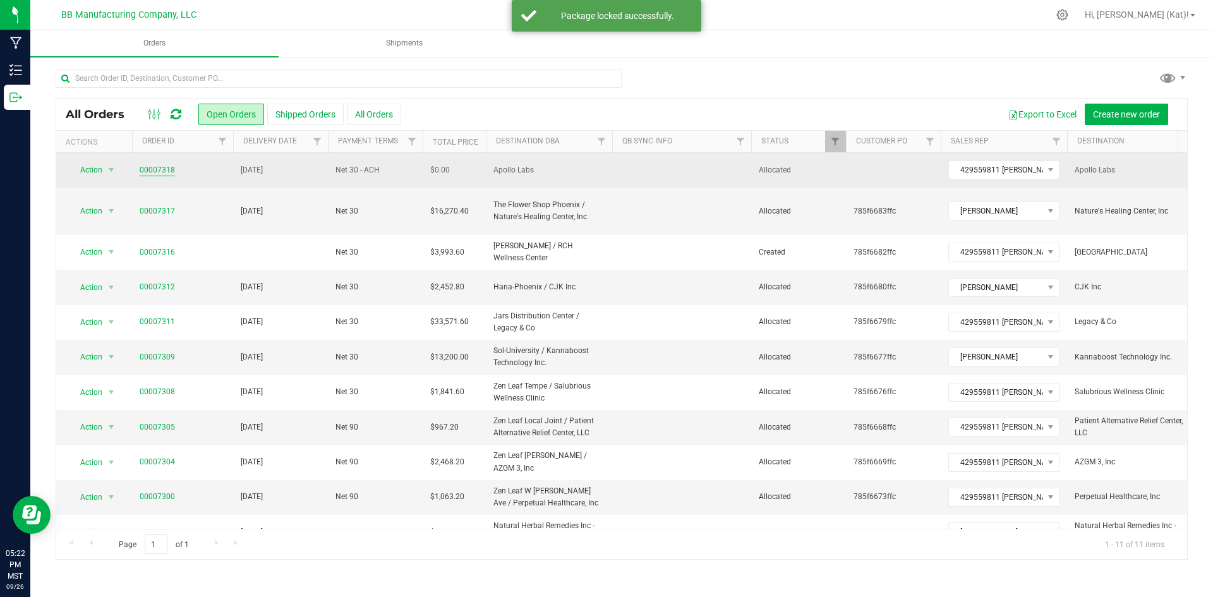
click at [140, 169] on link "00007318" at bounding box center [157, 170] width 35 height 12
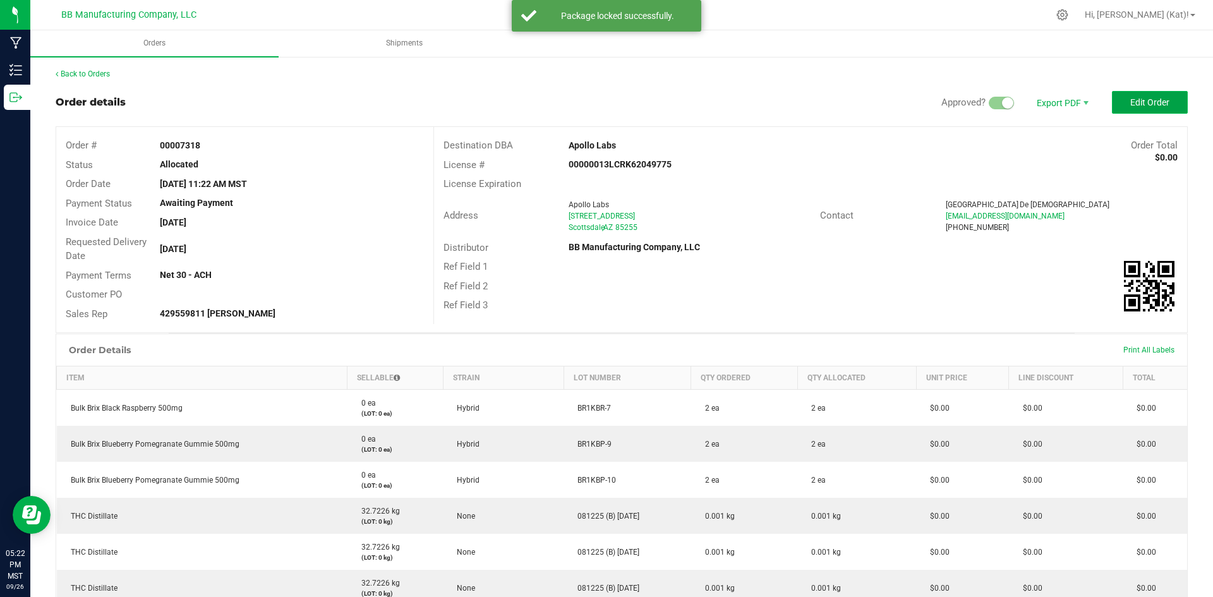
click at [1134, 106] on span "Edit Order" at bounding box center [1149, 102] width 39 height 10
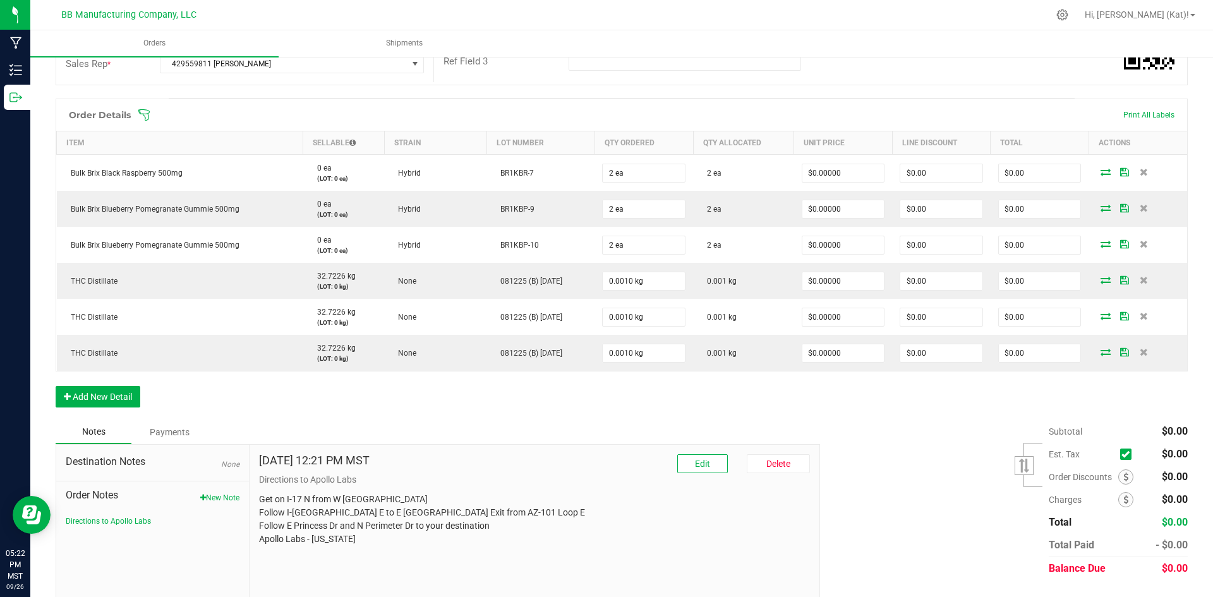
scroll to position [296, 0]
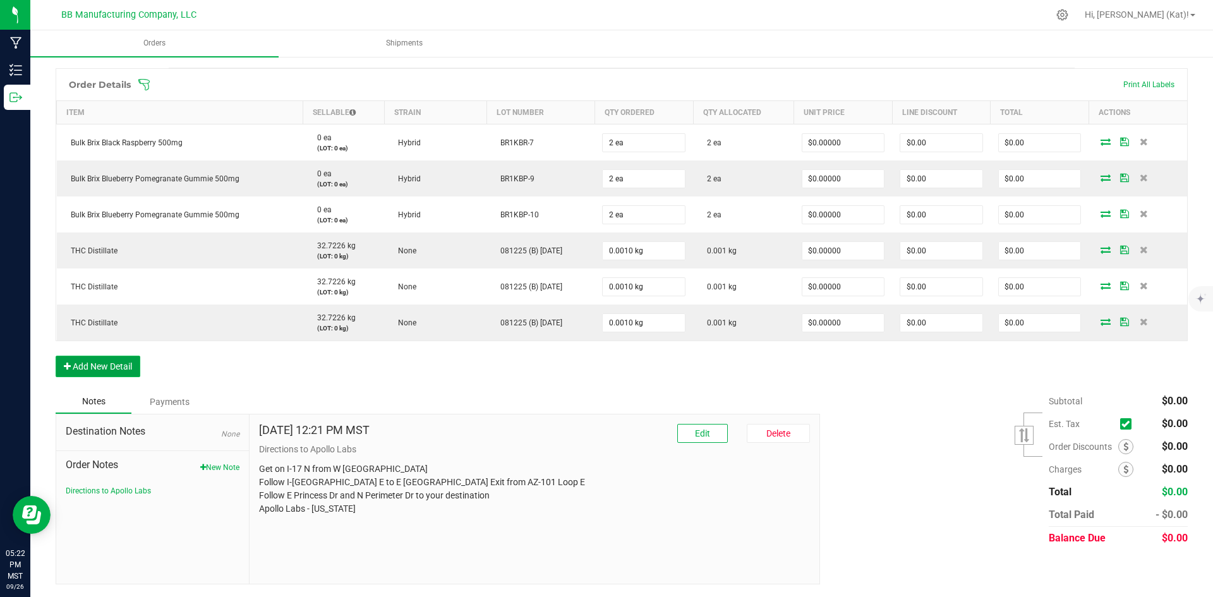
click at [133, 362] on button "Add New Detail" at bounding box center [98, 366] width 85 height 21
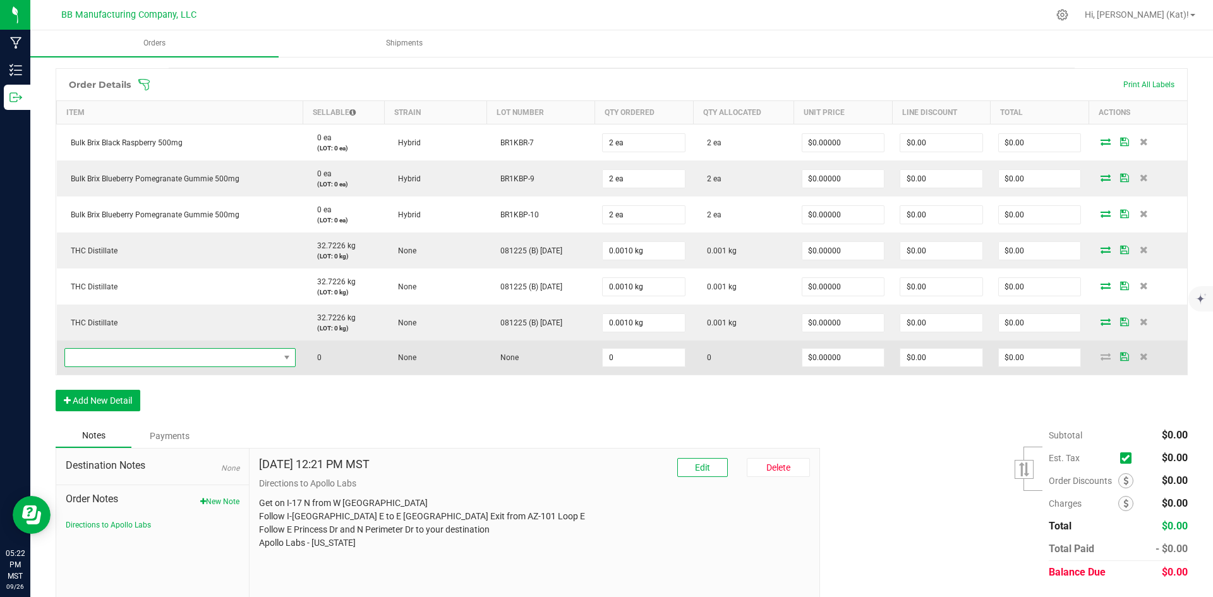
click at [135, 362] on span "NO DATA FOUND" at bounding box center [172, 358] width 214 height 18
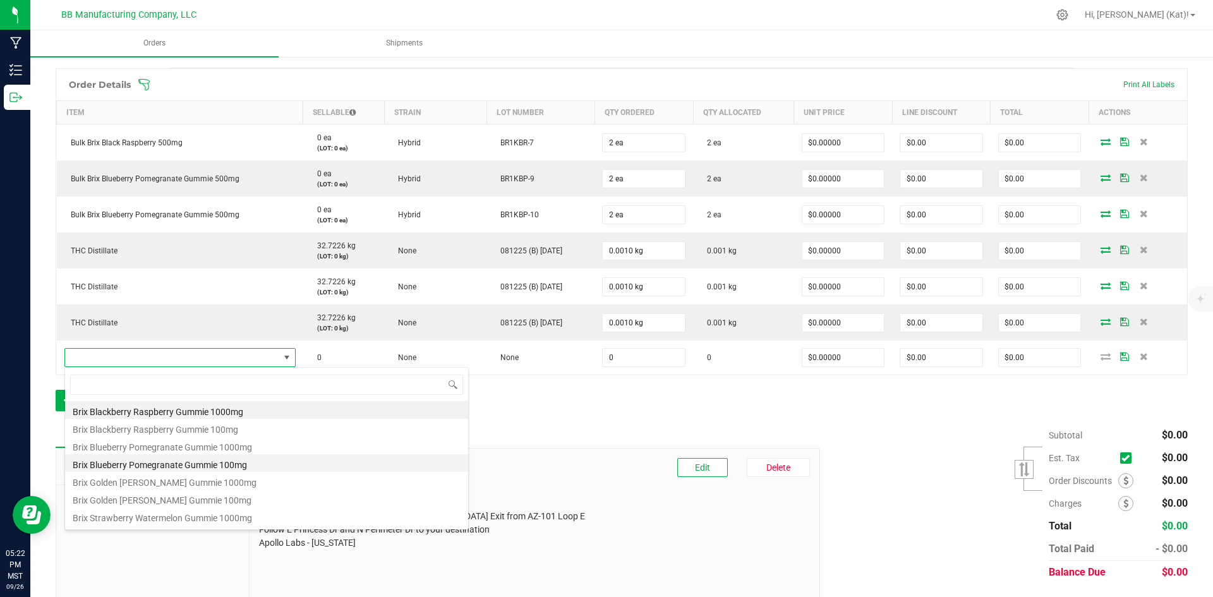
scroll to position [63, 0]
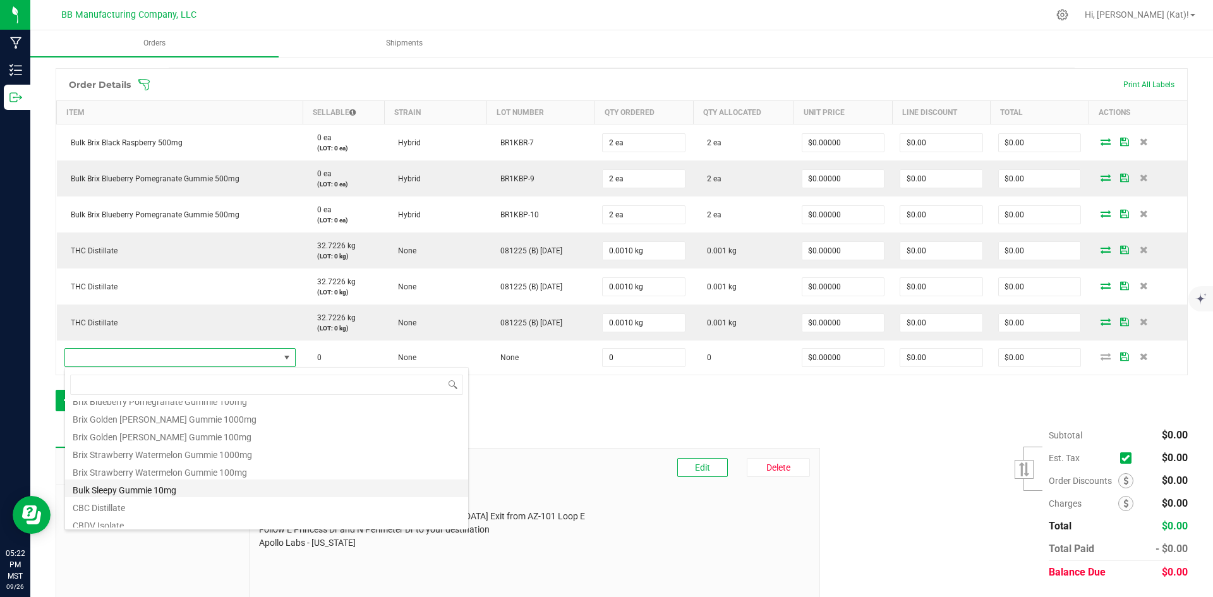
click at [174, 486] on li "Bulk Sleepy Gummie 10mg" at bounding box center [266, 488] width 403 height 18
type input "0 ea"
type input "$1.00000"
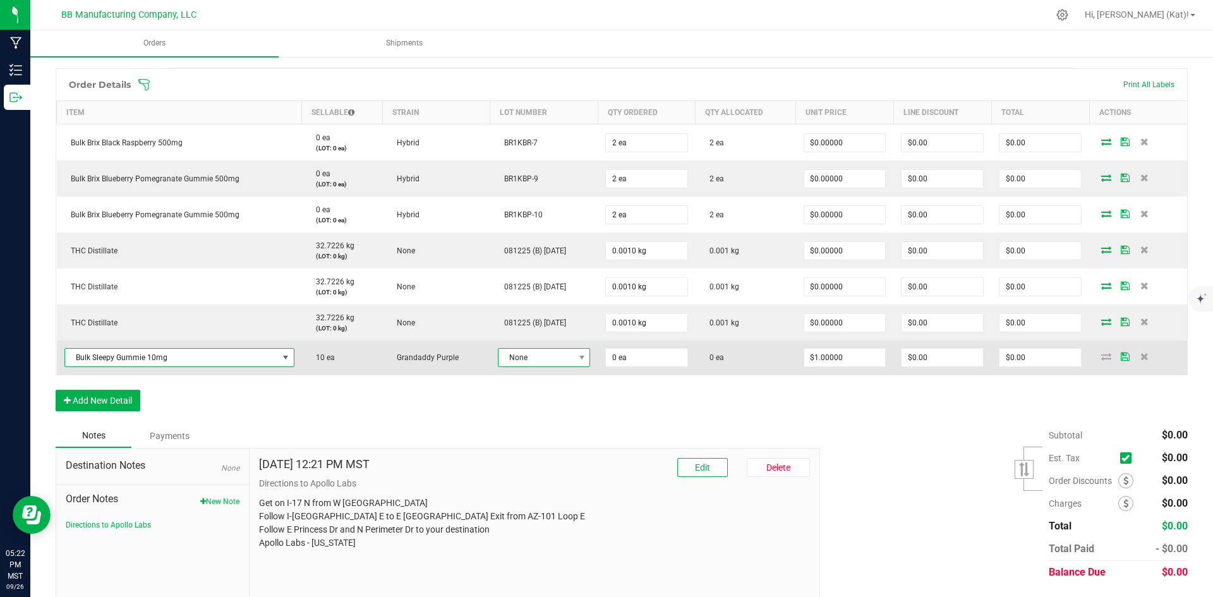
click at [531, 357] on span "None" at bounding box center [535, 358] width 75 height 18
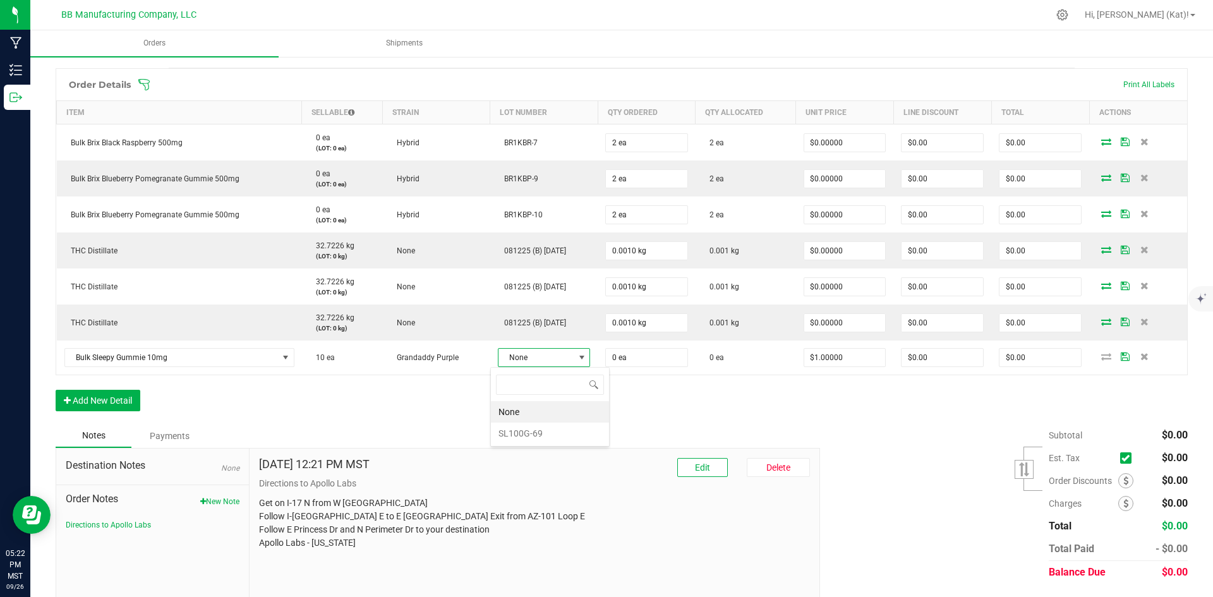
scroll to position [19, 95]
click at [568, 433] on li "SL100G-69" at bounding box center [550, 433] width 118 height 21
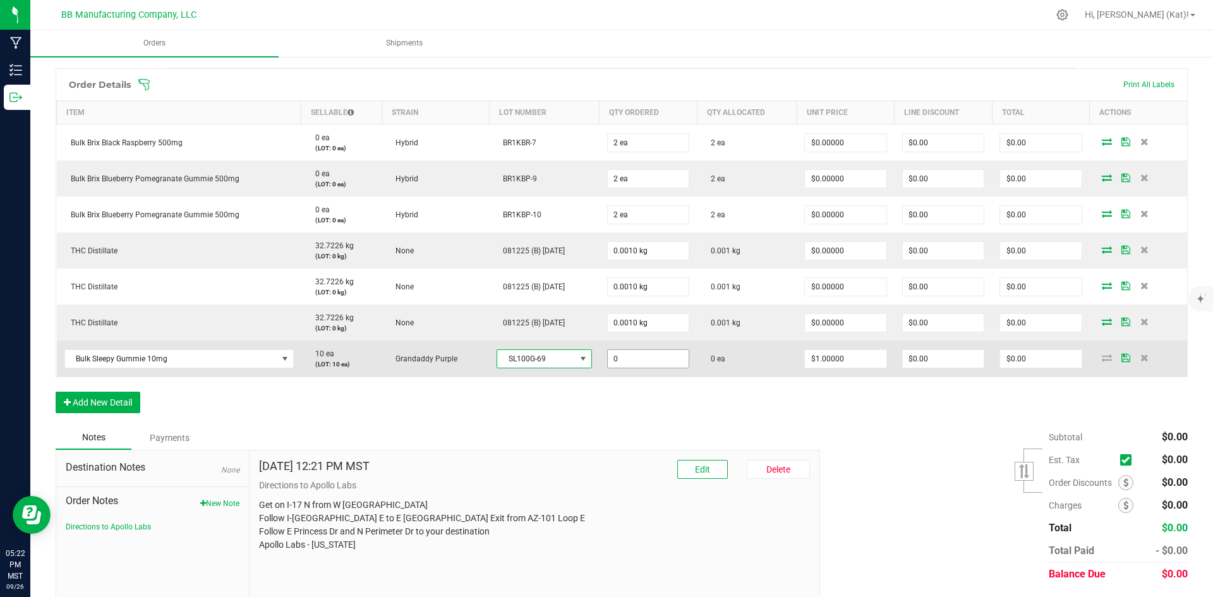
click at [625, 361] on input "0" at bounding box center [648, 359] width 81 height 18
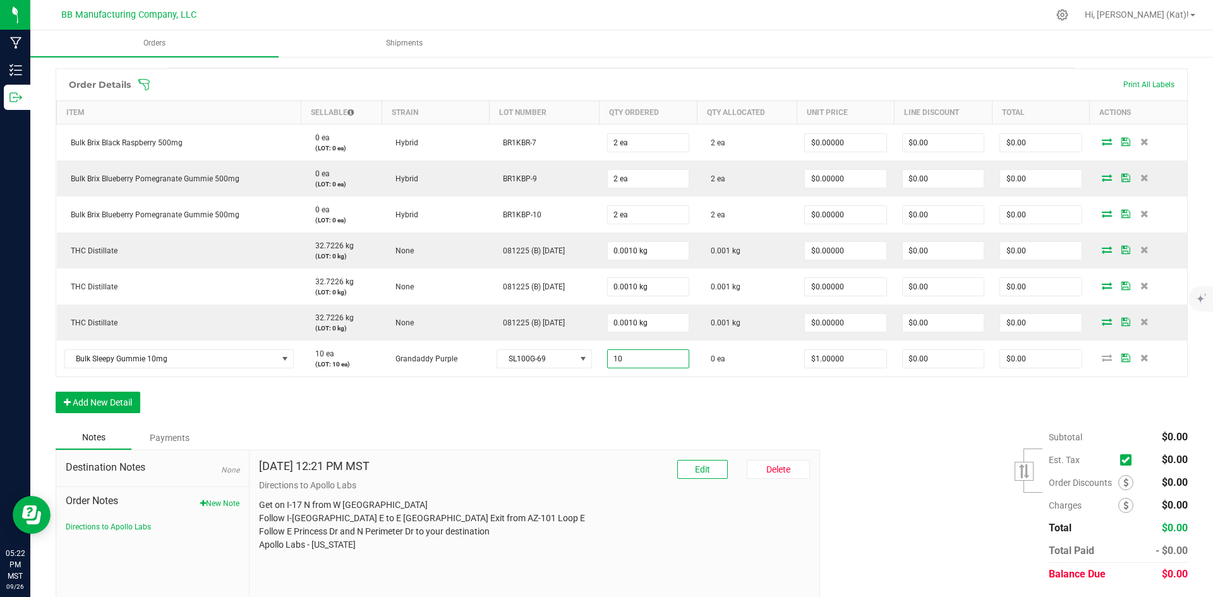
type input "10 ea"
type input "$10.00"
click at [687, 395] on div "Order Details Print All Labels Item Sellable Strain Lot Number Qty Ordered Qty …" at bounding box center [622, 246] width 1132 height 357
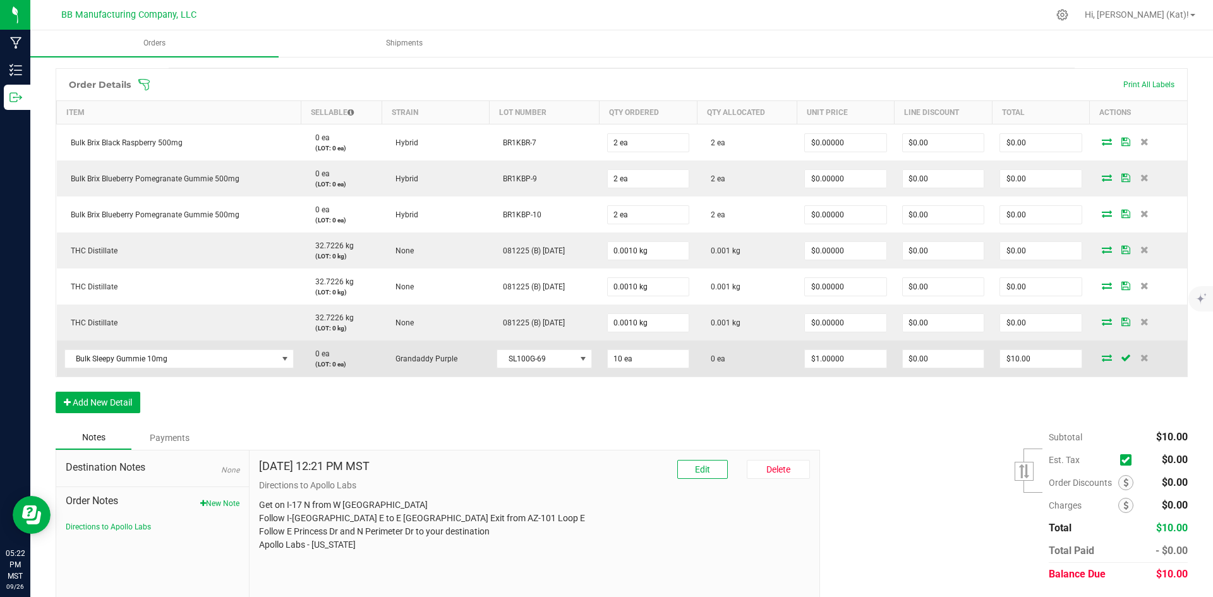
click at [1101, 354] on icon at bounding box center [1106, 358] width 10 height 8
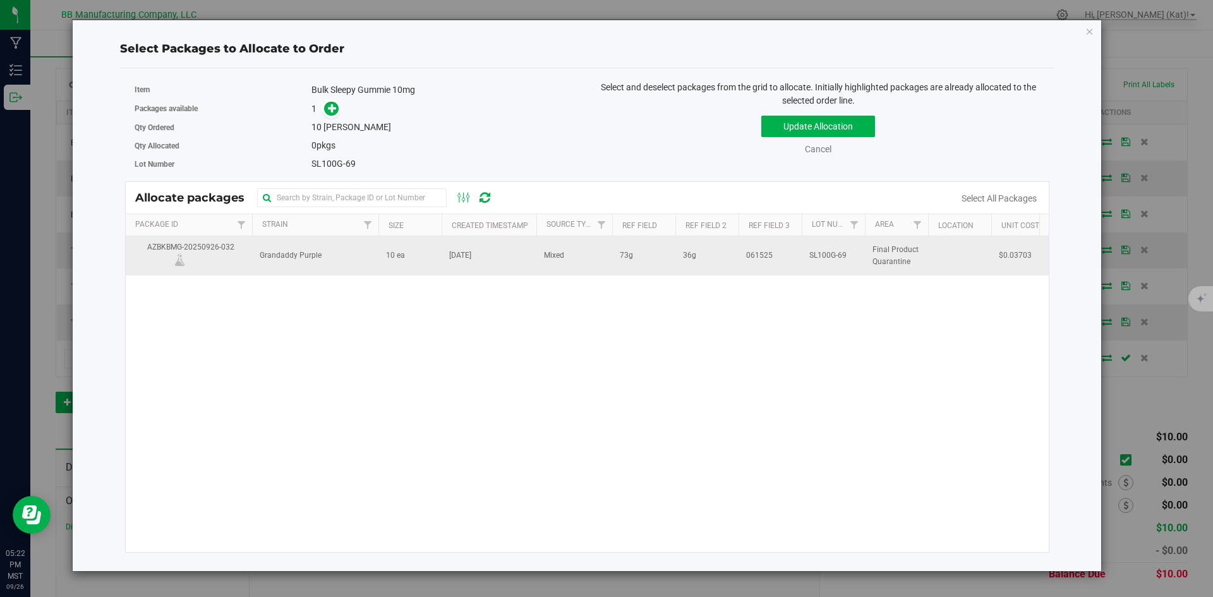
click at [471, 254] on span "[DATE]" at bounding box center [460, 255] width 22 height 12
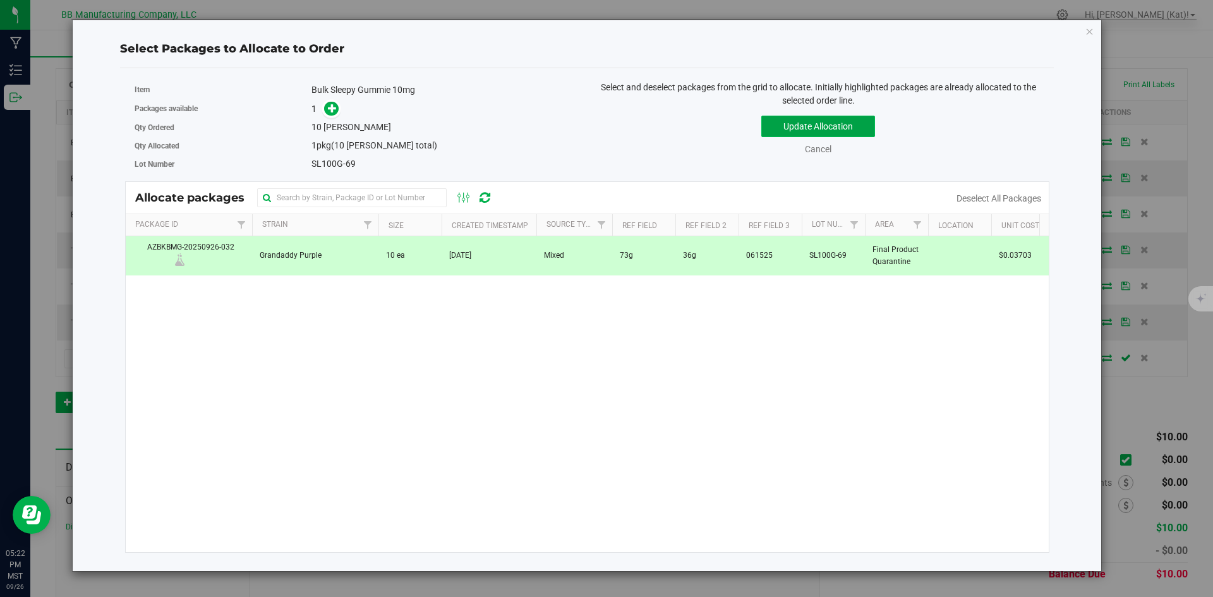
click at [800, 125] on button "Update Allocation" at bounding box center [818, 126] width 114 height 21
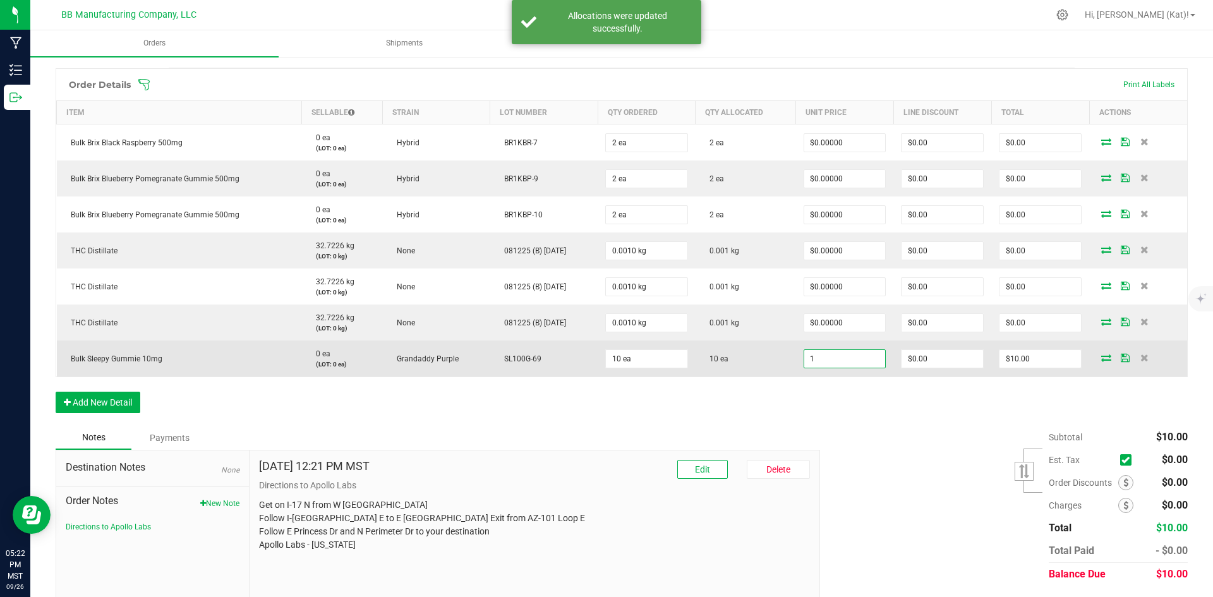
click at [836, 359] on input "1" at bounding box center [844, 359] width 81 height 18
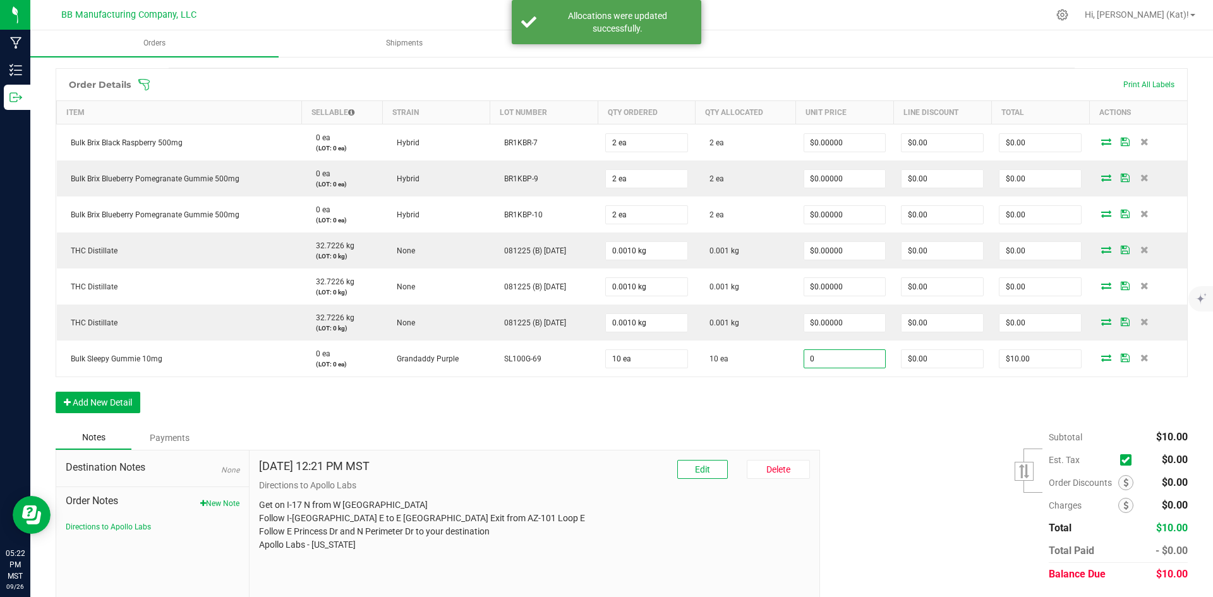
type input "$0.00000"
type input "$0.00"
click at [848, 423] on div "Order Details Print All Labels Item Sellable Strain Lot Number Qty Ordered Qty …" at bounding box center [622, 246] width 1132 height 357
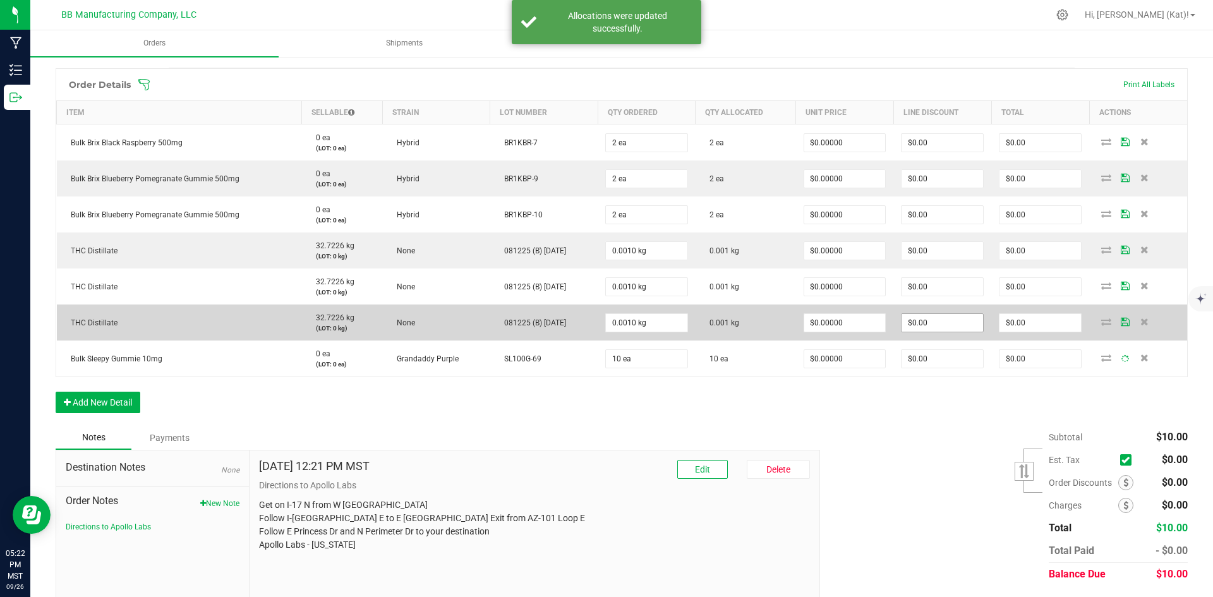
scroll to position [0, 0]
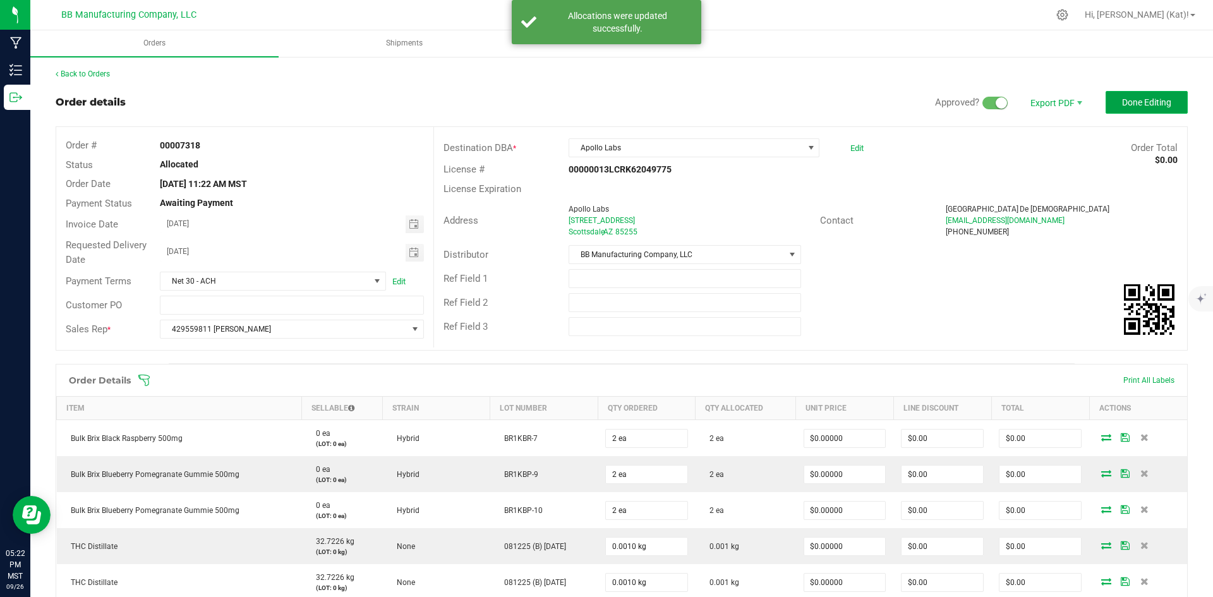
click at [1134, 107] on span "Done Editing" at bounding box center [1146, 102] width 49 height 10
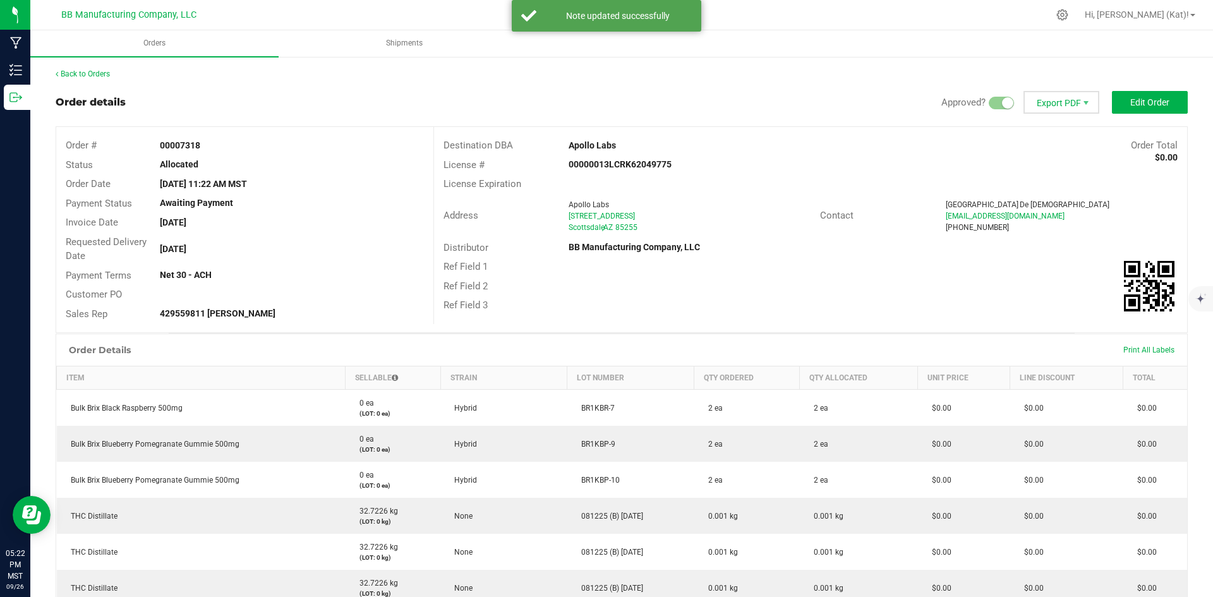
click at [1051, 101] on span "Export PDF" at bounding box center [1061, 102] width 76 height 23
click at [1065, 141] on span "Invoice PDF" at bounding box center [1053, 142] width 78 height 18
click at [398, 44] on span "Shipments" at bounding box center [404, 43] width 71 height 11
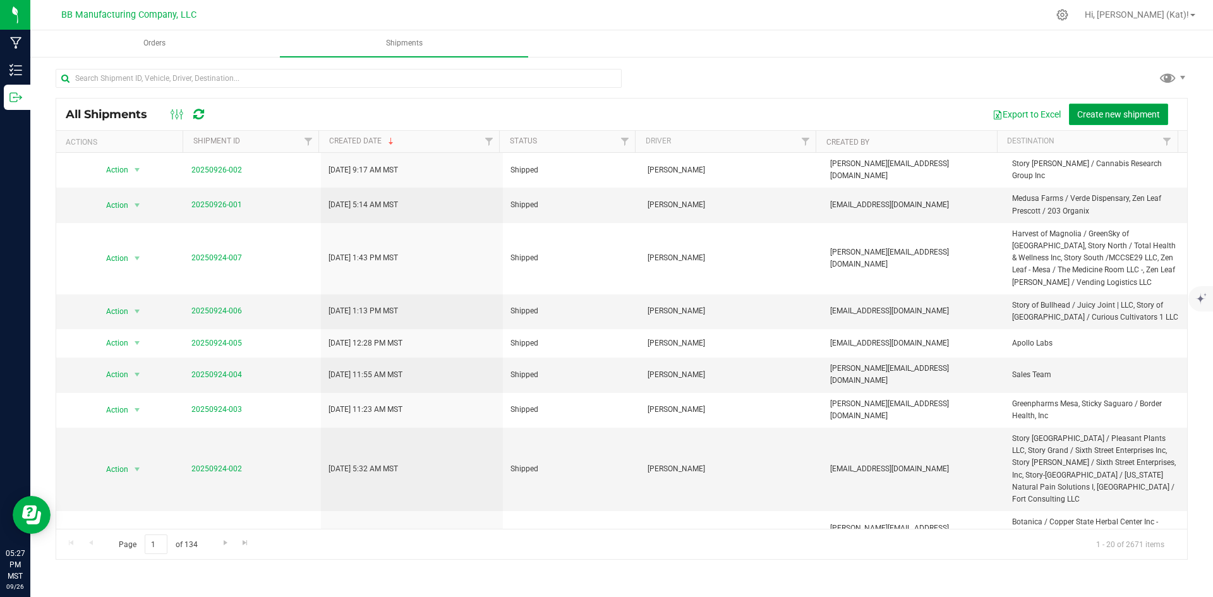
click at [1125, 121] on button "Create new shipment" at bounding box center [1118, 114] width 99 height 21
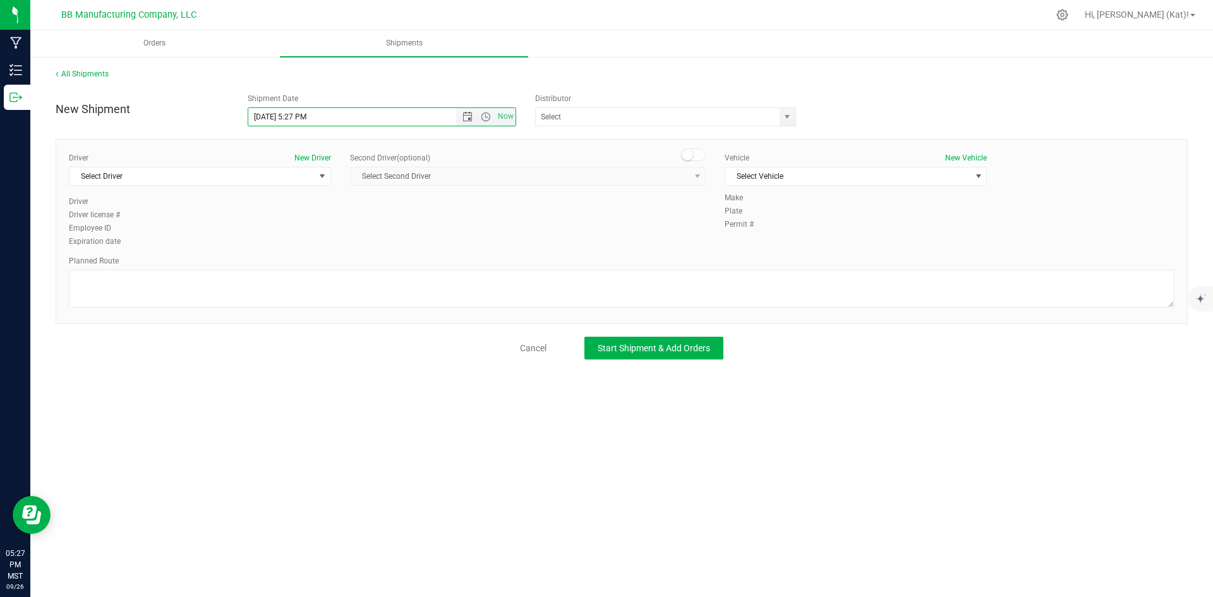
click at [296, 114] on input "[DATE] 5:27 PM" at bounding box center [363, 117] width 230 height 18
click at [788, 114] on span "select" at bounding box center [787, 117] width 10 height 10
type input "[DATE] 2:00 PM"
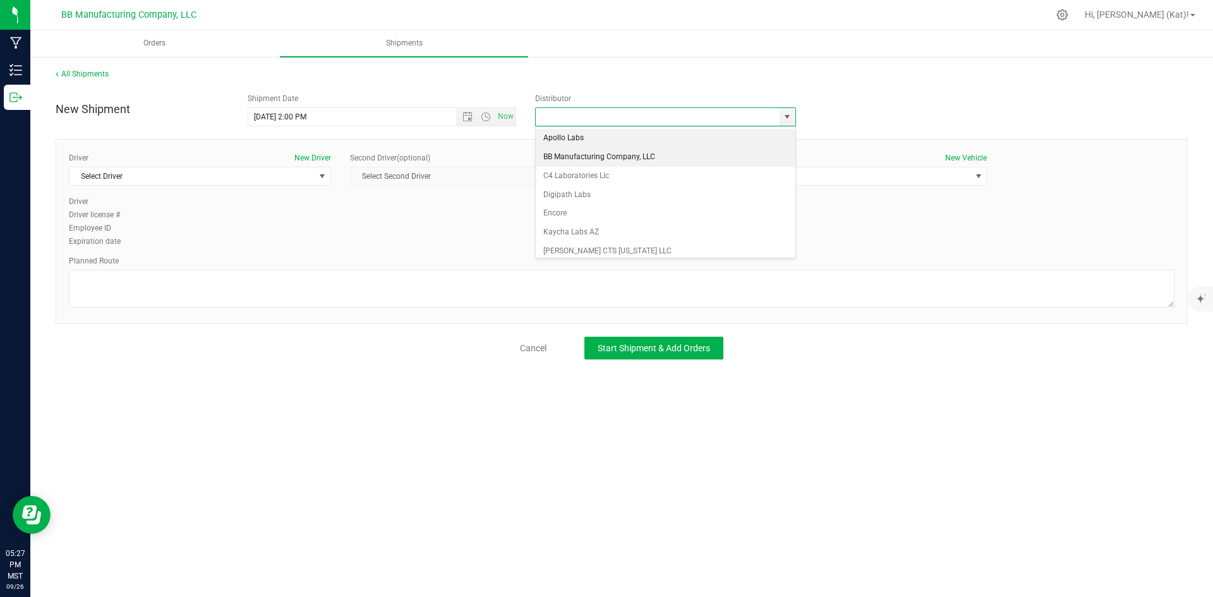
click at [620, 157] on li "BB Manufacturing Company, LLC" at bounding box center [666, 157] width 260 height 19
type input "BB Manufacturing Company, LLC"
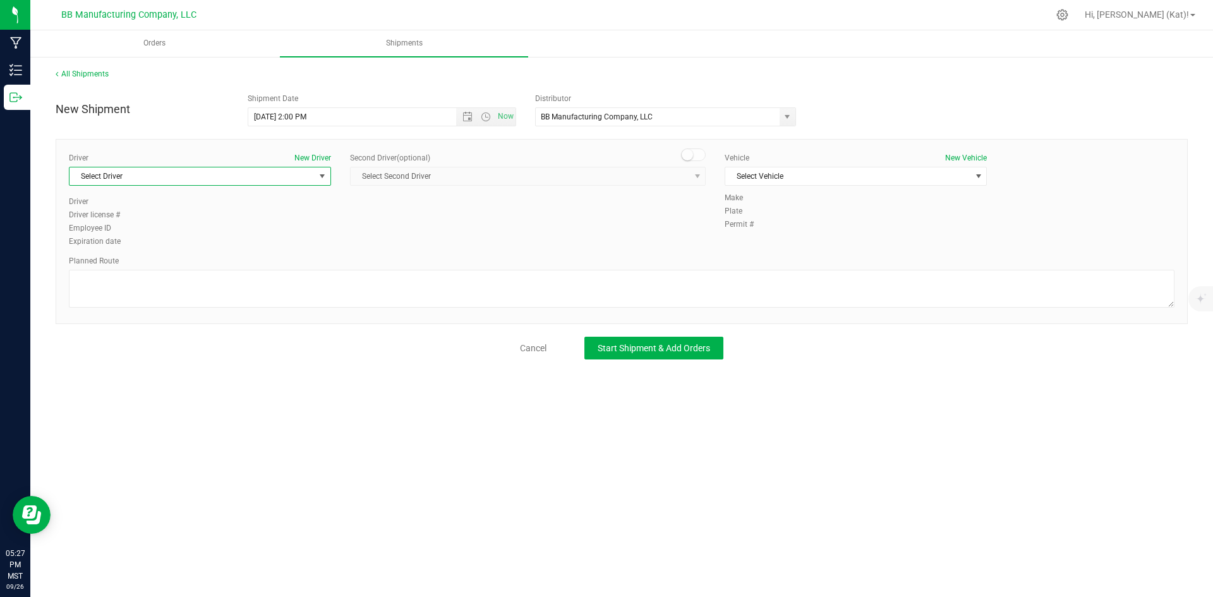
click at [322, 174] on span "select" at bounding box center [322, 176] width 10 height 10
click at [121, 305] on span "[PERSON_NAME]" at bounding box center [105, 304] width 57 height 16
click at [810, 172] on span "Select Vehicle" at bounding box center [847, 176] width 245 height 18
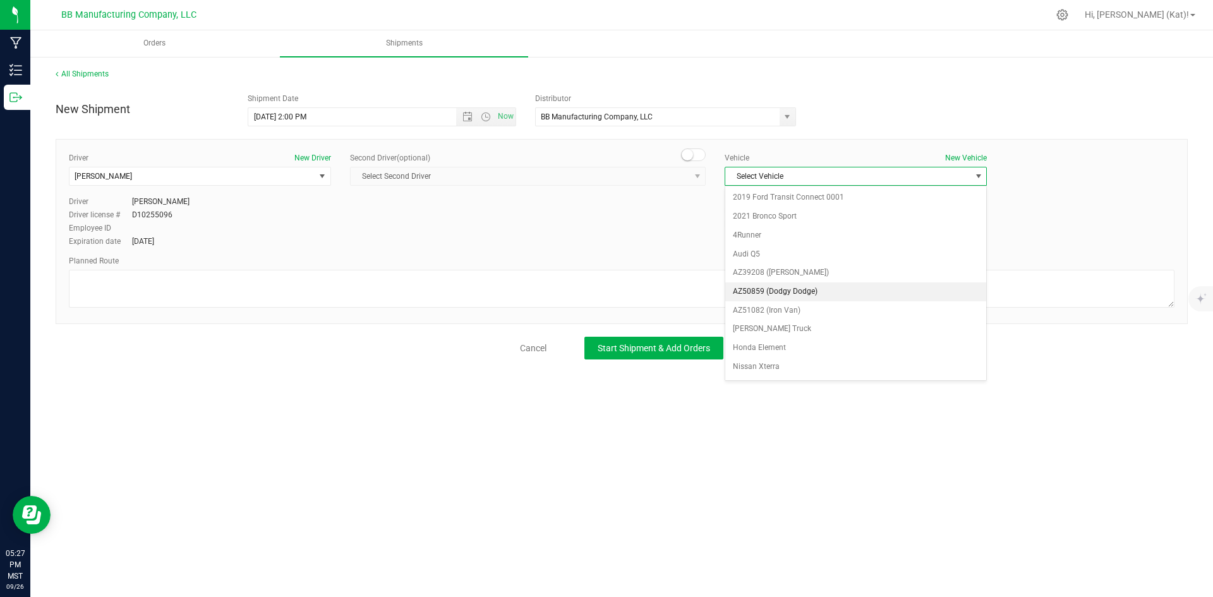
click at [807, 291] on li "AZ50859 (Dodgy Dodge)" at bounding box center [855, 291] width 261 height 19
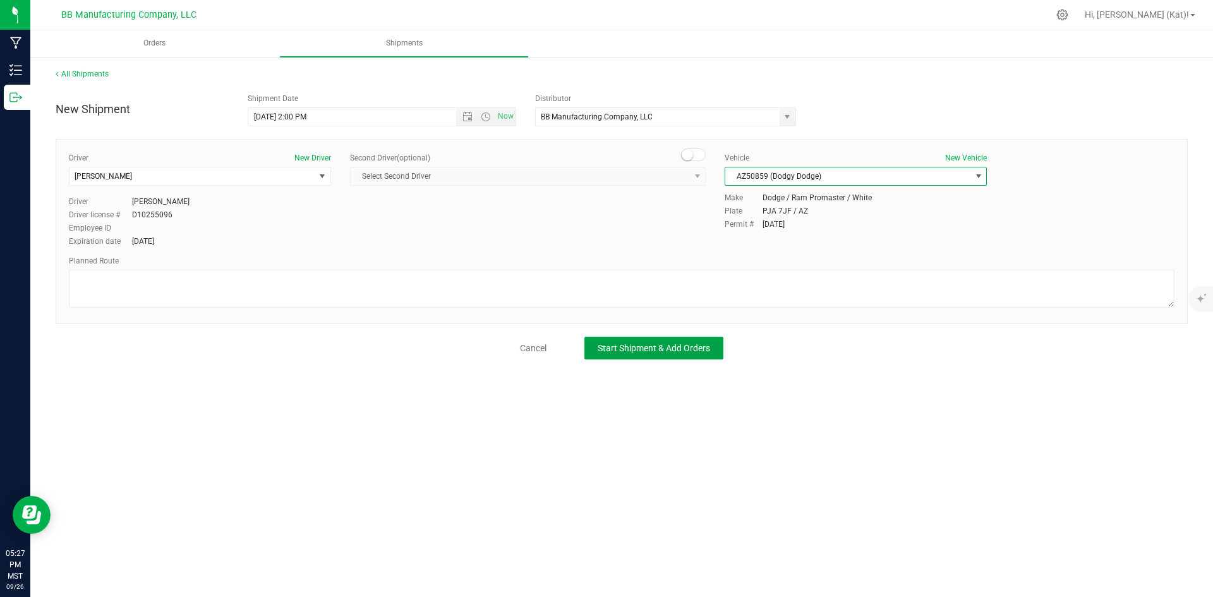
click at [652, 344] on span "Start Shipment & Add Orders" at bounding box center [653, 348] width 112 height 10
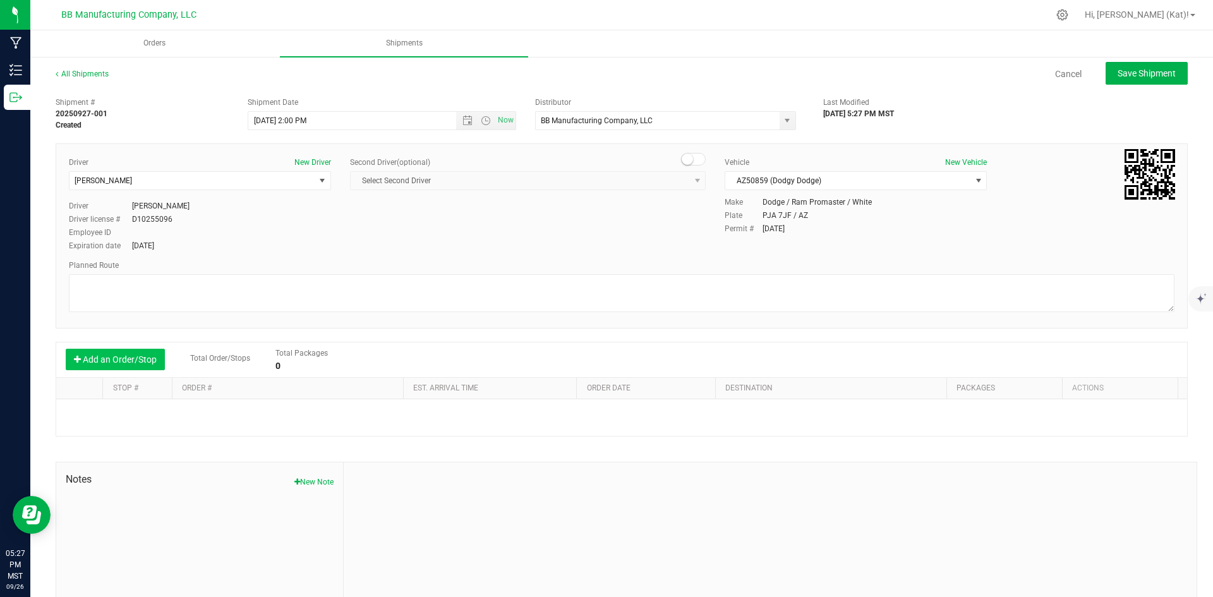
click at [140, 366] on button "Add an Order/Stop" at bounding box center [115, 359] width 99 height 21
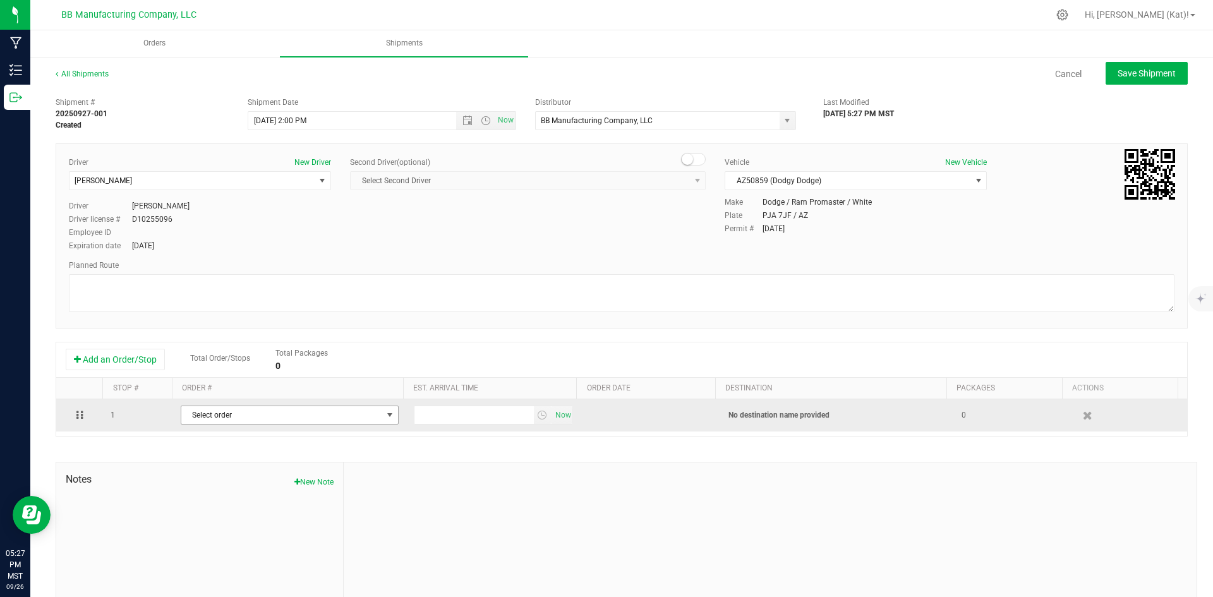
click at [274, 418] on span "Select order" at bounding box center [281, 415] width 201 height 18
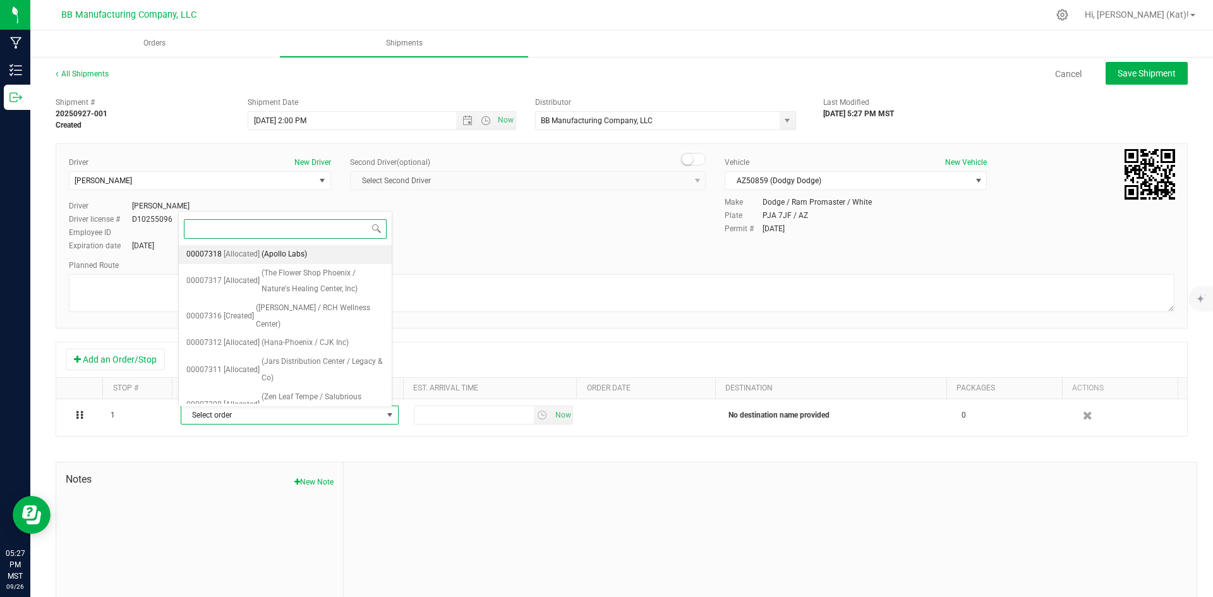
click at [309, 253] on li "00007318 [Allocated] (Apollo Labs)" at bounding box center [285, 254] width 213 height 19
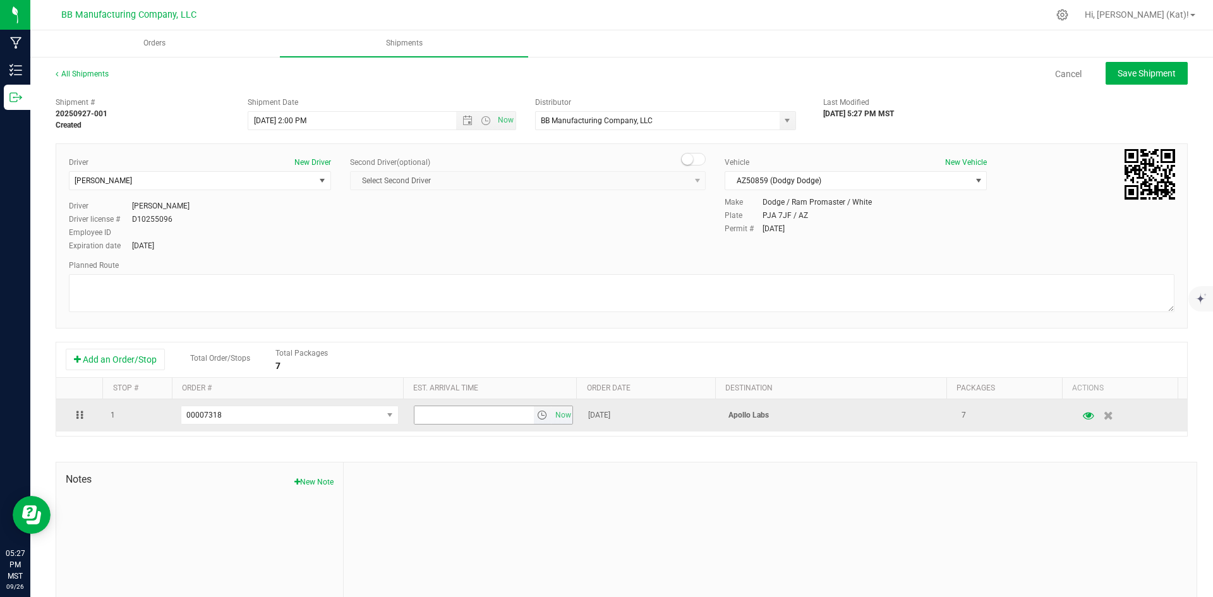
click at [537, 414] on span "select" at bounding box center [542, 415] width 10 height 10
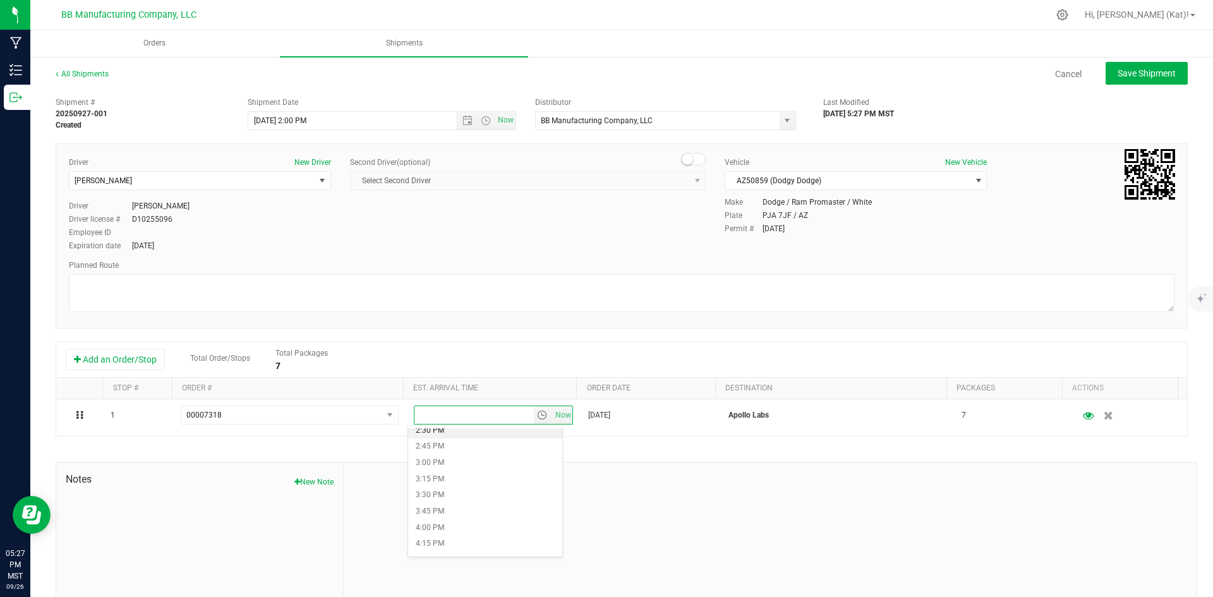
scroll to position [884, 0]
click at [447, 491] on li "2:30 PM" at bounding box center [485, 494] width 154 height 16
click at [711, 447] on div "Shipment # 20250927-001 Created Shipment Date [DATE] 2:00 PM Now Distributor BB…" at bounding box center [622, 361] width 1132 height 541
click at [1122, 76] on span "Save Shipment" at bounding box center [1146, 73] width 58 height 10
type input "[DATE] 9:00 PM"
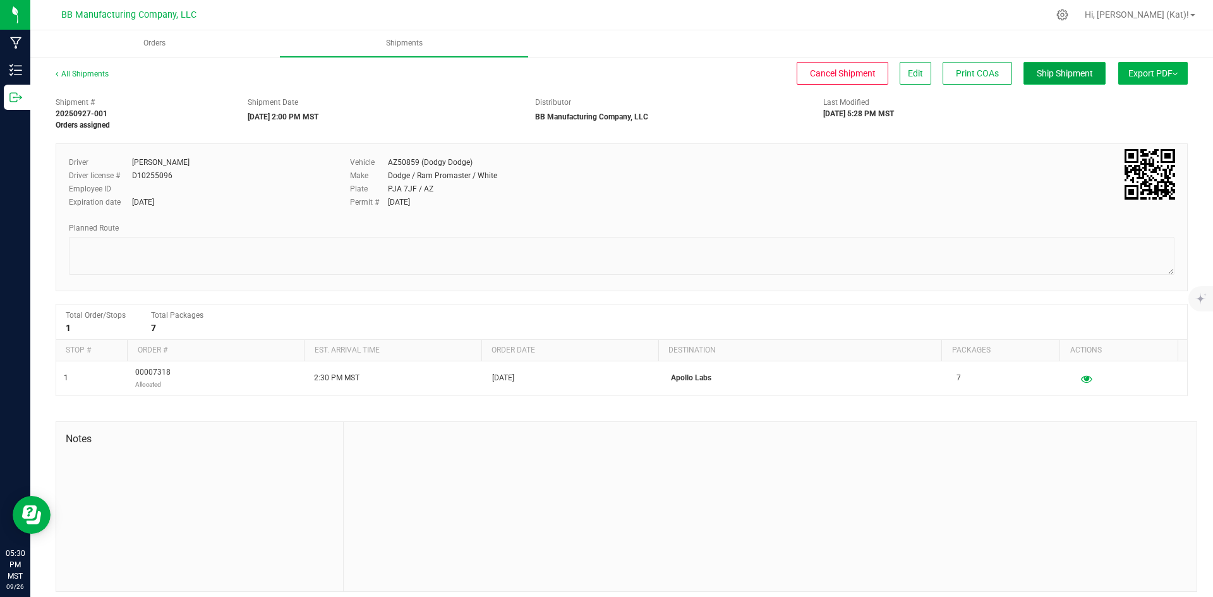
click at [1036, 74] on span "Ship Shipment" at bounding box center [1064, 73] width 56 height 10
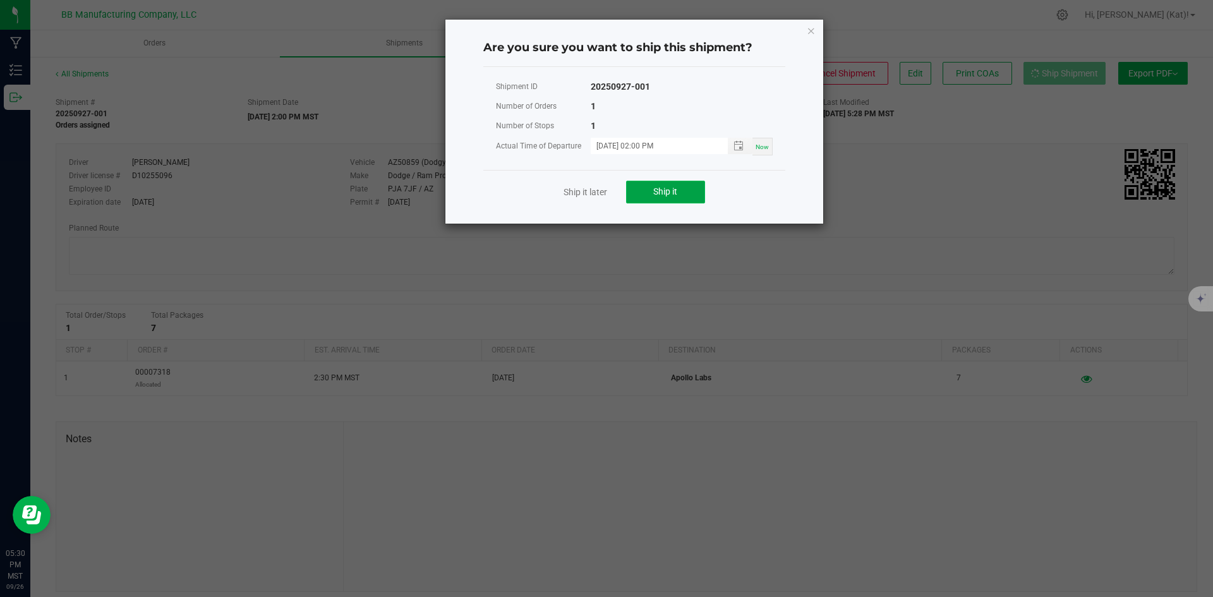
click at [686, 186] on button "Ship it" at bounding box center [665, 192] width 79 height 23
